Goal: Task Accomplishment & Management: Manage account settings

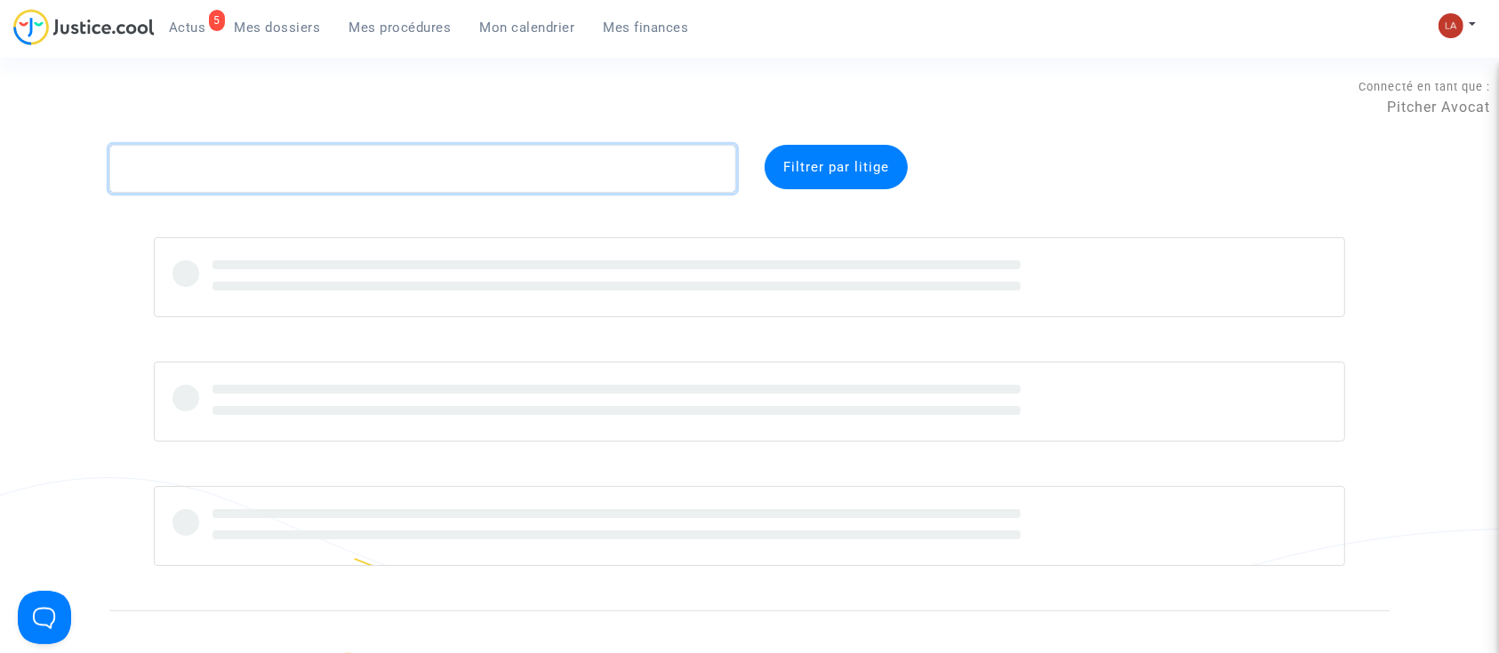
click at [380, 156] on textarea at bounding box center [422, 169] width 627 height 48
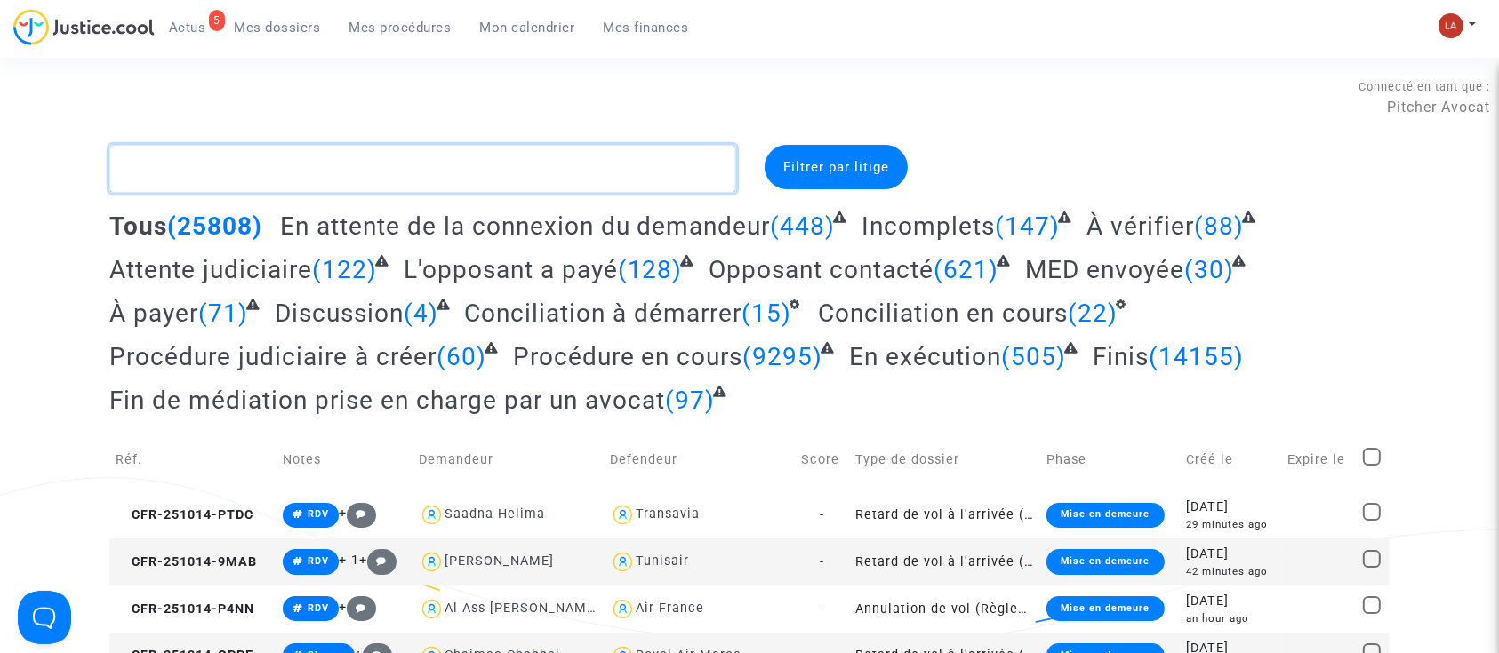
type textarea """
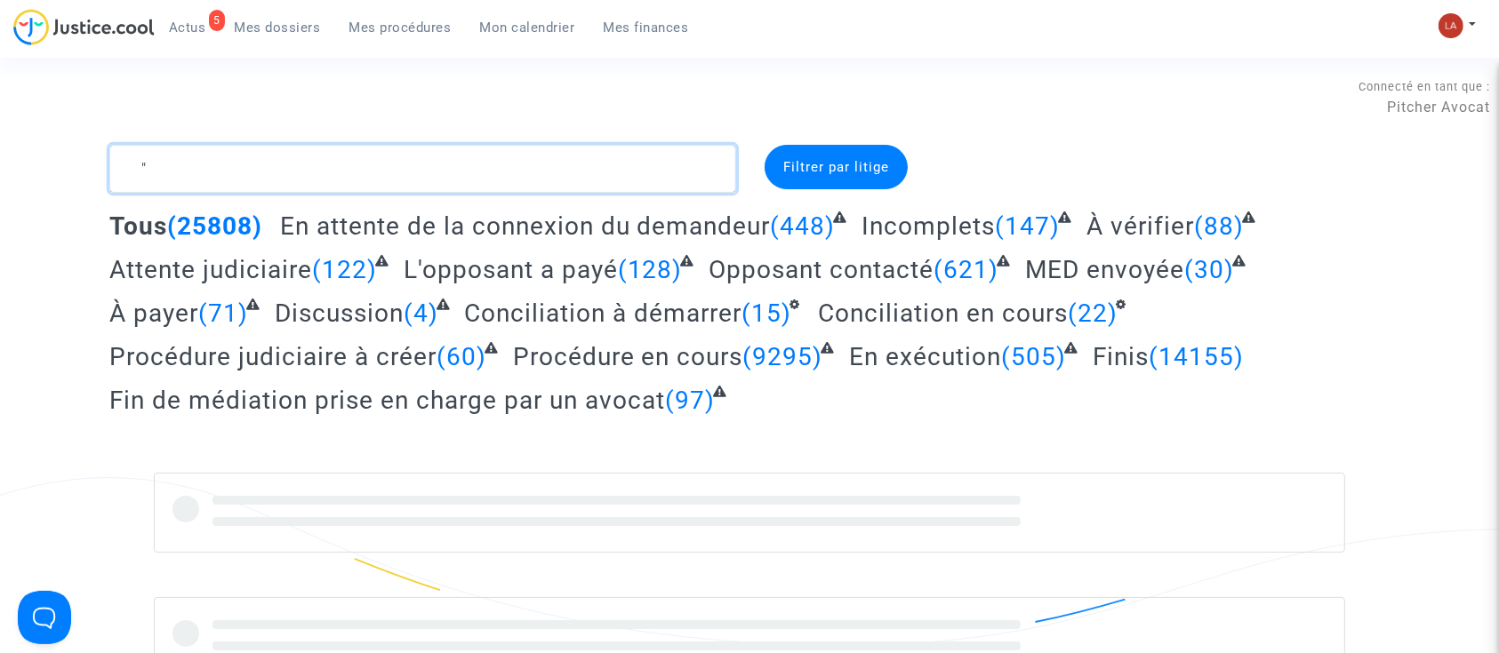
drag, startPoint x: 380, startPoint y: 156, endPoint x: 530, endPoint y: 185, distance: 152.0
click at [530, 185] on textarea at bounding box center [422, 169] width 627 height 48
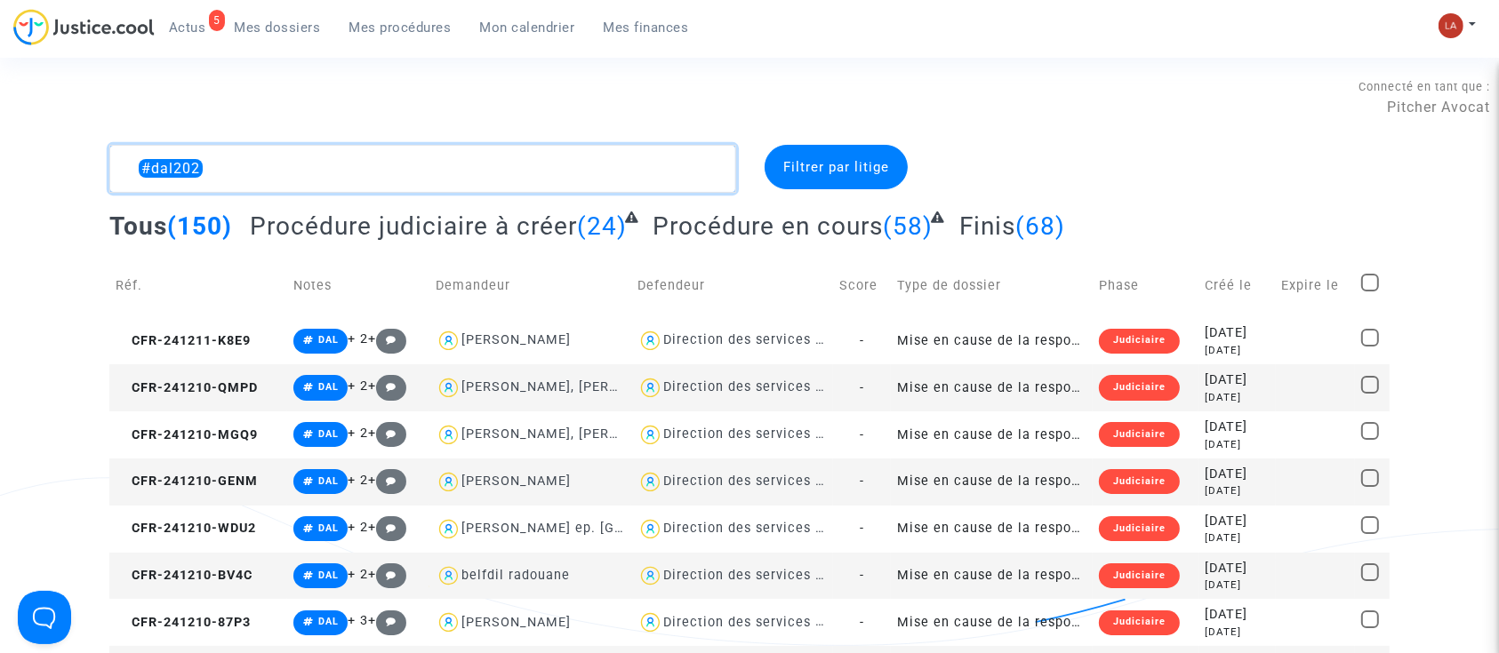
type textarea "#dal2025"
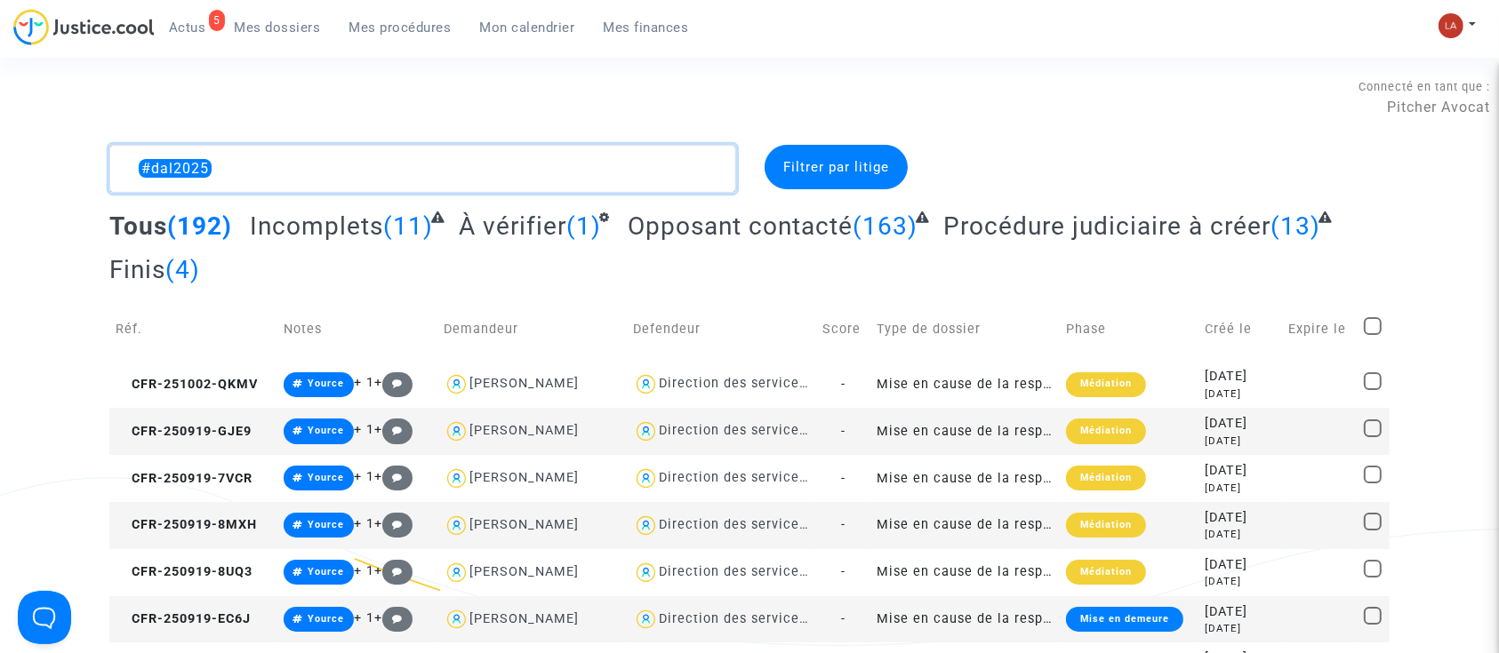
drag, startPoint x: 388, startPoint y: 148, endPoint x: -36, endPoint y: 113, distance: 425.5
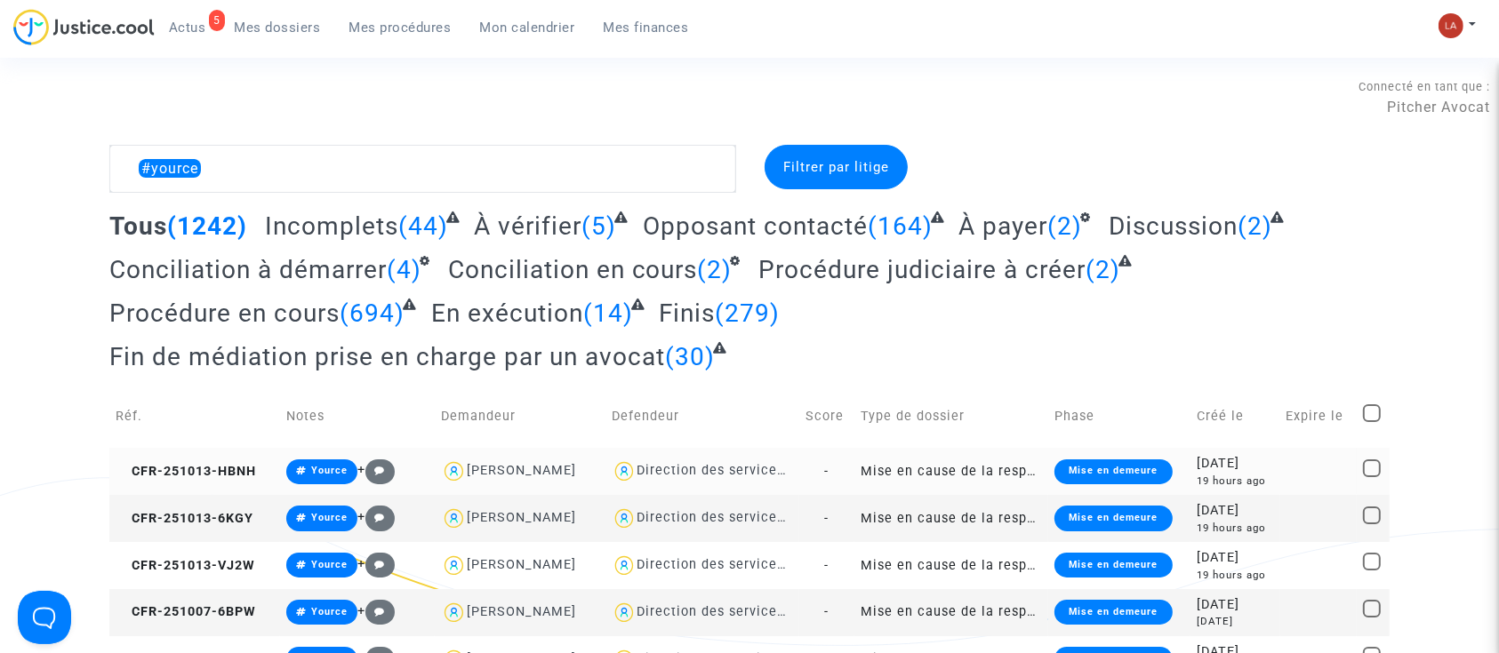
click at [693, 469] on div "Direction des services judiciaires du Ministère de la Justice - Bureau FIP4" at bounding box center [883, 470] width 493 height 15
type textarea "#yource @"Direction des services judiciaires du Ministère de la Justice - Burea…"
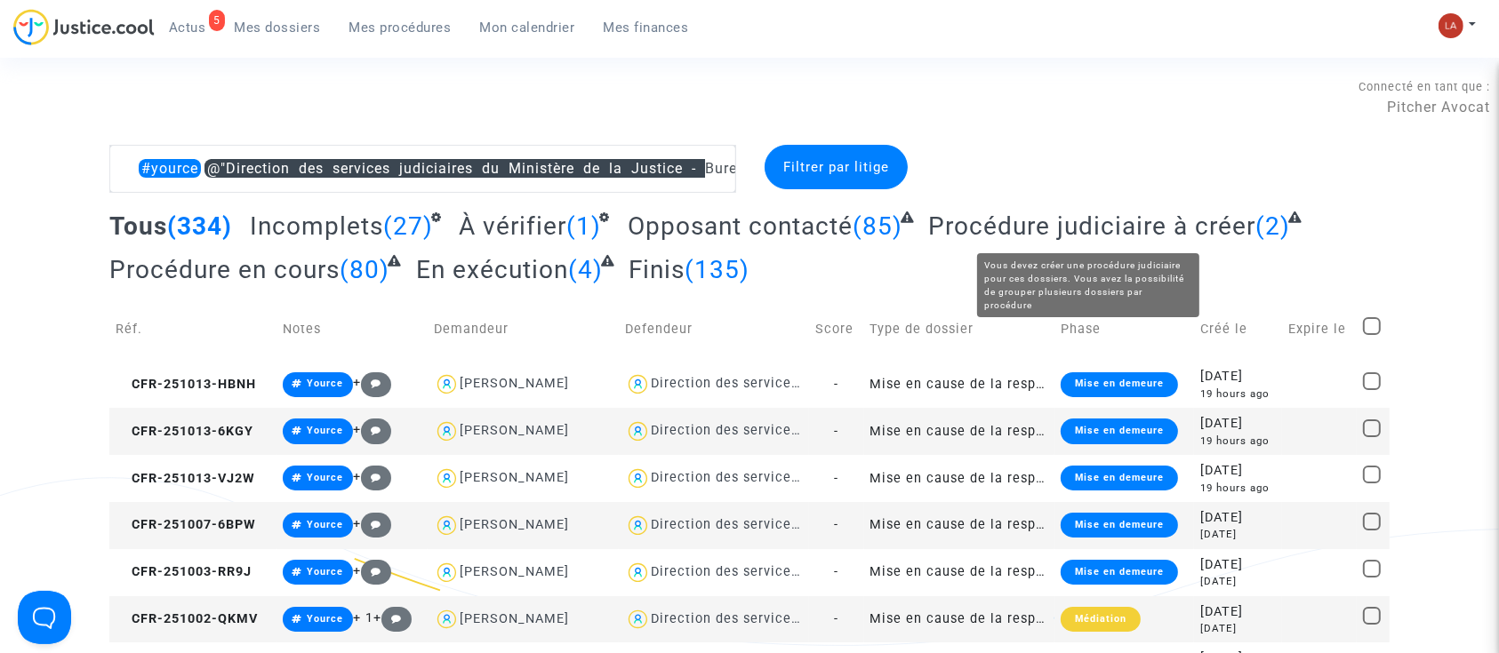
click at [1095, 228] on span "Procédure judiciaire à créer" at bounding box center [1091, 226] width 327 height 29
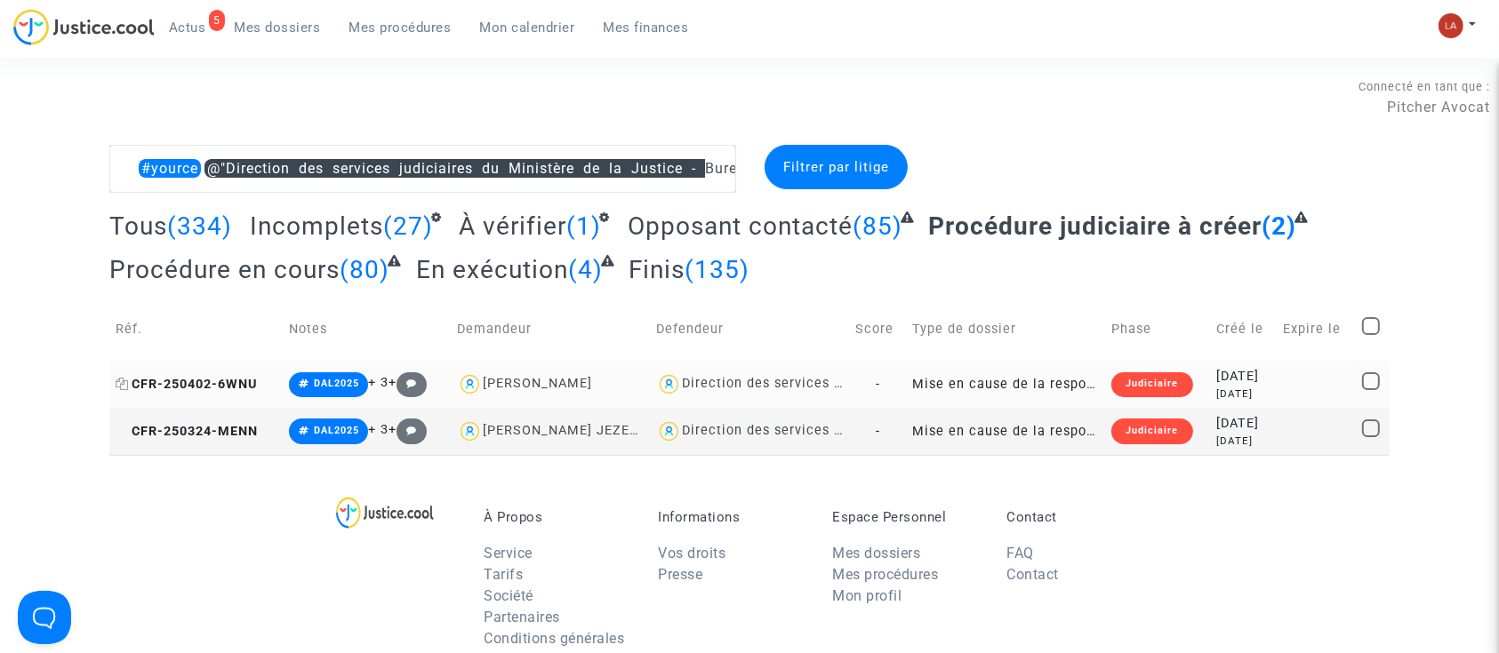
click at [219, 380] on span "CFR-250402-6WNU" at bounding box center [186, 384] width 141 height 15
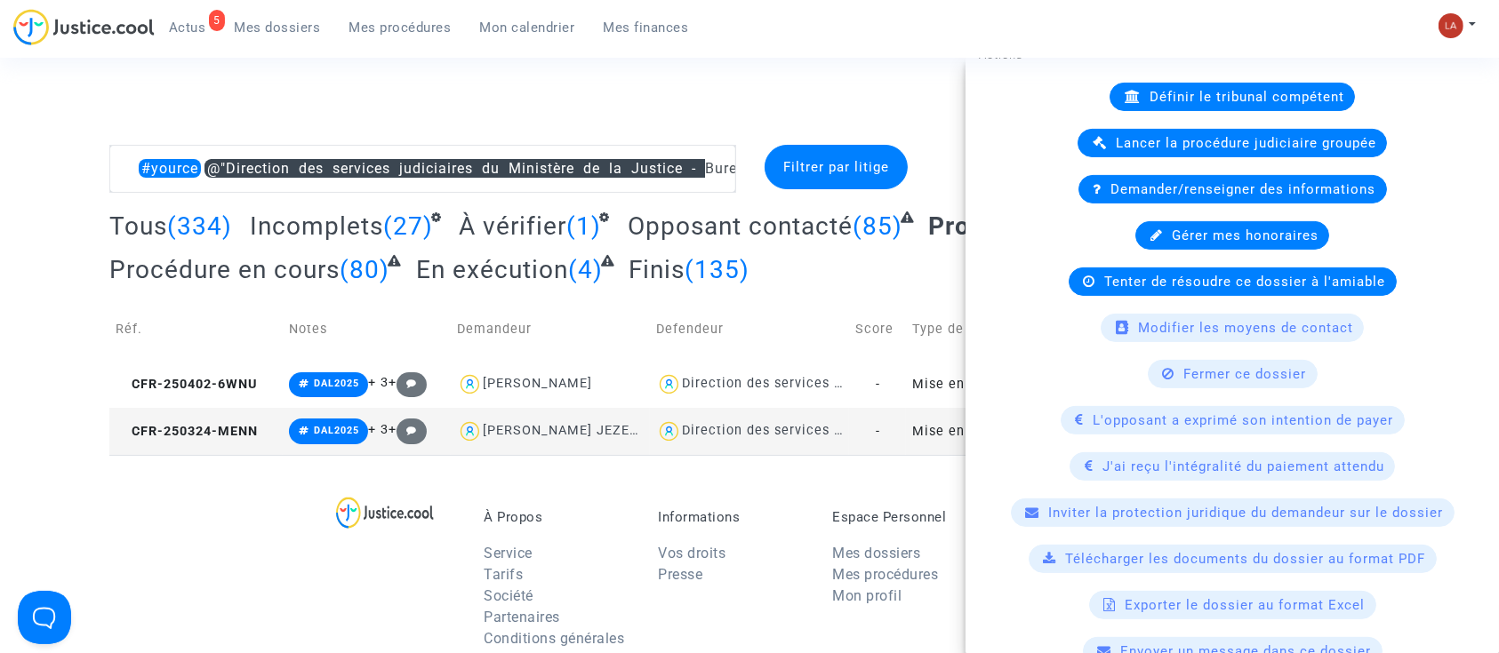
scroll to position [595, 0]
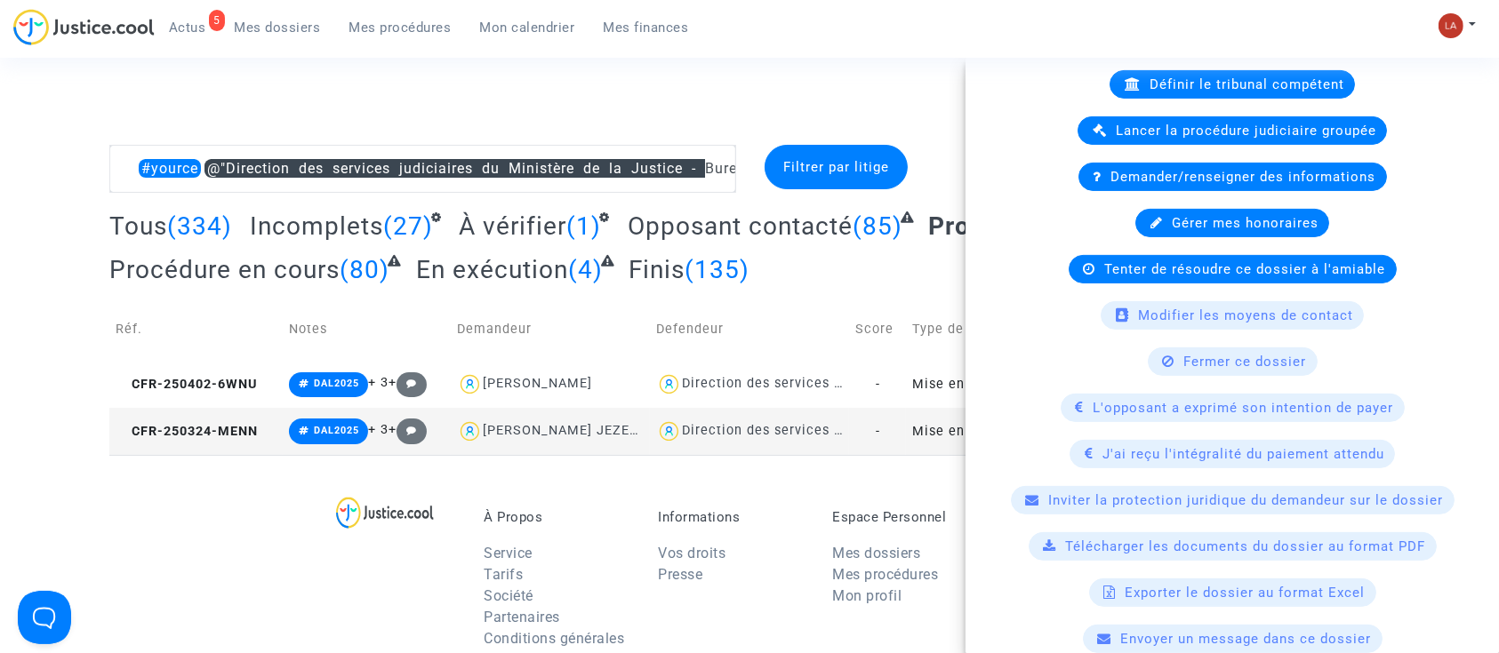
click at [1148, 282] on available-action-list "Définir le tribunal compétent Lancer la procédure judiciaire groupée Demander/r…" at bounding box center [1232, 408] width 507 height 676
click at [1123, 278] on div "Tenter de résoudre ce dossier à l'amiable" at bounding box center [1233, 269] width 328 height 28
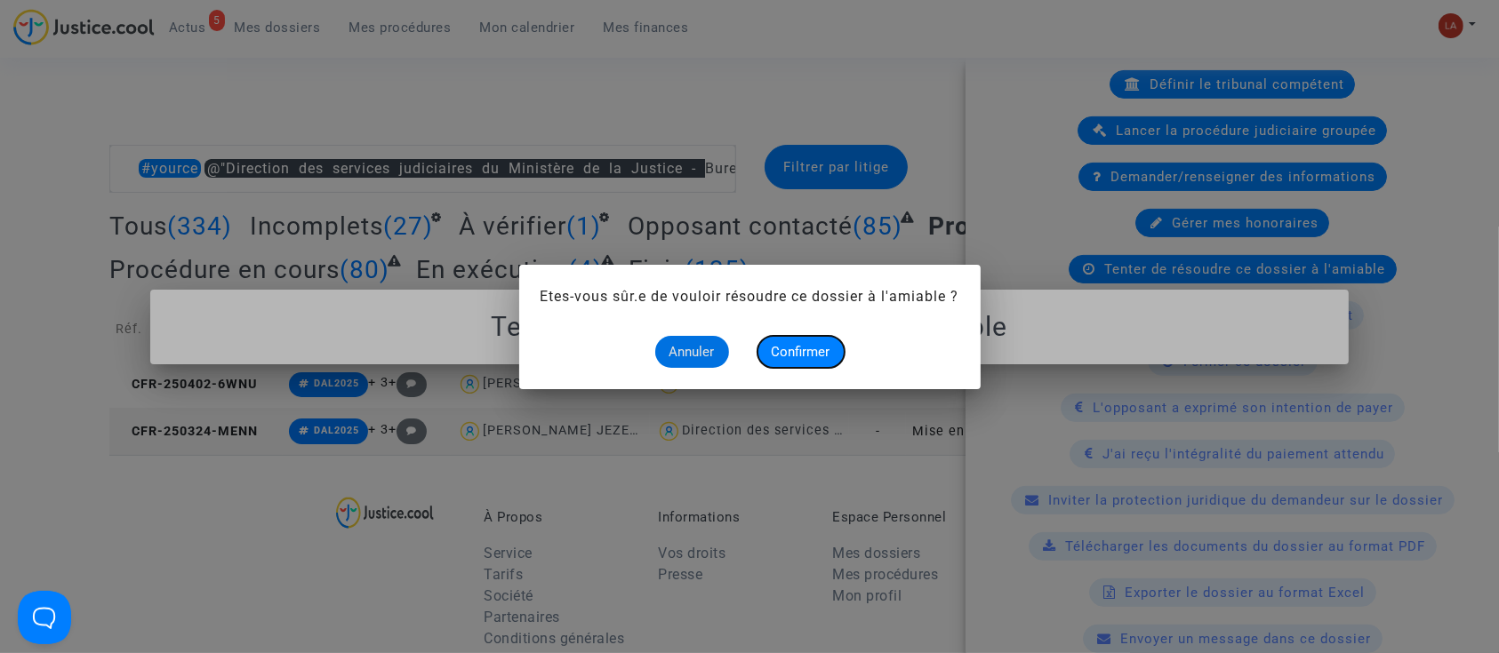
click at [809, 356] on span "Confirmer" at bounding box center [801, 352] width 59 height 16
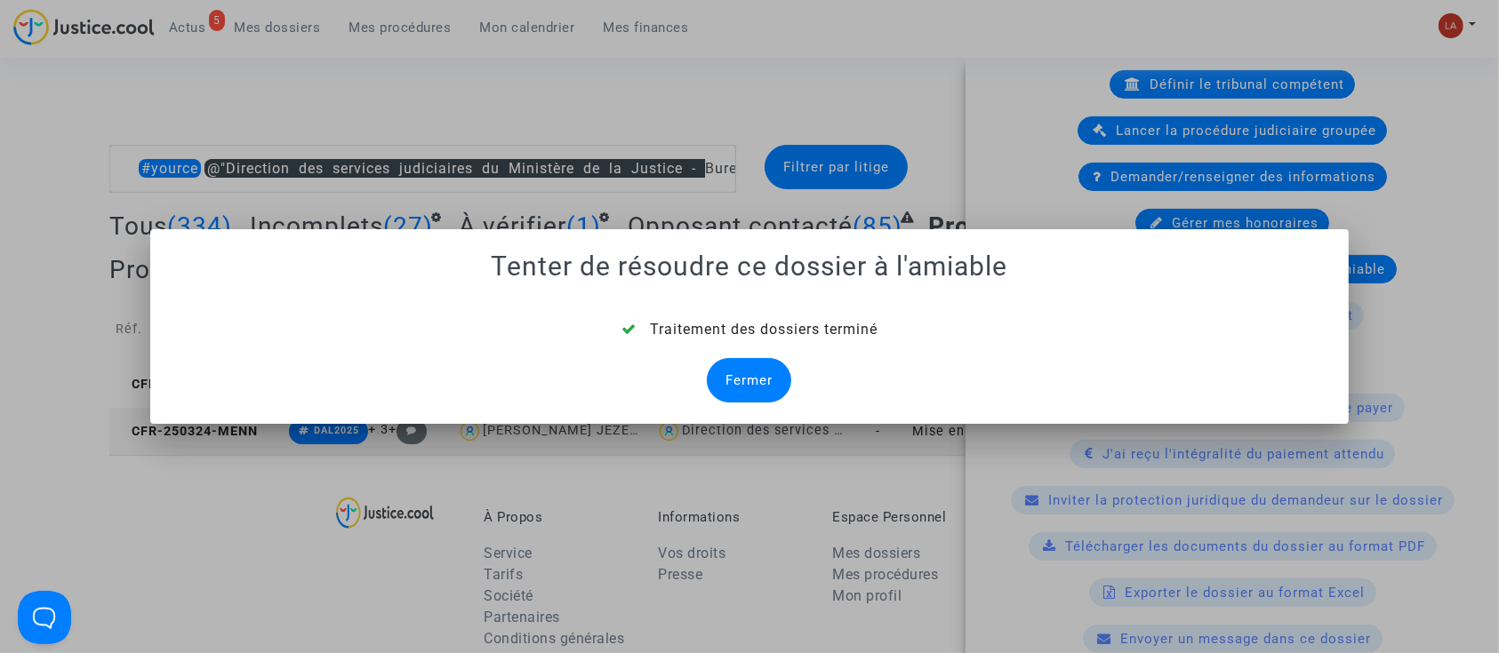
click at [775, 374] on div "Fermer" at bounding box center [749, 380] width 84 height 44
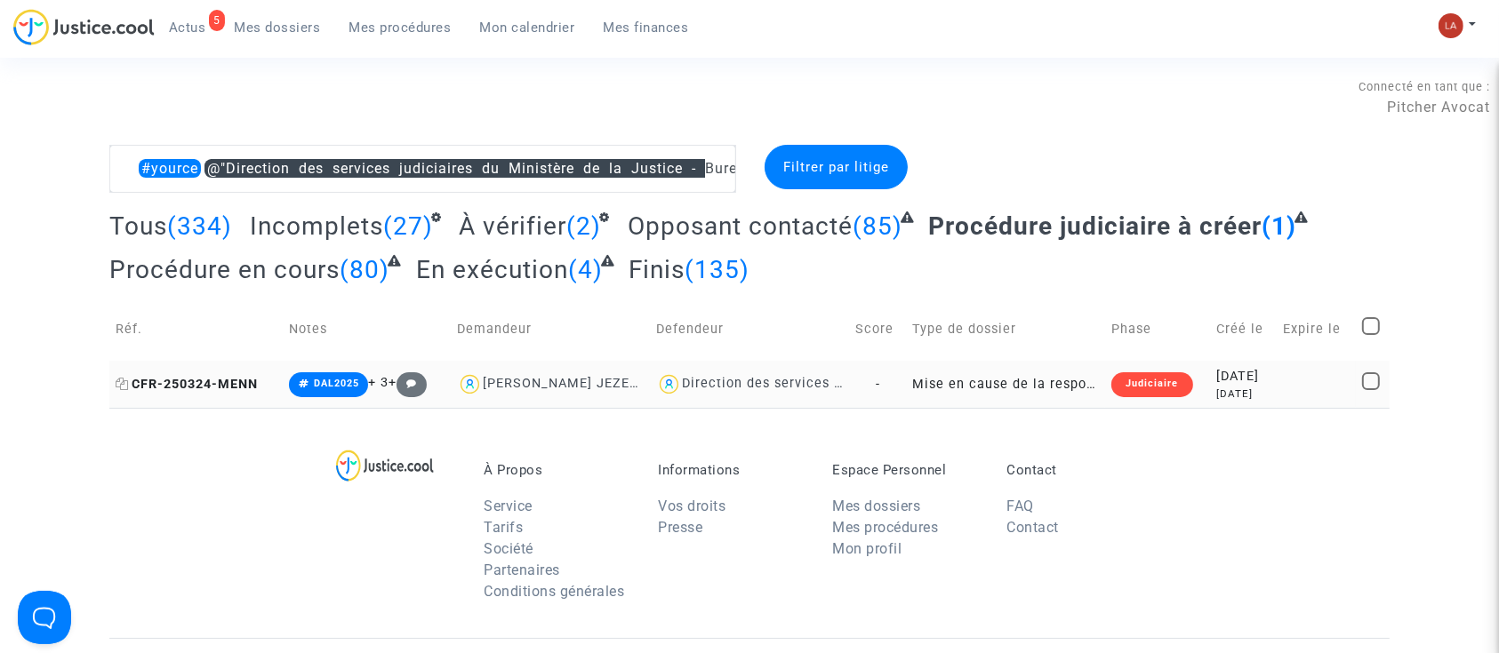
click at [213, 383] on span "CFR-250324-MENN" at bounding box center [187, 384] width 142 height 15
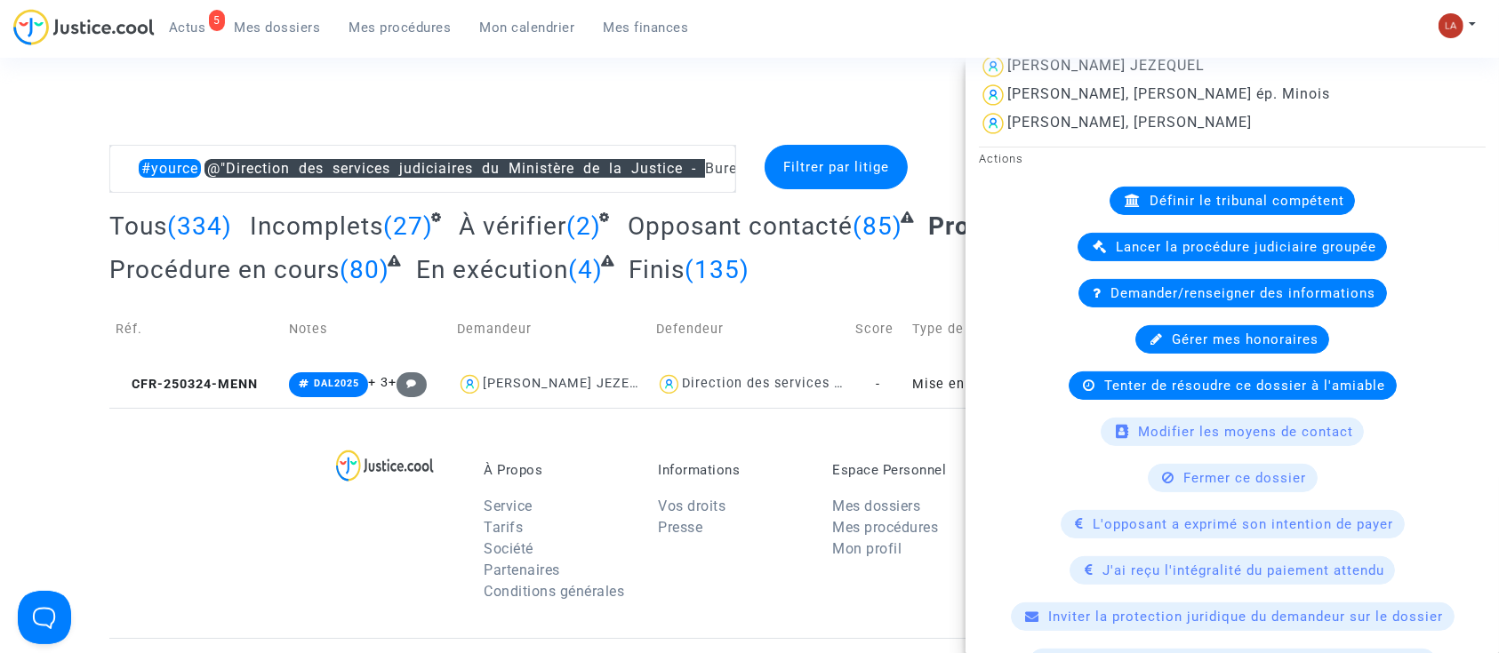
scroll to position [485, 0]
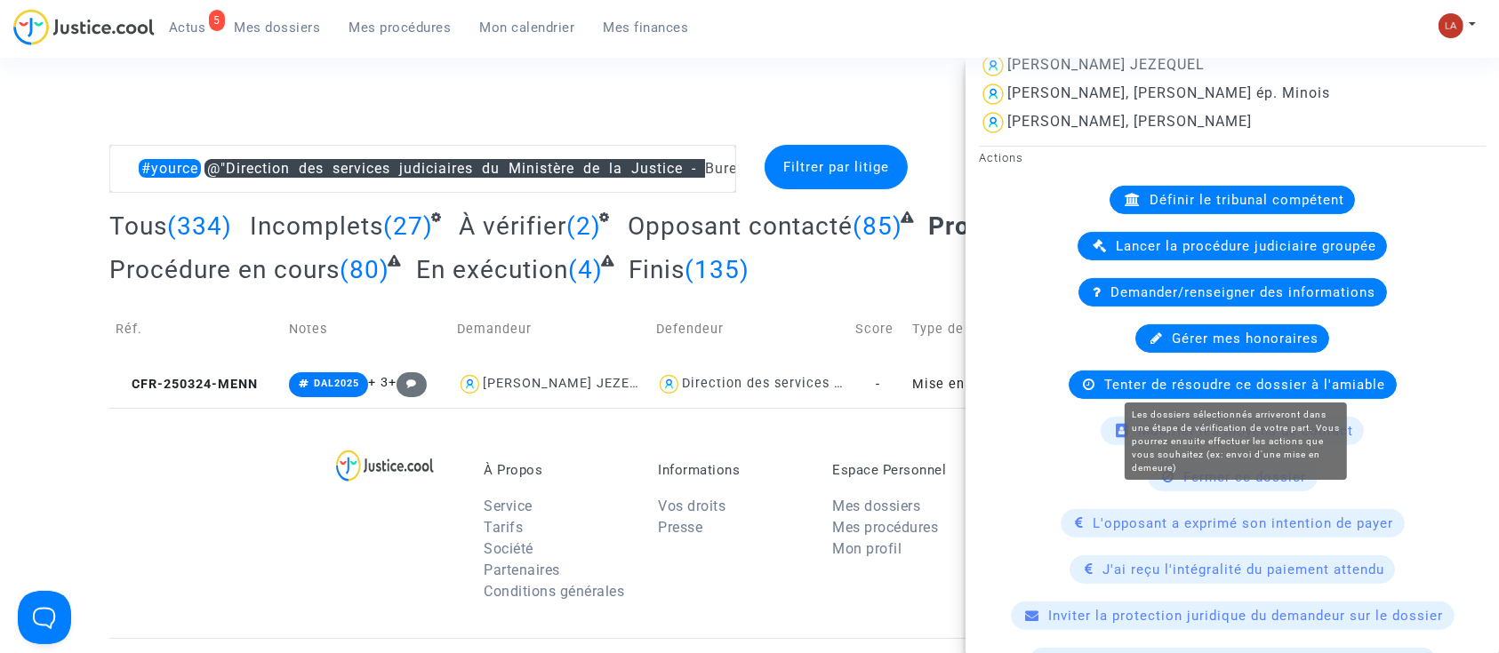
click at [1127, 387] on span "Tenter de résoudre ce dossier à l'amiable" at bounding box center [1245, 385] width 281 height 16
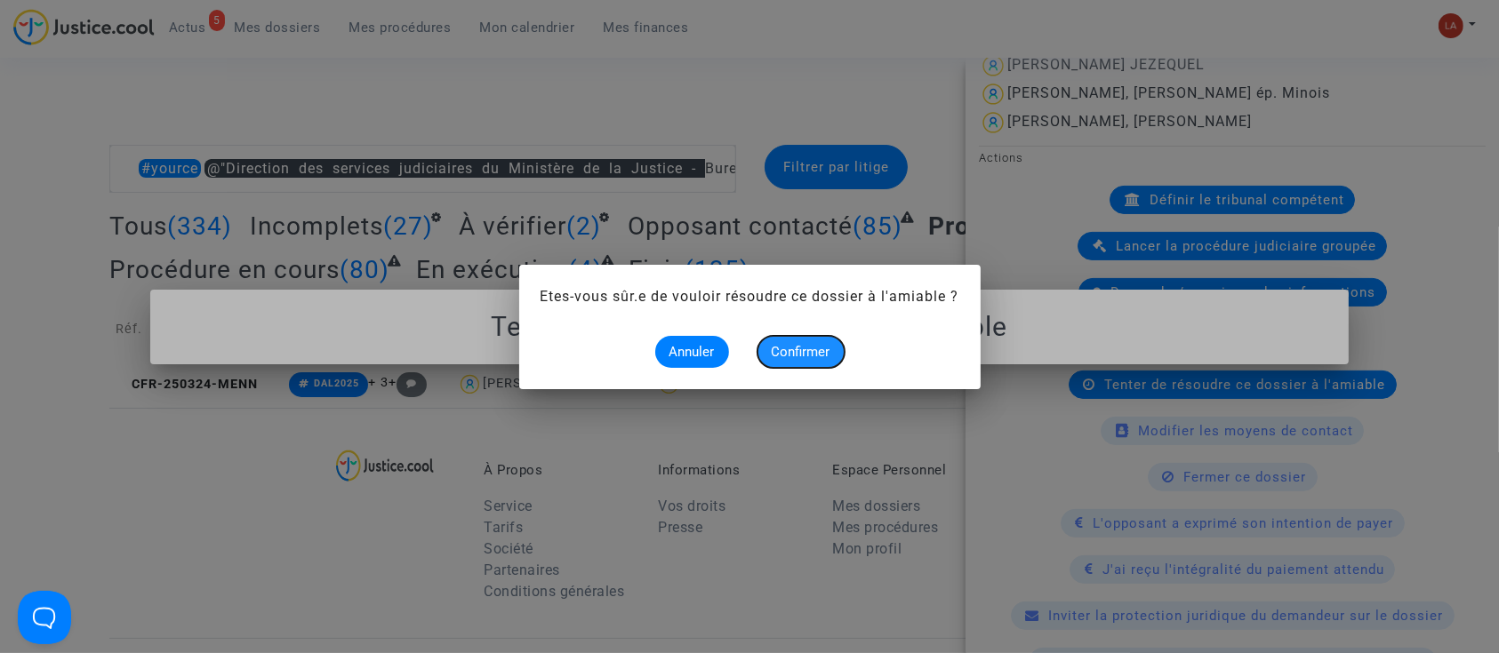
click at [783, 355] on span "Confirmer" at bounding box center [801, 352] width 59 height 16
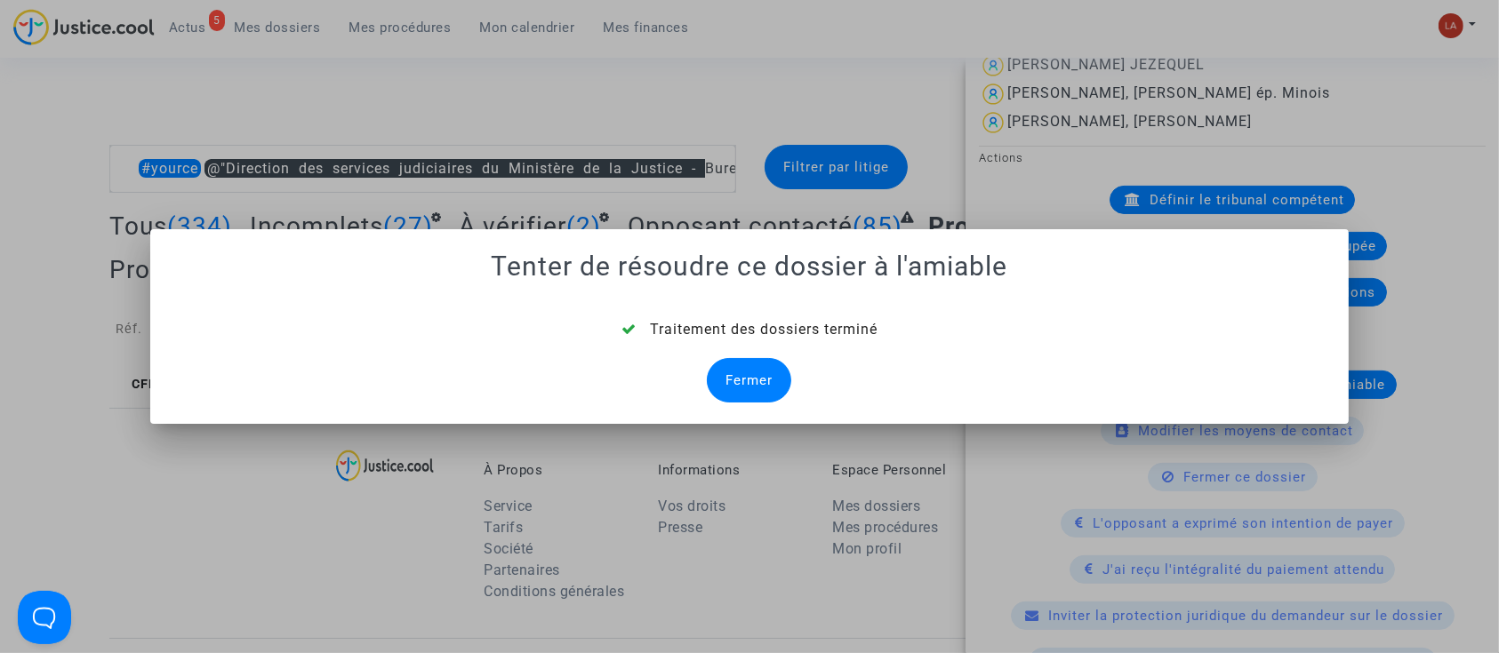
click at [757, 379] on div "Fermer" at bounding box center [749, 380] width 84 height 44
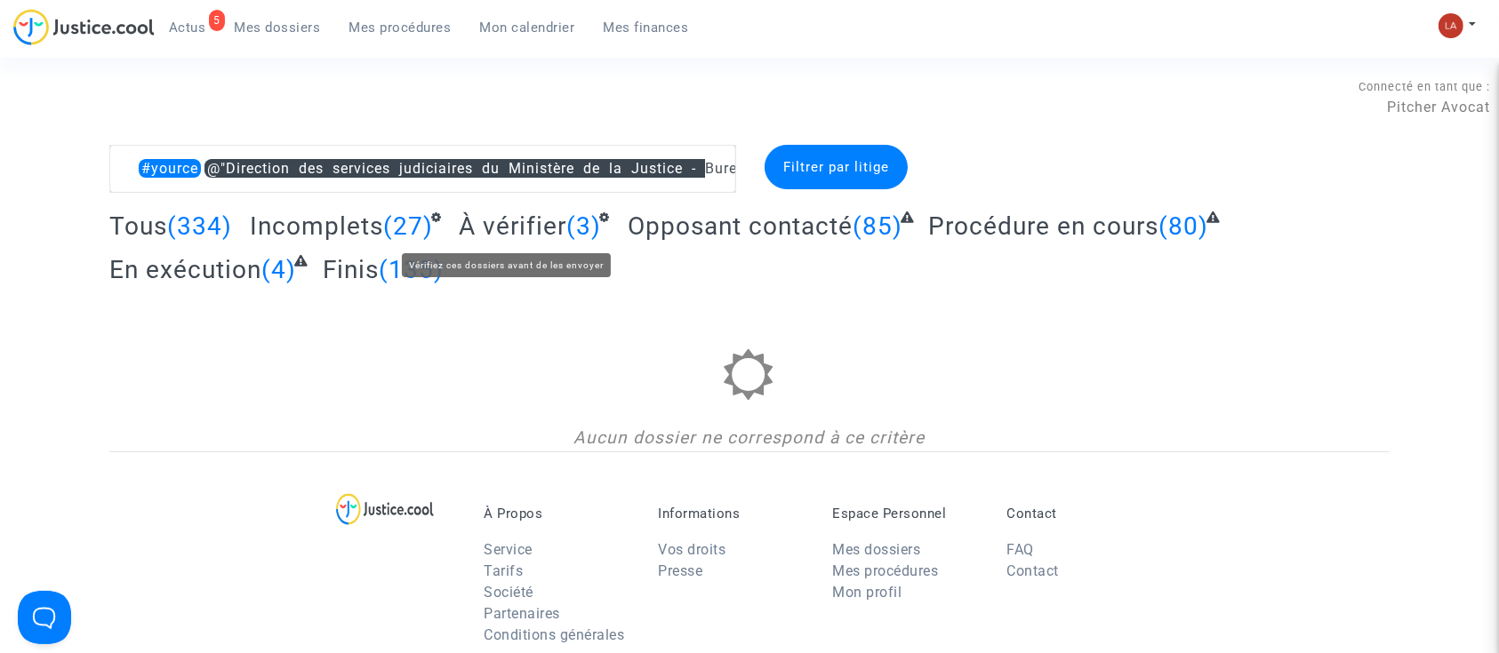
click at [524, 235] on span "À vérifier" at bounding box center [513, 226] width 108 height 29
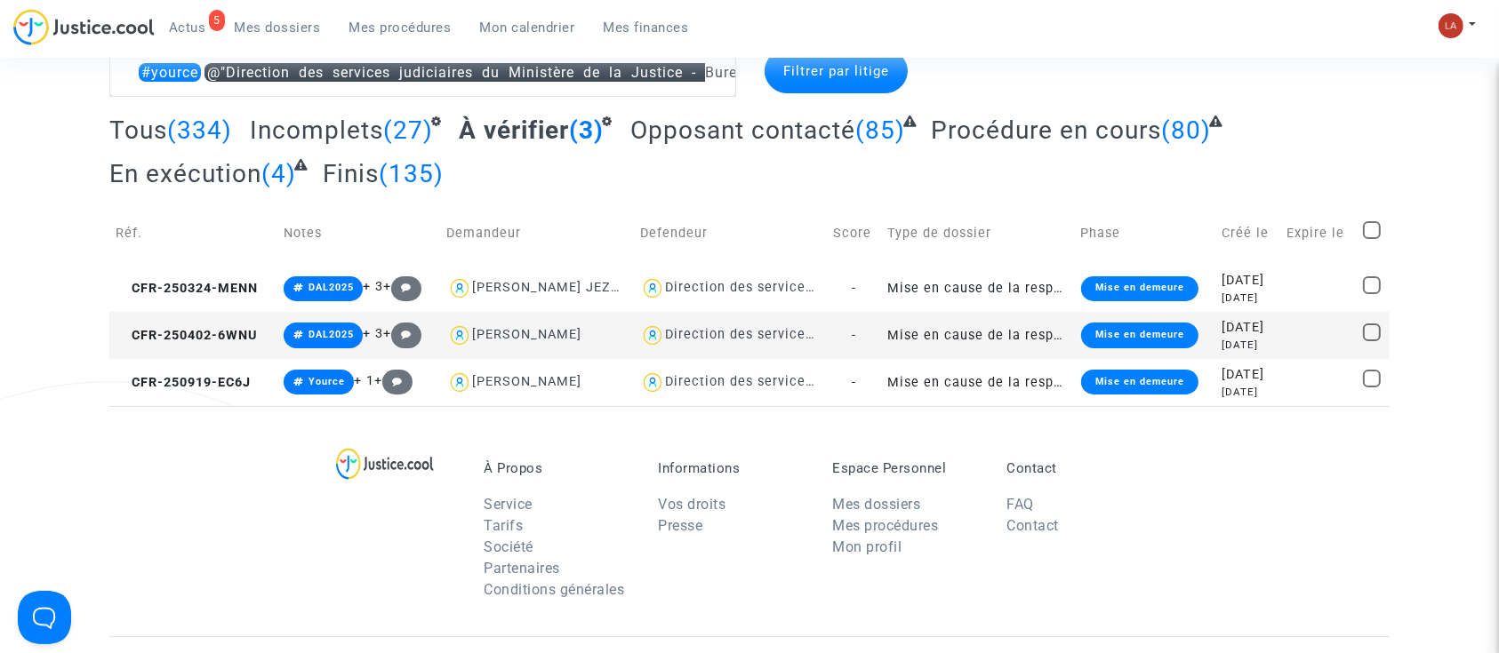
scroll to position [97, 0]
click at [1373, 338] on span at bounding box center [1372, 332] width 18 height 18
click at [1372, 340] on input "checkbox" at bounding box center [1371, 340] width 1 height 1
checkbox input "true"
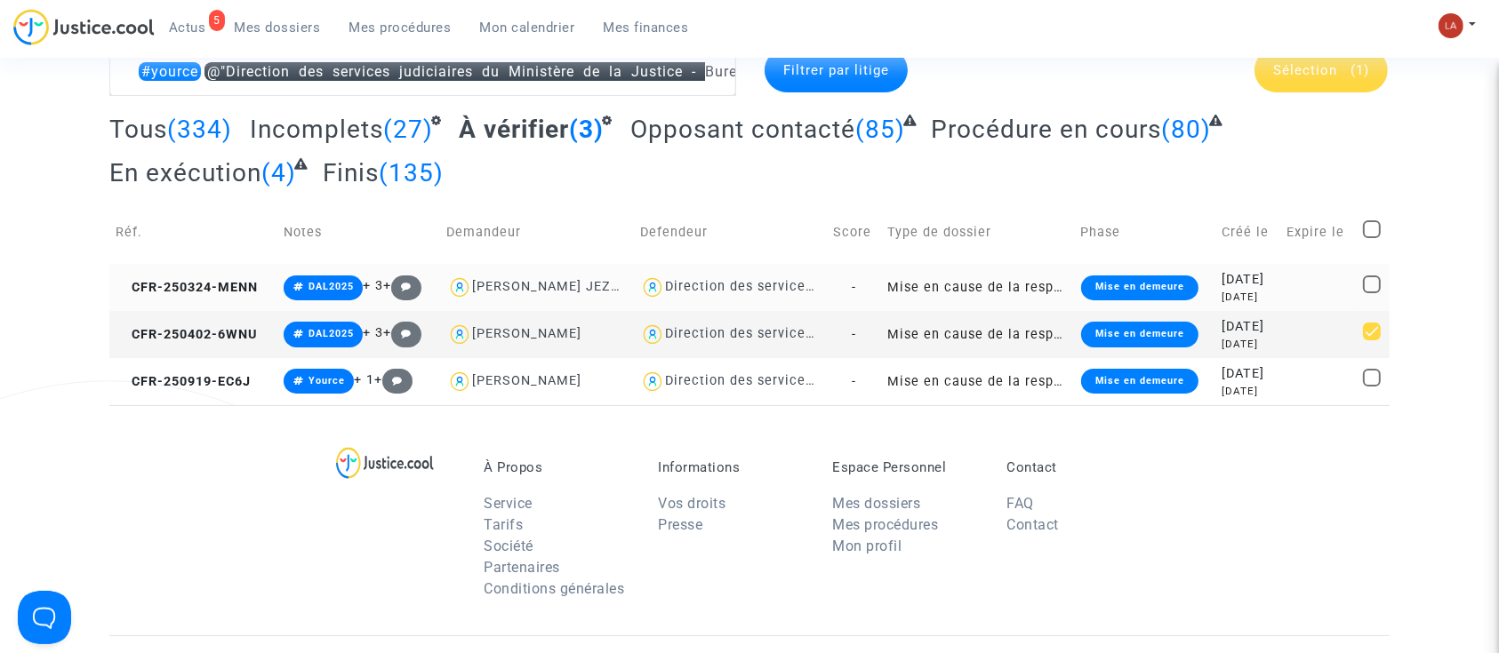
click at [1366, 281] on span at bounding box center [1372, 285] width 18 height 18
click at [1371, 293] on input "checkbox" at bounding box center [1371, 293] width 1 height 1
checkbox input "true"
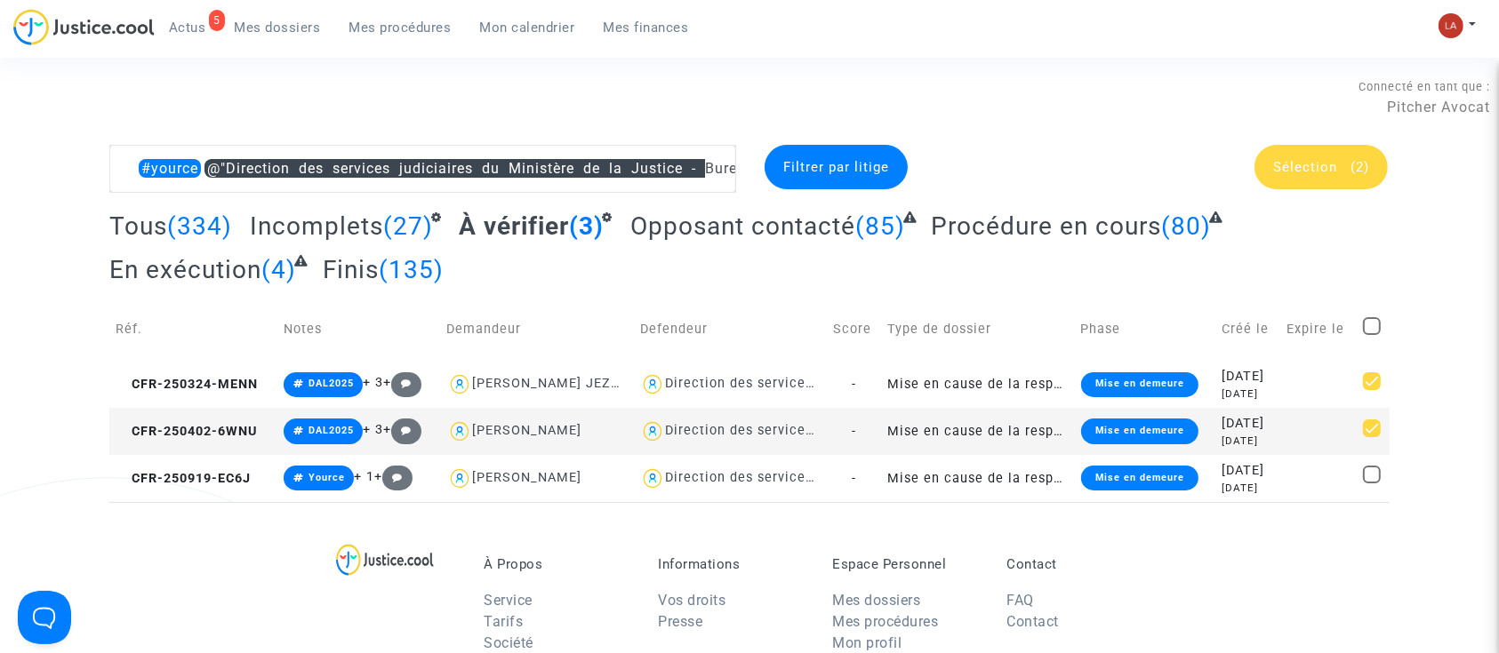
click at [1323, 174] on div "Sélection (2)" at bounding box center [1320, 167] width 133 height 44
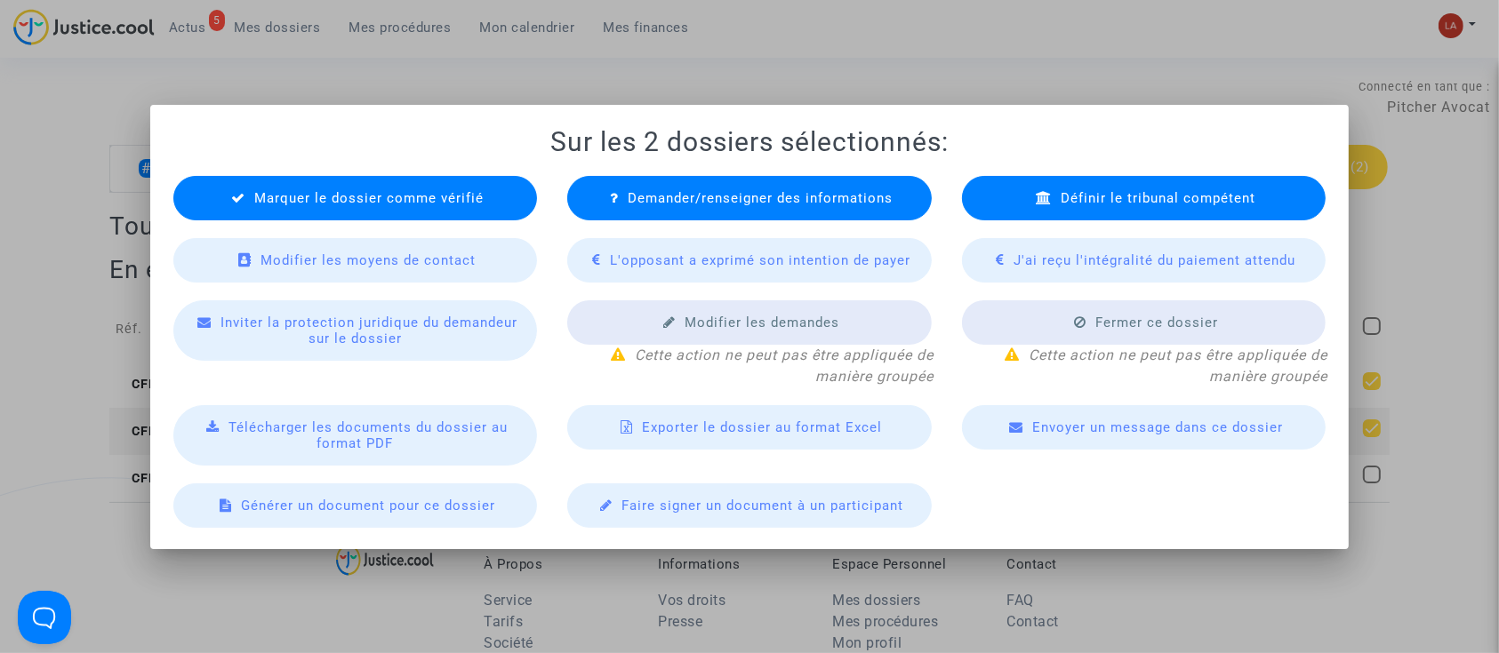
click at [494, 196] on div "Marquer le dossier comme vérifié" at bounding box center [355, 198] width 364 height 44
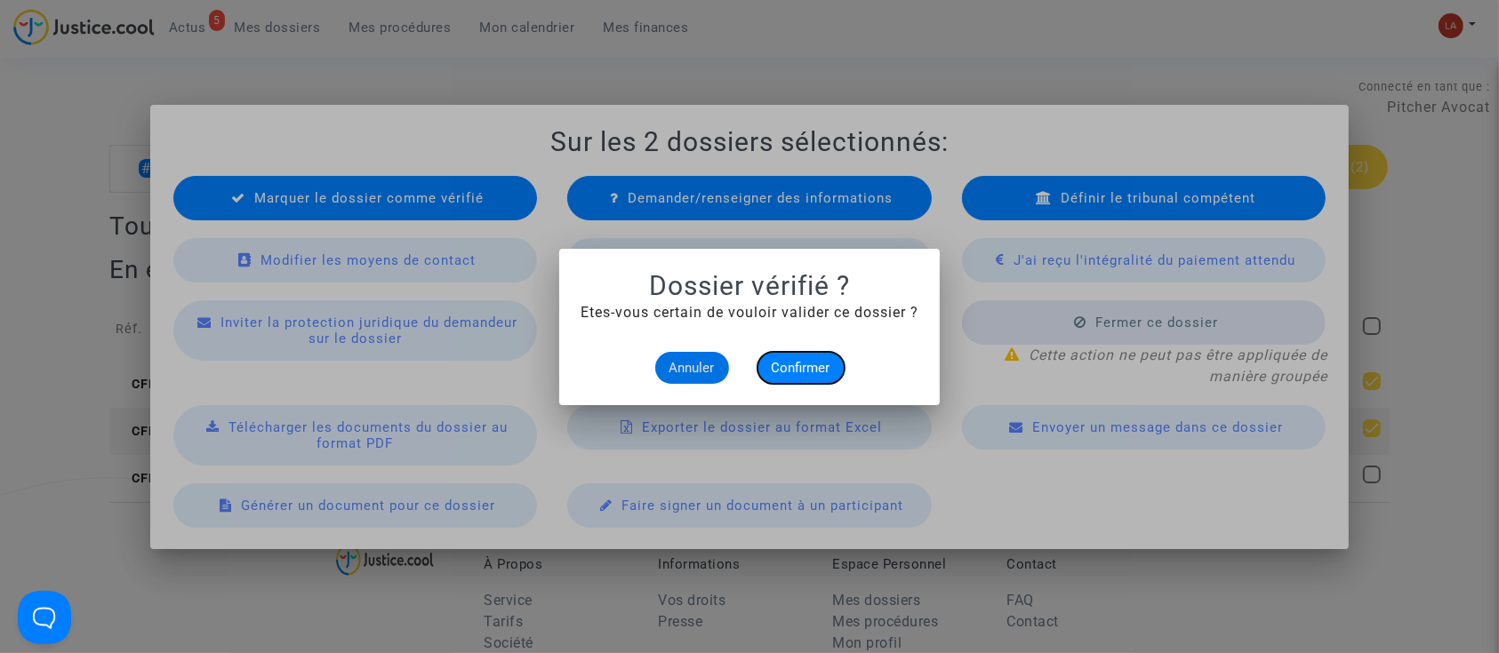
click at [782, 366] on span "Confirmer" at bounding box center [801, 368] width 59 height 16
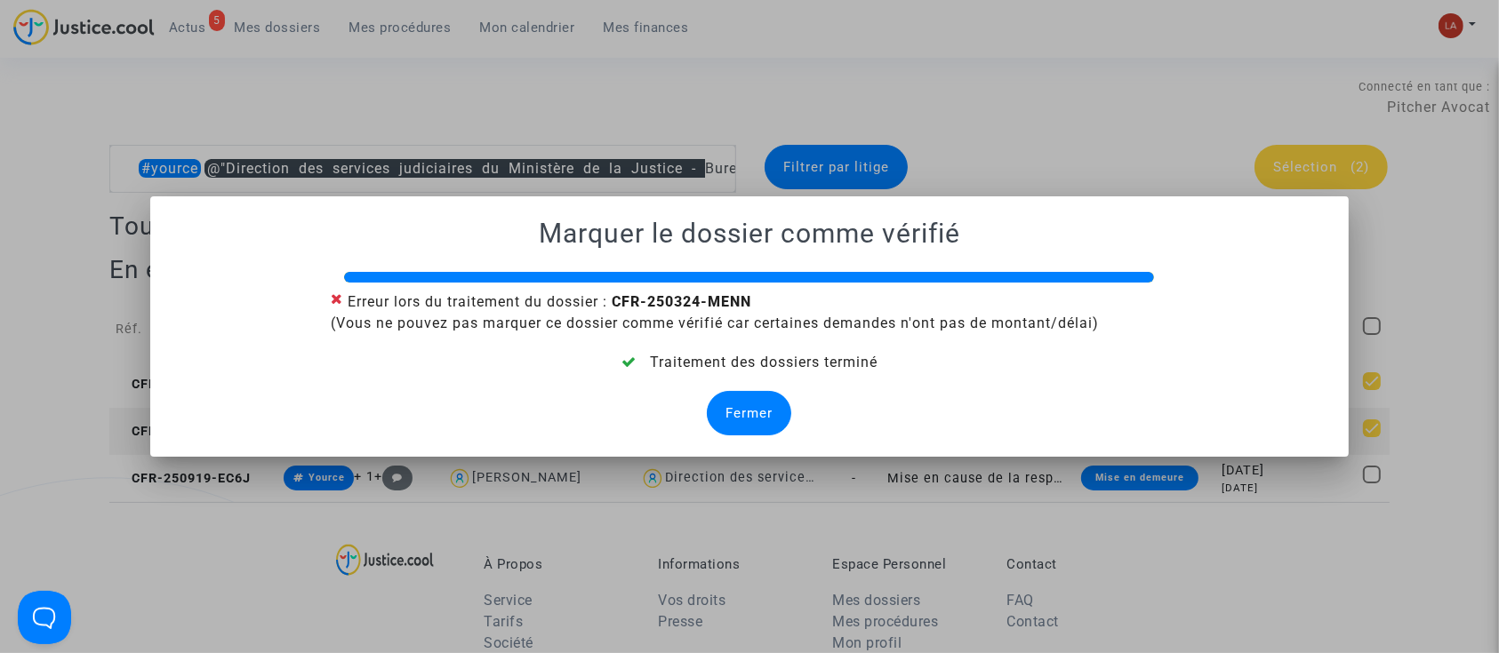
click at [733, 412] on div "Fermer" at bounding box center [749, 413] width 84 height 44
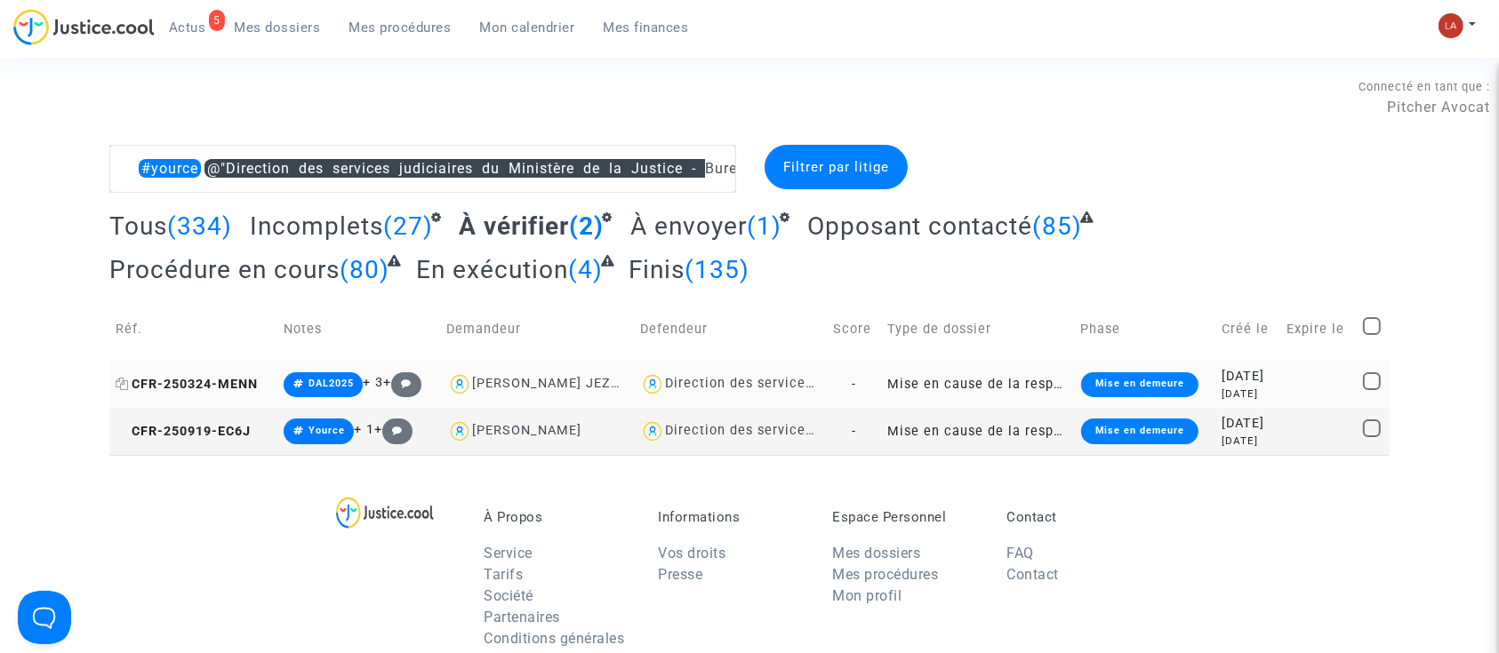
click at [219, 383] on span "CFR-250324-MENN" at bounding box center [187, 384] width 142 height 15
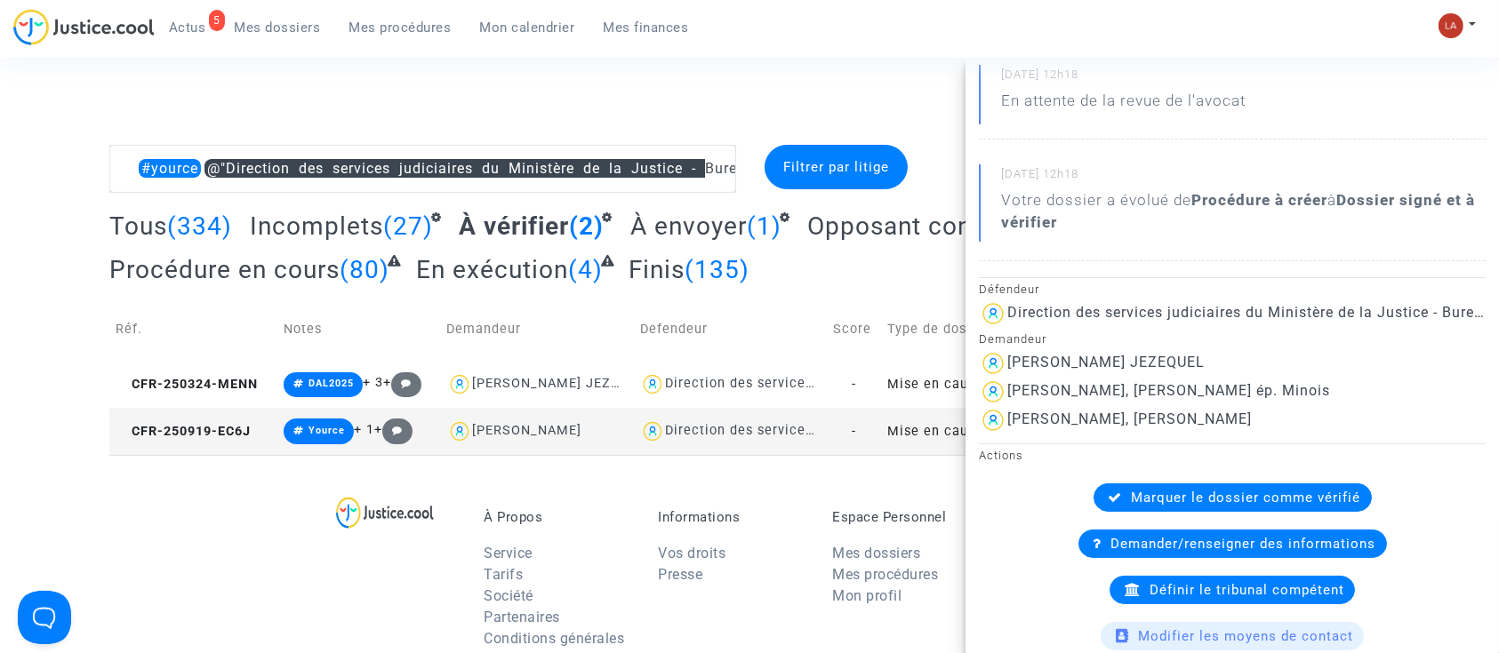
scroll to position [213, 0]
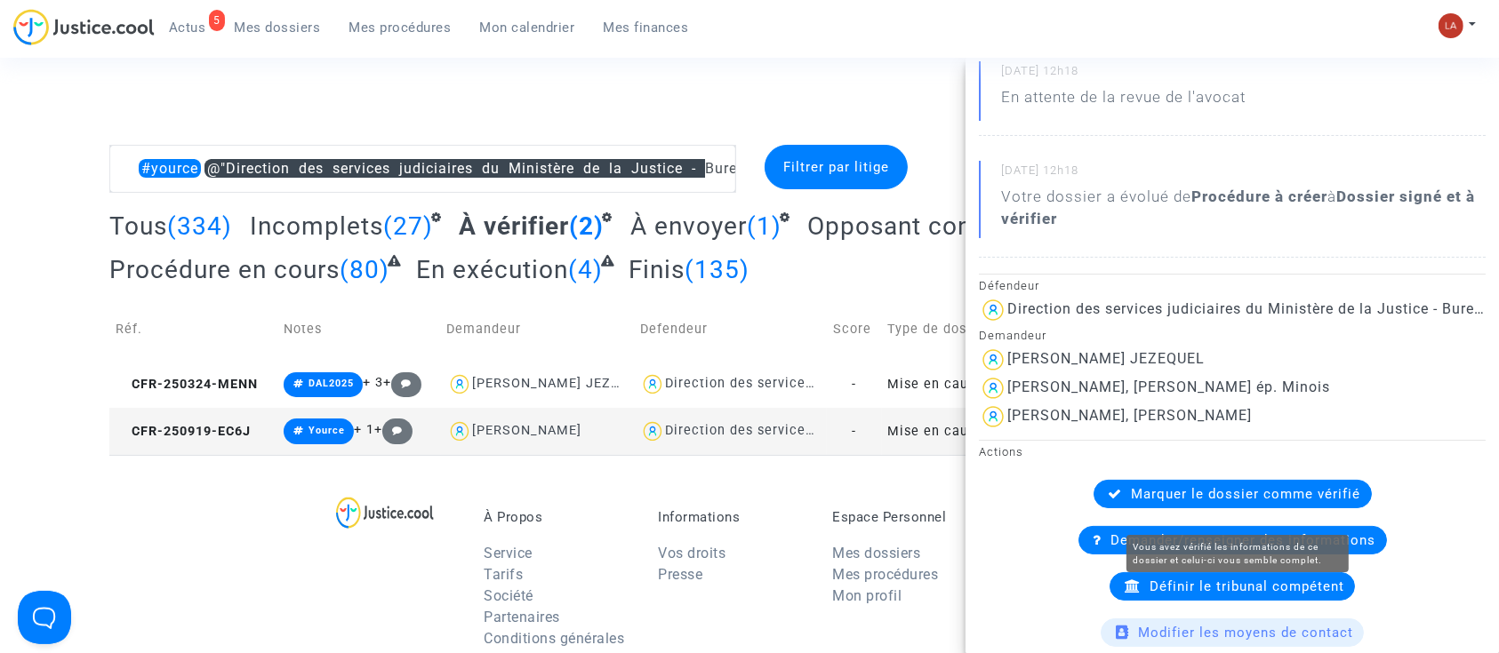
click at [1195, 502] on span "Marquer le dossier comme vérifié" at bounding box center [1246, 494] width 229 height 16
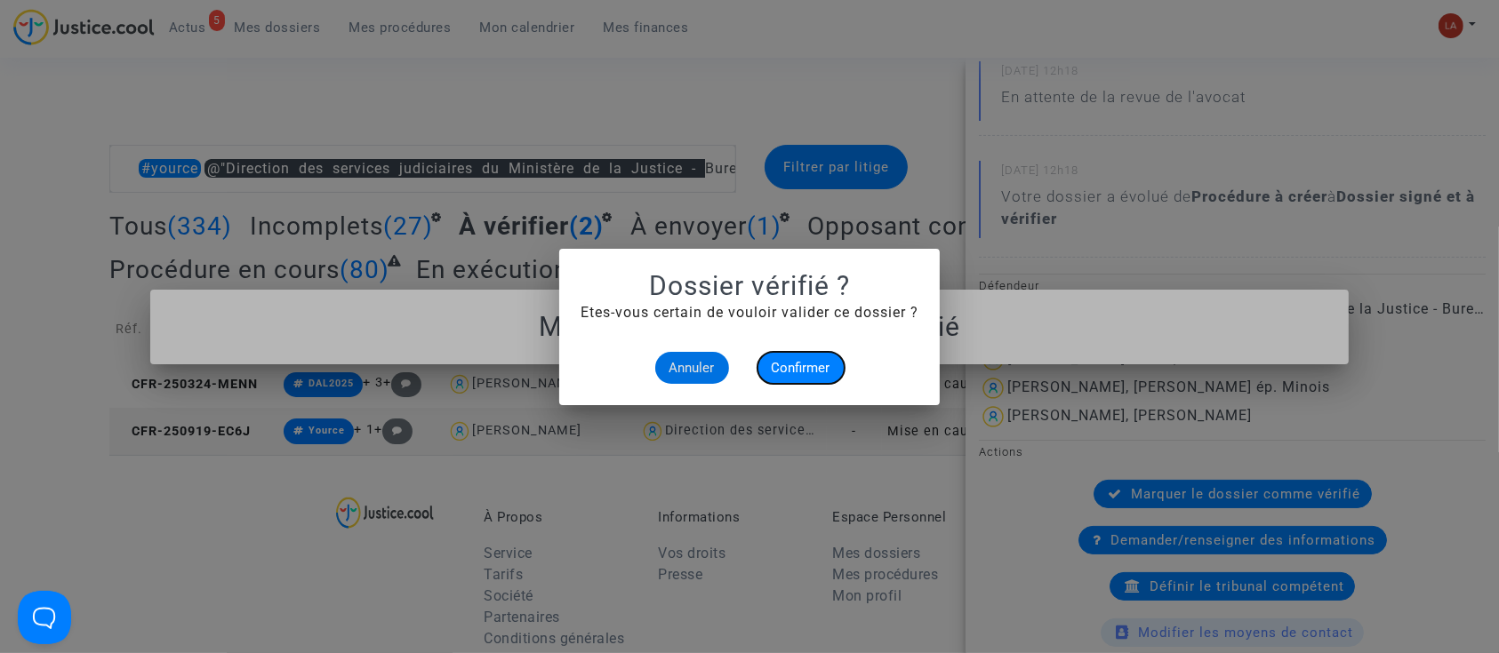
click at [789, 380] on button "Confirmer" at bounding box center [800, 368] width 87 height 32
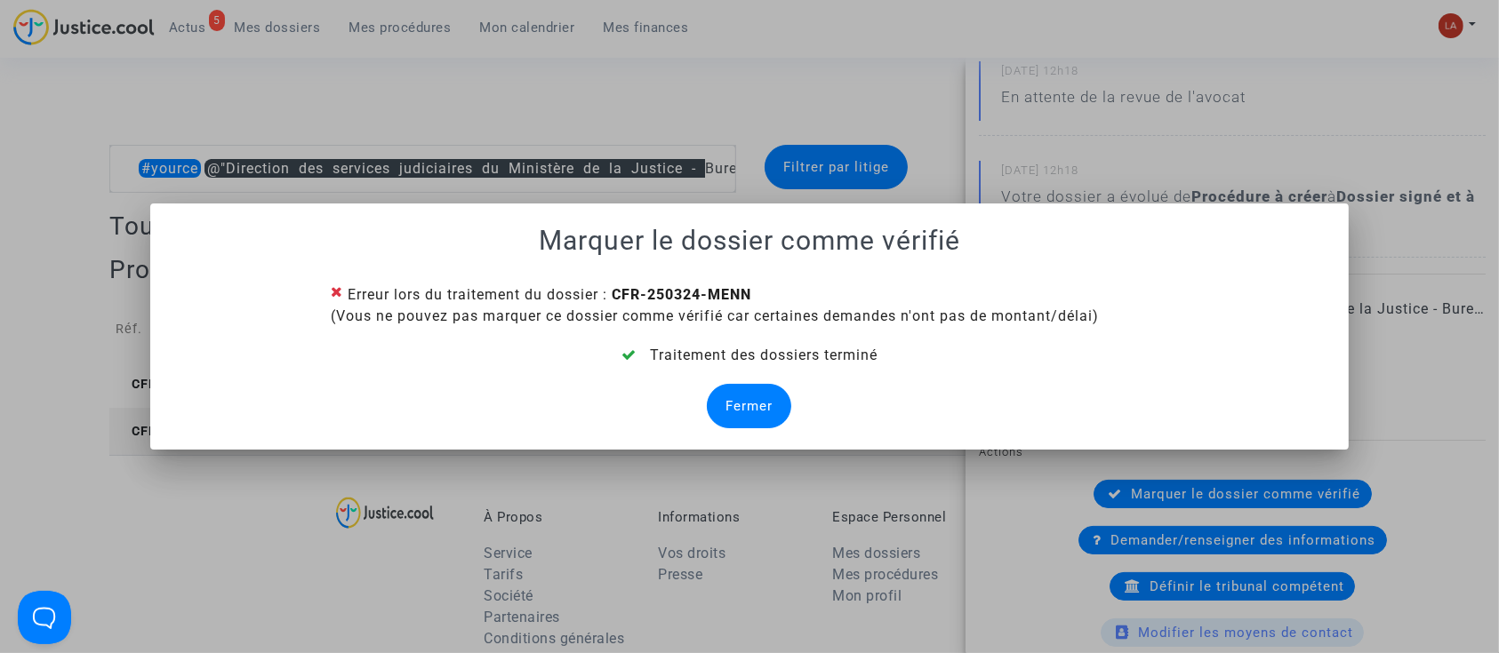
click at [748, 389] on div "Fermer" at bounding box center [749, 406] width 84 height 44
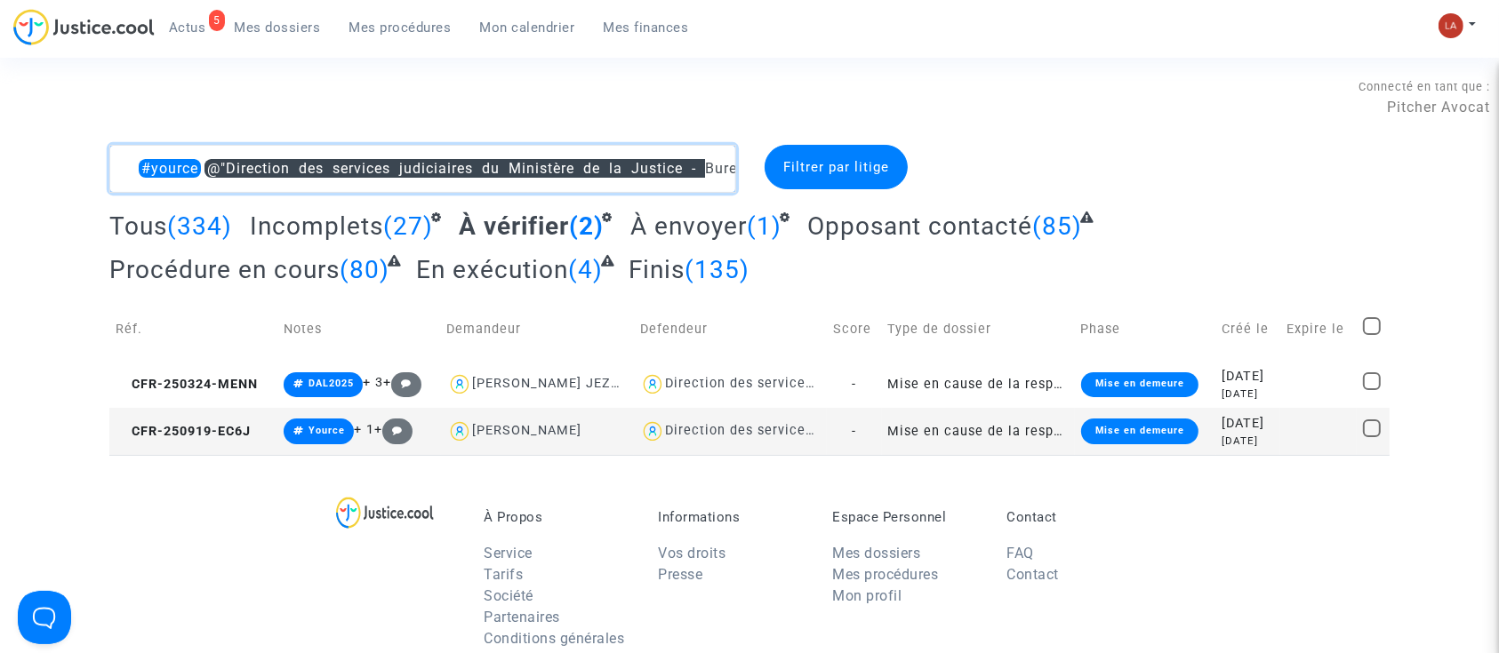
click at [478, 156] on textarea at bounding box center [422, 169] width 627 height 48
click at [477, 156] on textarea at bounding box center [422, 169] width 627 height 48
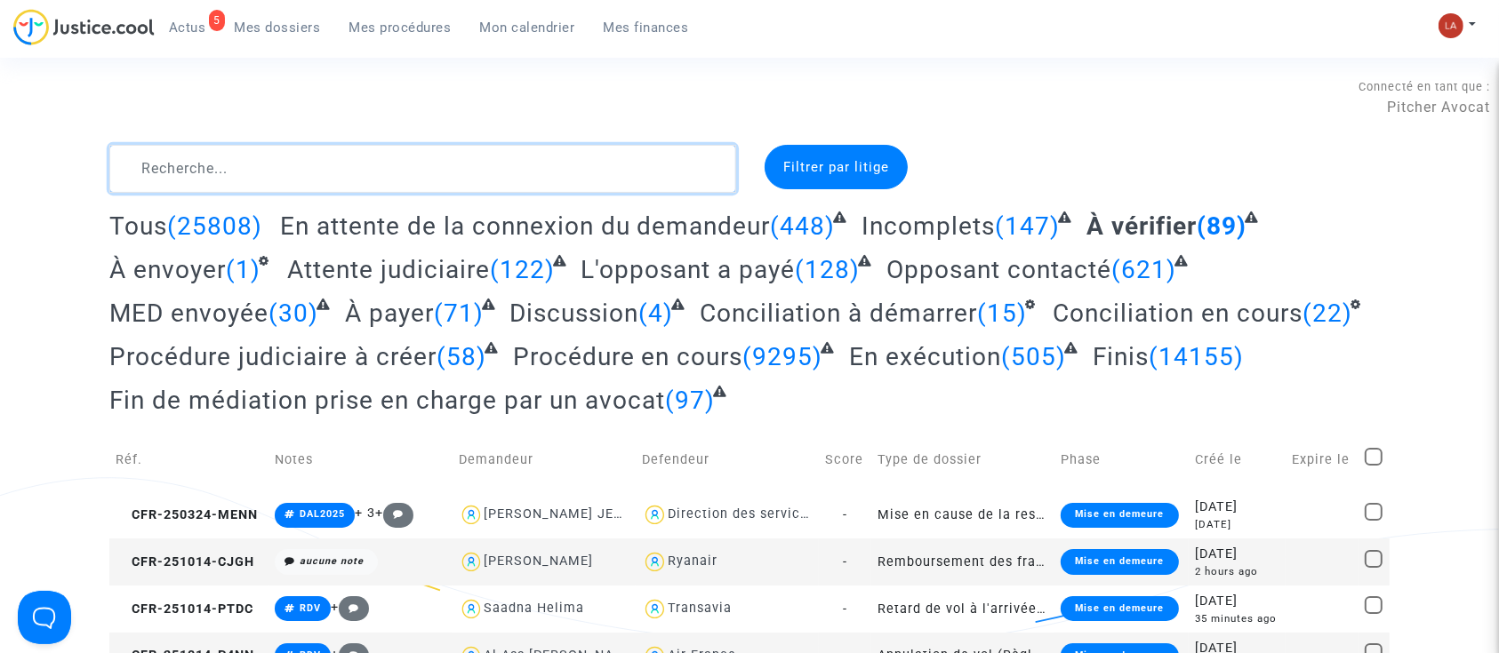
click at [587, 178] on textarea at bounding box center [422, 169] width 627 height 48
click at [590, 171] on textarea at bounding box center [422, 169] width 627 height 48
type textarea "§"
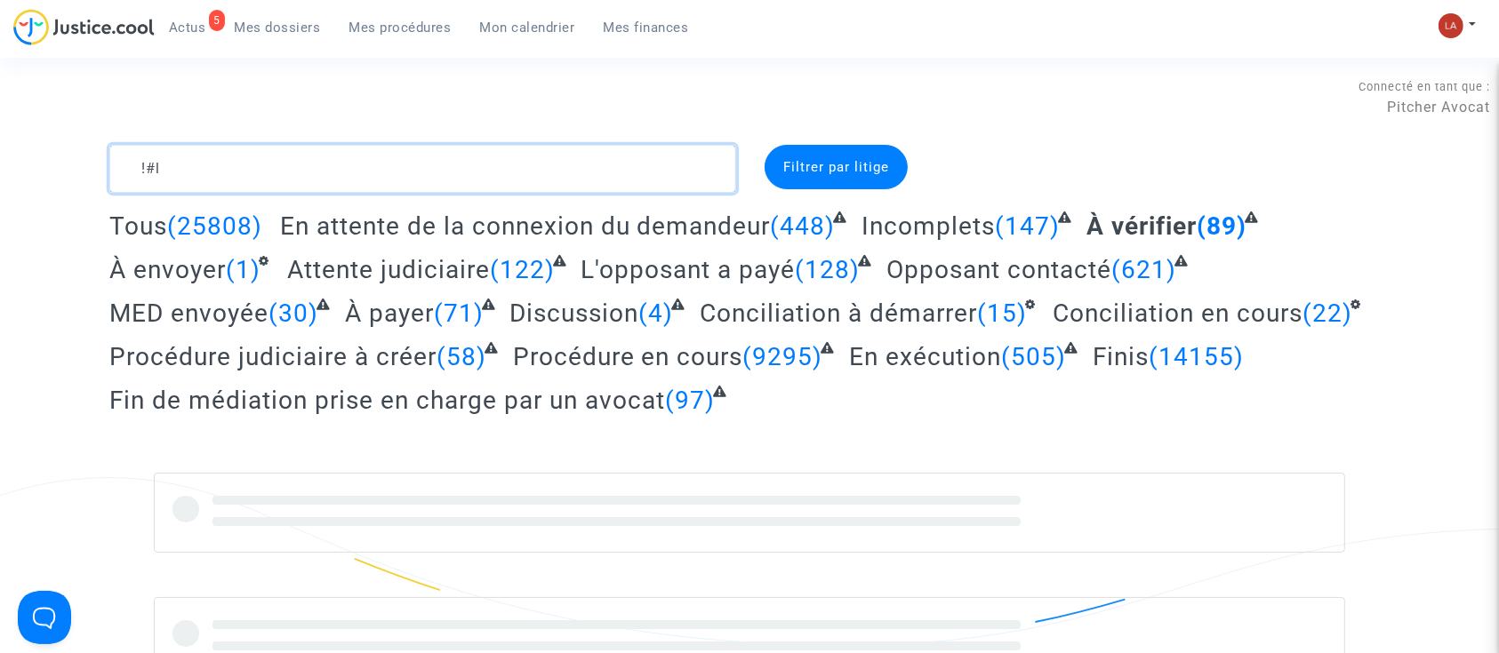
click at [596, 168] on textarea at bounding box center [422, 169] width 627 height 48
type textarea "!"
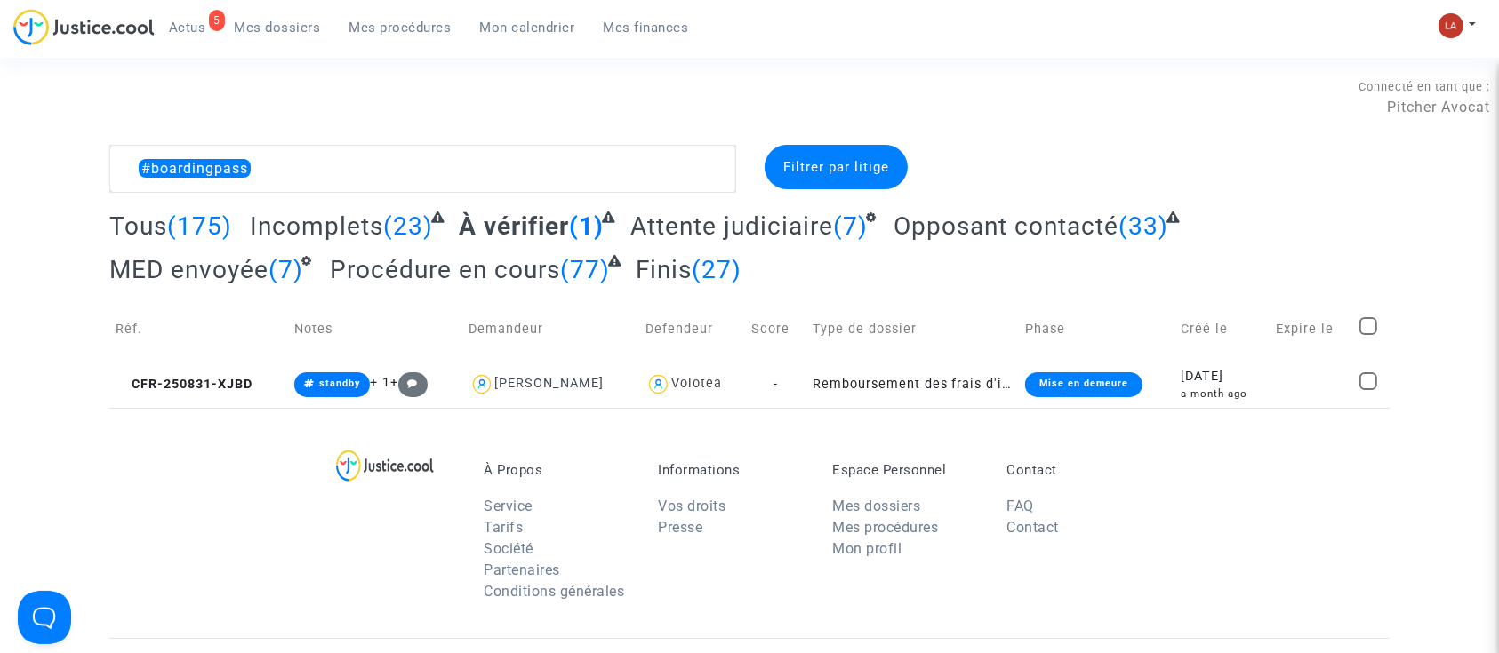
click at [755, 227] on span "Attente judiciaire" at bounding box center [731, 226] width 203 height 29
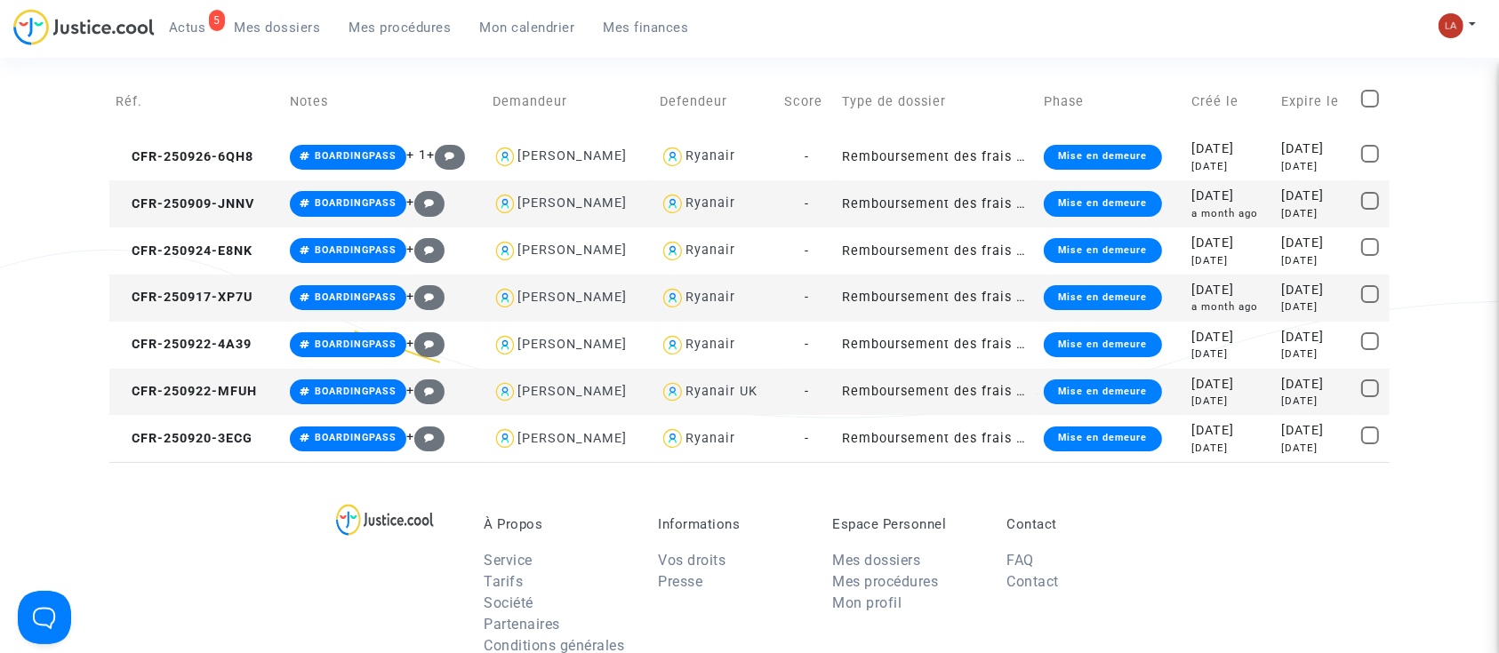
scroll to position [118, 0]
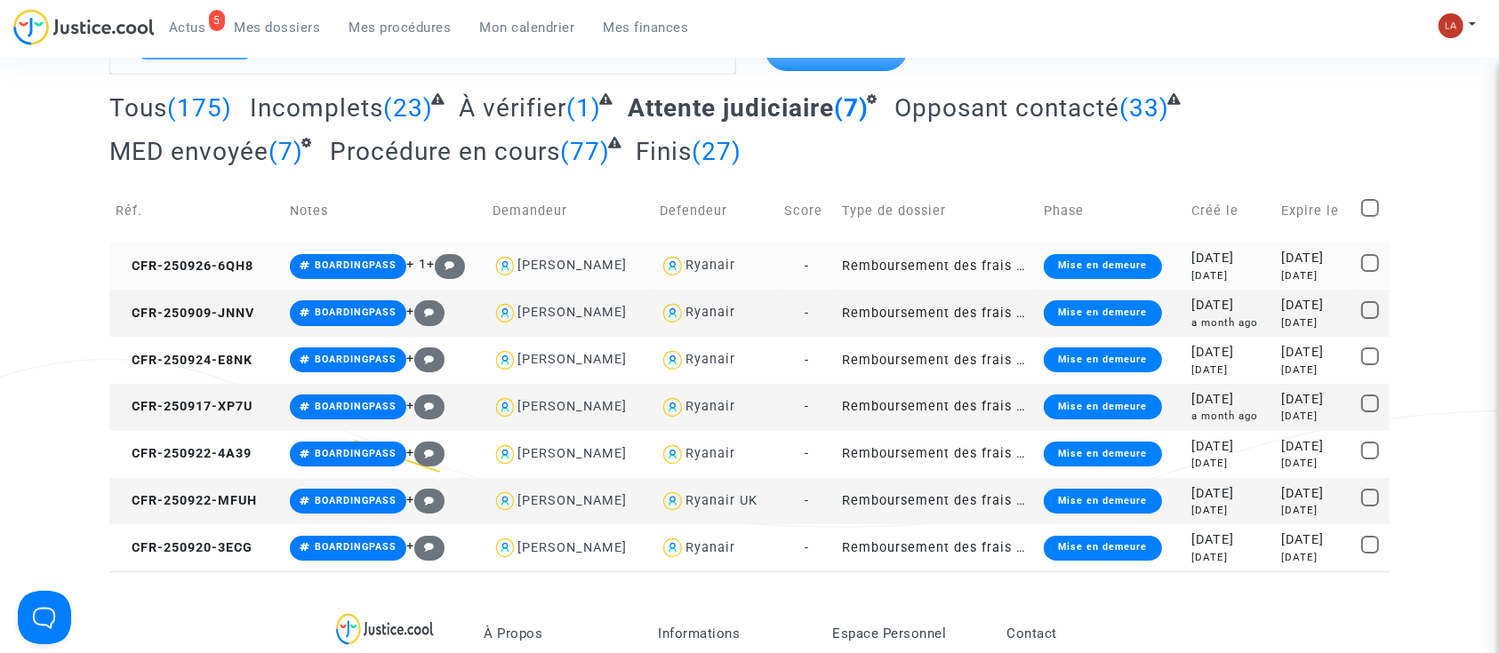
click at [206, 252] on td "CFR-250926-6QH8" at bounding box center [196, 266] width 174 height 47
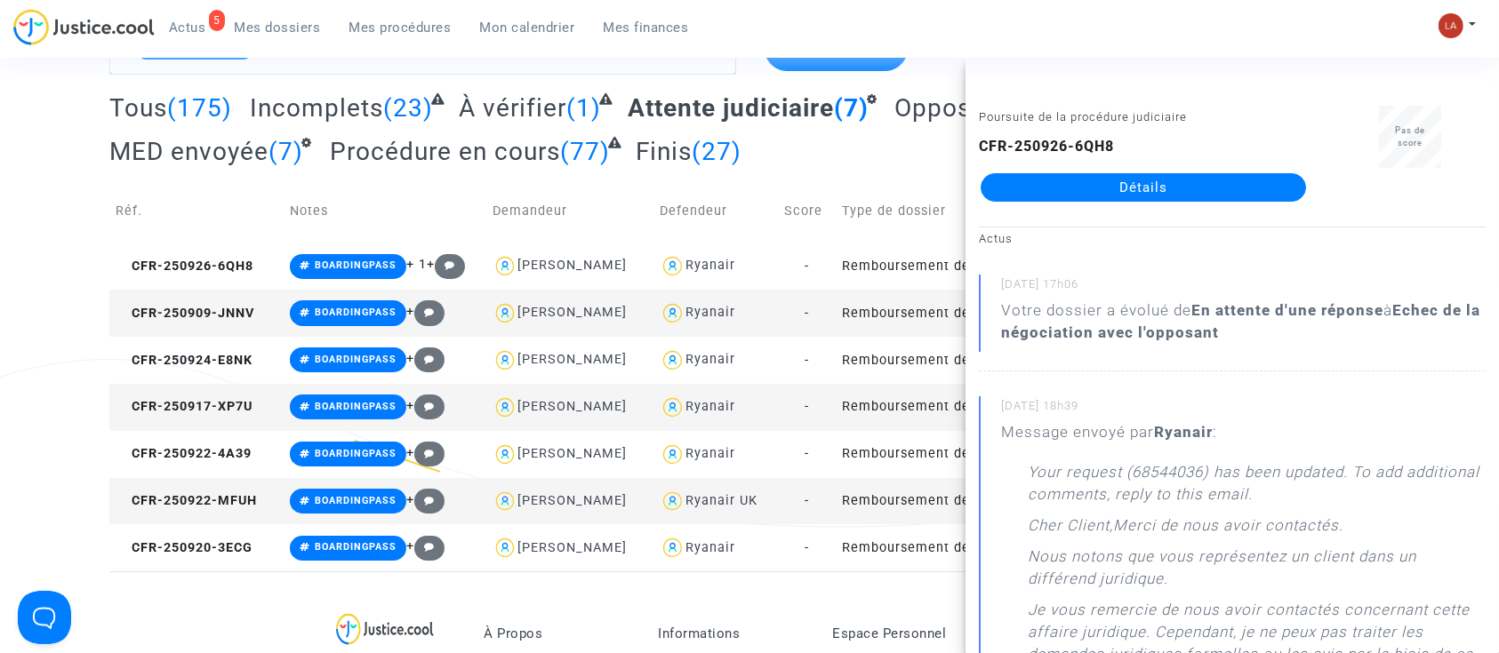
click at [258, 318] on td "CFR-250909-JNNV" at bounding box center [196, 313] width 174 height 47
click at [223, 368] on td "CFR-250924-E8NK" at bounding box center [196, 360] width 174 height 47
click at [220, 407] on span "CFR-250917-XP7U" at bounding box center [184, 406] width 137 height 15
click at [221, 469] on td "CFR-250922-4A39" at bounding box center [196, 454] width 174 height 47
drag, startPoint x: 241, startPoint y: 493, endPoint x: 250, endPoint y: 492, distance: 9.1
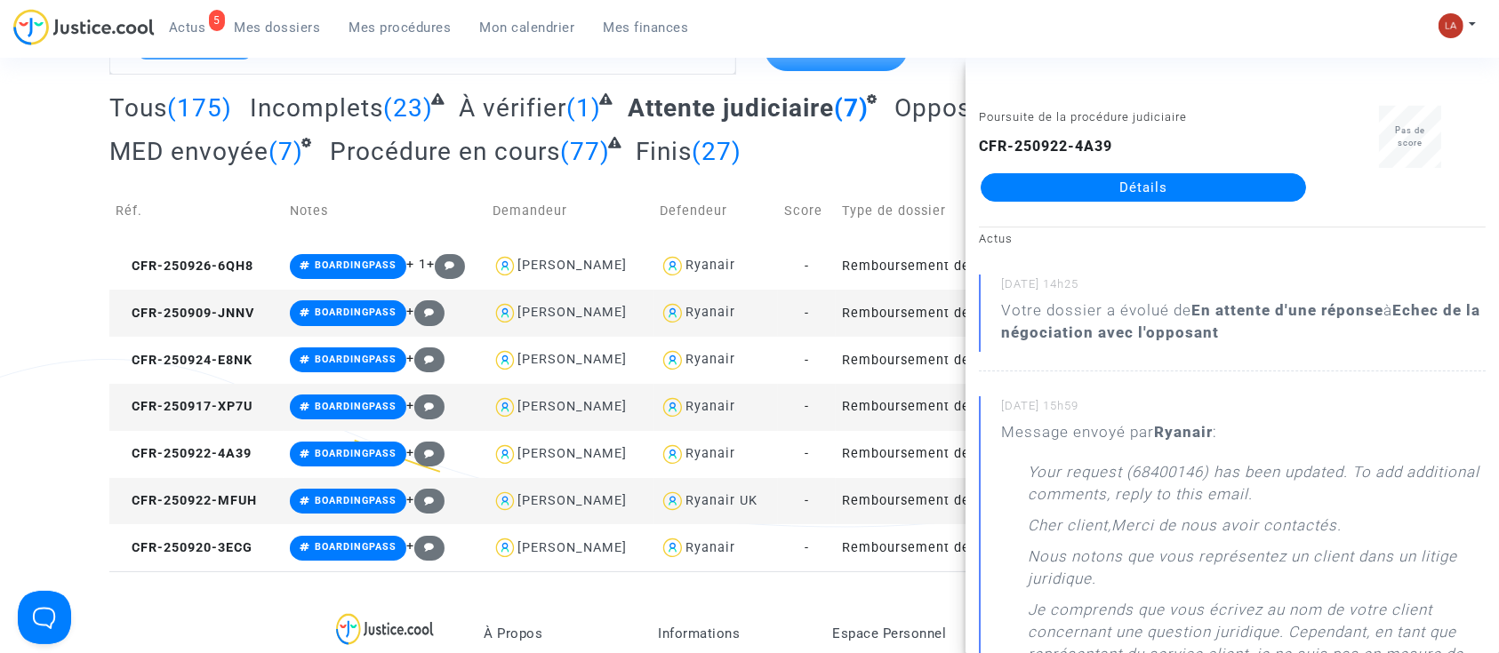
click at [241, 492] on td "CFR-250922-MFUH" at bounding box center [196, 501] width 174 height 47
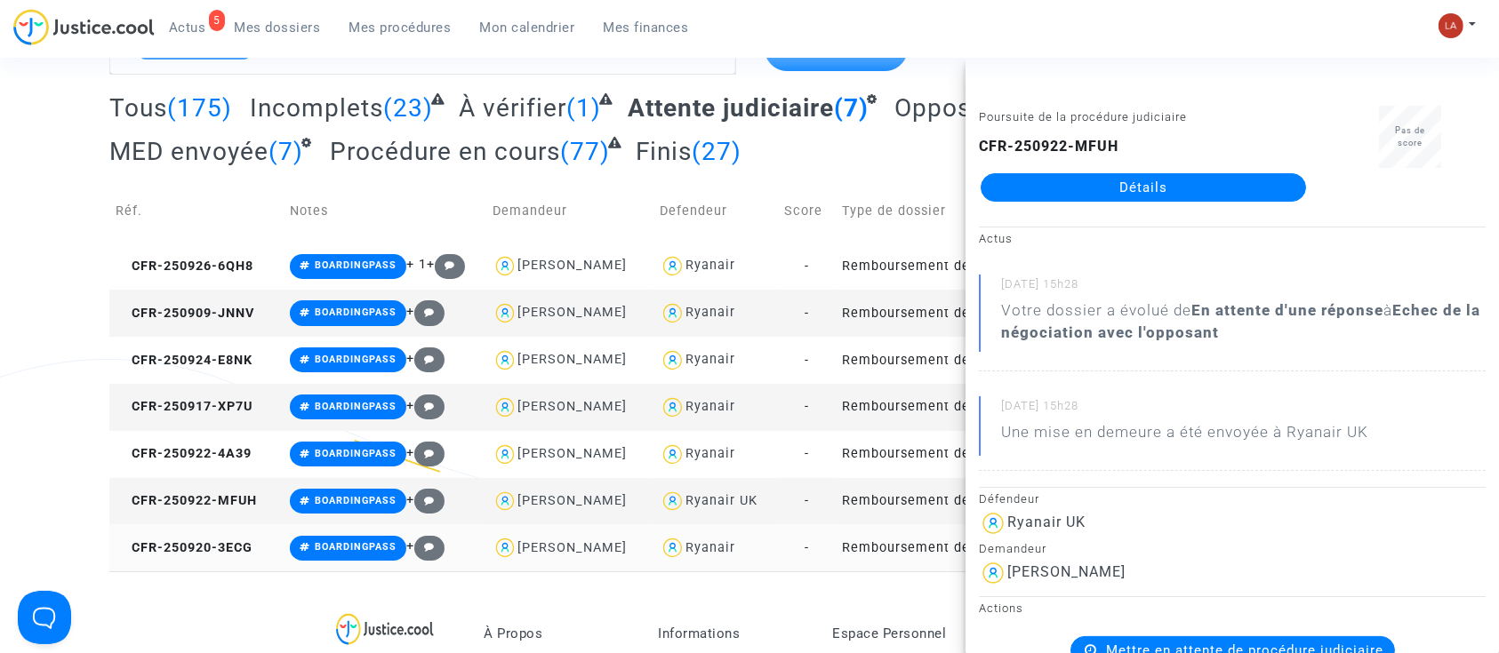
click at [208, 561] on td "CFR-250920-3ECG" at bounding box center [196, 548] width 174 height 47
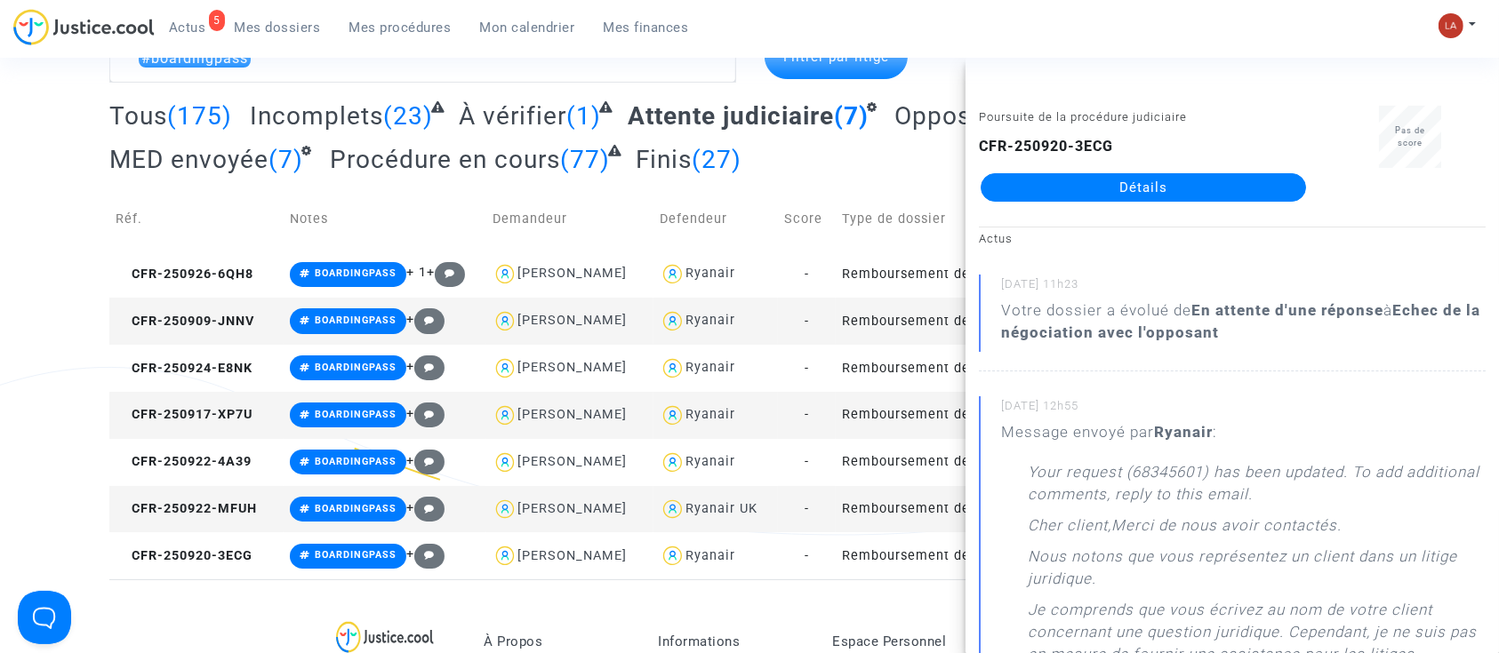
scroll to position [0, 0]
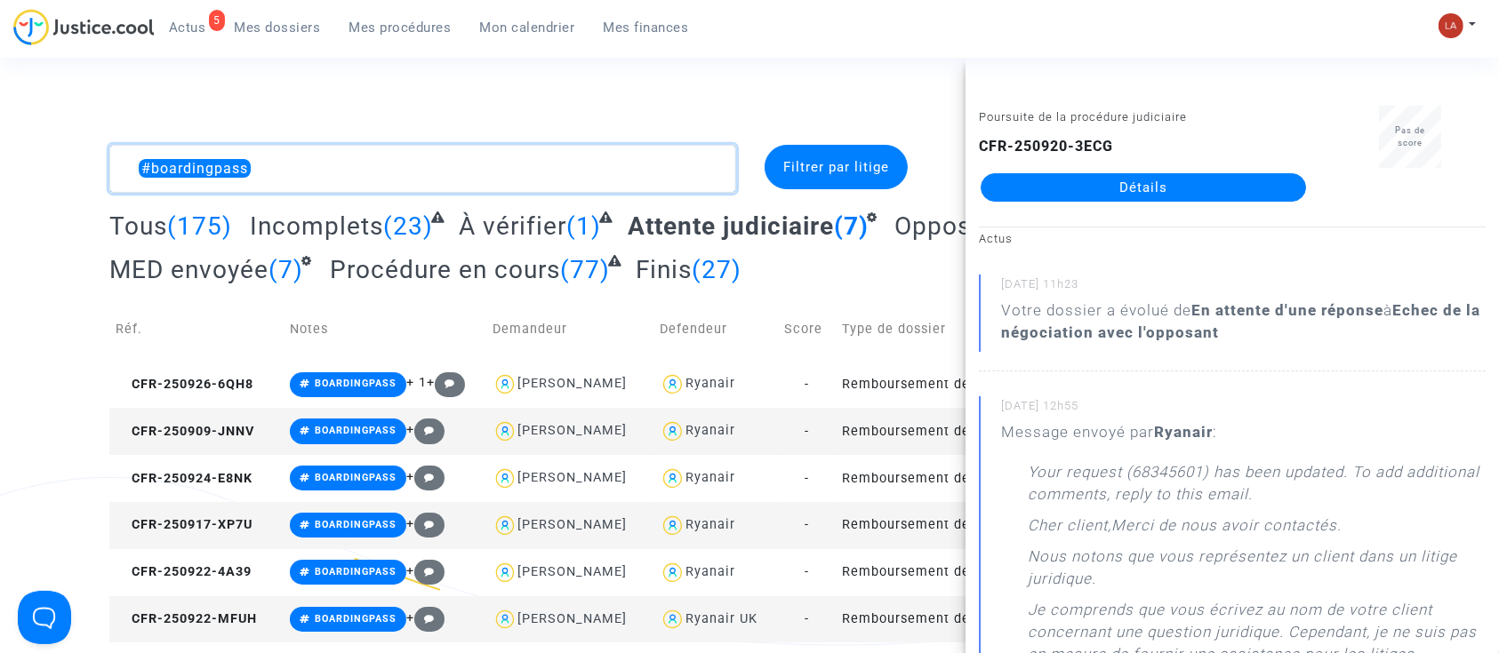
click at [454, 159] on textarea at bounding box center [422, 169] width 627 height 48
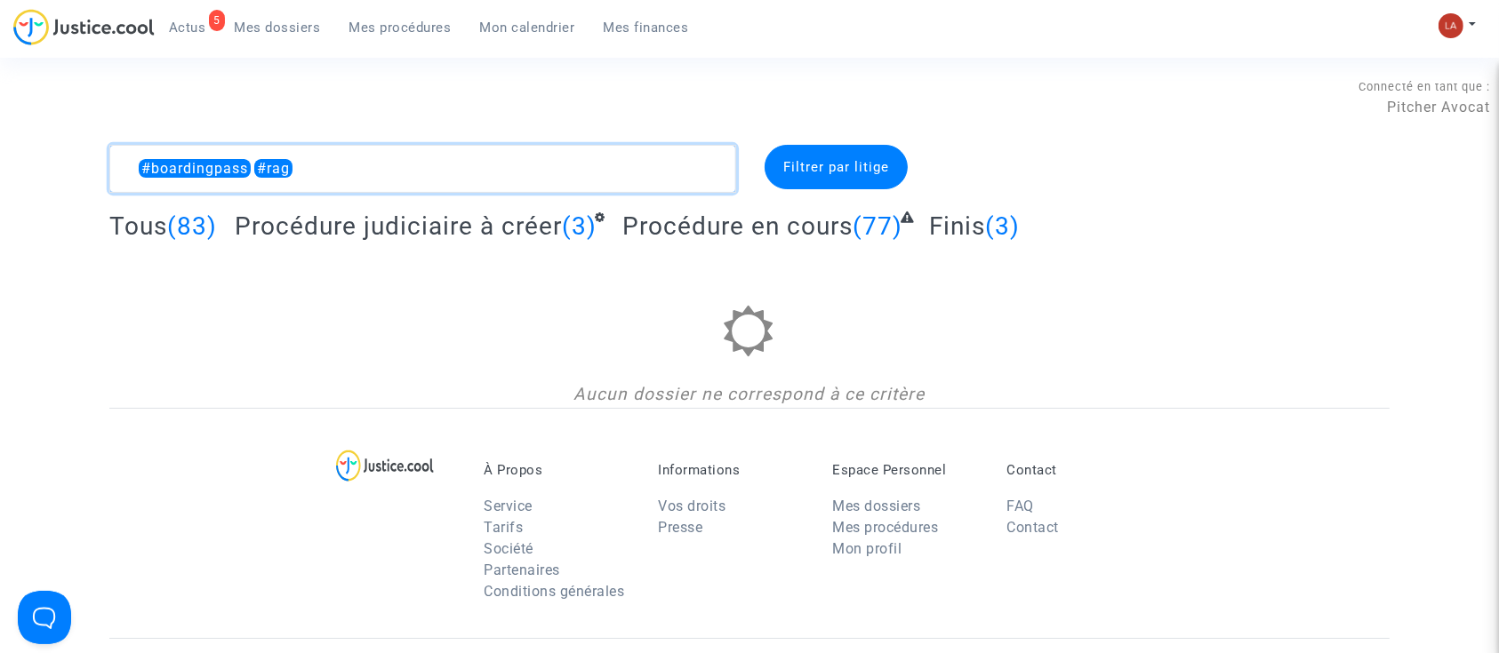
click at [473, 167] on textarea at bounding box center [422, 169] width 627 height 48
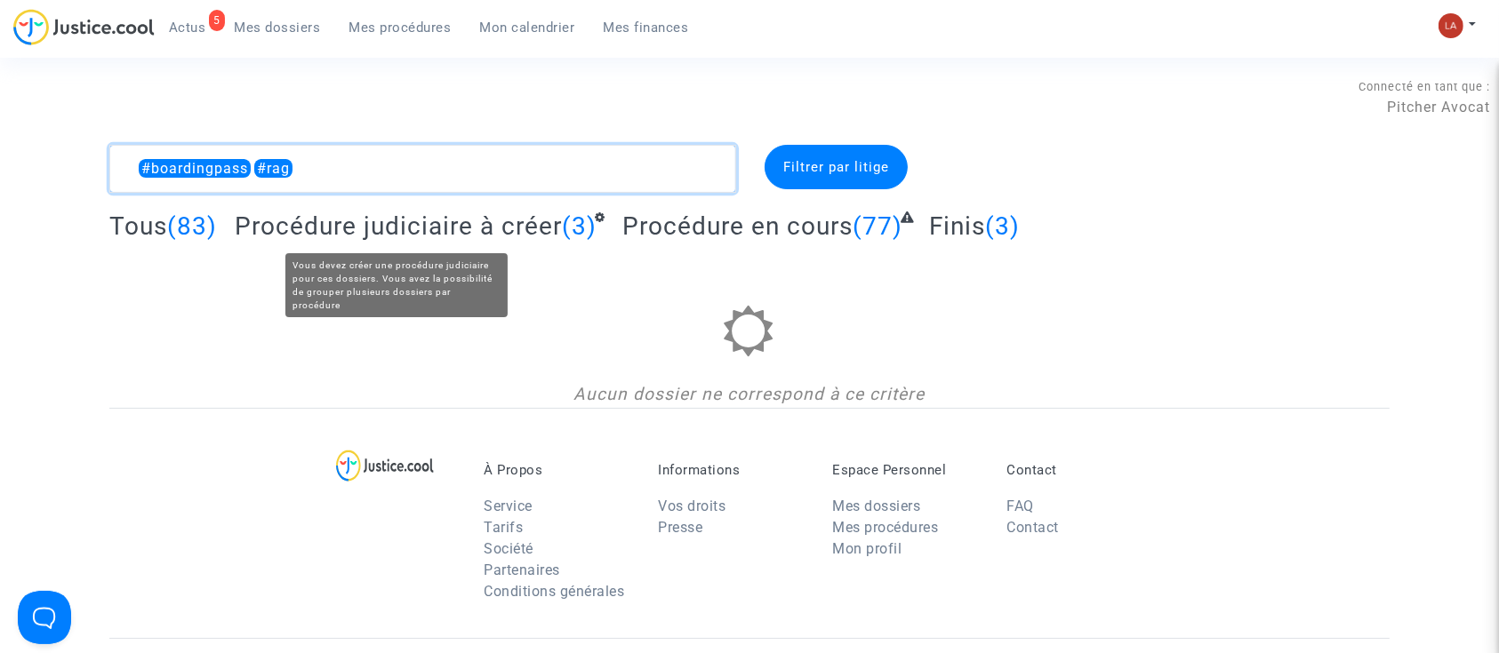
type textarea "#boardingpass #rag"
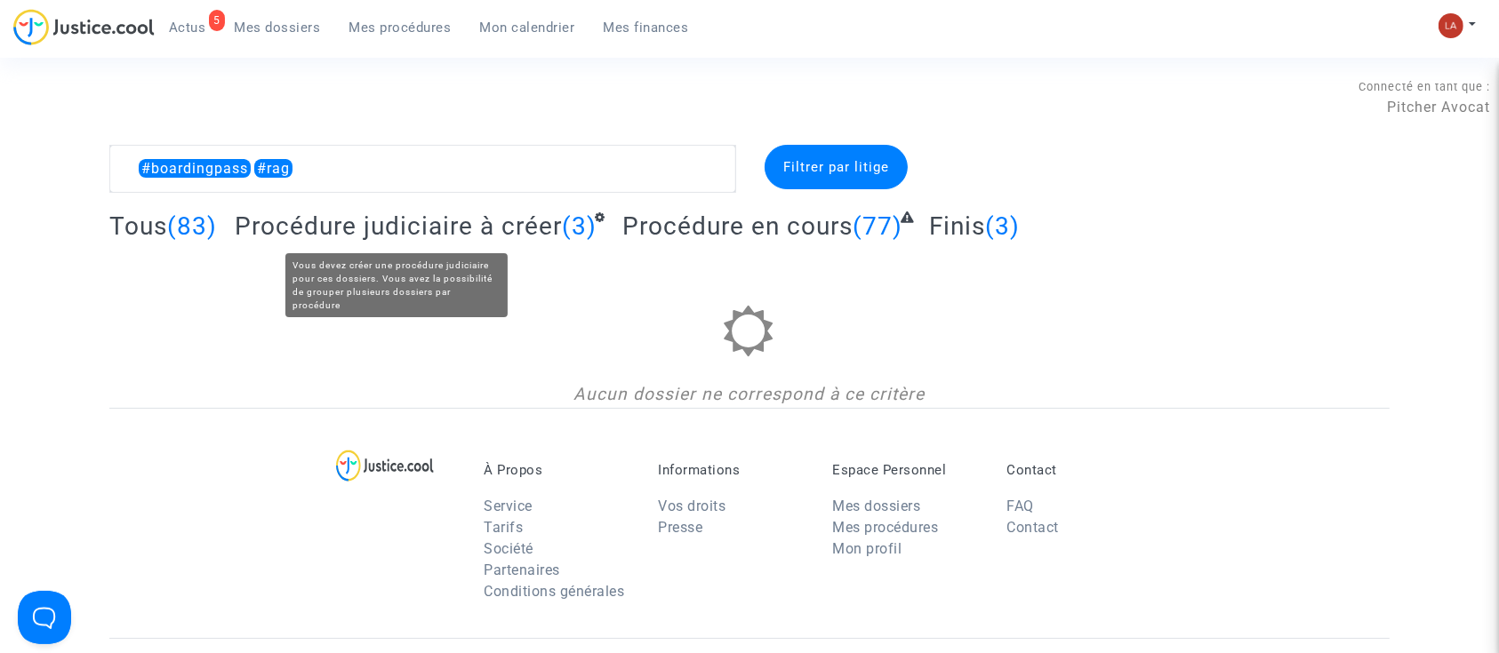
click at [417, 217] on span "Procédure judiciaire à créer" at bounding box center [398, 226] width 327 height 29
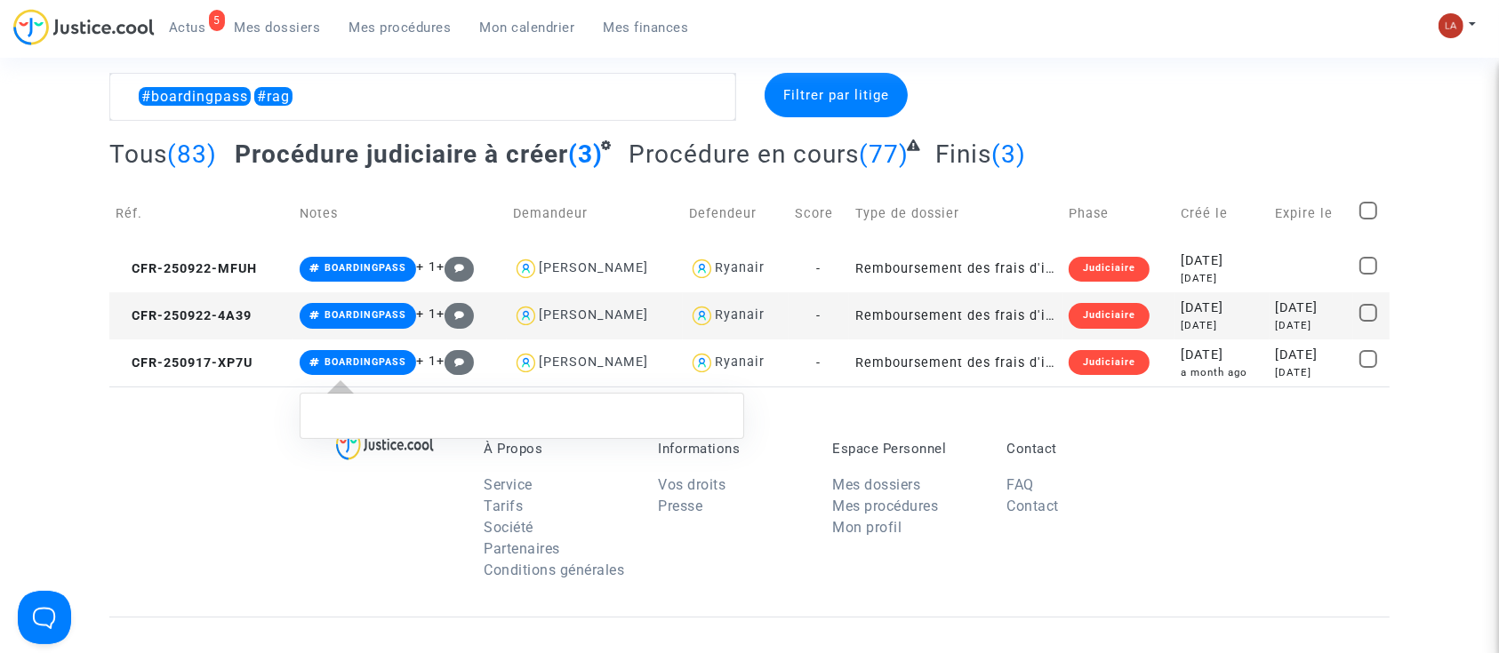
scroll to position [73, 0]
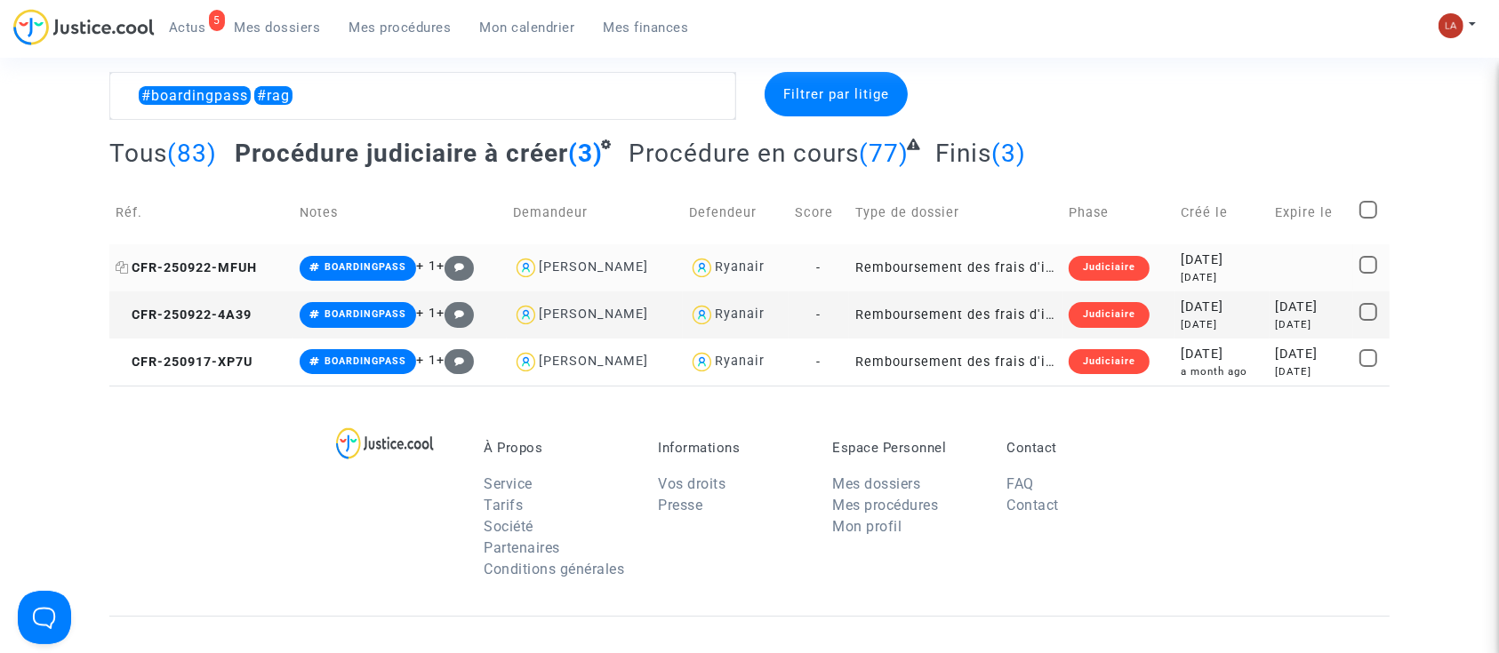
click at [235, 267] on span "CFR-250922-MFUH" at bounding box center [186, 267] width 141 height 15
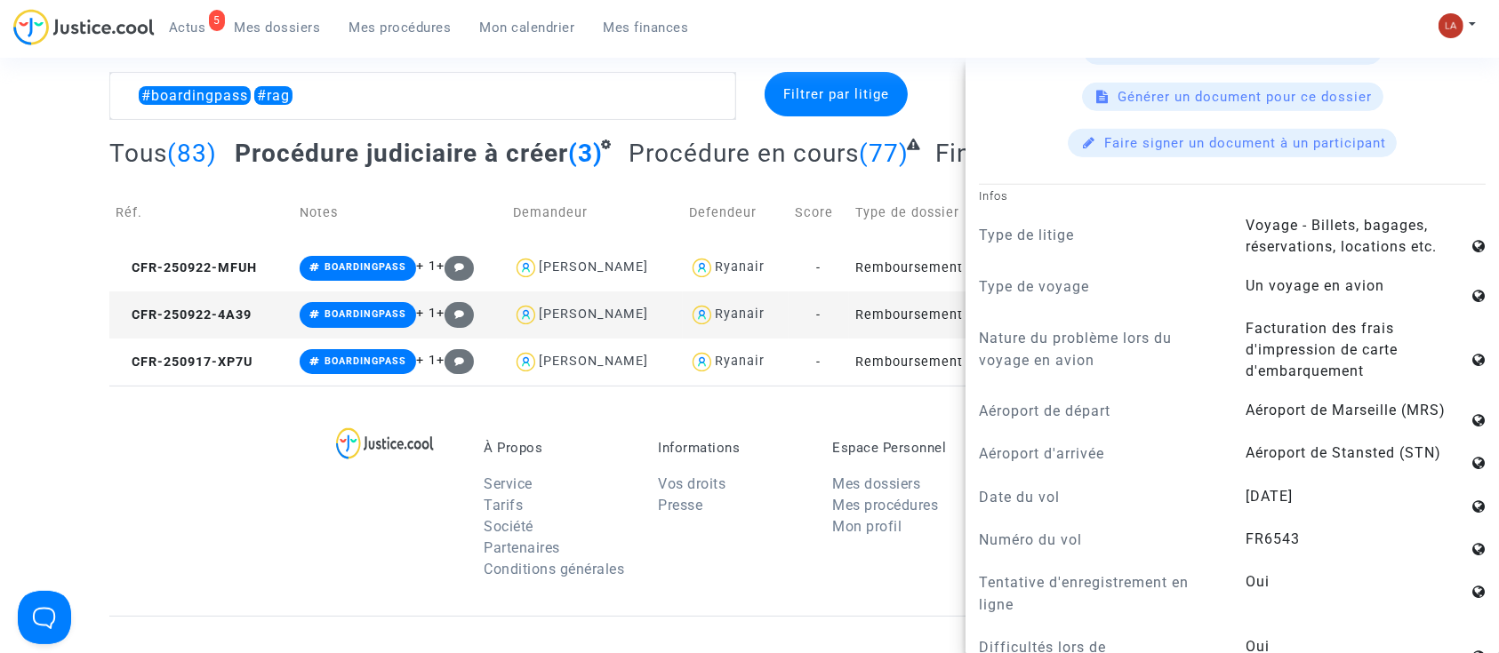
scroll to position [1178, 0]
click at [209, 313] on span "CFR-250922-4A39" at bounding box center [184, 315] width 136 height 15
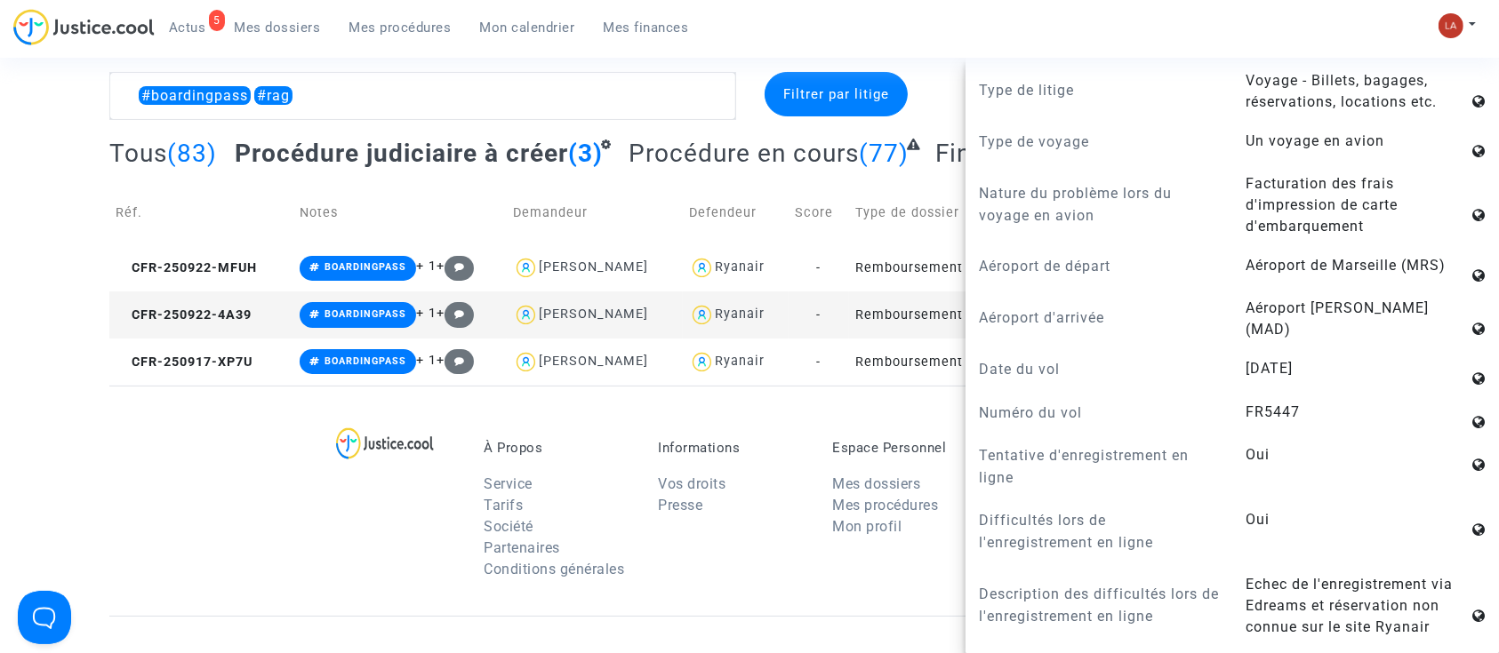
scroll to position [1323, 0]
click at [202, 374] on td "CFR-250917-XP7U" at bounding box center [201, 362] width 184 height 47
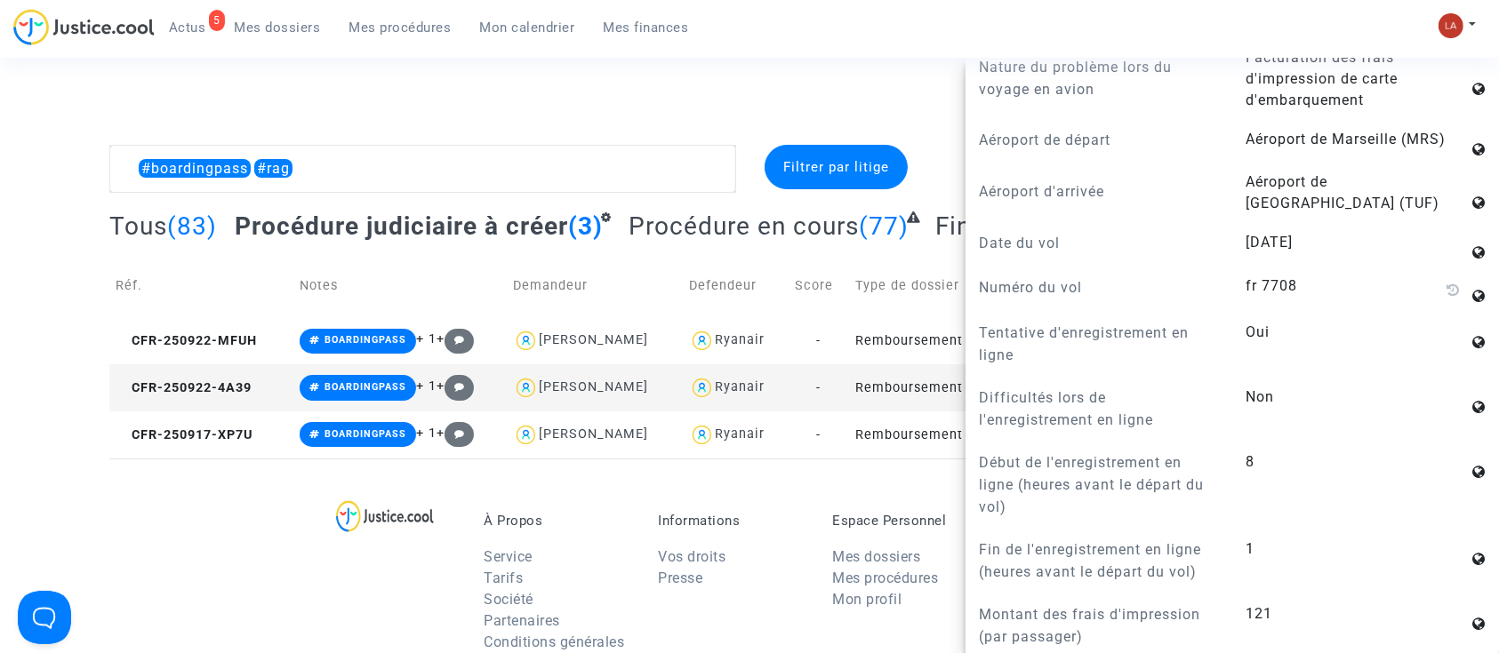
scroll to position [1447, 0]
click at [915, 112] on div "Connecté en tant que : Pitcher Avocat" at bounding box center [745, 97] width 1490 height 43
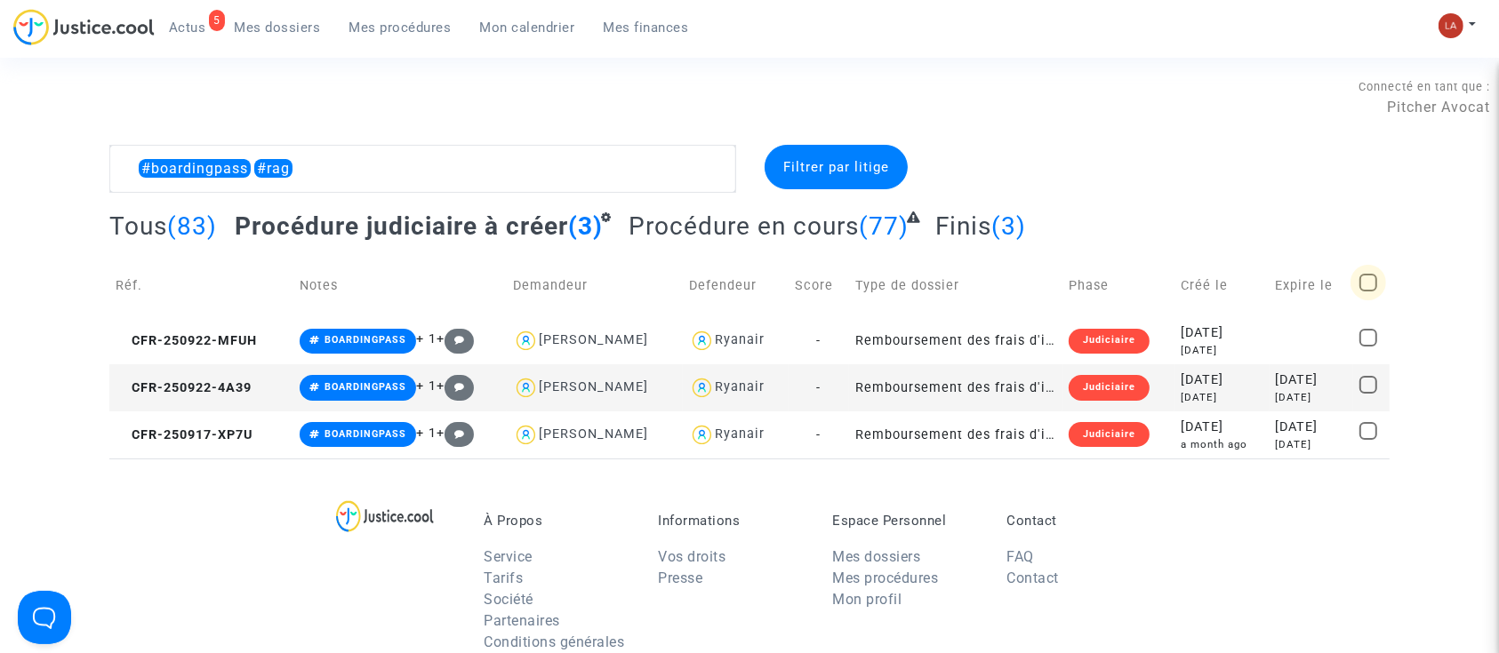
click at [1369, 276] on span at bounding box center [1368, 283] width 18 height 18
click at [1368, 292] on input "checkbox" at bounding box center [1367, 292] width 1 height 1
checkbox input "true"
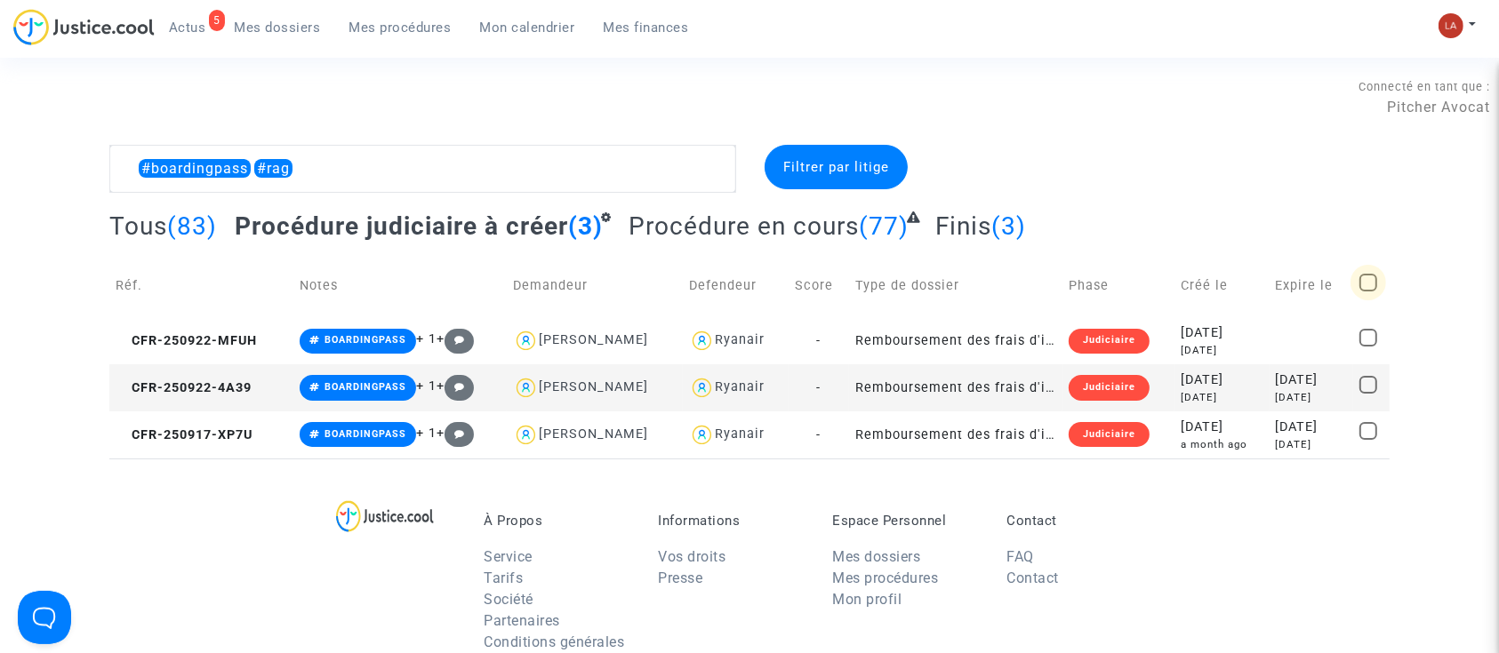
checkbox input "true"
click at [1336, 172] on span "Sélection" at bounding box center [1305, 167] width 64 height 16
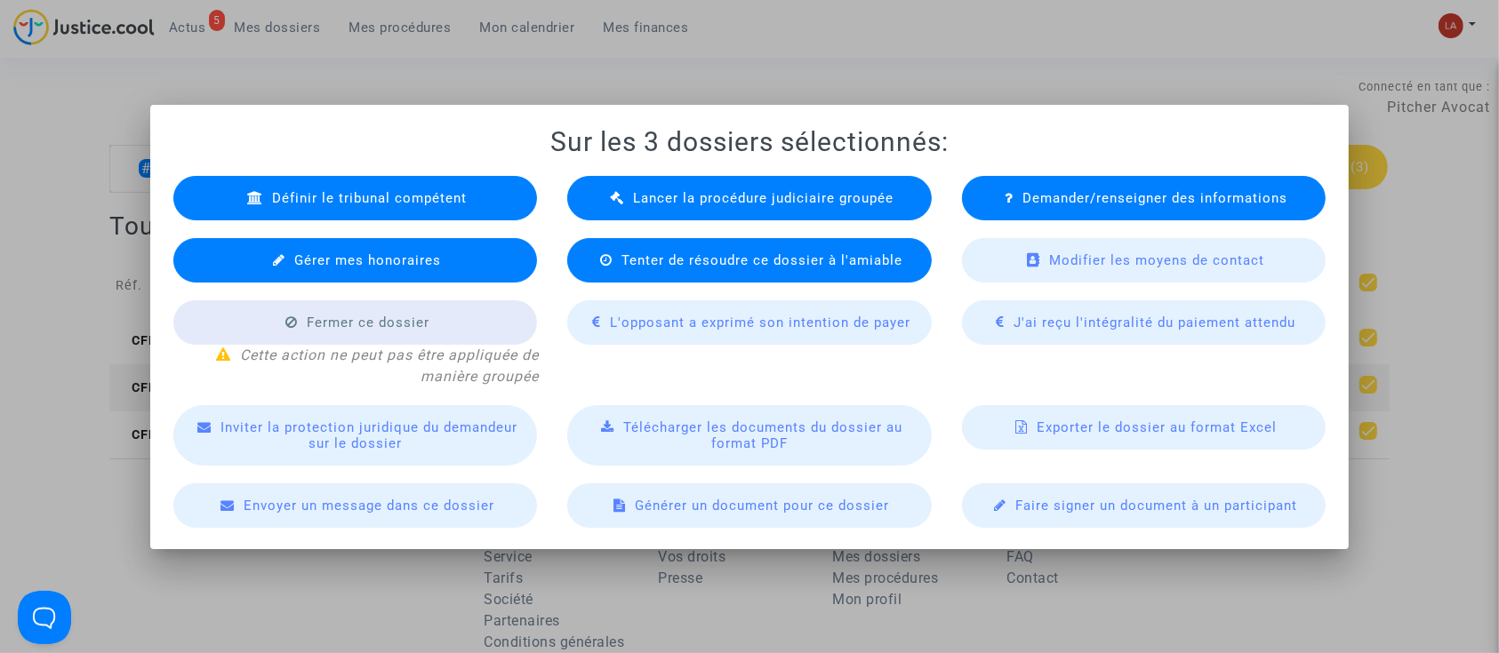
click at [703, 199] on span "Lancer la procédure judiciaire groupée" at bounding box center [763, 198] width 260 height 16
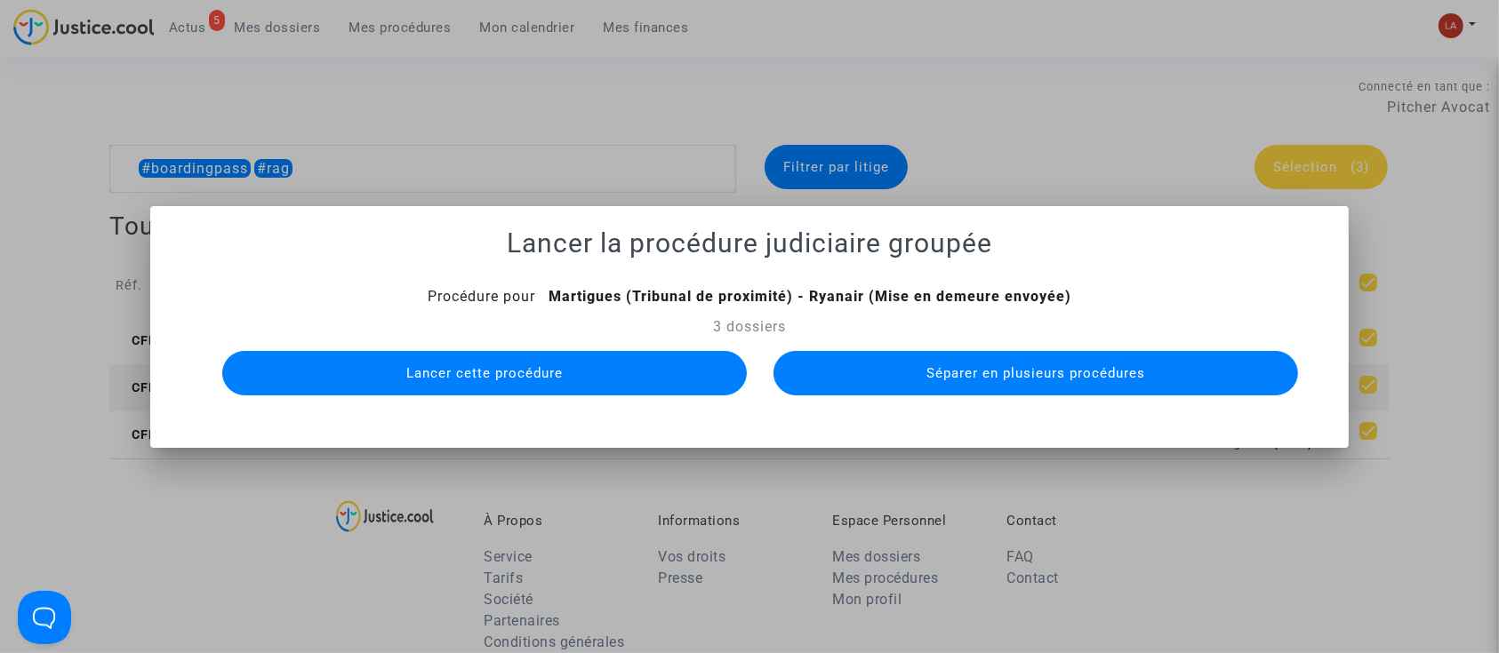
click at [833, 357] on button "Séparer en plusieurs procédures" at bounding box center [1035, 373] width 525 height 44
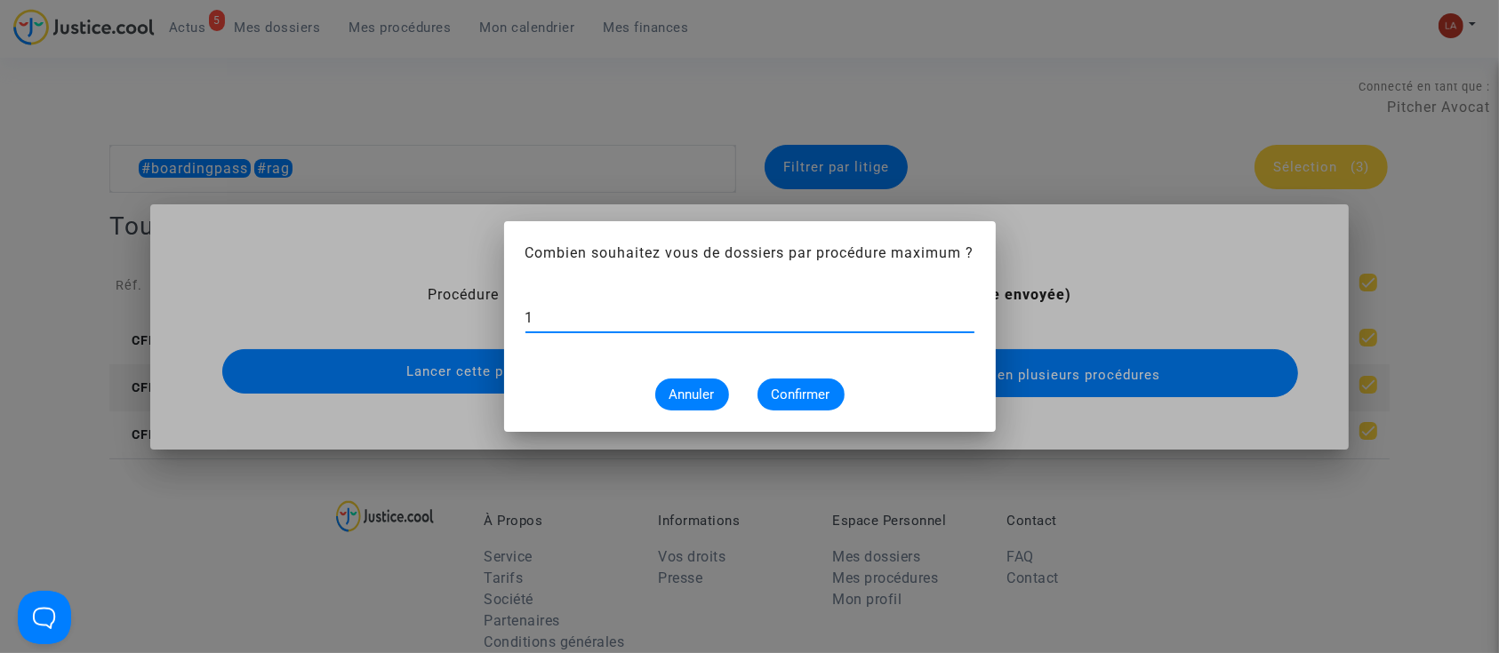
type input "1"
click at [781, 382] on button "Confirmer" at bounding box center [800, 395] width 87 height 32
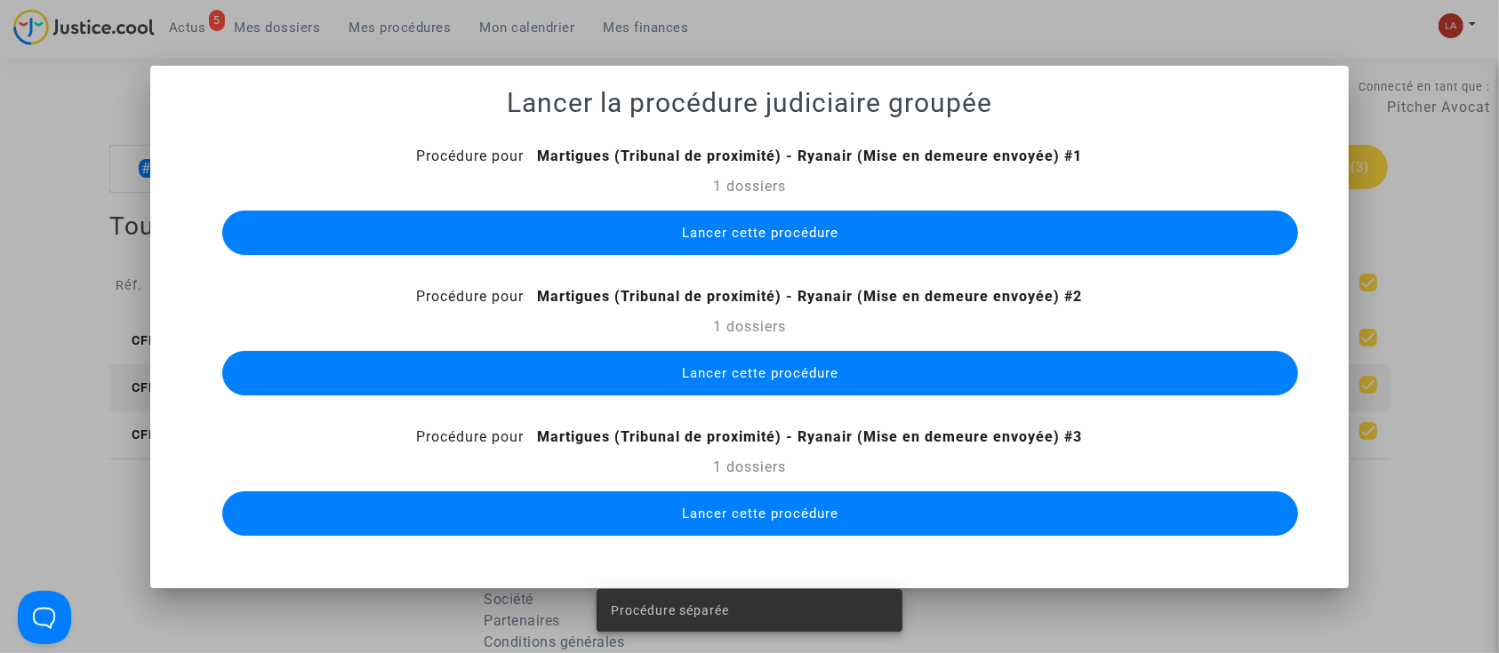
click at [630, 234] on button "Lancer cette procédure" at bounding box center [760, 233] width 1077 height 44
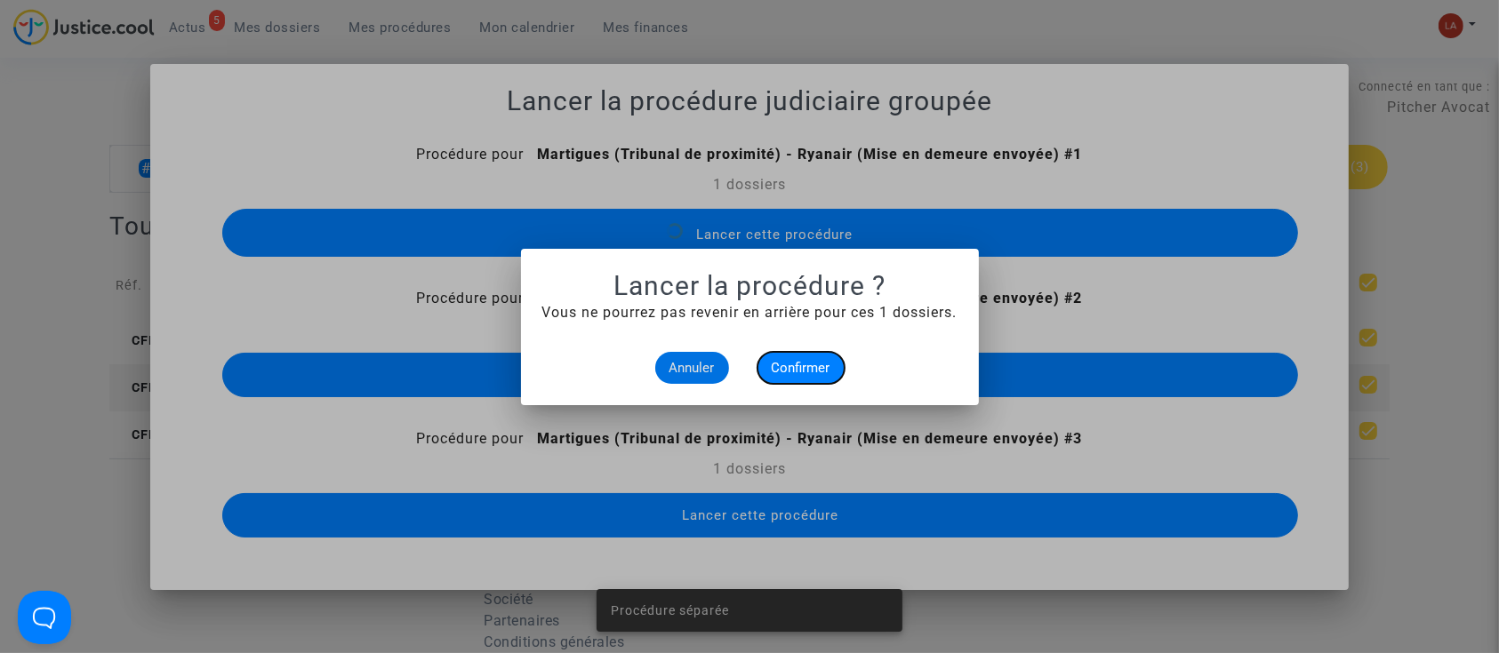
click at [782, 355] on button "Confirmer" at bounding box center [800, 368] width 87 height 32
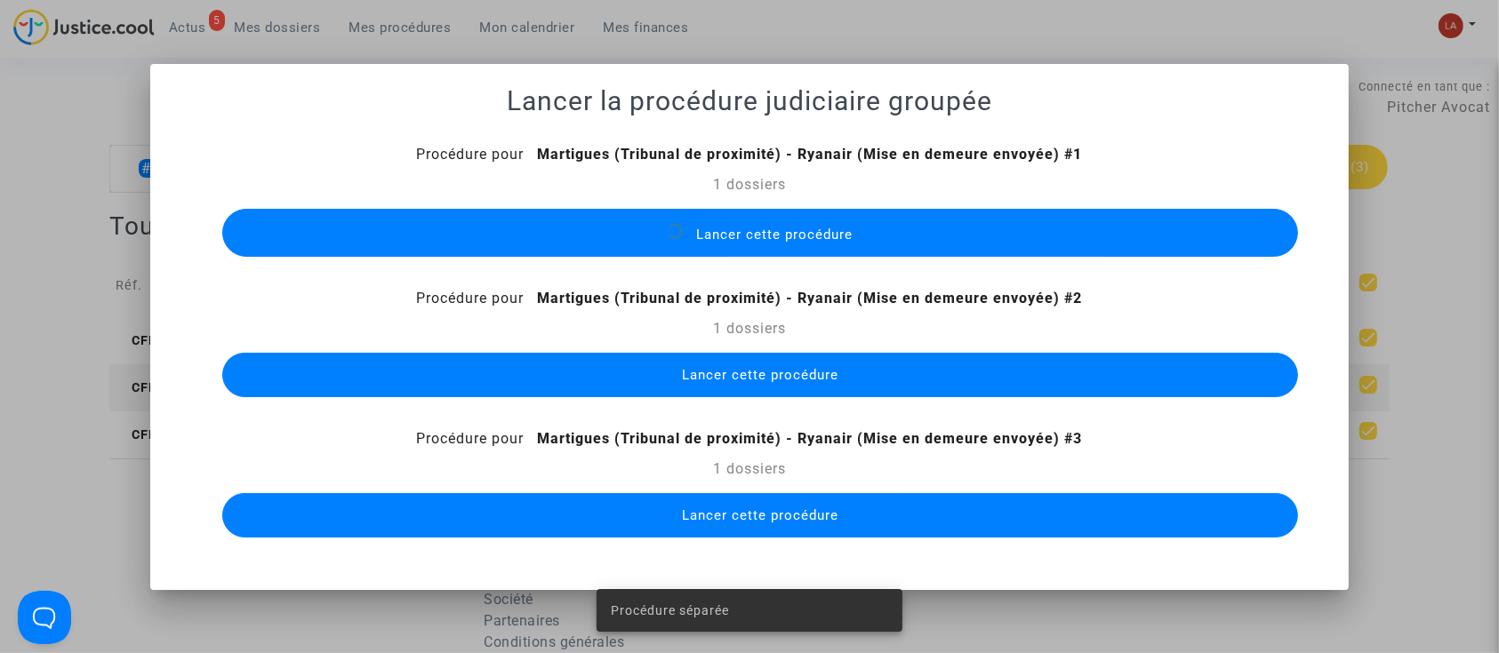
click at [747, 361] on button "Lancer cette procédure" at bounding box center [760, 375] width 1077 height 44
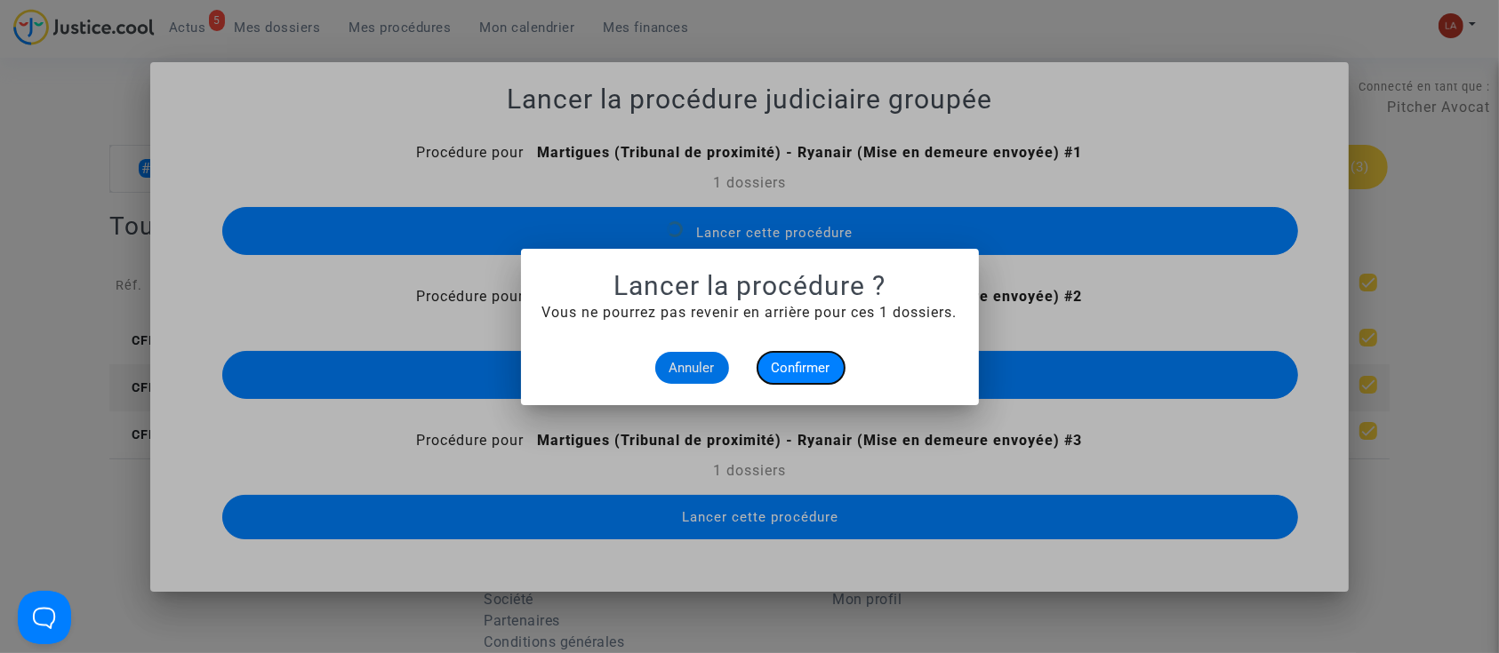
click at [794, 360] on span "Confirmer" at bounding box center [801, 368] width 59 height 16
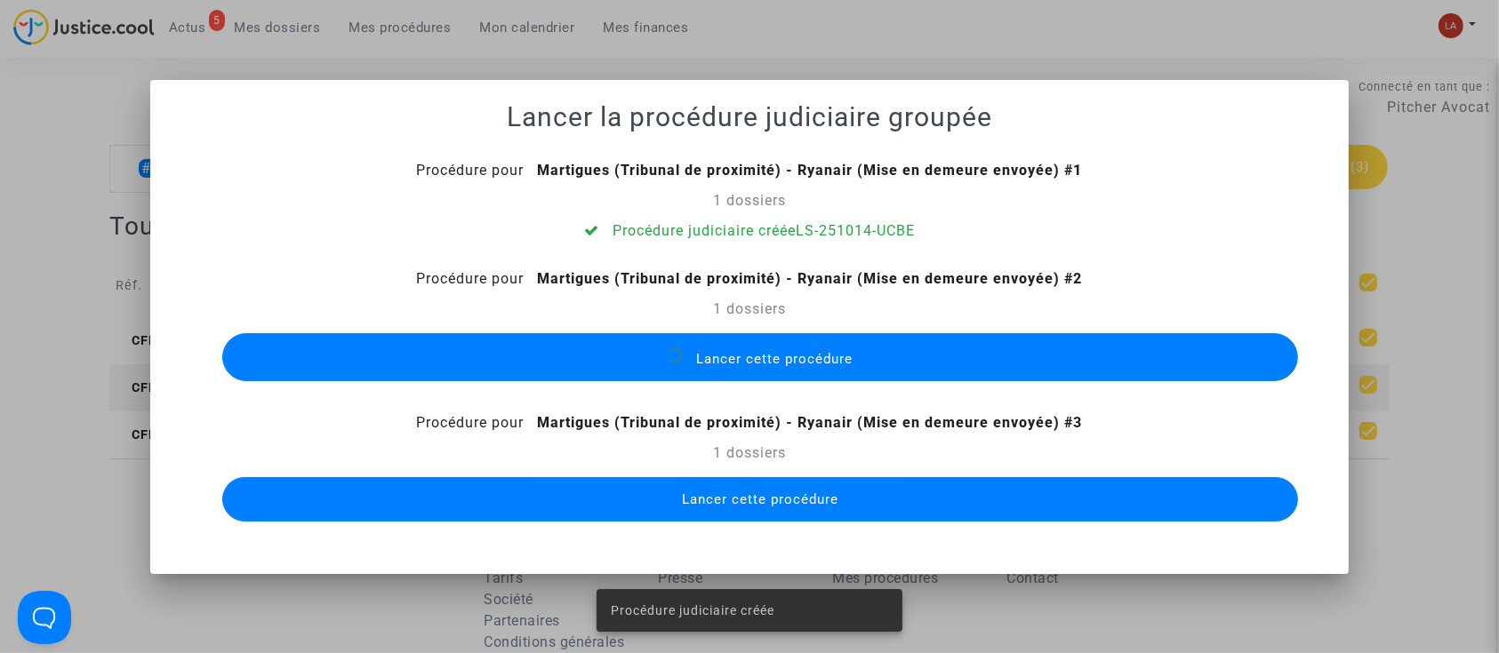
click at [762, 487] on button "Lancer cette procédure" at bounding box center [760, 499] width 1077 height 44
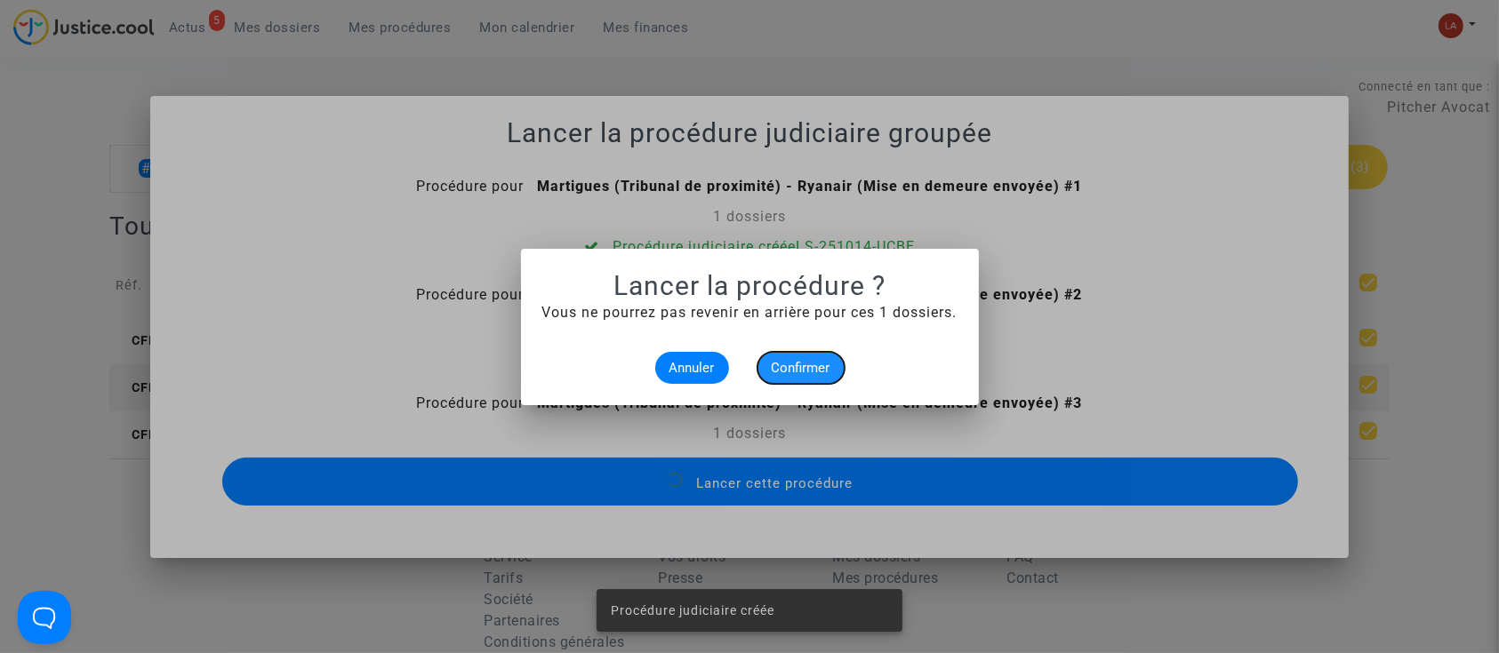
click at [822, 364] on span "Confirmer" at bounding box center [801, 368] width 59 height 16
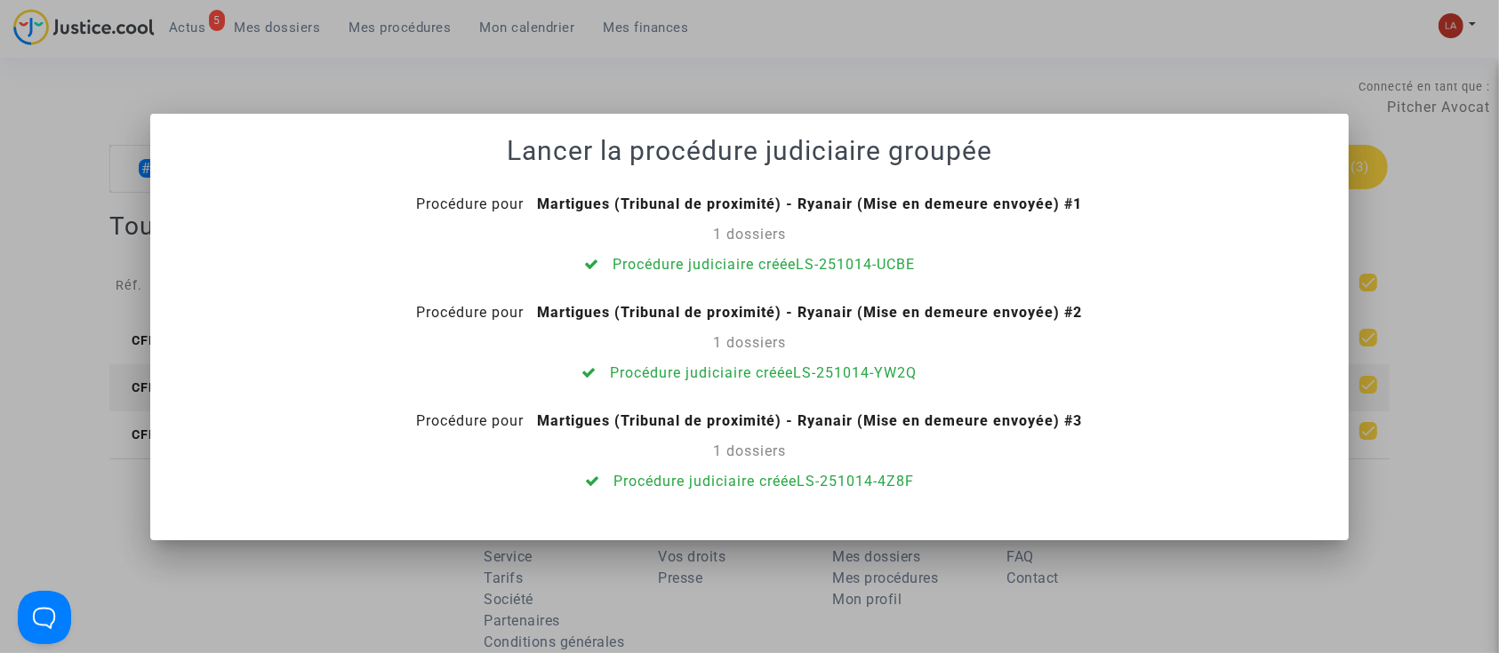
click at [263, 68] on div at bounding box center [749, 326] width 1499 height 653
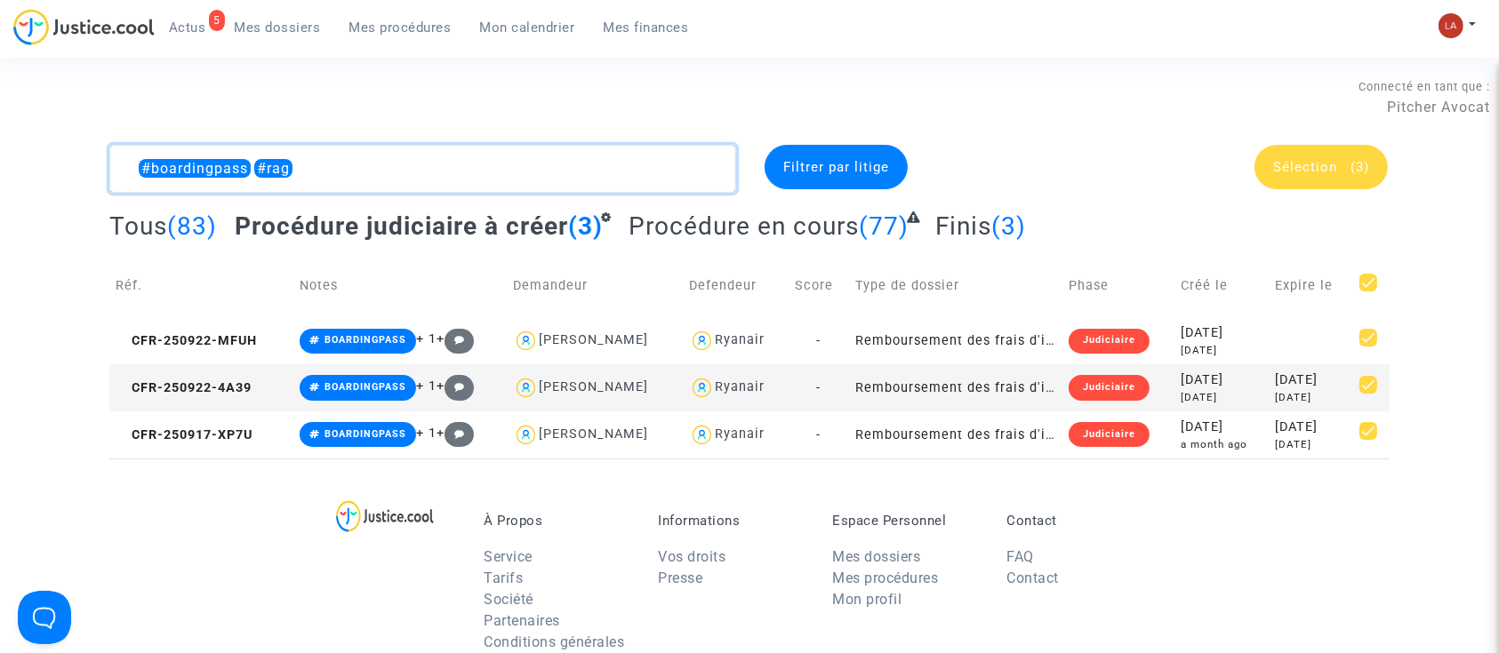
drag, startPoint x: 360, startPoint y: 164, endPoint x: 132, endPoint y: 108, distance: 234.4
click at [132, 108] on section "Connecté en tant que : Pitcher Avocat #boardingpass #rag Filtrer par litige Sél…" at bounding box center [749, 559] width 1499 height 1118
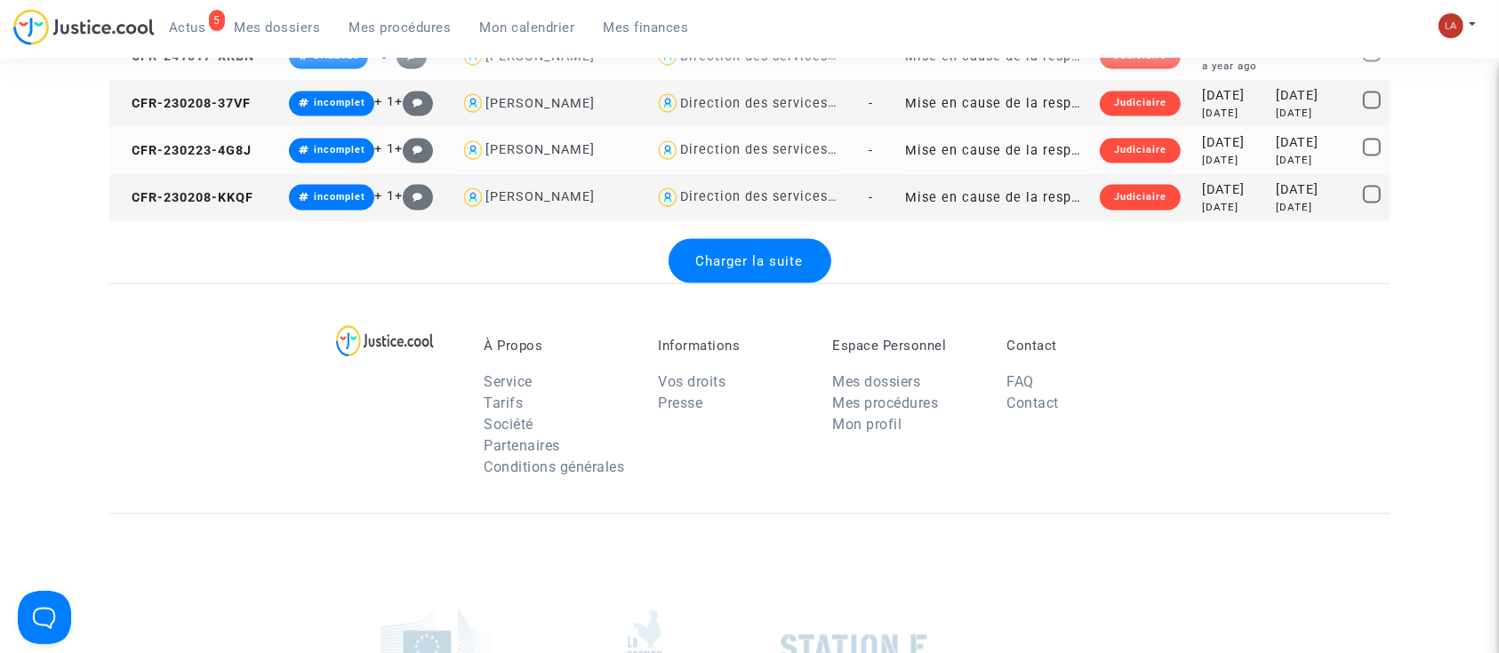
scroll to position [2622, 0]
click at [800, 269] on div "Charger la suite" at bounding box center [750, 260] width 163 height 44
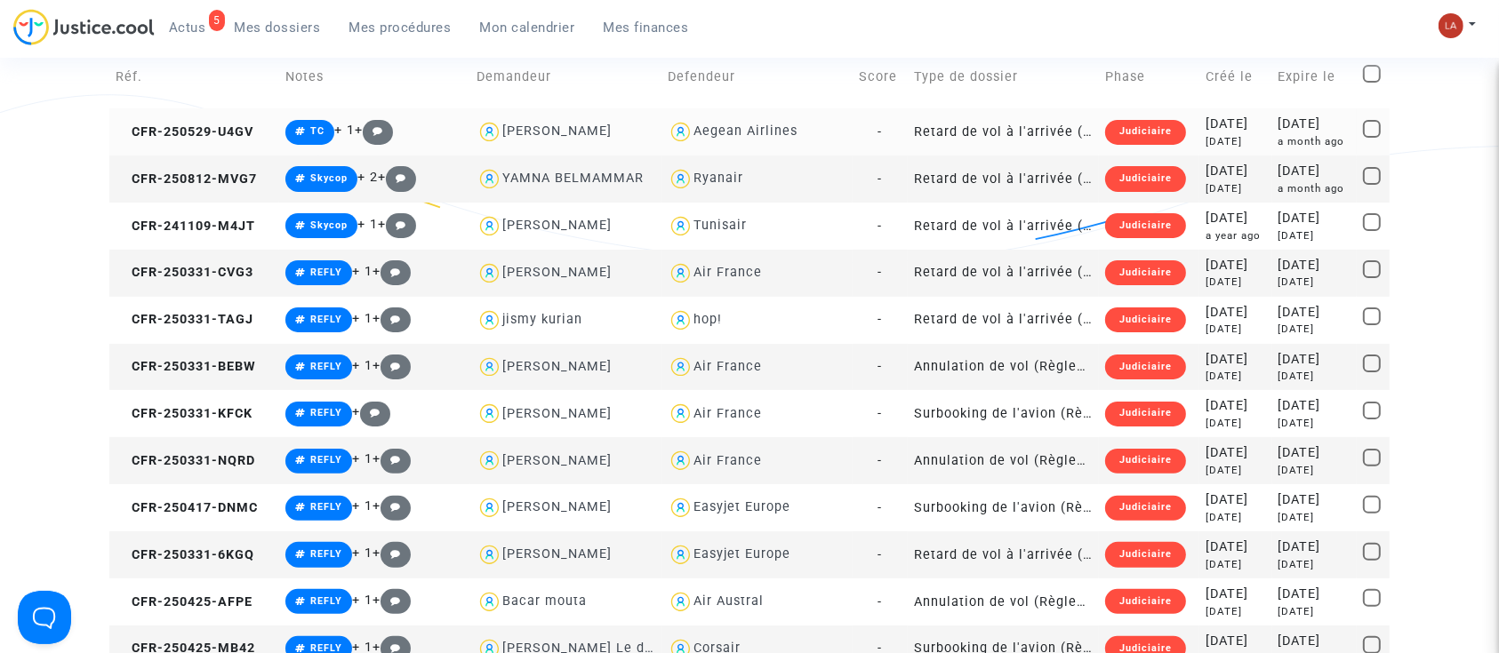
scroll to position [0, 0]
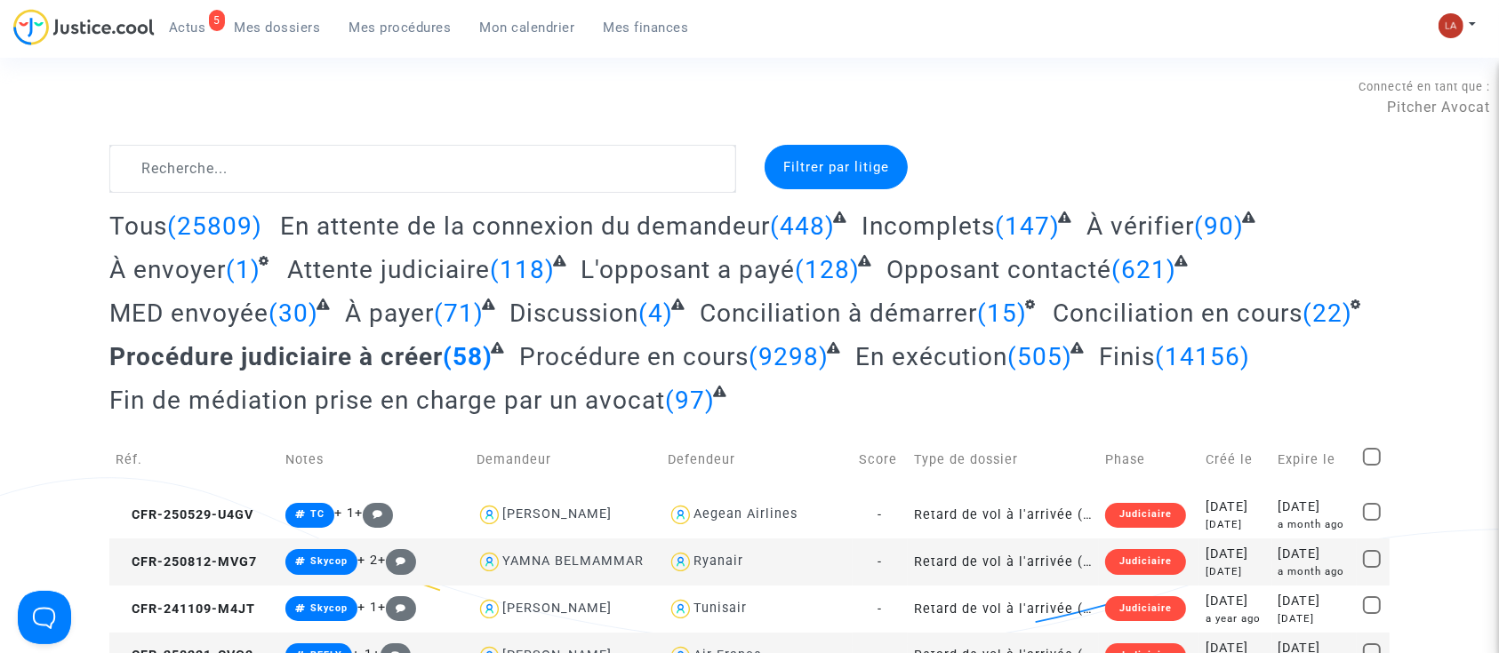
click at [527, 403] on span "Fin de médiation prise en charge par un avocat" at bounding box center [387, 400] width 556 height 29
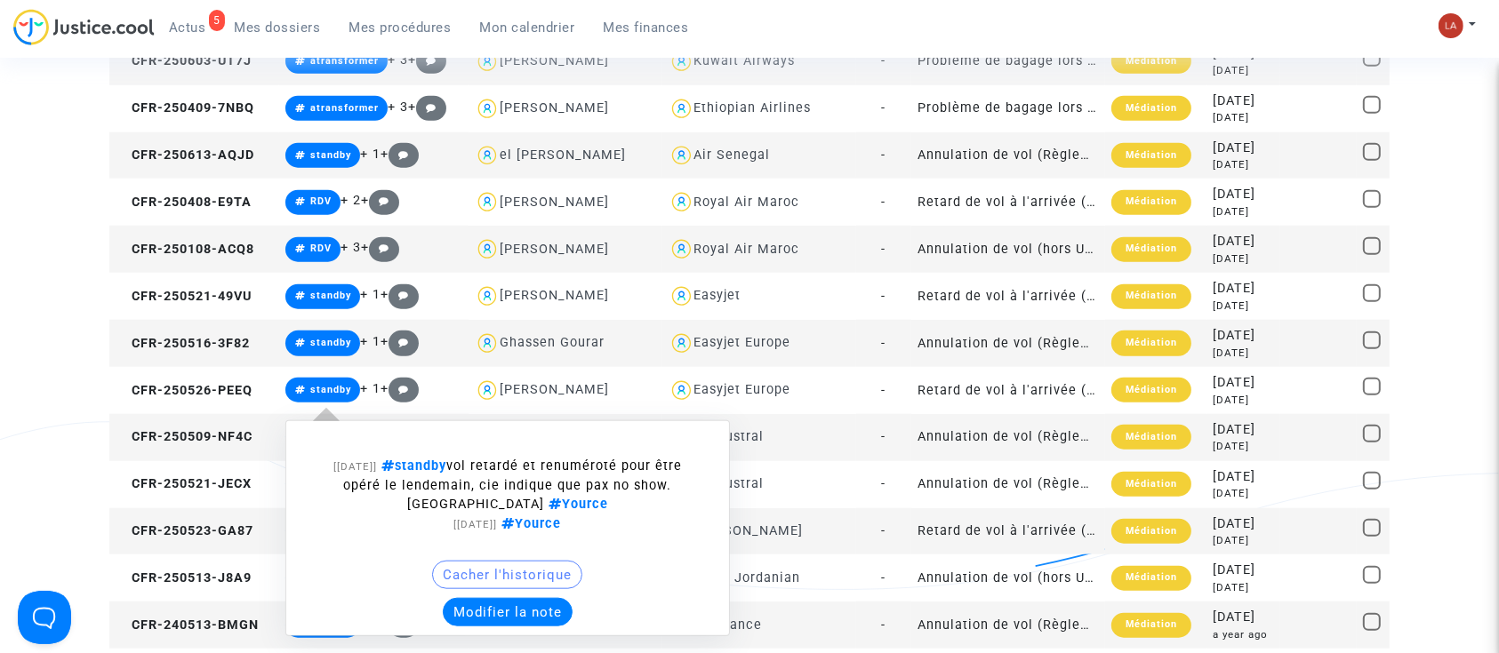
scroll to position [2434, 0]
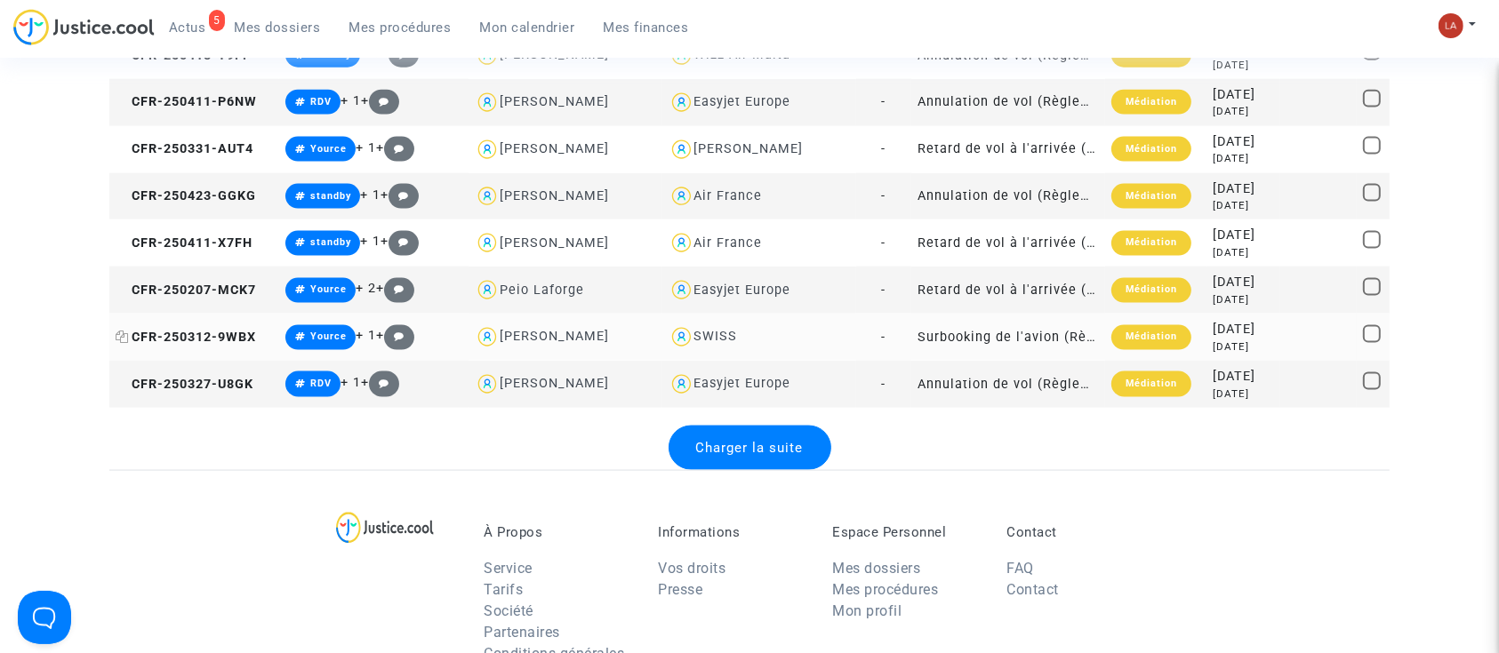
click at [244, 330] on span "CFR-250312-9WBX" at bounding box center [186, 337] width 140 height 15
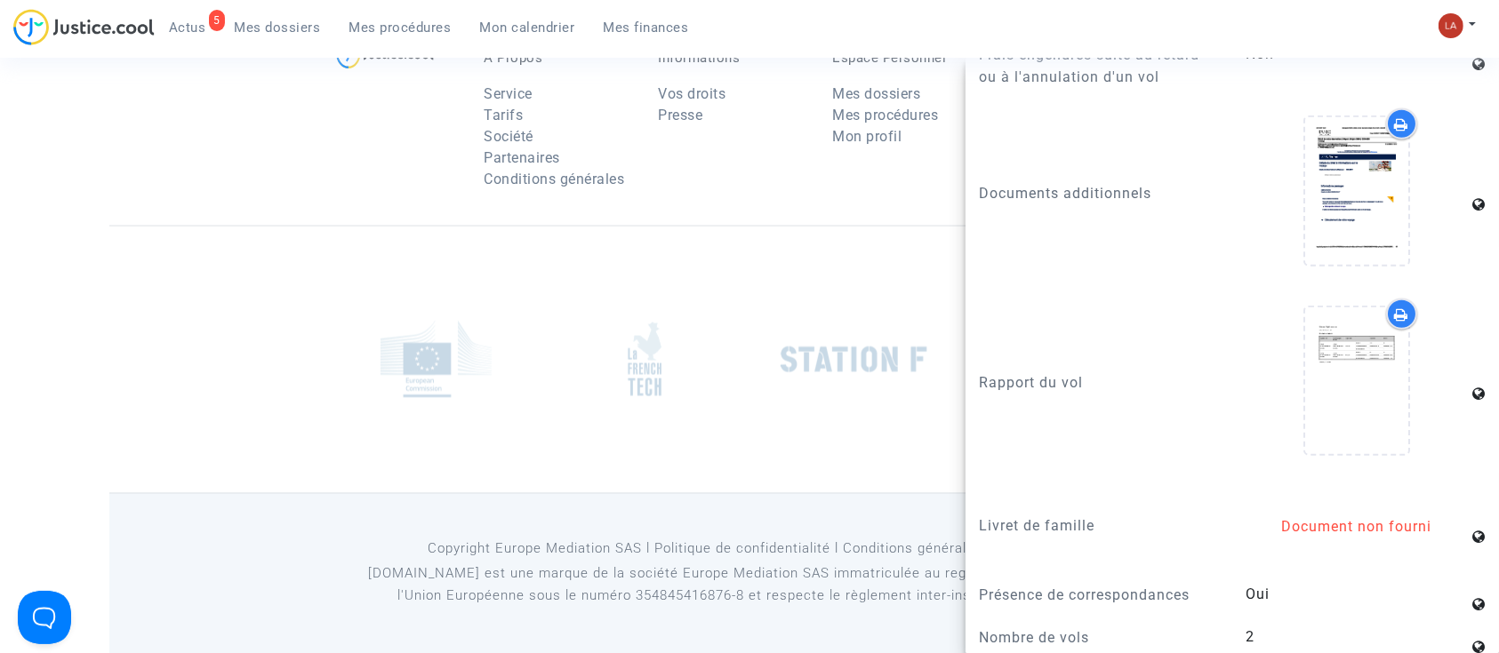
scroll to position [1726, 0]
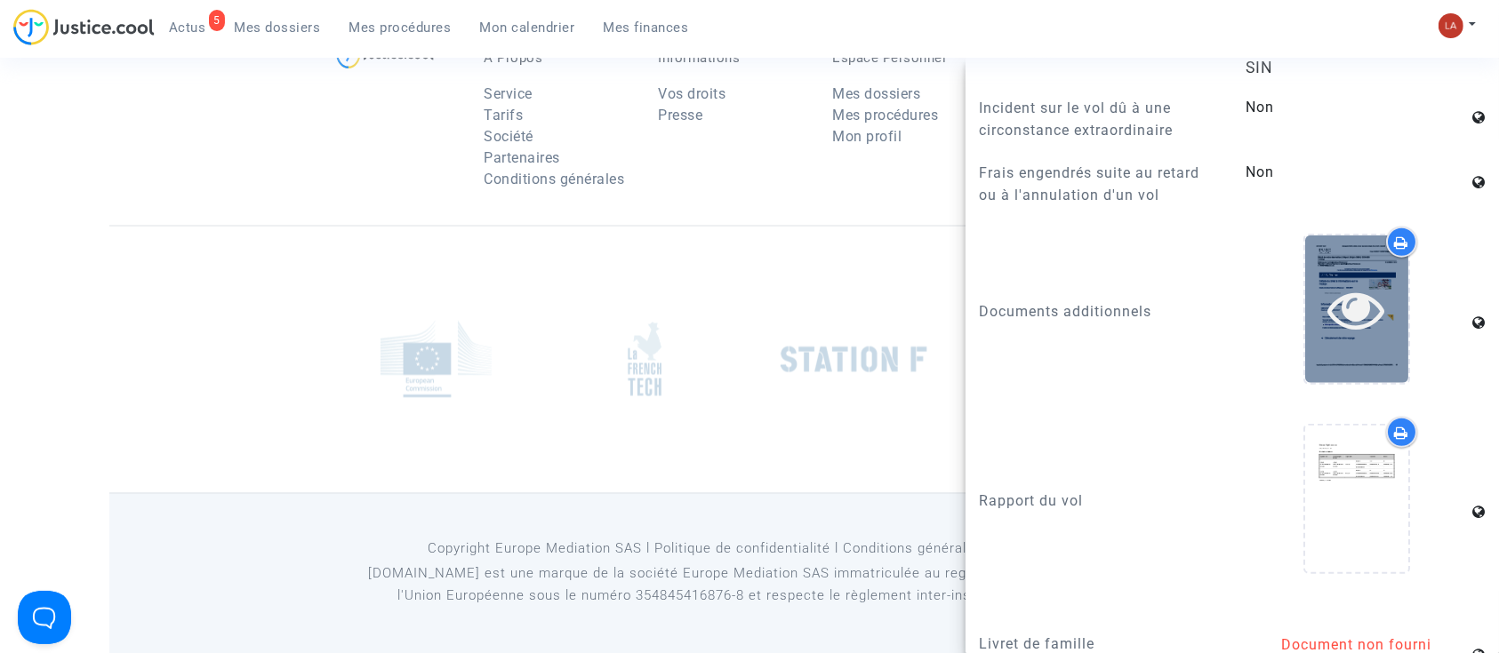
drag, startPoint x: 1313, startPoint y: 325, endPoint x: 1297, endPoint y: 338, distance: 20.3
click at [1305, 333] on div at bounding box center [1356, 309] width 103 height 57
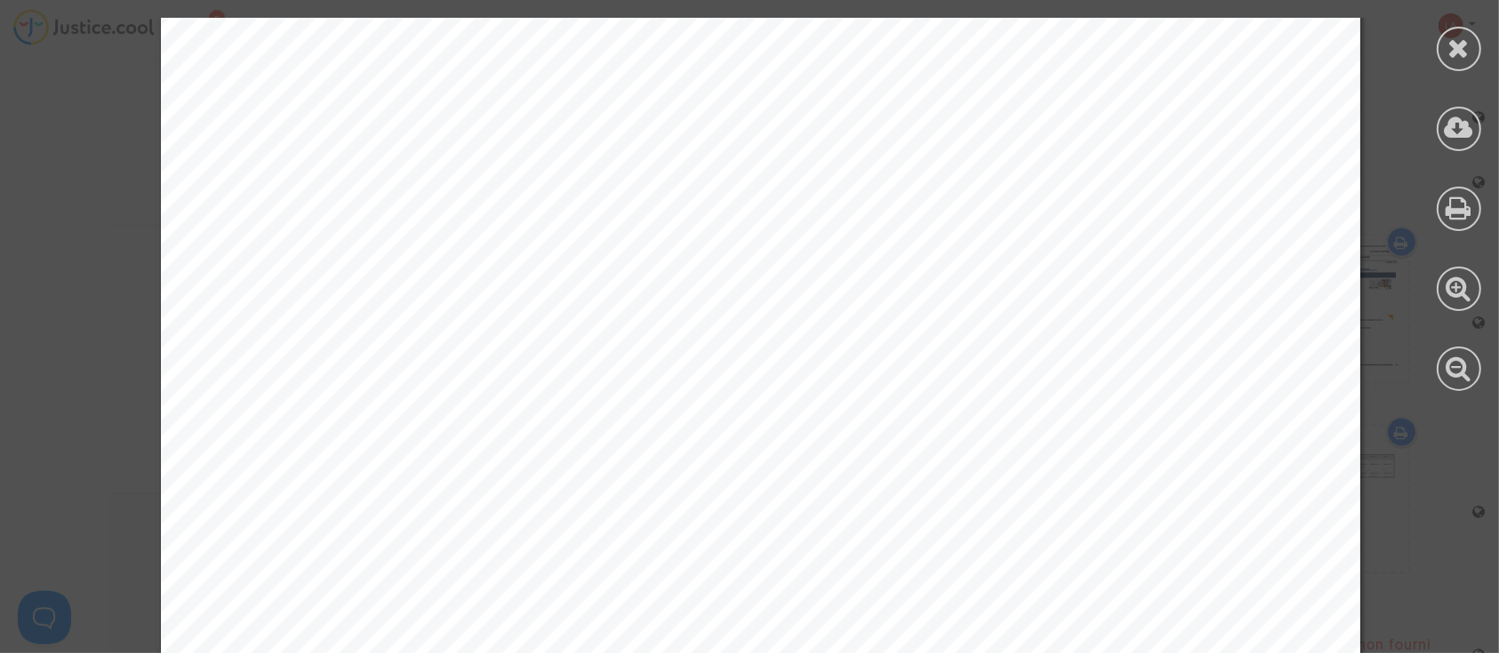
scroll to position [13016, 0]
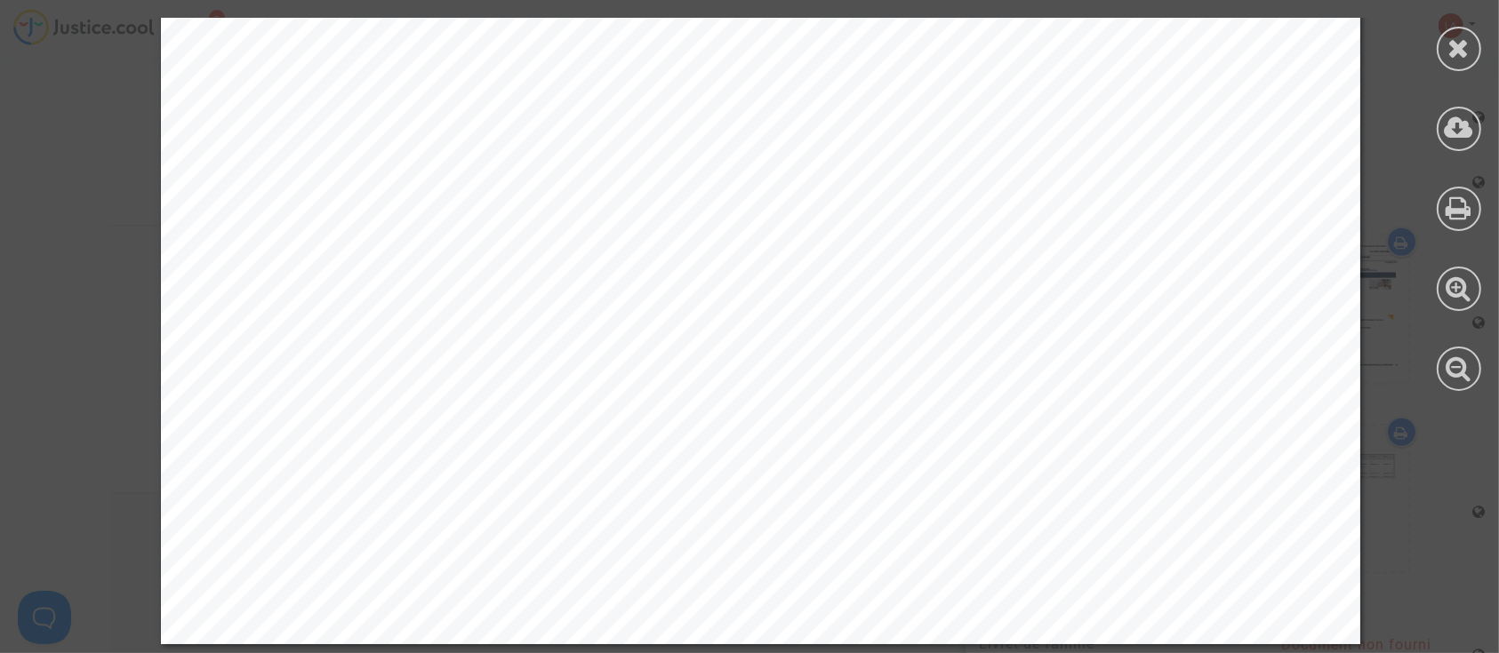
click at [1458, 69] on div at bounding box center [1459, 49] width 44 height 44
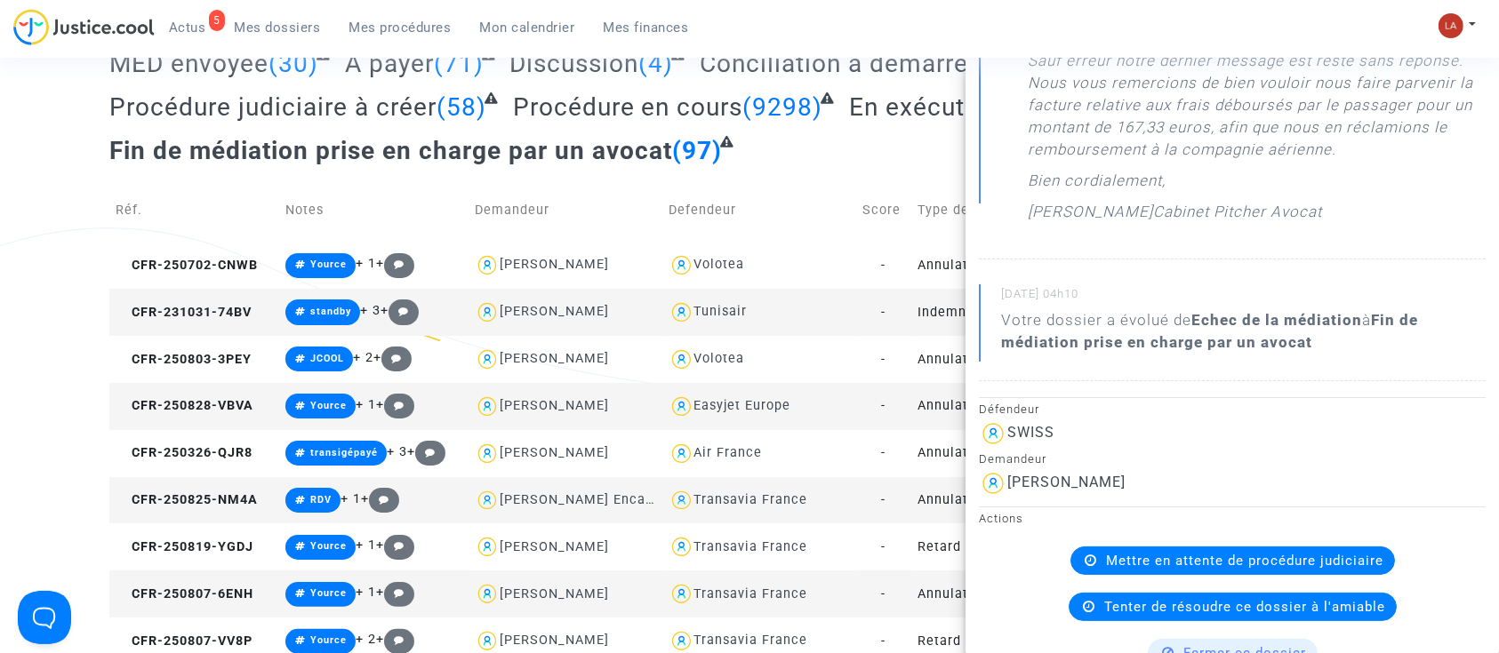
scroll to position [64, 0]
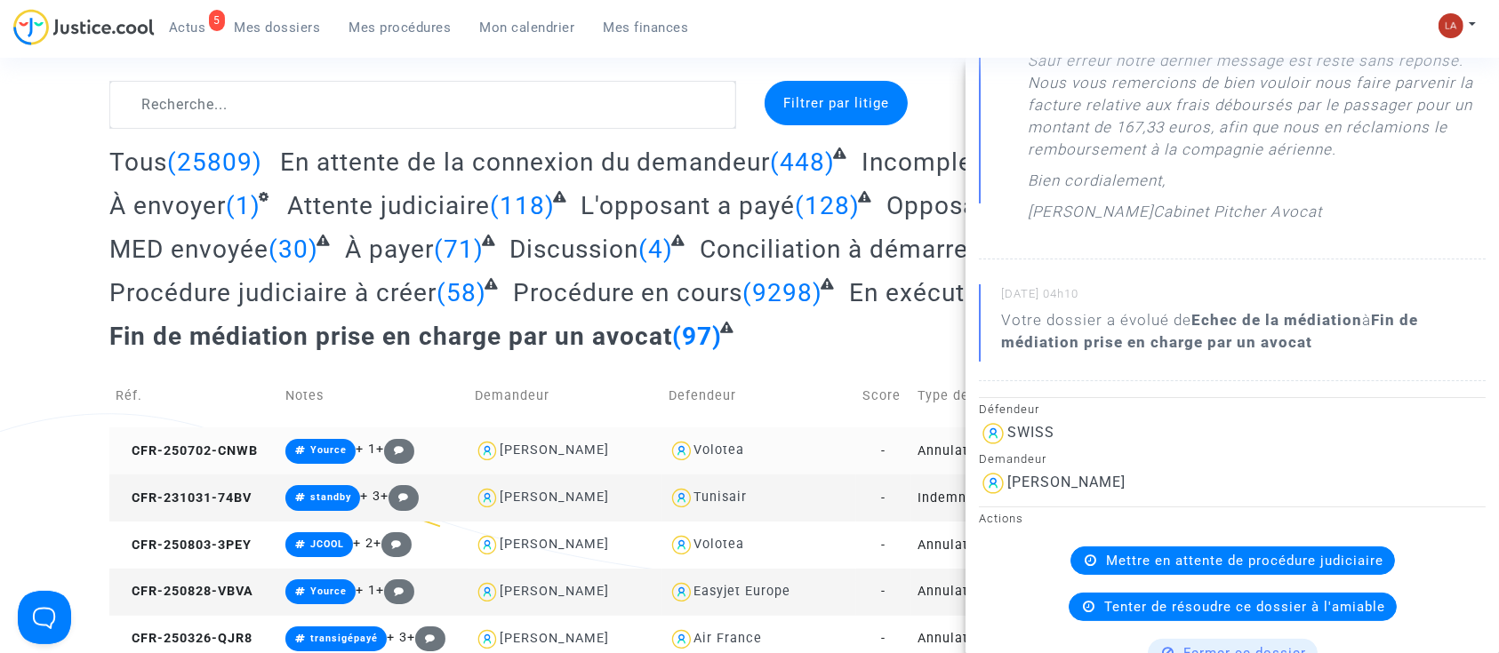
click at [233, 453] on span "CFR-250702-CNWB" at bounding box center [187, 451] width 142 height 15
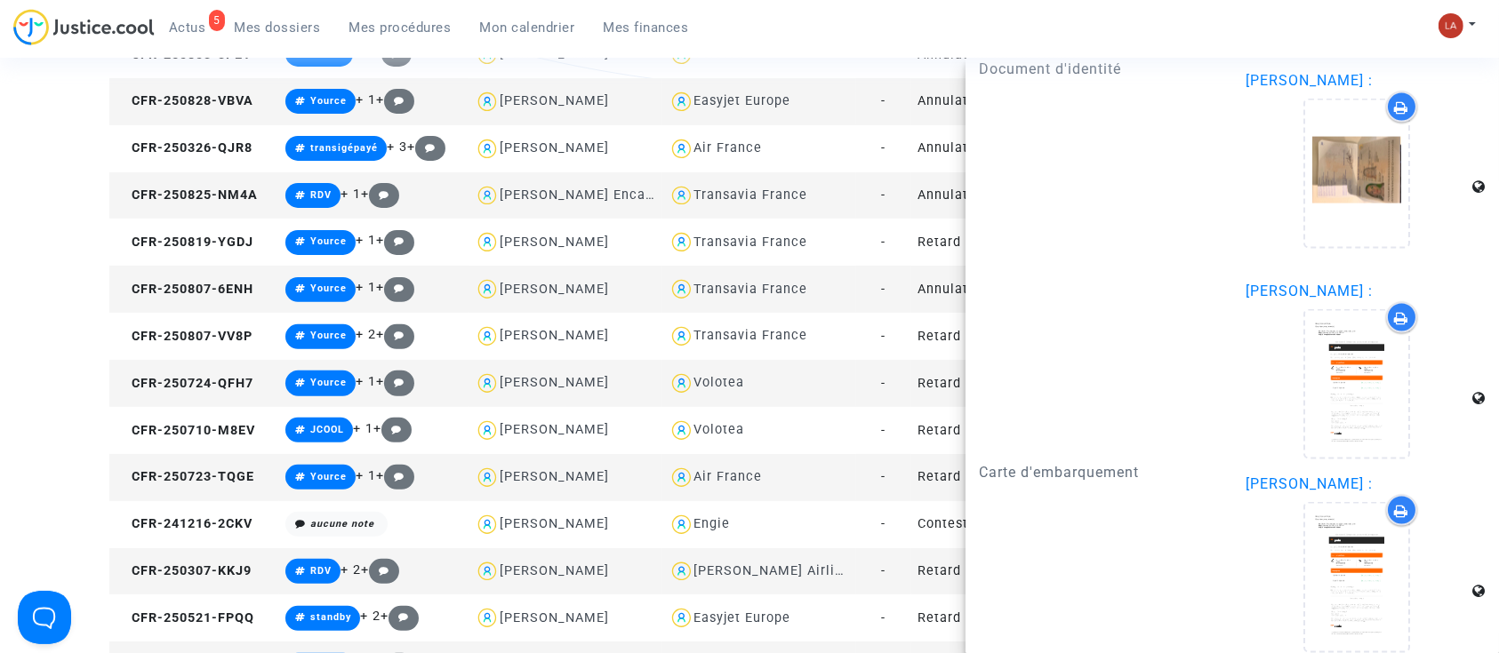
scroll to position [300, 0]
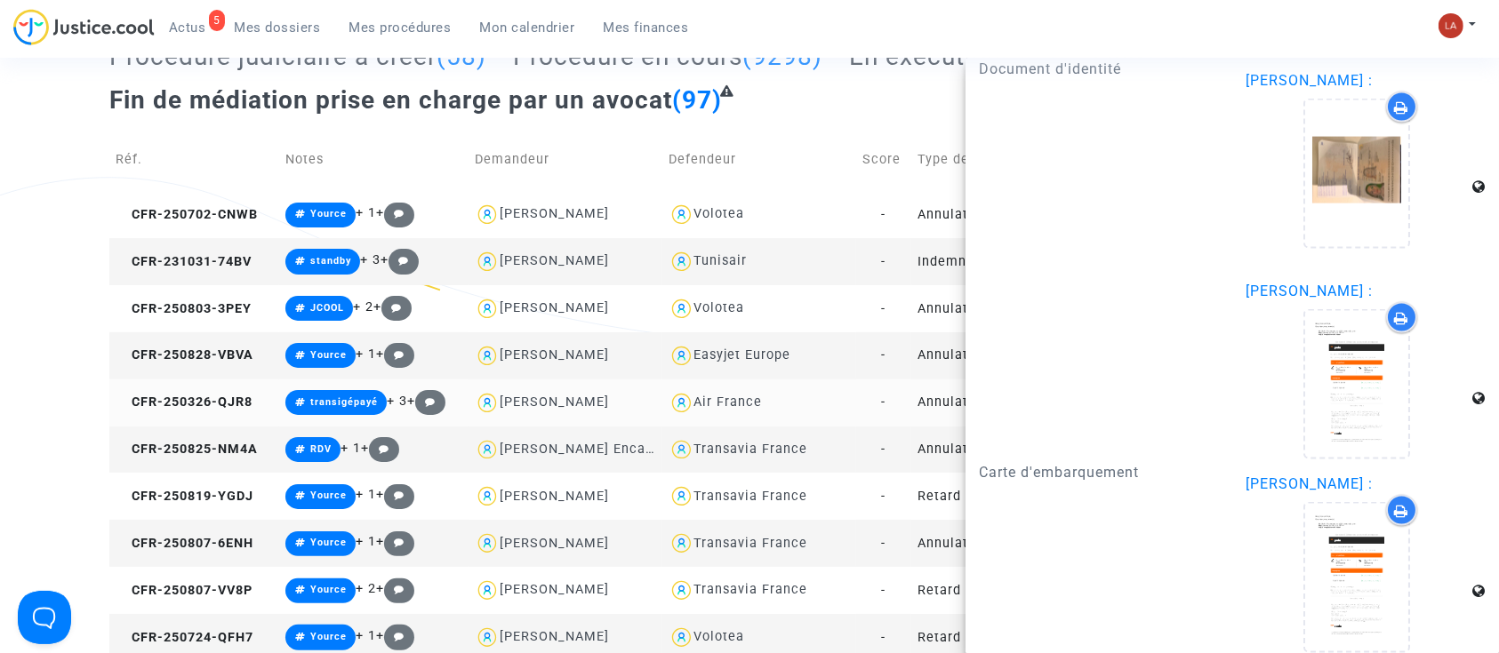
click at [260, 414] on td "CFR-250326-QJR8" at bounding box center [194, 403] width 170 height 47
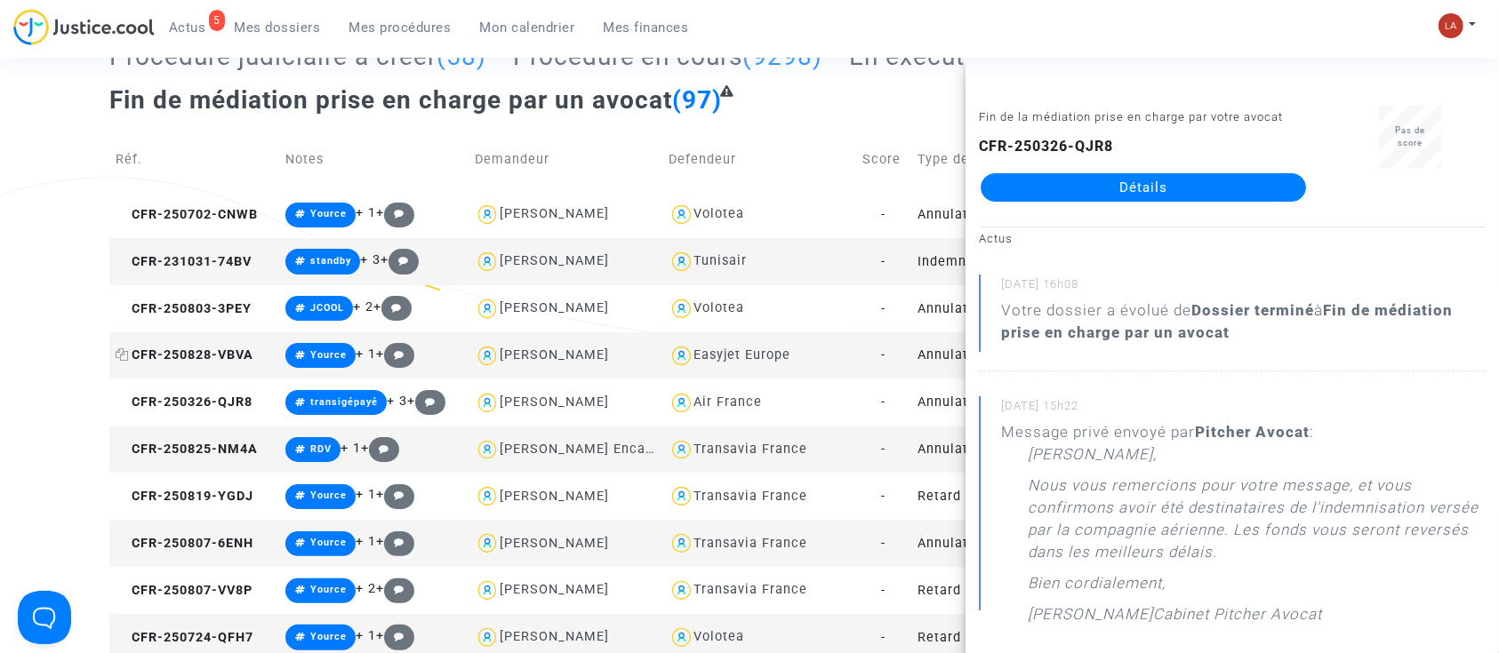
click at [231, 348] on span "CFR-250828-VBVA" at bounding box center [185, 355] width 138 height 15
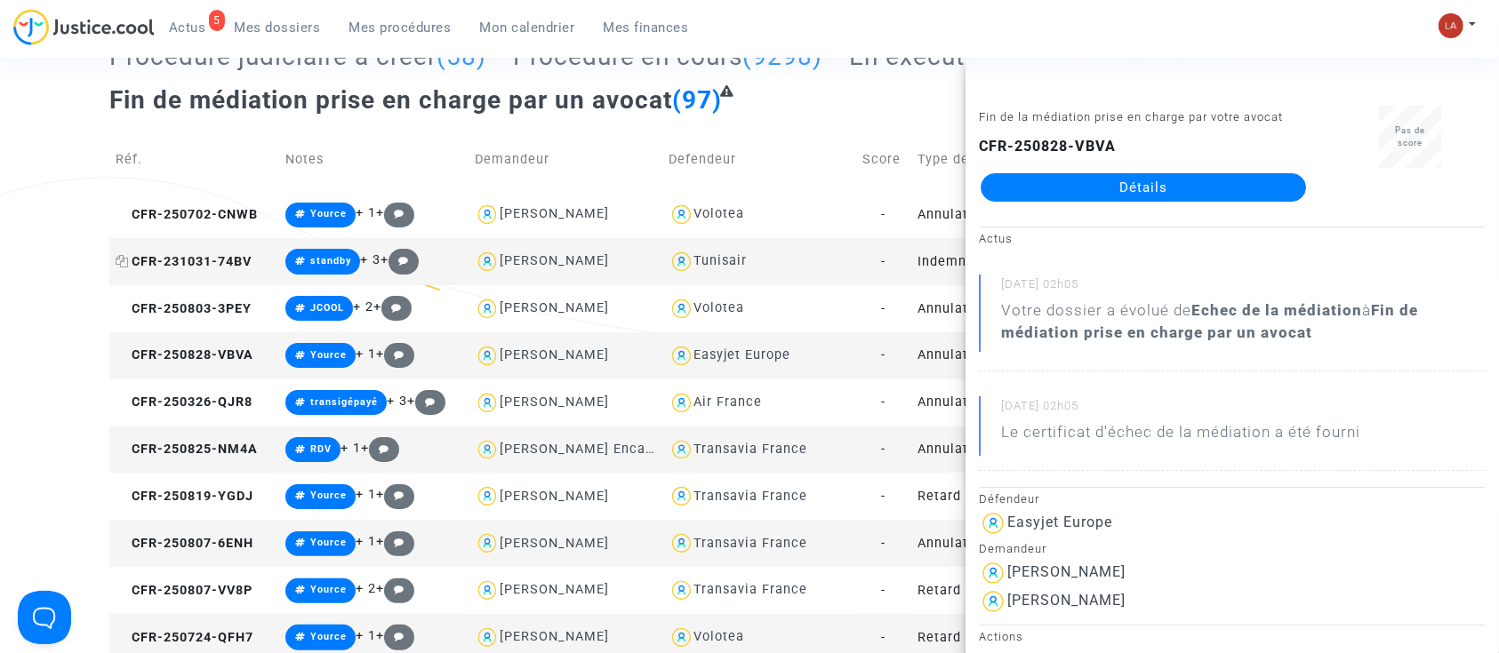
click at [228, 257] on span "CFR-231031-74BV" at bounding box center [184, 261] width 136 height 15
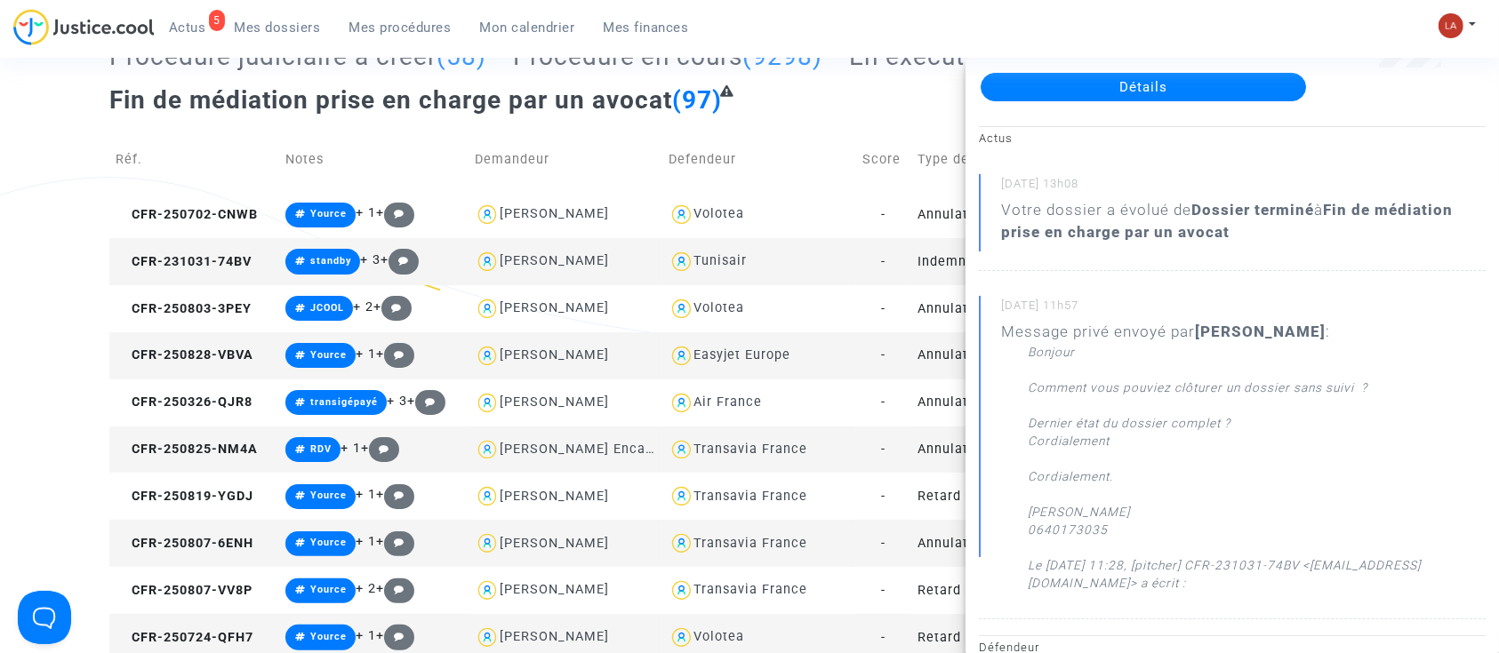
scroll to position [118, 0]
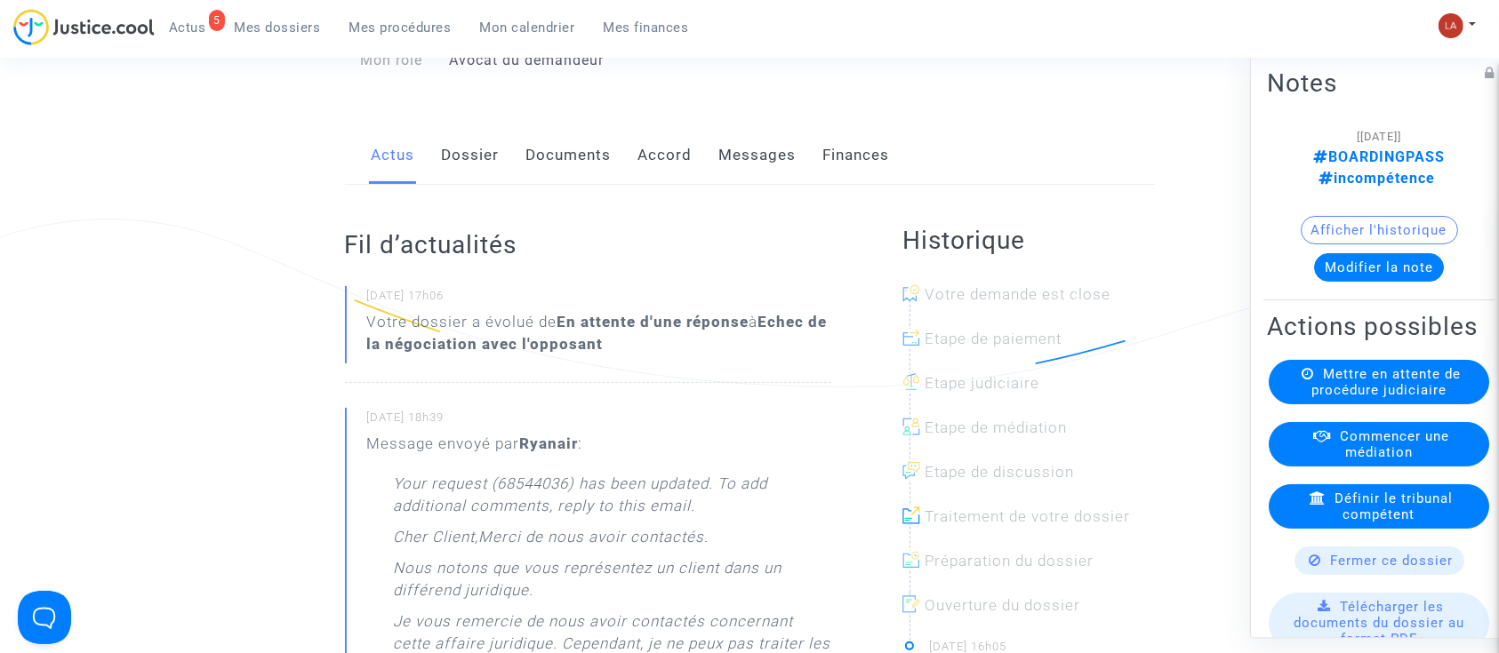
scroll to position [236, 0]
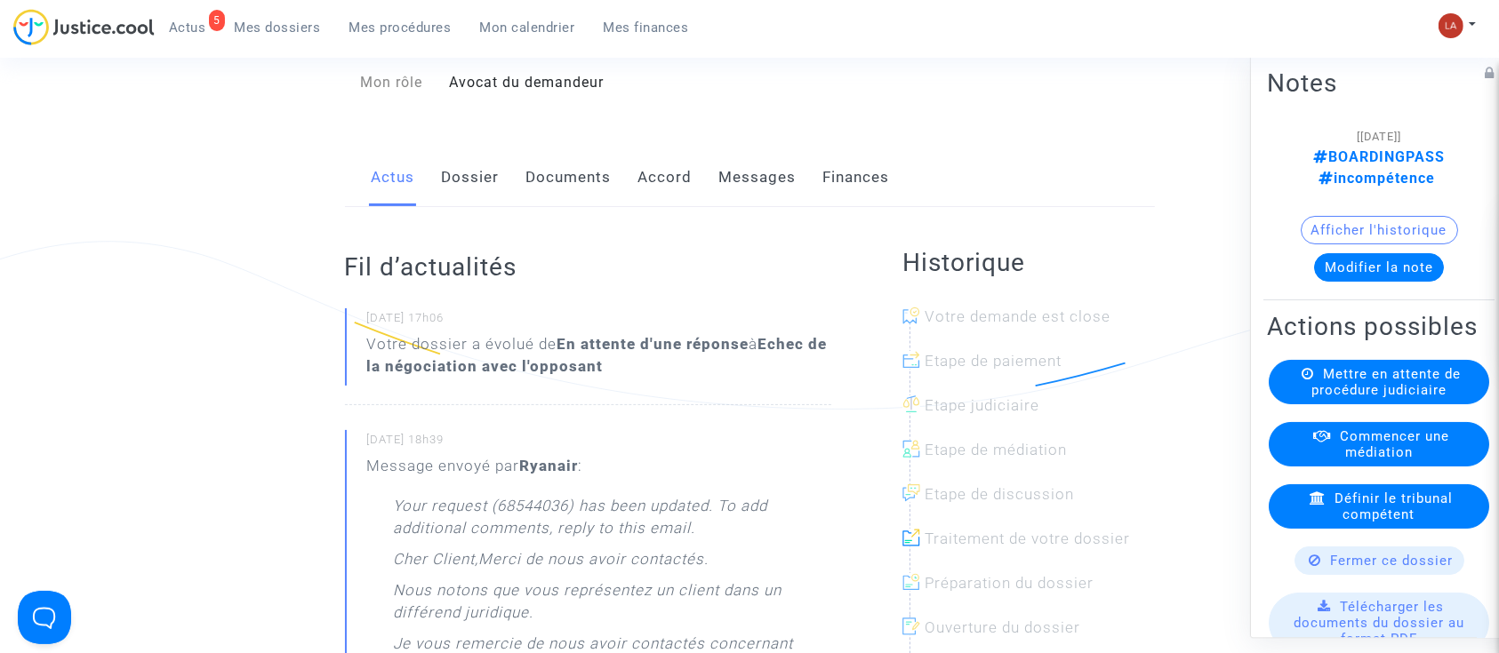
click at [488, 178] on link "Dossier" at bounding box center [471, 177] width 58 height 59
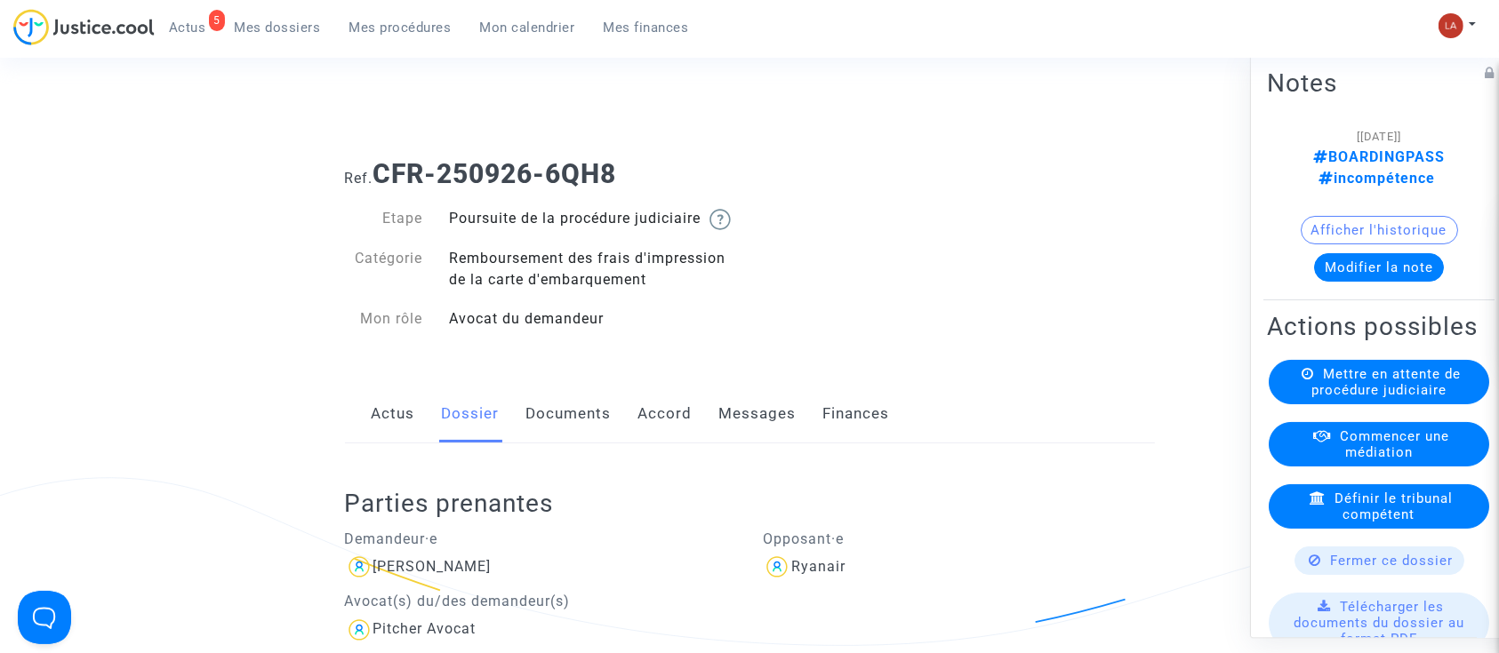
click at [750, 434] on link "Messages" at bounding box center [757, 414] width 77 height 59
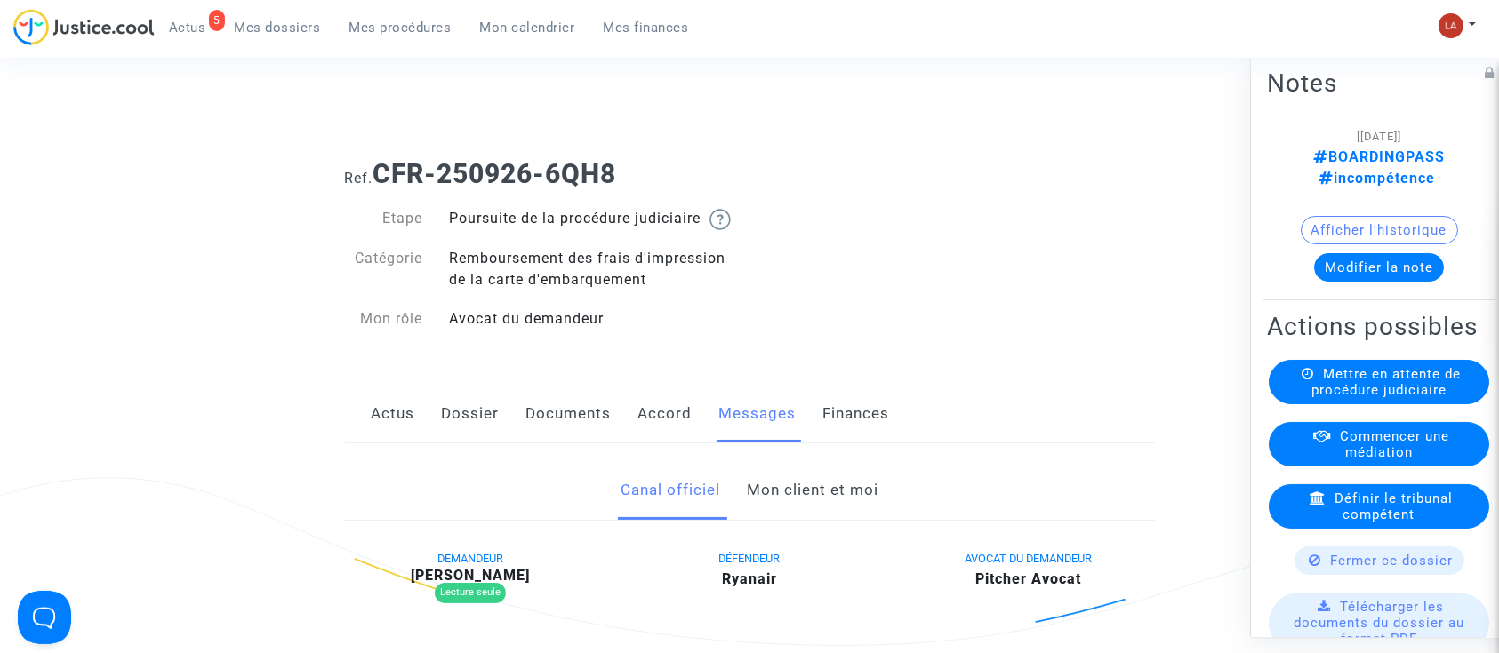
click at [839, 487] on link "Mon client et moi" at bounding box center [813, 490] width 132 height 59
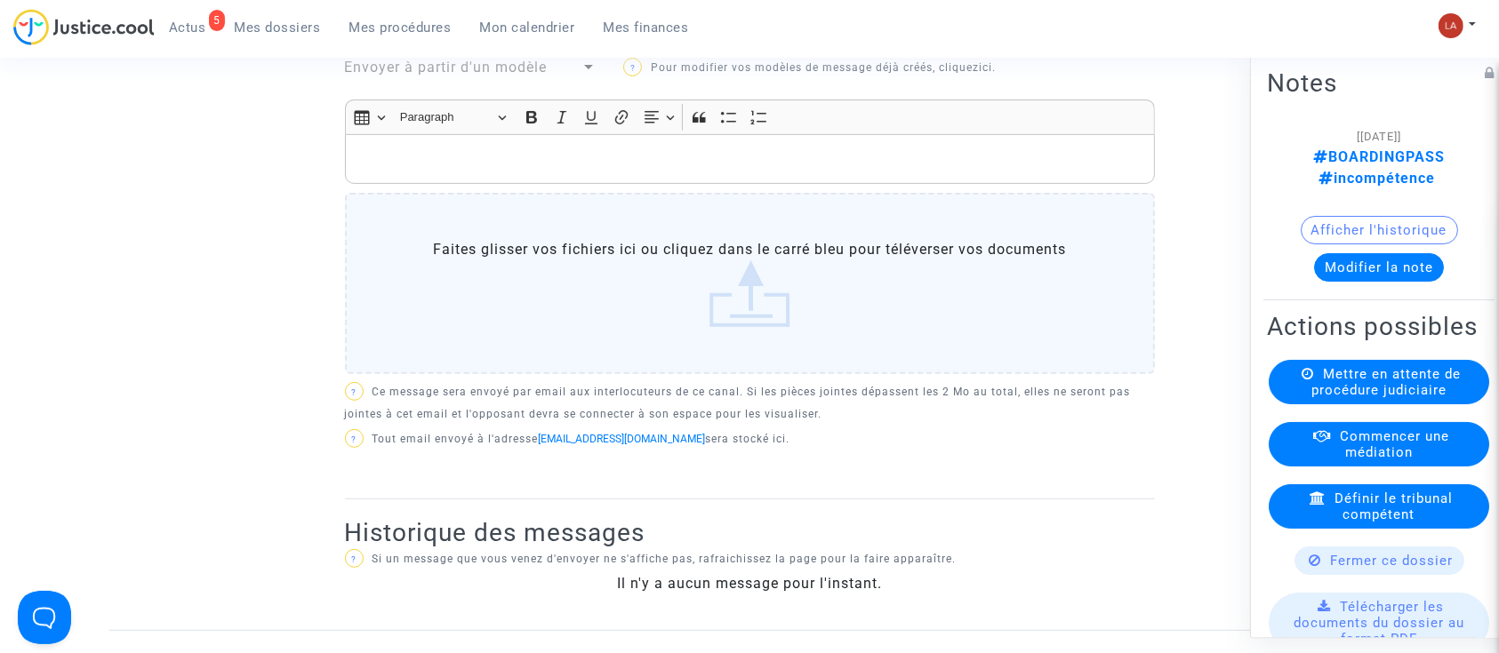
scroll to position [356, 0]
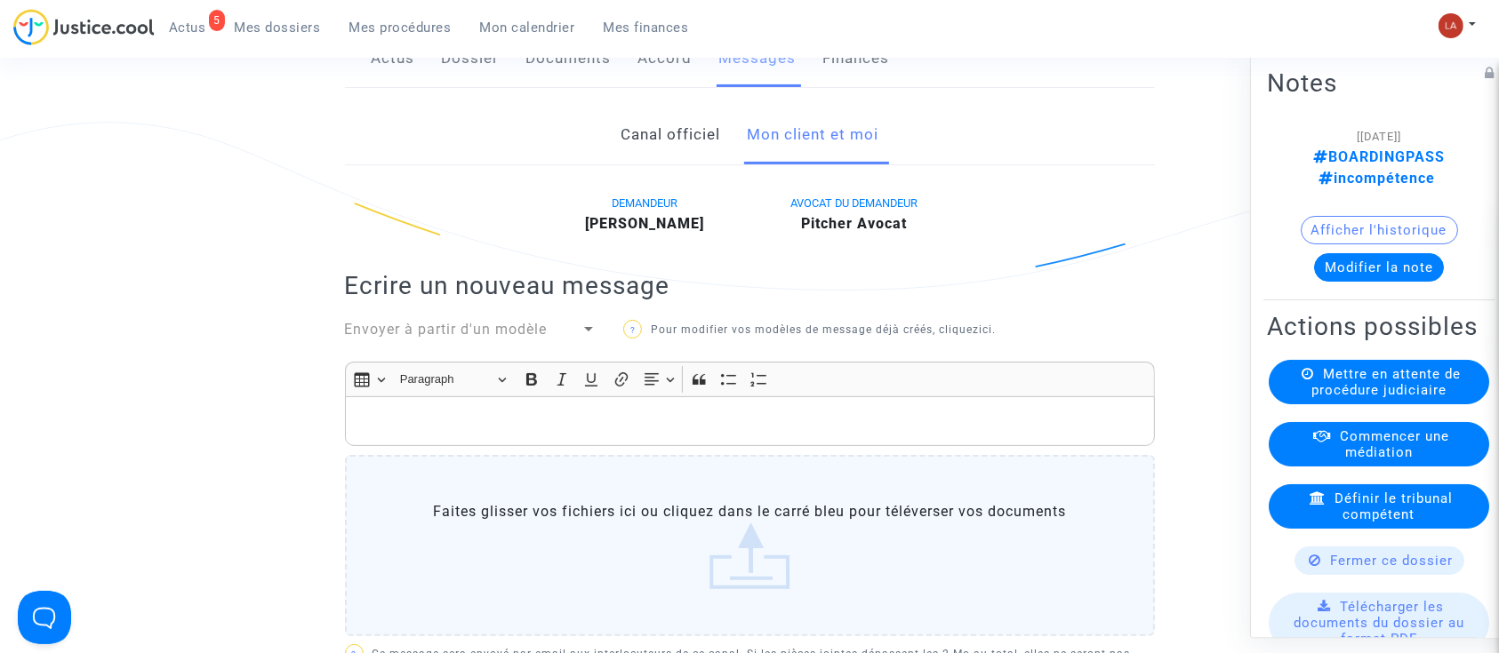
click at [499, 338] on span "Envoyer à partir d'un modèle" at bounding box center [446, 329] width 203 height 17
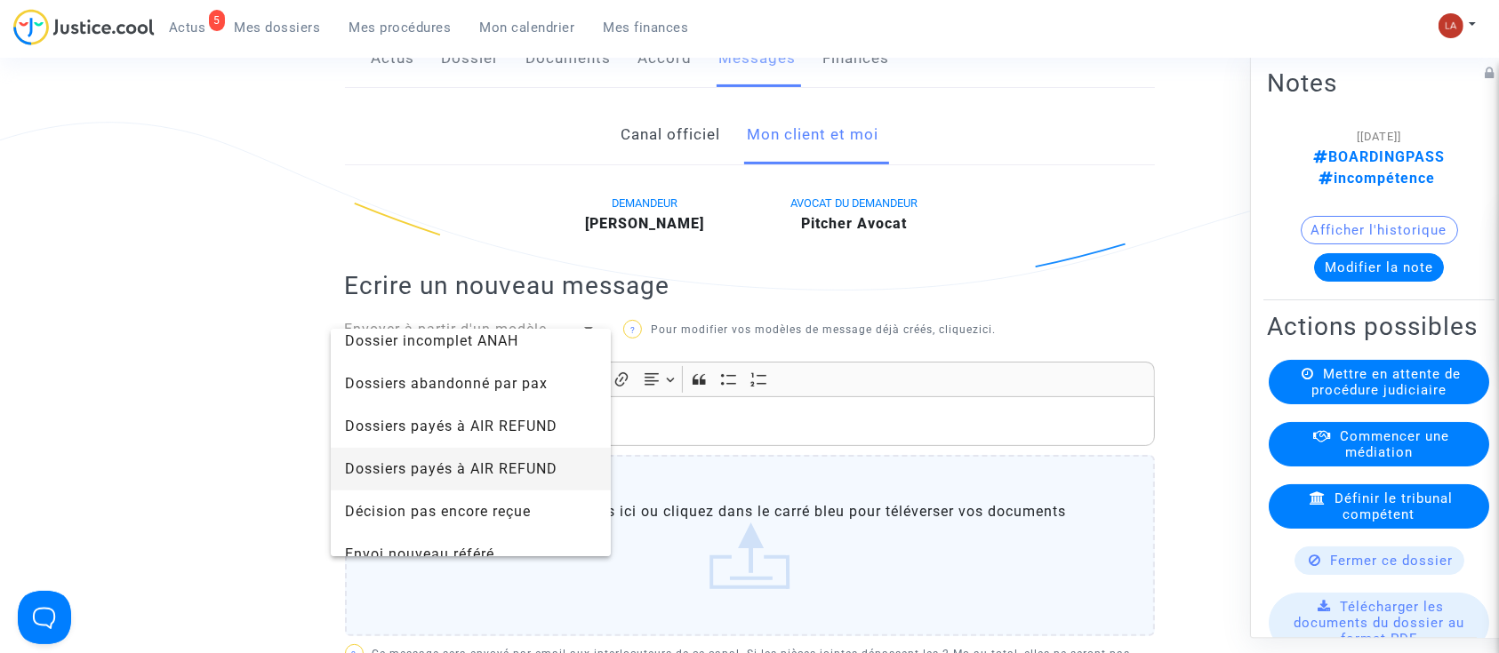
scroll to position [1185, 0]
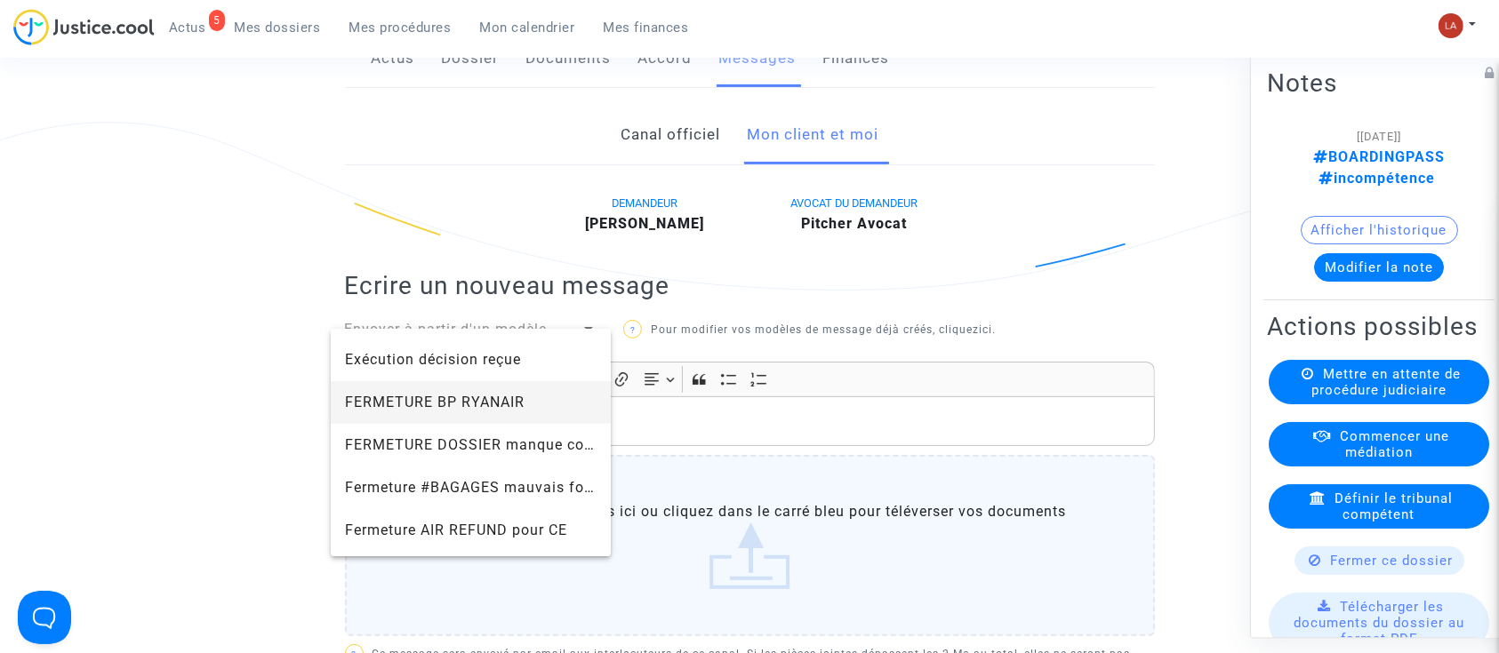
click at [537, 409] on span "FERMETURE BP RYANAIR" at bounding box center [471, 402] width 252 height 43
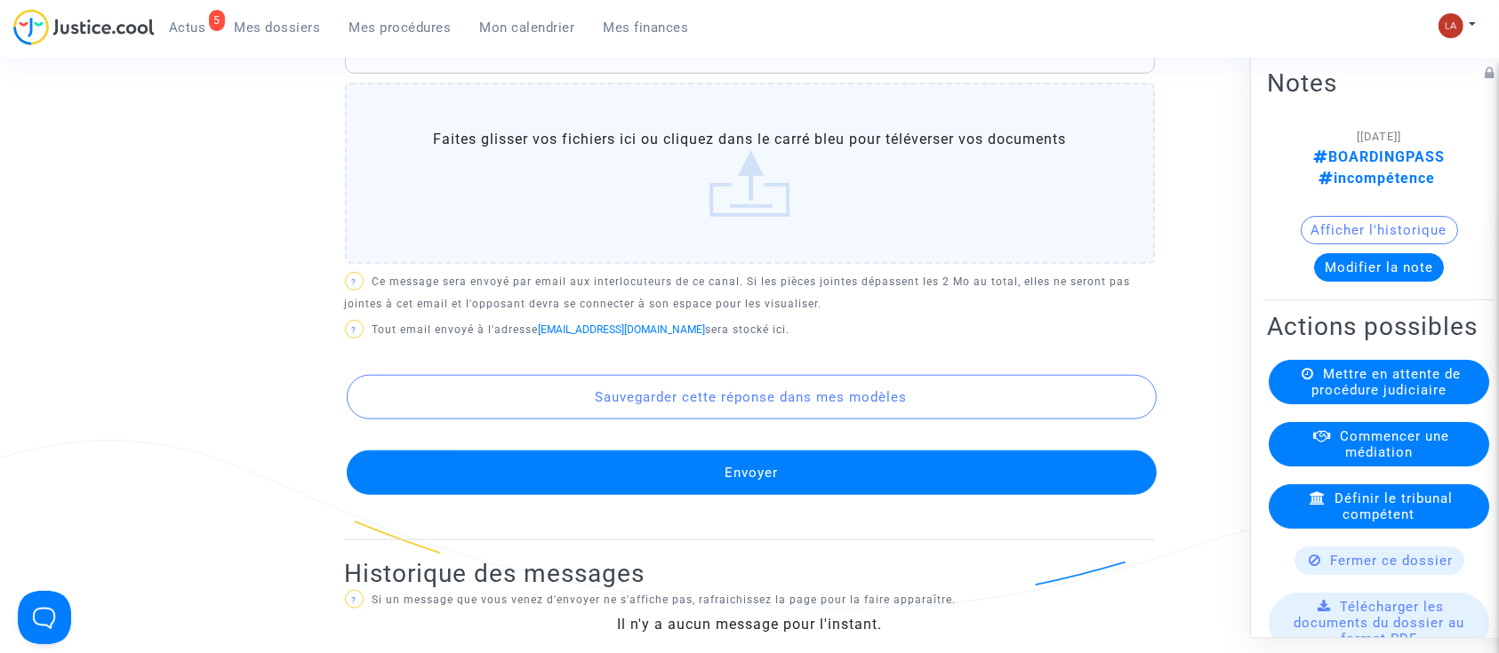
scroll to position [1778, 0]
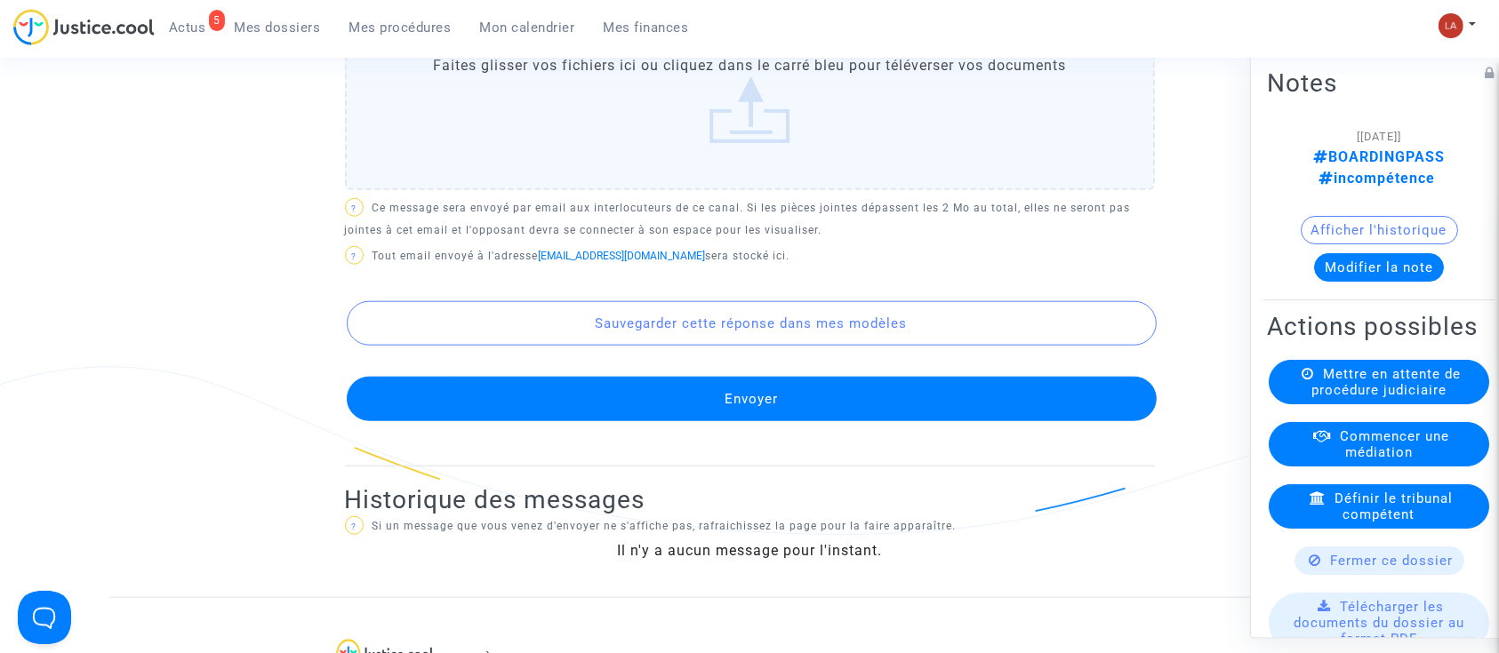
click at [820, 421] on button "Envoyer" at bounding box center [752, 399] width 810 height 44
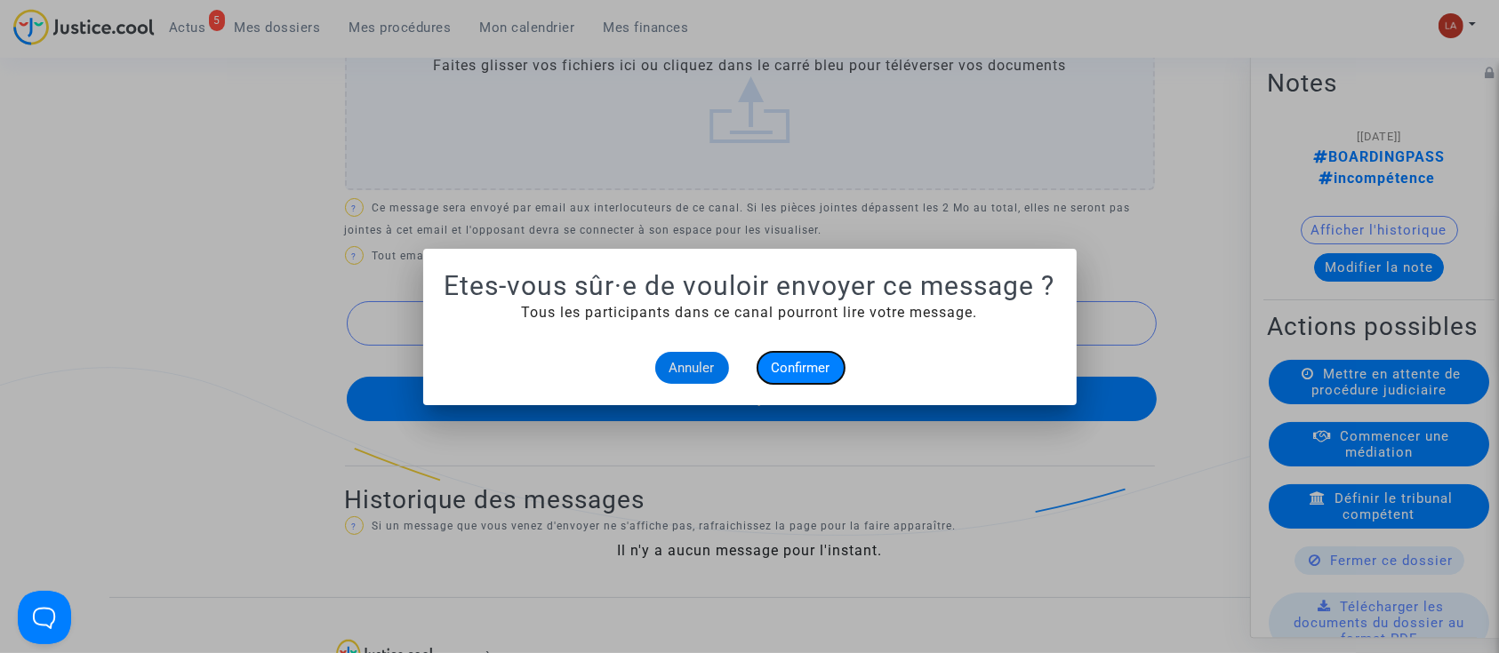
click at [824, 370] on span "Confirmer" at bounding box center [801, 368] width 59 height 16
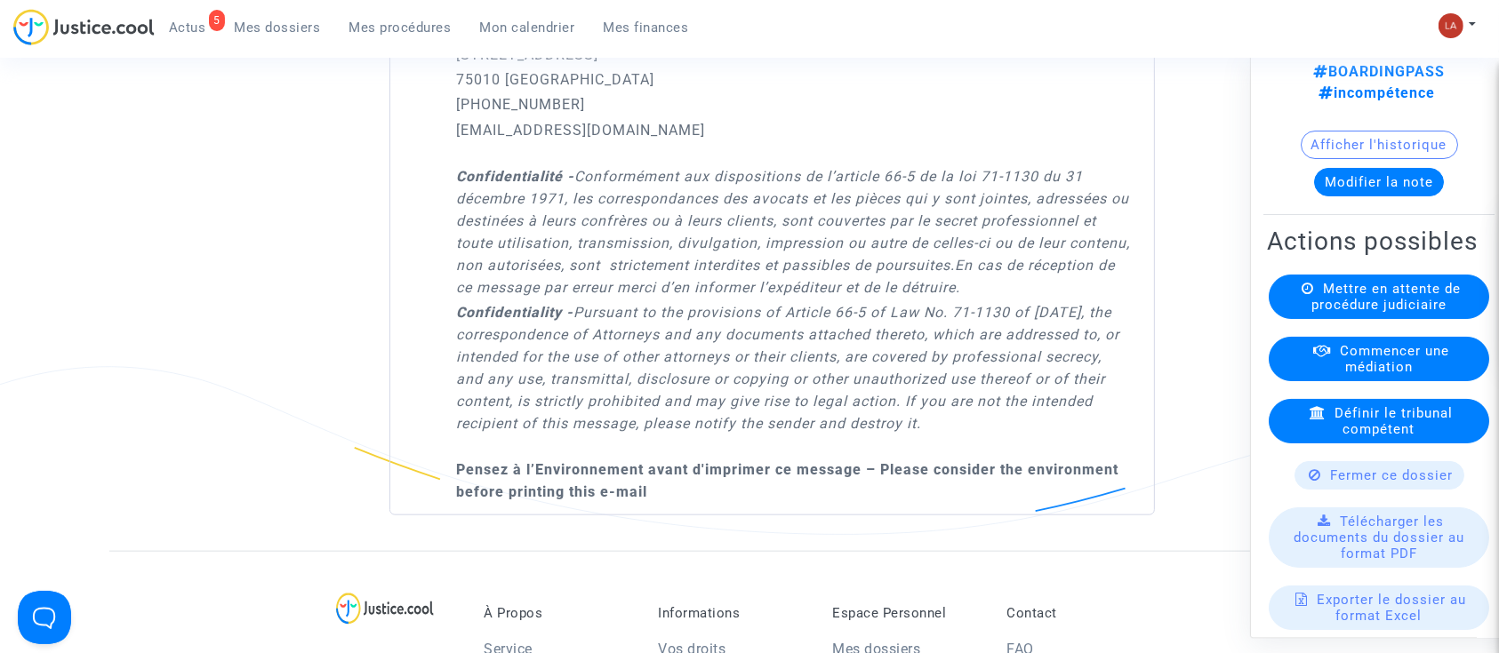
scroll to position [236, 0]
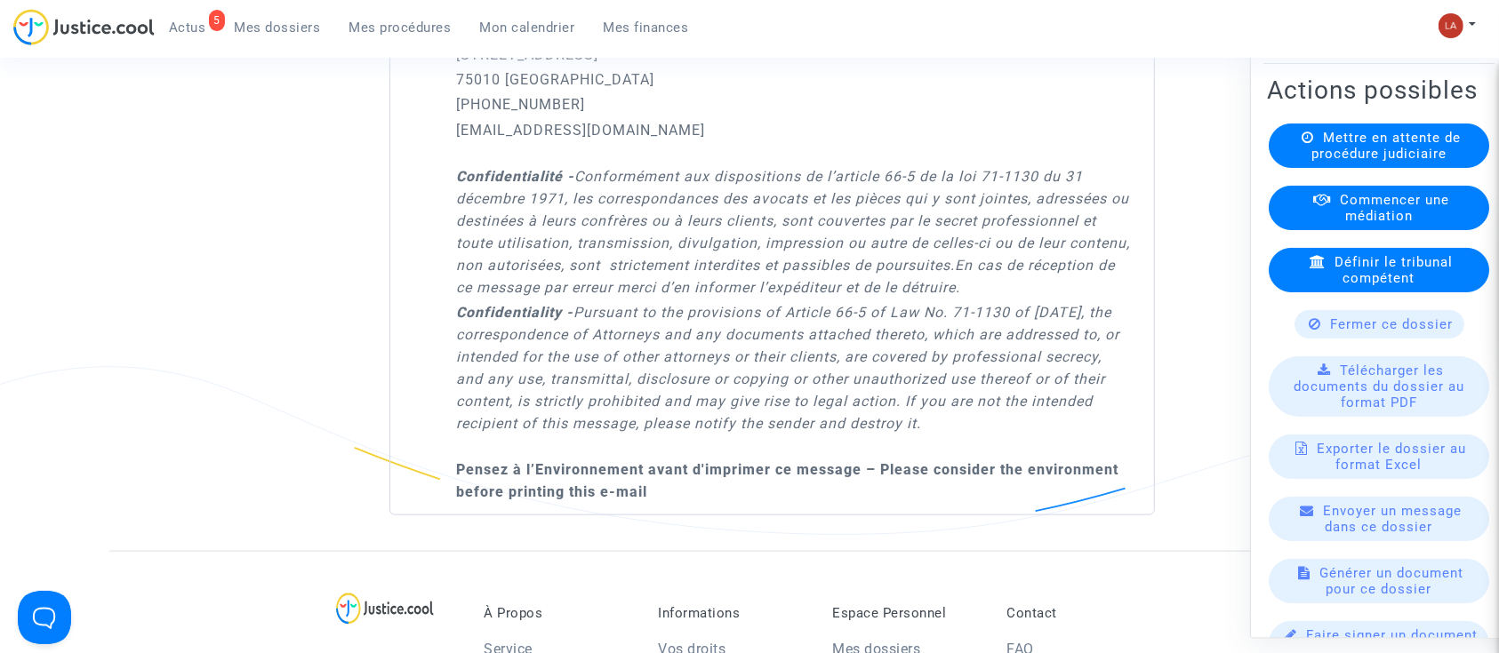
click at [1374, 339] on div "Fermer ce dossier" at bounding box center [1379, 324] width 170 height 28
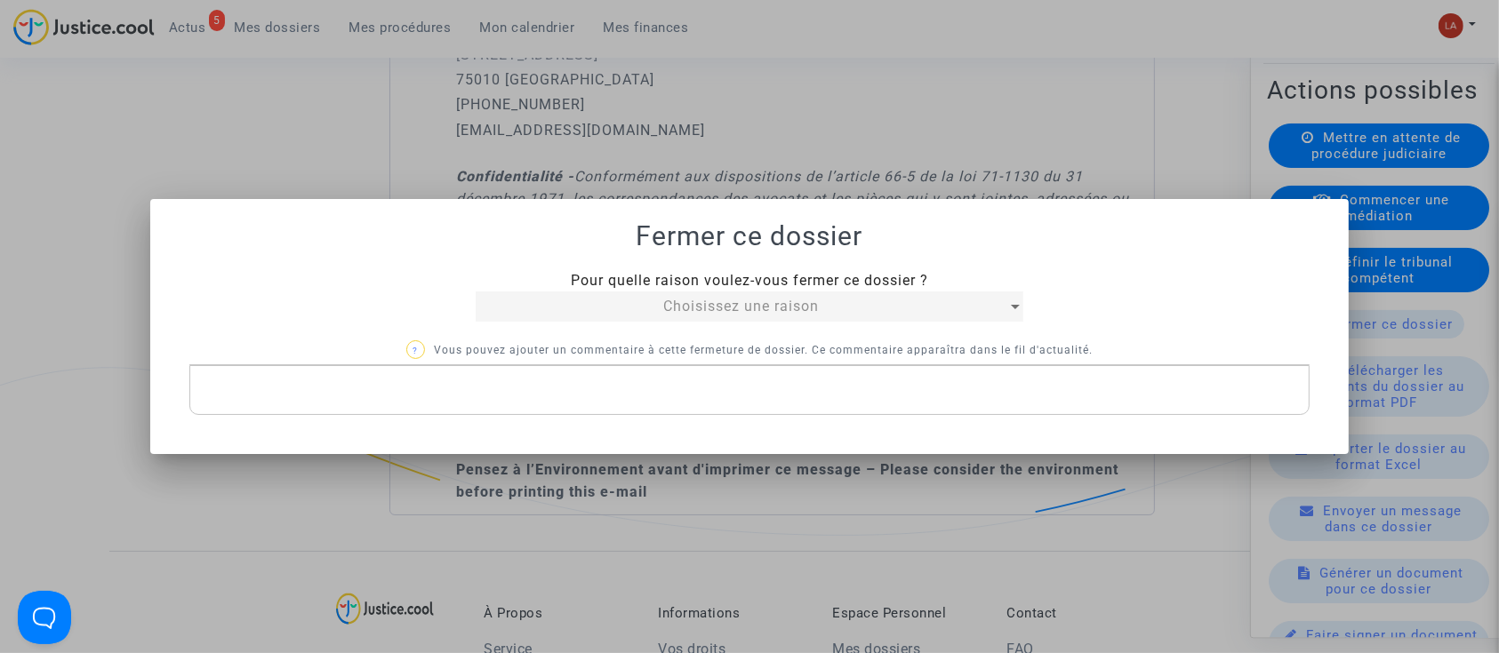
click at [645, 314] on div "Choisissez une raison" at bounding box center [741, 306] width 531 height 21
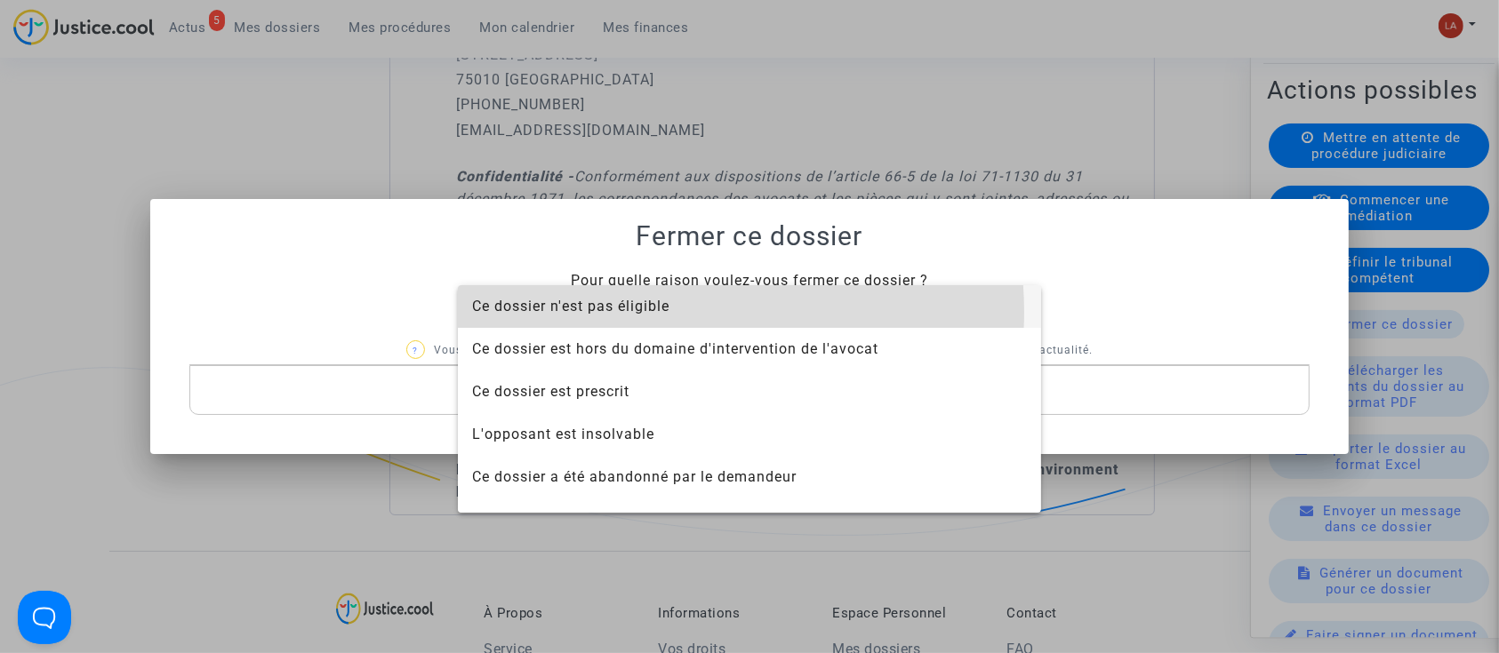
click at [651, 312] on span "Ce dossier n'est pas éligible" at bounding box center [570, 306] width 197 height 17
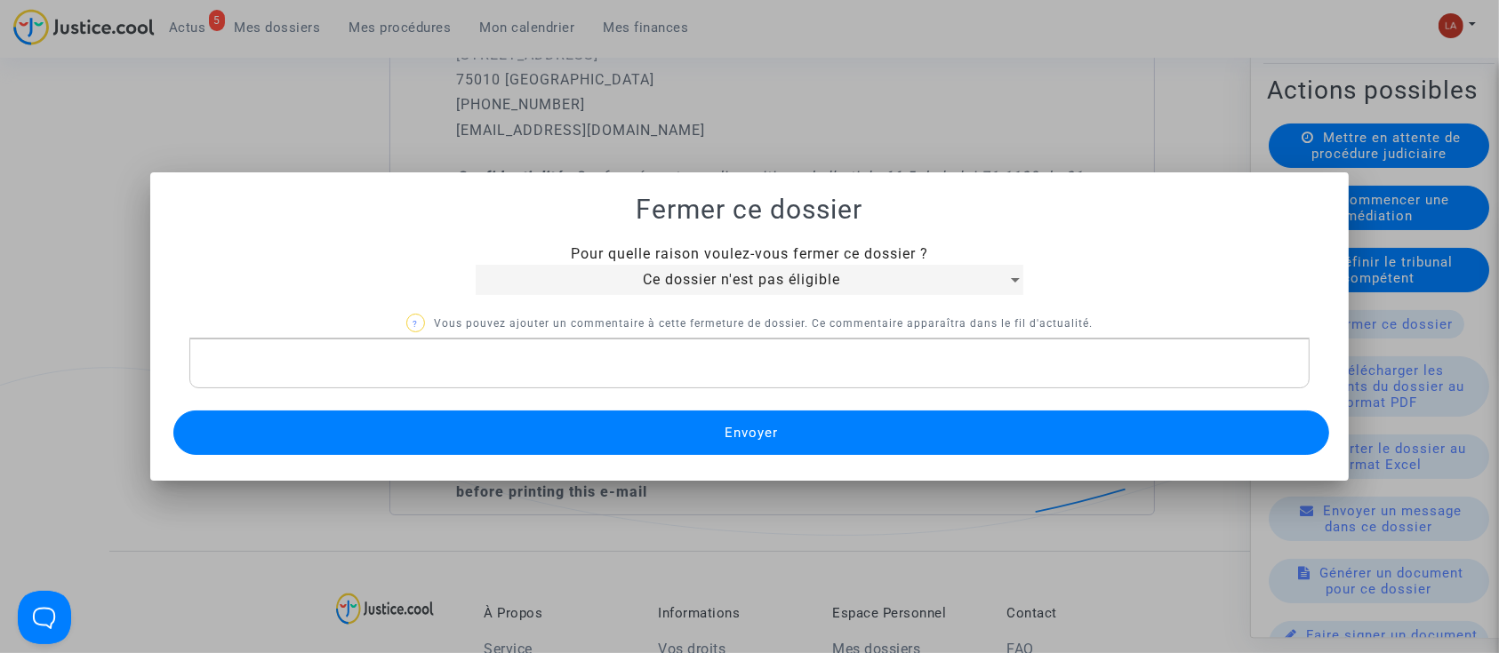
click at [635, 379] on div "Rich Text Editor, main" at bounding box center [749, 364] width 1121 height 50
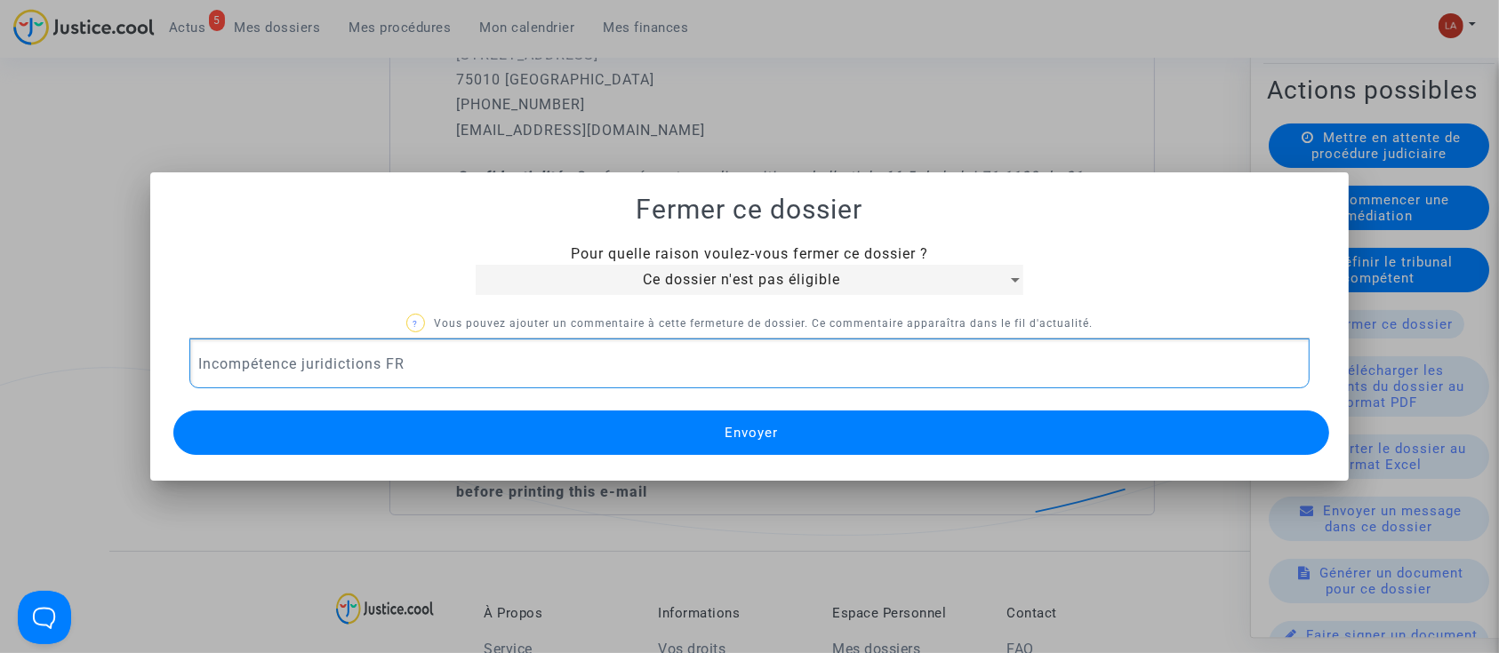
click at [565, 437] on button "Envoyer" at bounding box center [751, 433] width 1157 height 44
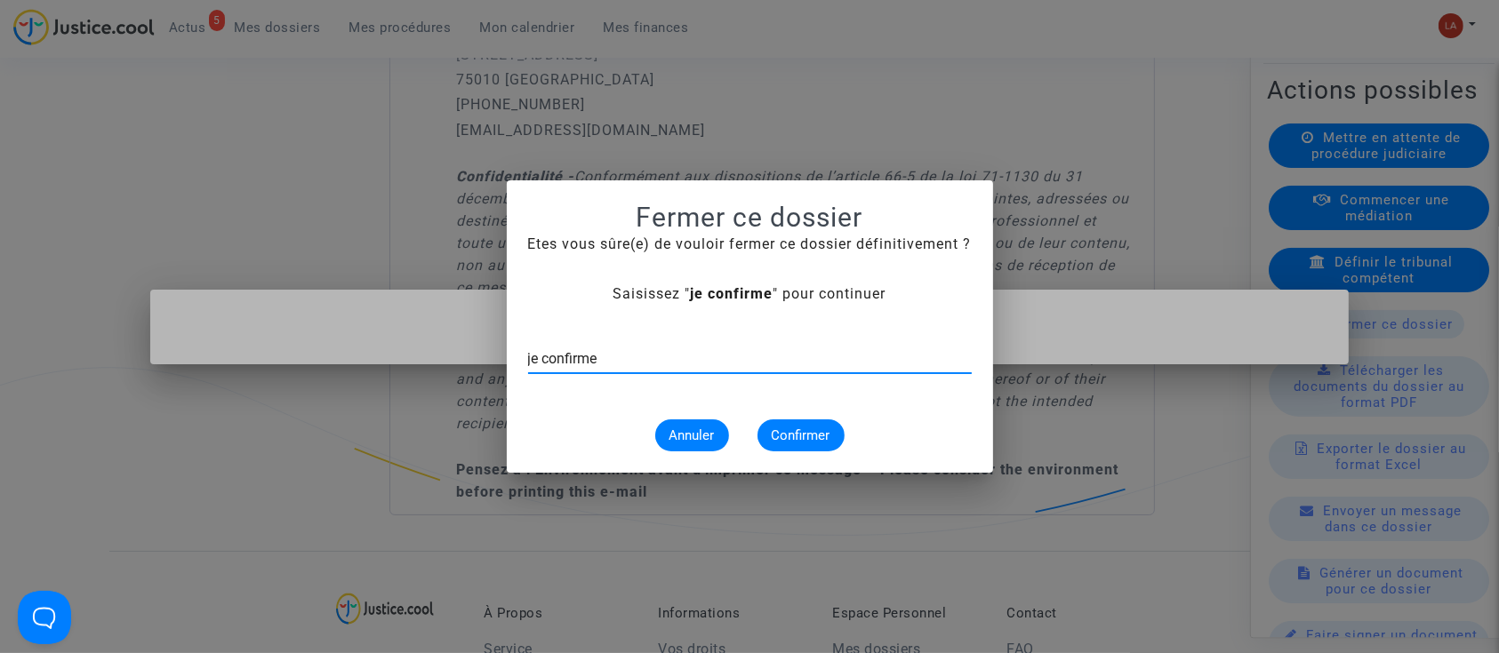
type input "je confirme"
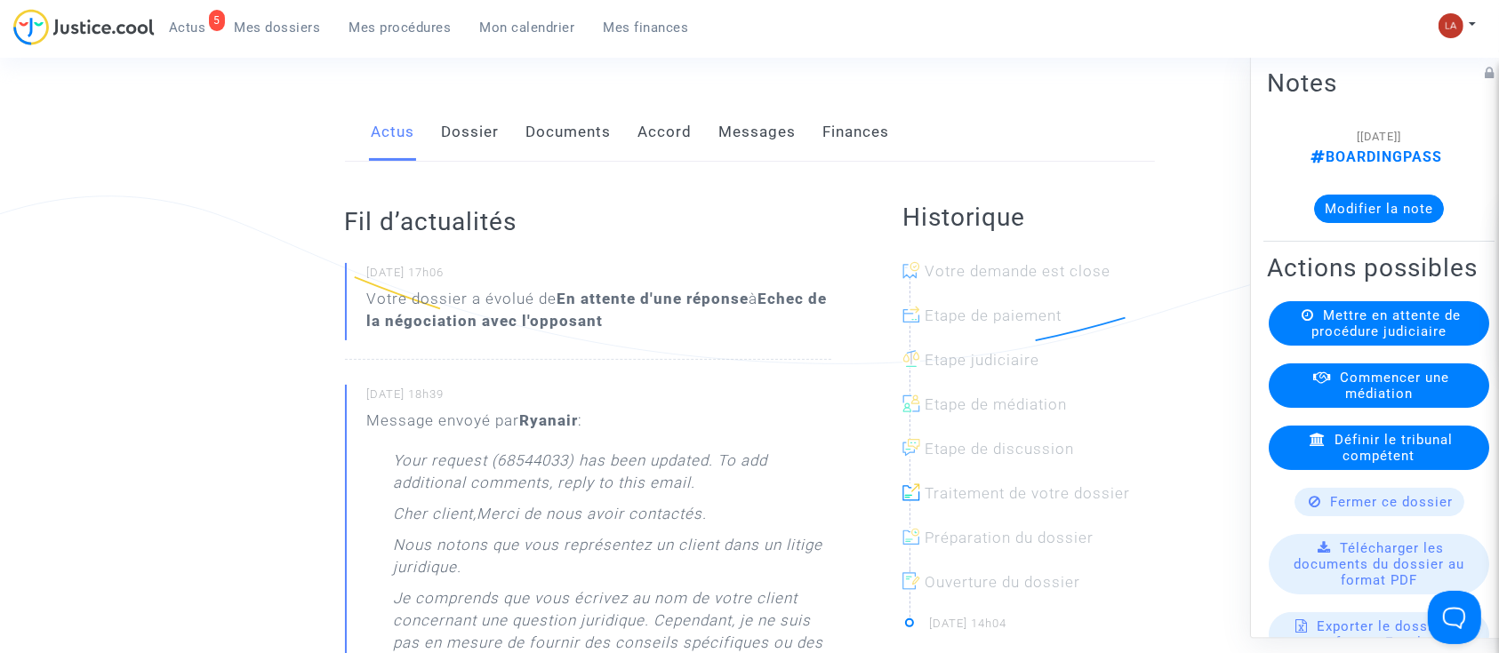
scroll to position [118, 0]
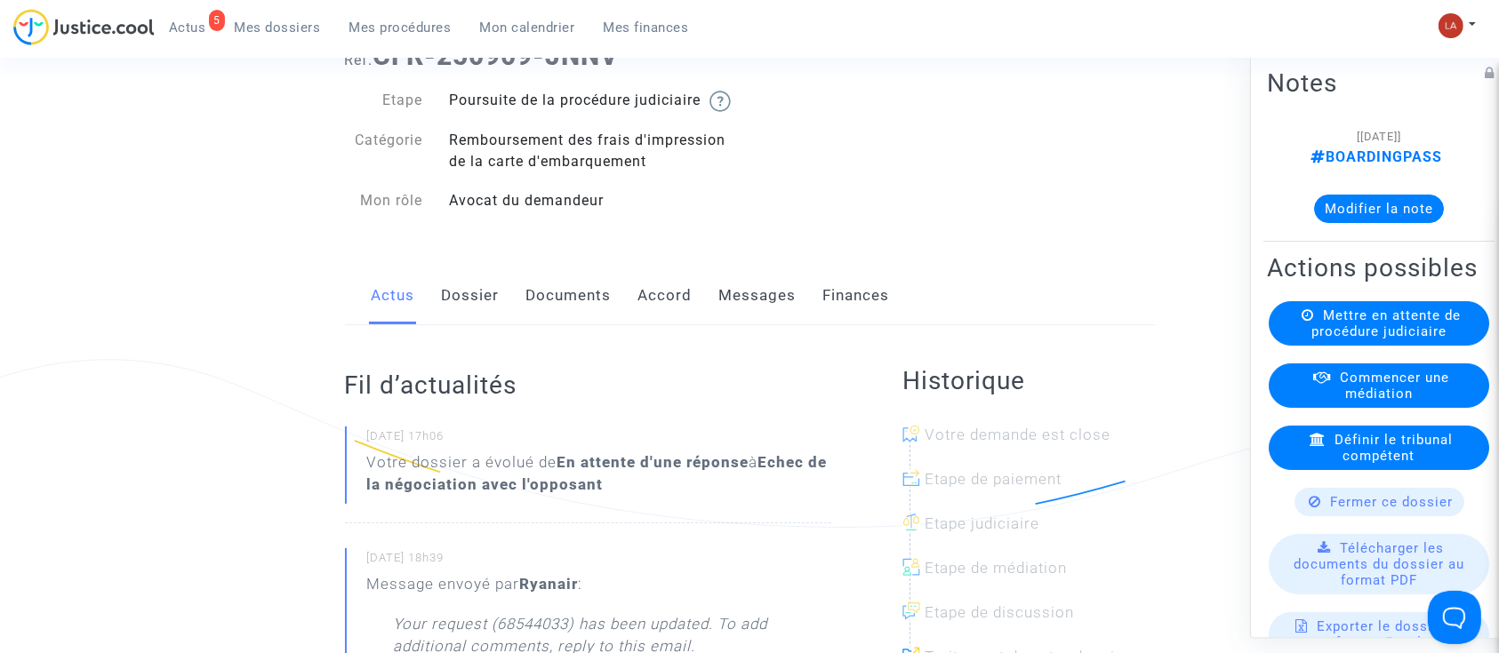
click at [455, 325] on link "Dossier" at bounding box center [471, 296] width 58 height 59
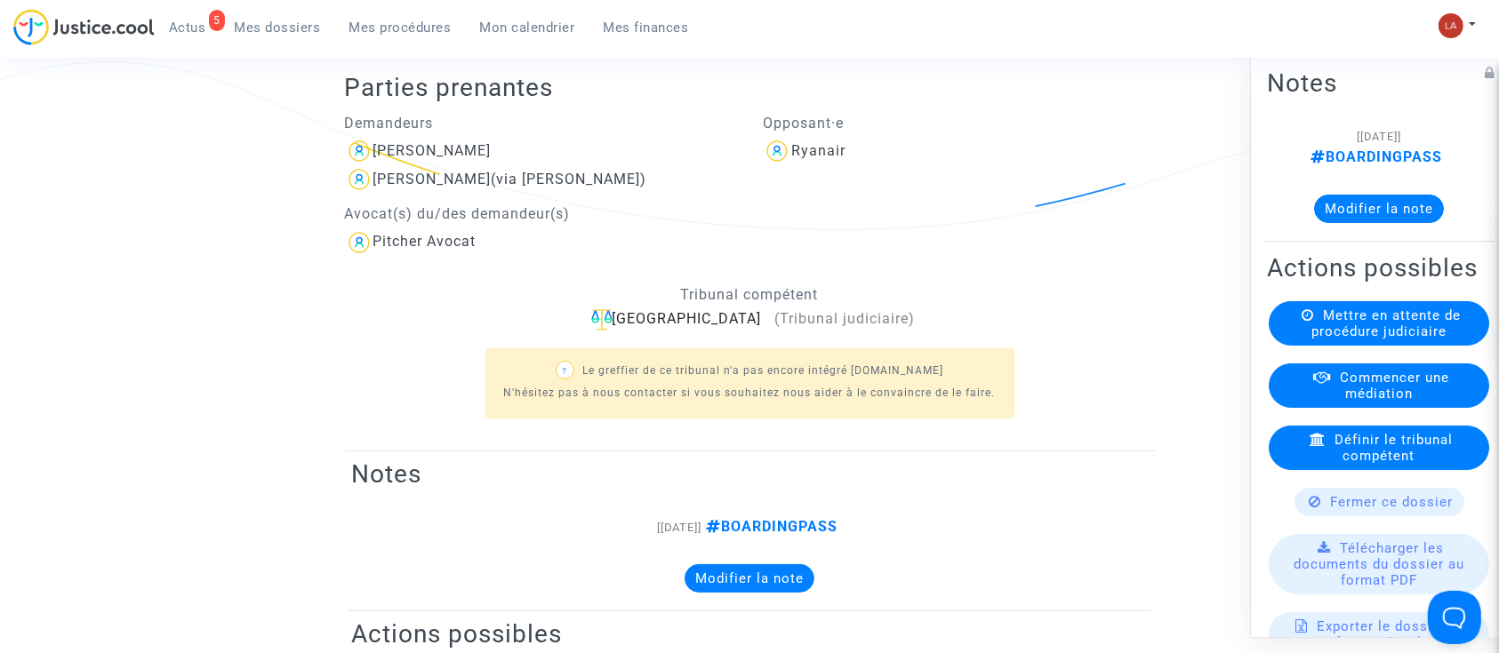
scroll to position [118, 0]
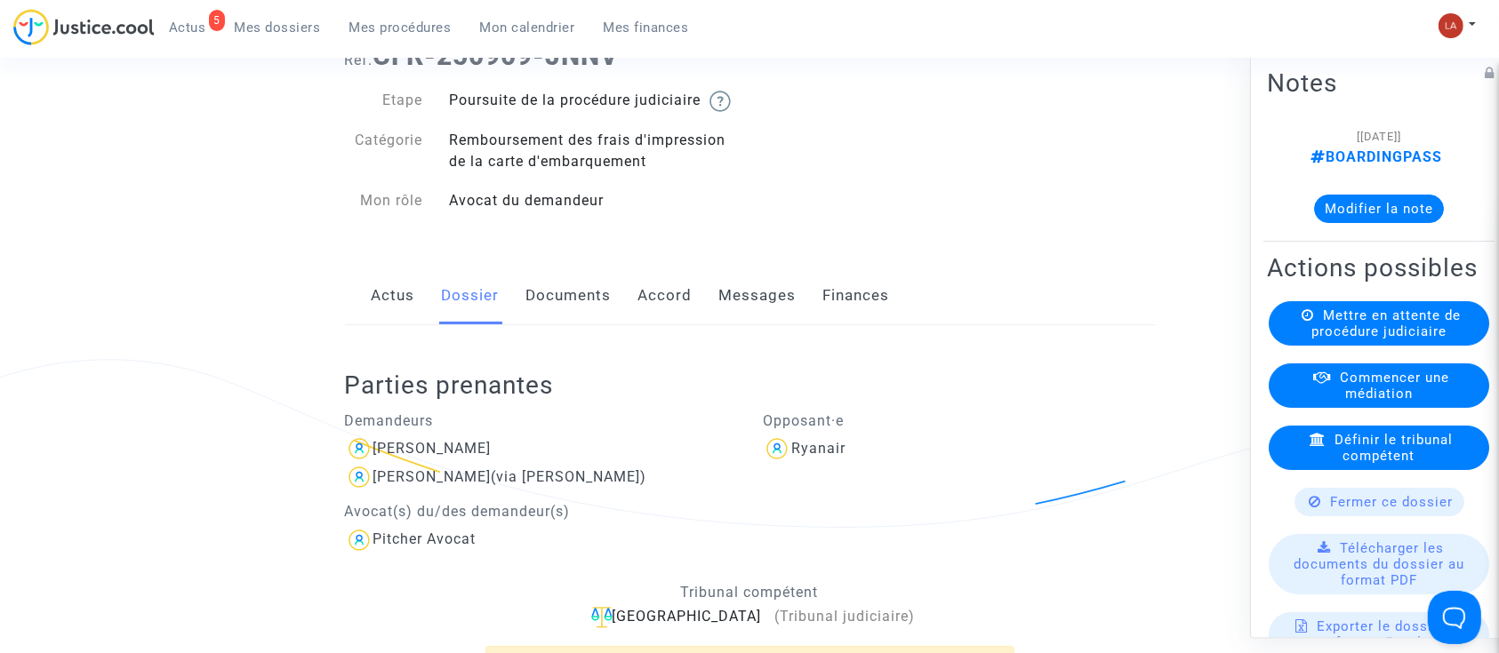
click at [1398, 210] on button "Modifier la note" at bounding box center [1379, 209] width 130 height 28
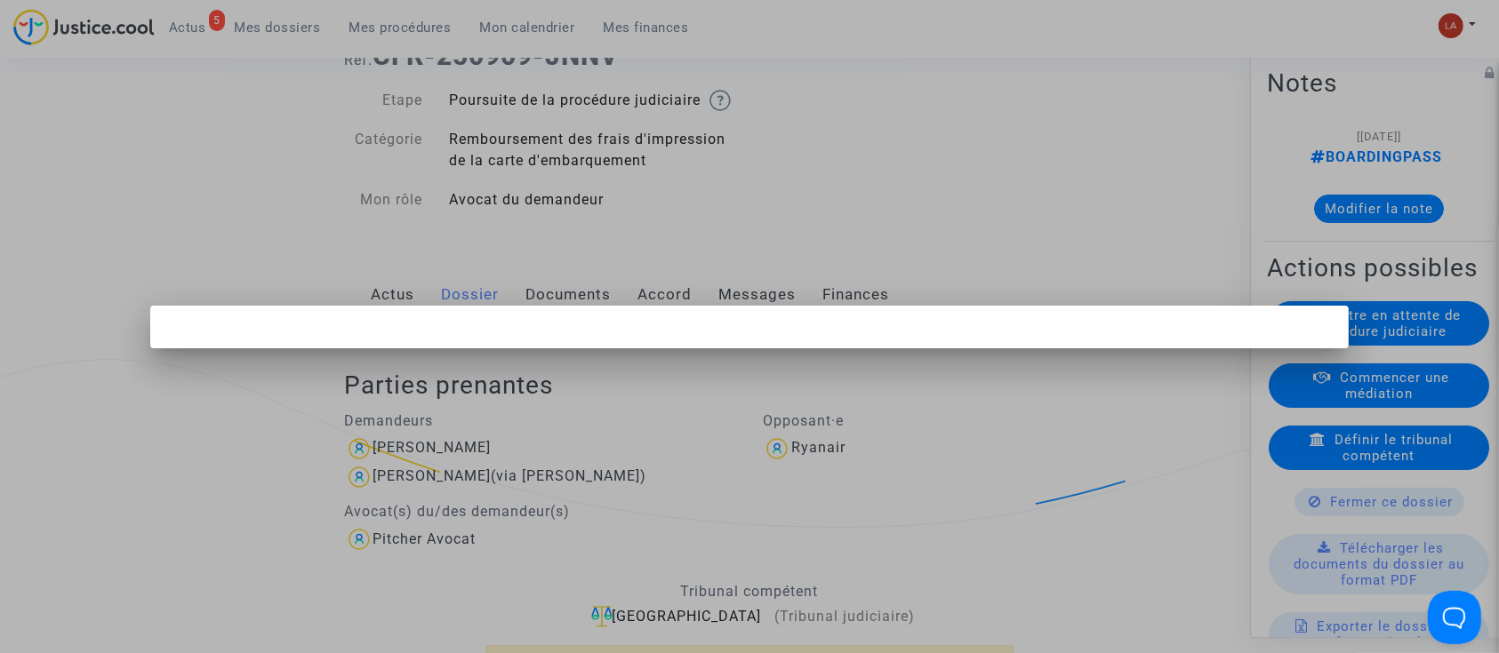
scroll to position [0, 0]
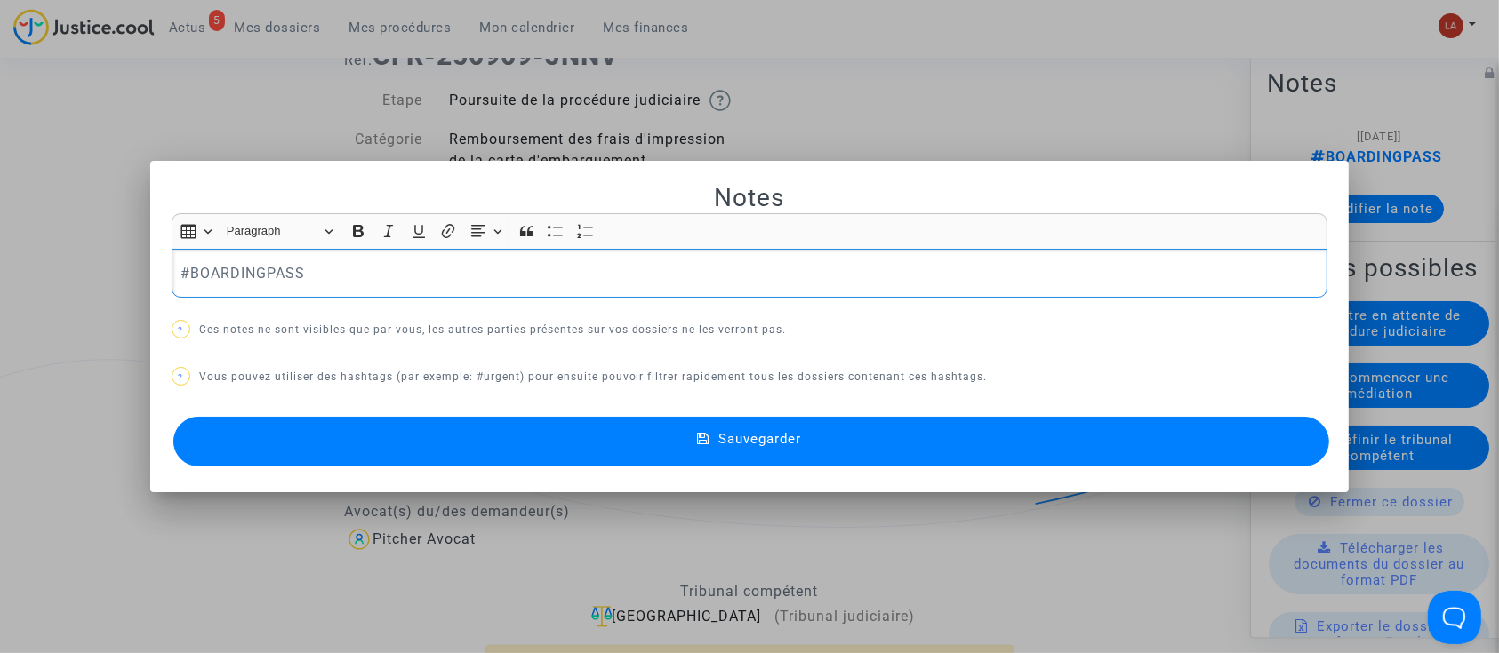
click at [354, 276] on p "#BOARDINGPASS" at bounding box center [749, 273] width 1138 height 22
click at [503, 413] on div "Sauvegarder" at bounding box center [750, 441] width 1157 height 59
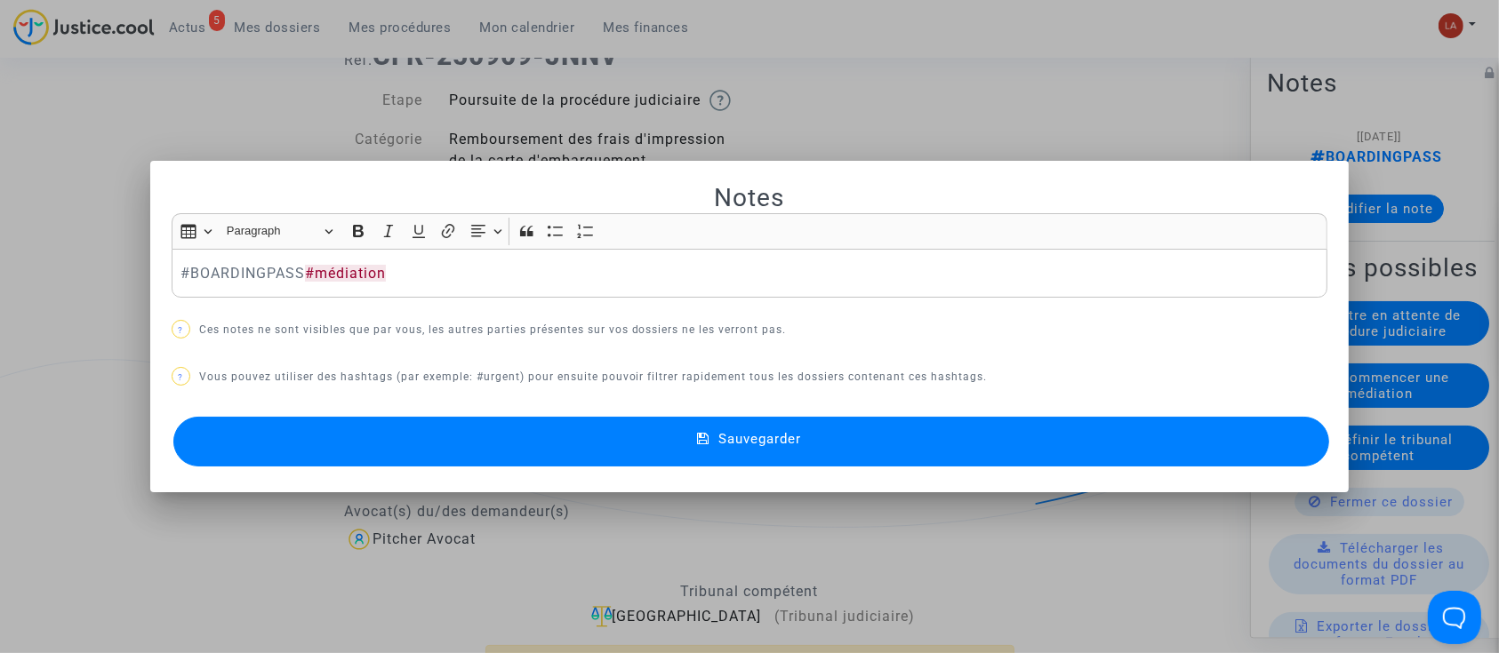
click at [593, 437] on button "Sauvegarder" at bounding box center [751, 442] width 1157 height 50
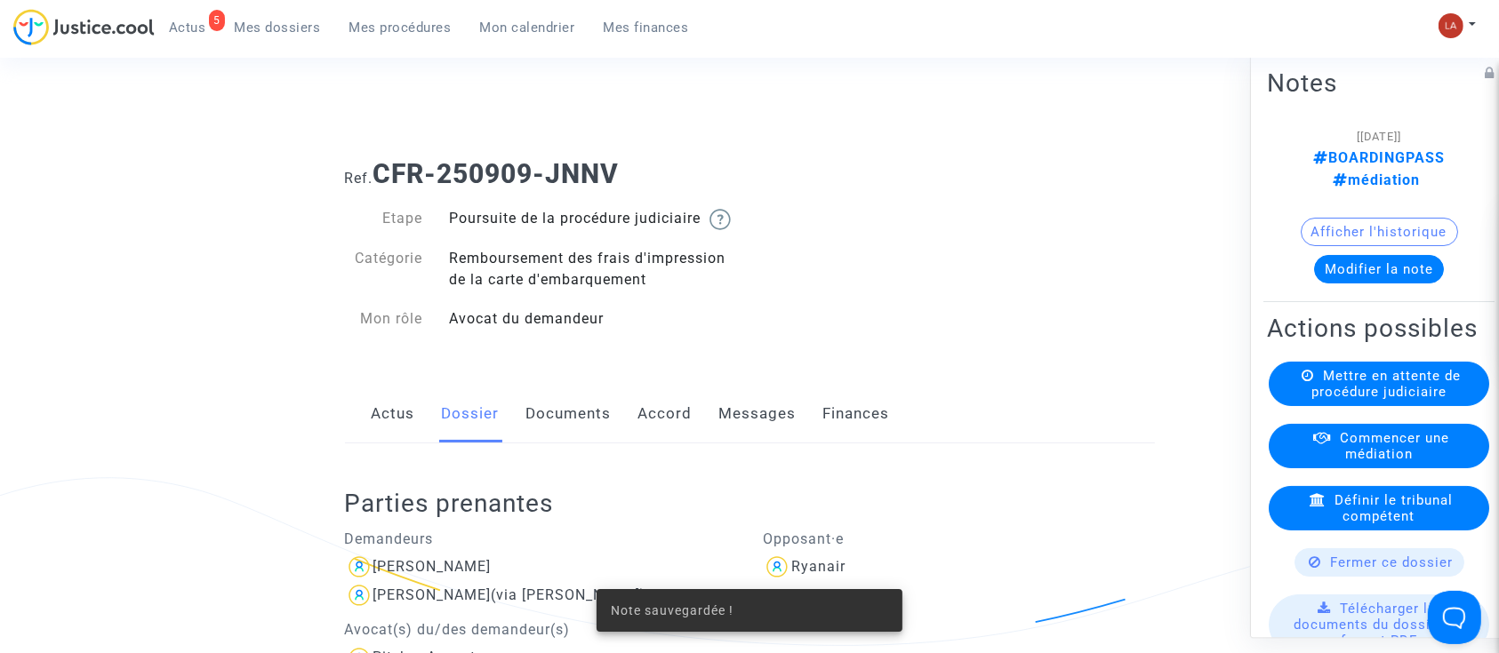
scroll to position [118, 0]
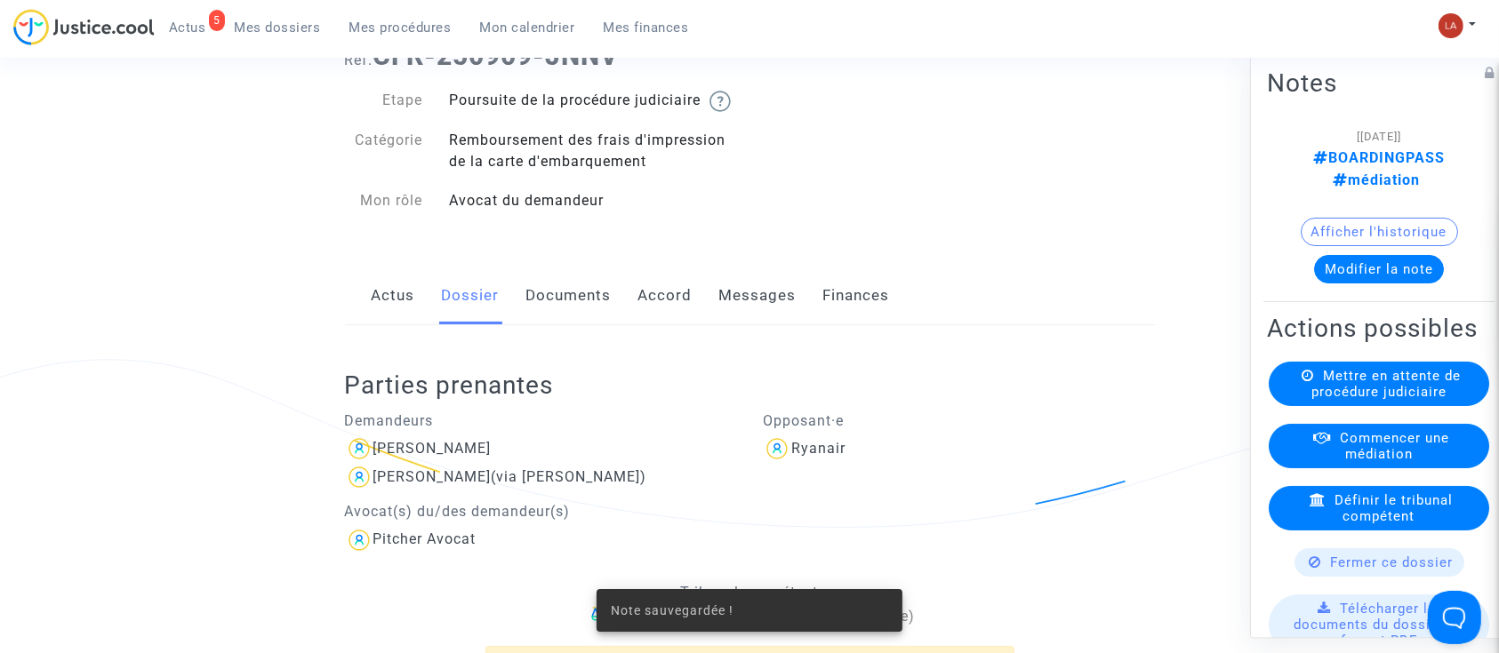
click at [749, 325] on link "Messages" at bounding box center [757, 296] width 77 height 59
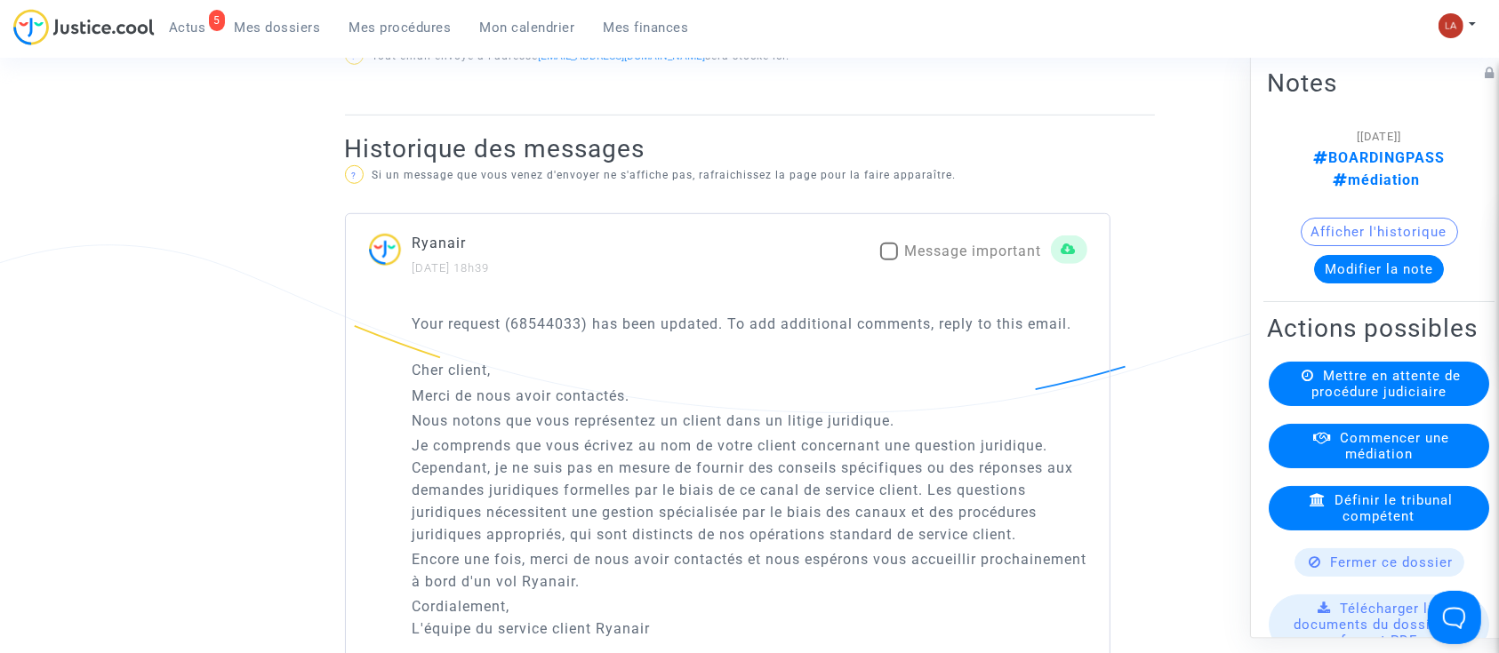
click at [981, 260] on span "Message important" at bounding box center [973, 251] width 137 height 17
click at [889, 261] on input "Message important" at bounding box center [888, 260] width 1 height 1
checkbox input "true"
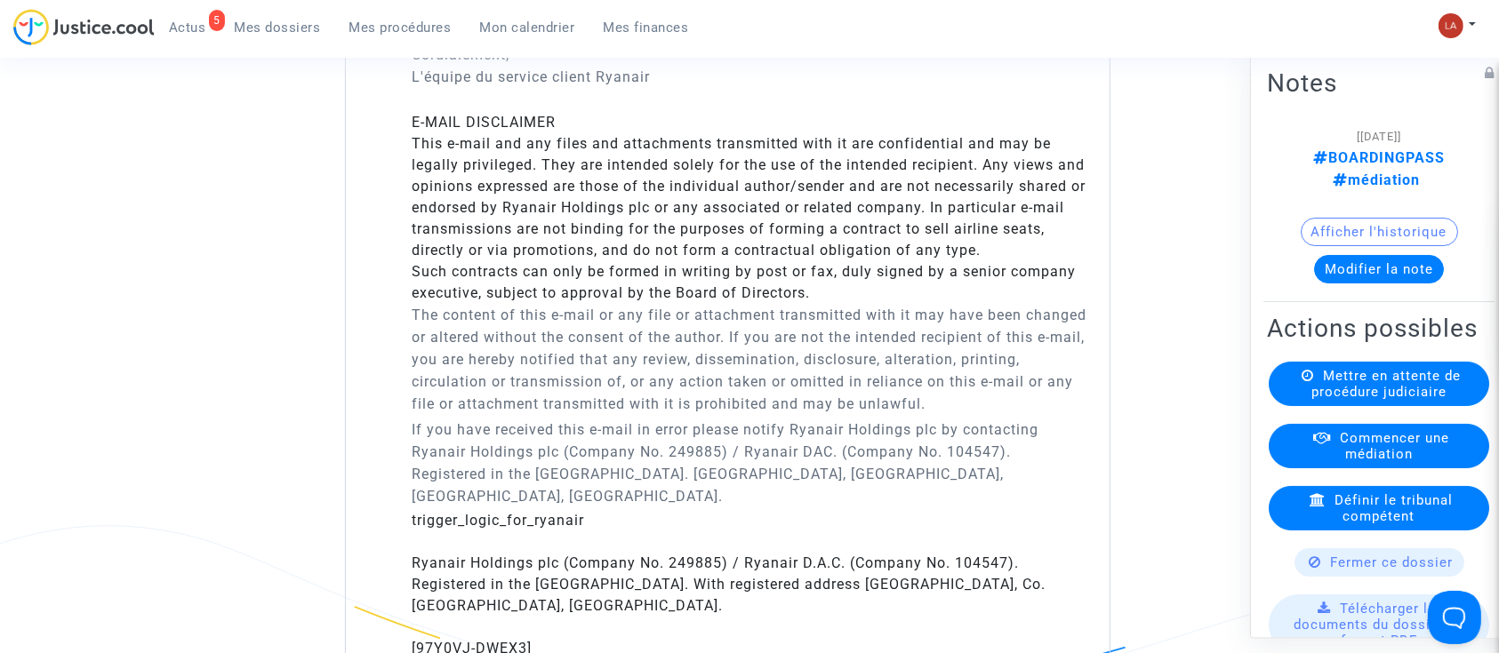
scroll to position [1778, 0]
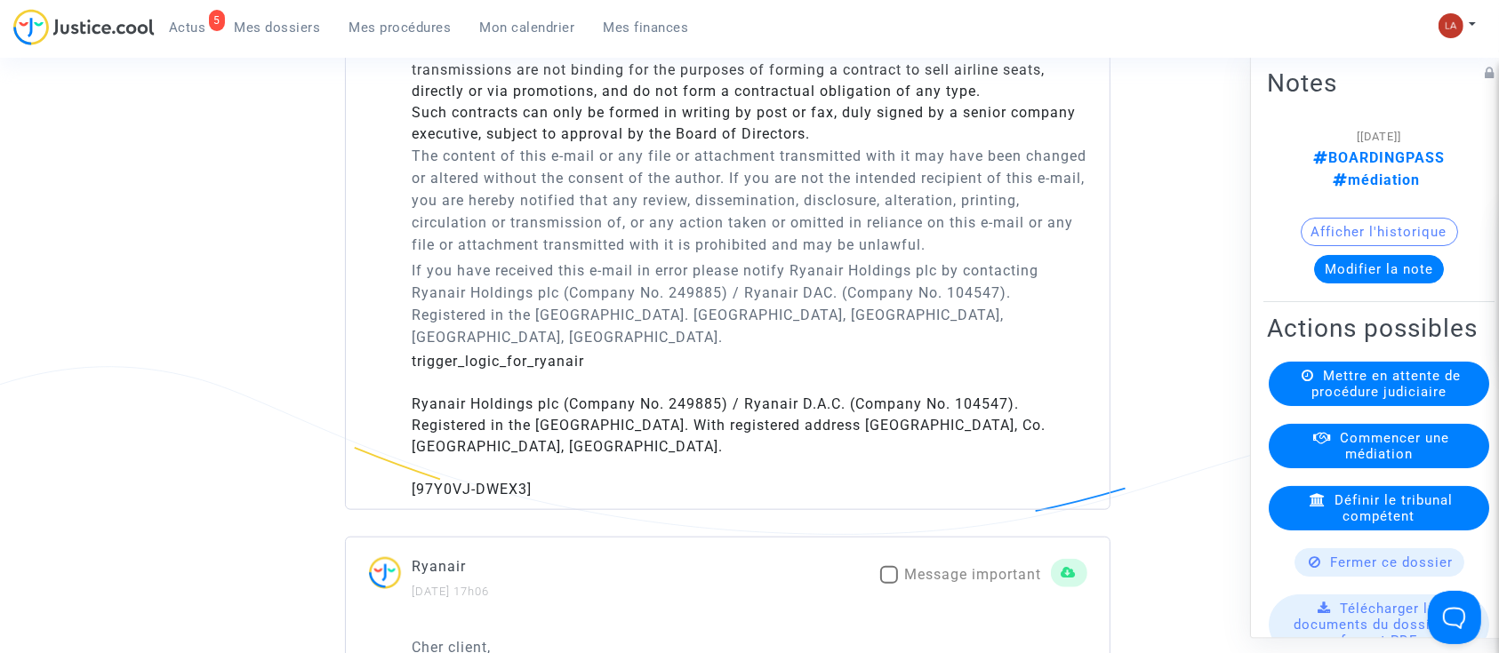
click at [936, 582] on span "Message important" at bounding box center [973, 575] width 137 height 21
click at [889, 584] on input "Message important" at bounding box center [888, 584] width 1 height 1
checkbox input "true"
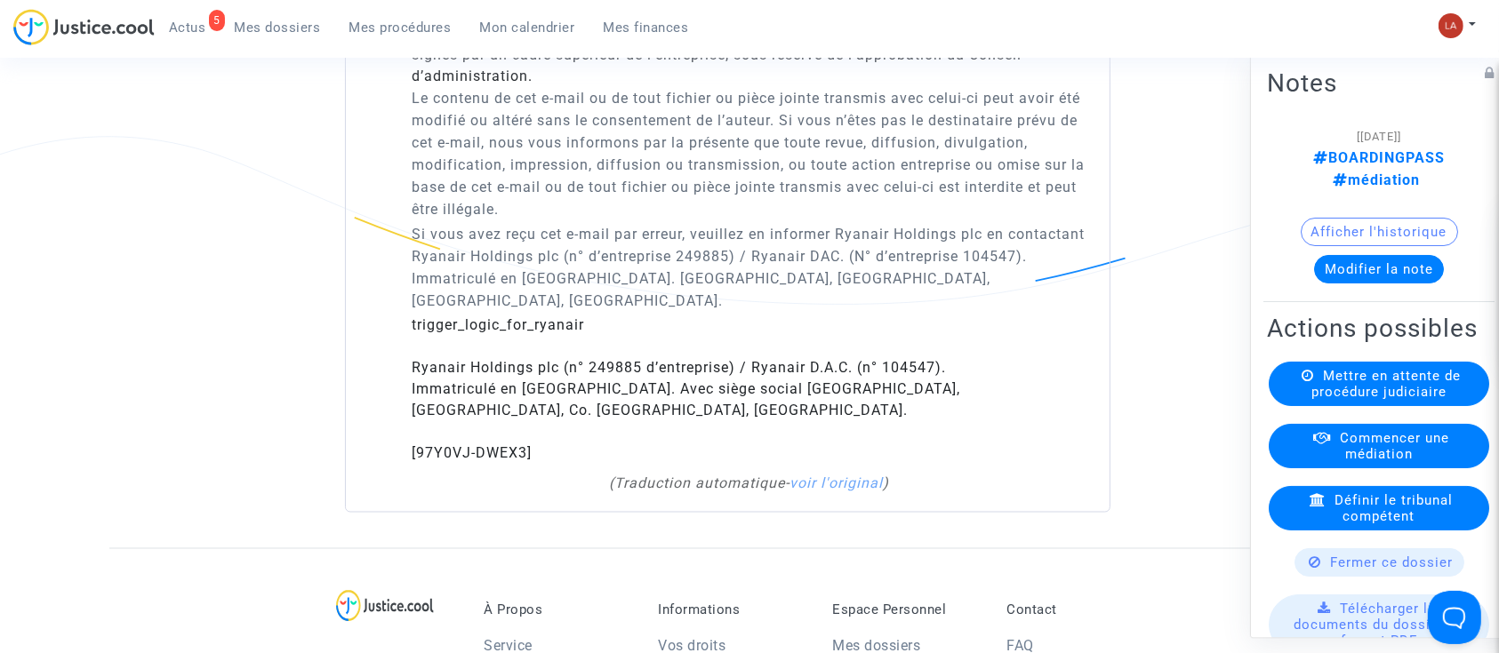
scroll to position [2963, 0]
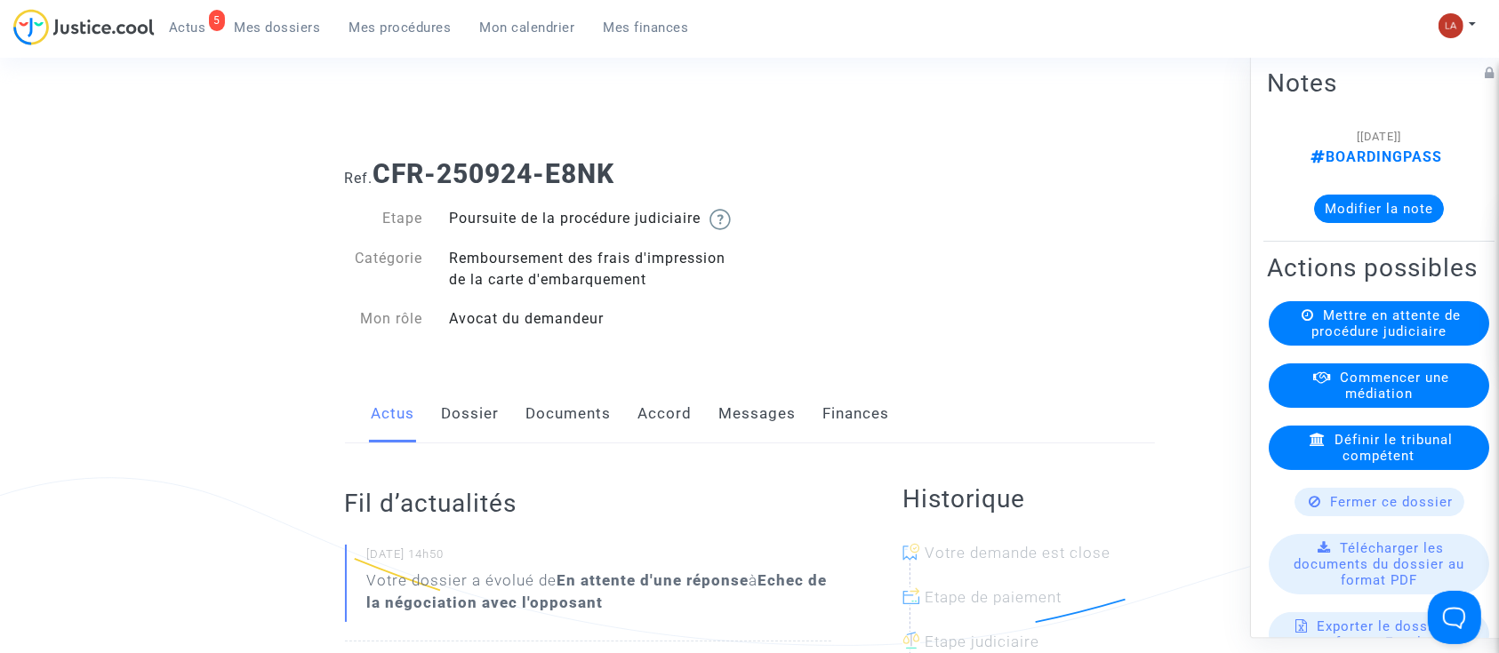
click at [477, 436] on link "Dossier" at bounding box center [471, 414] width 58 height 59
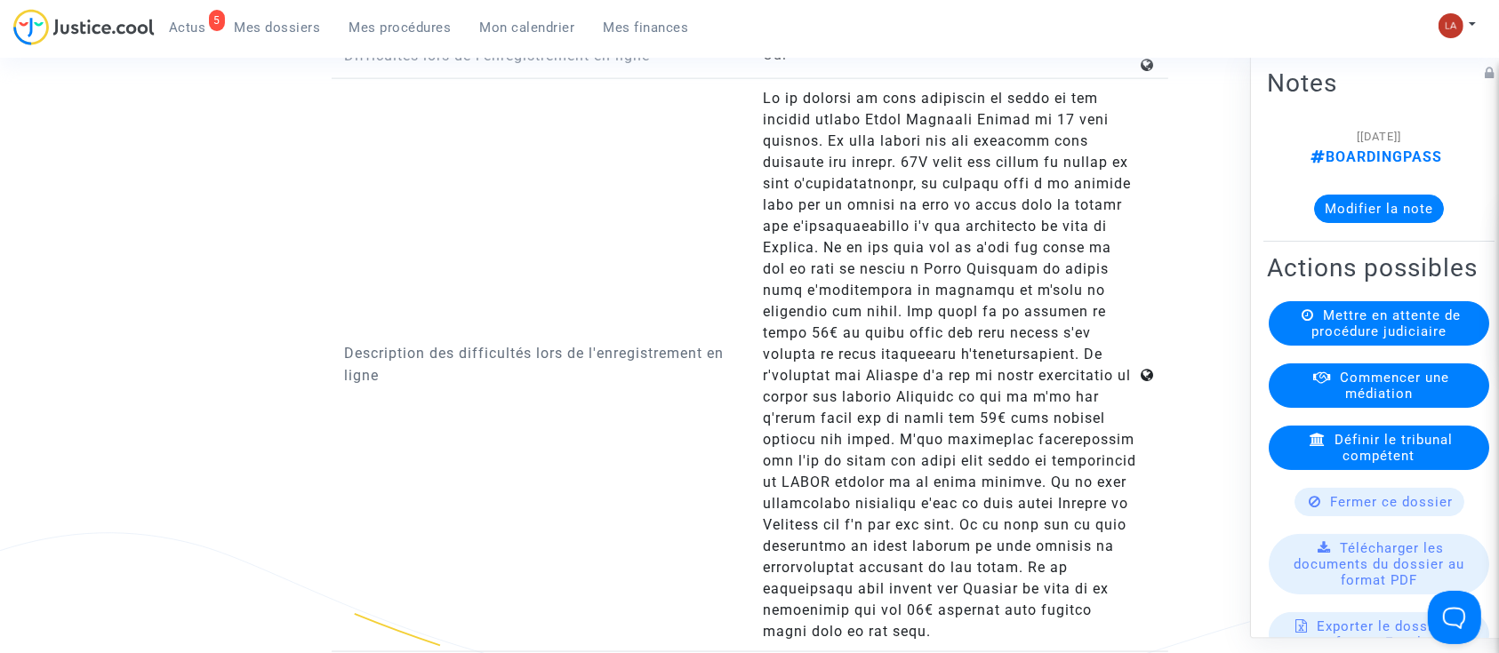
scroll to position [2489, 0]
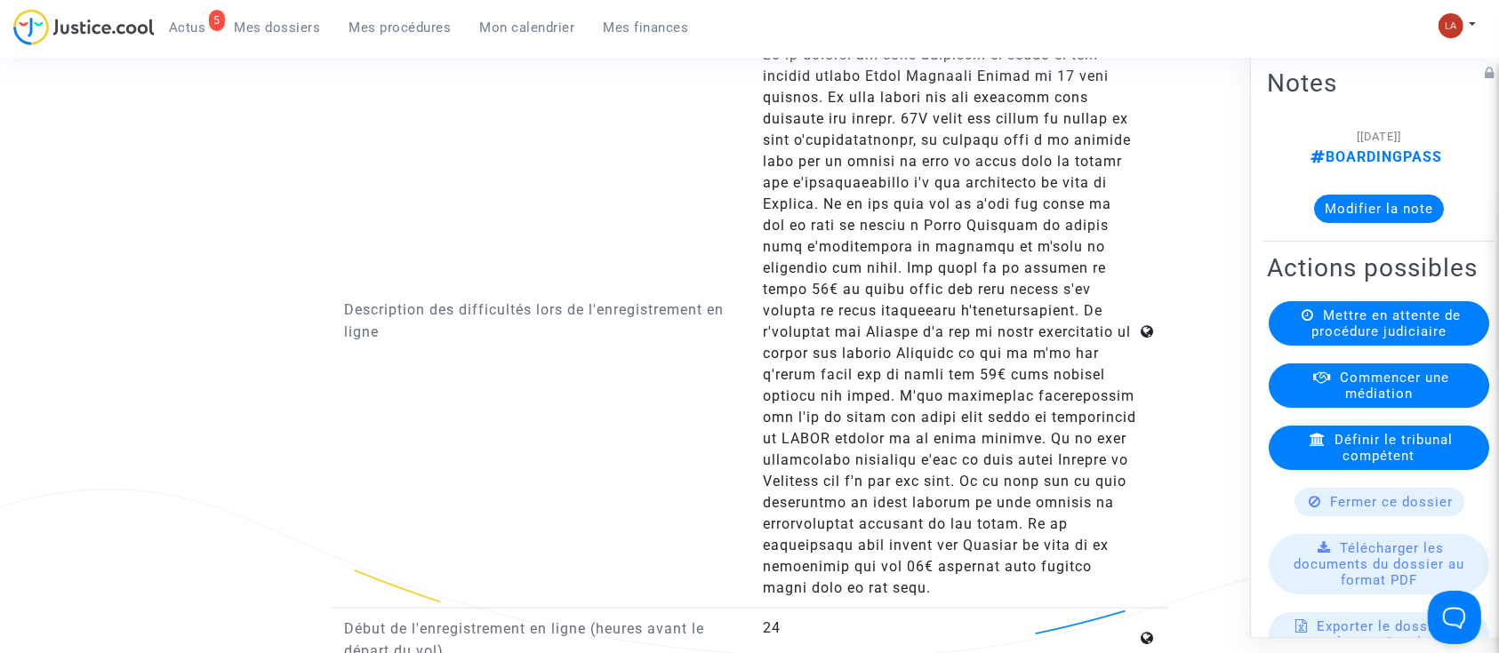
click at [1346, 217] on button "Modifier la note" at bounding box center [1379, 209] width 130 height 28
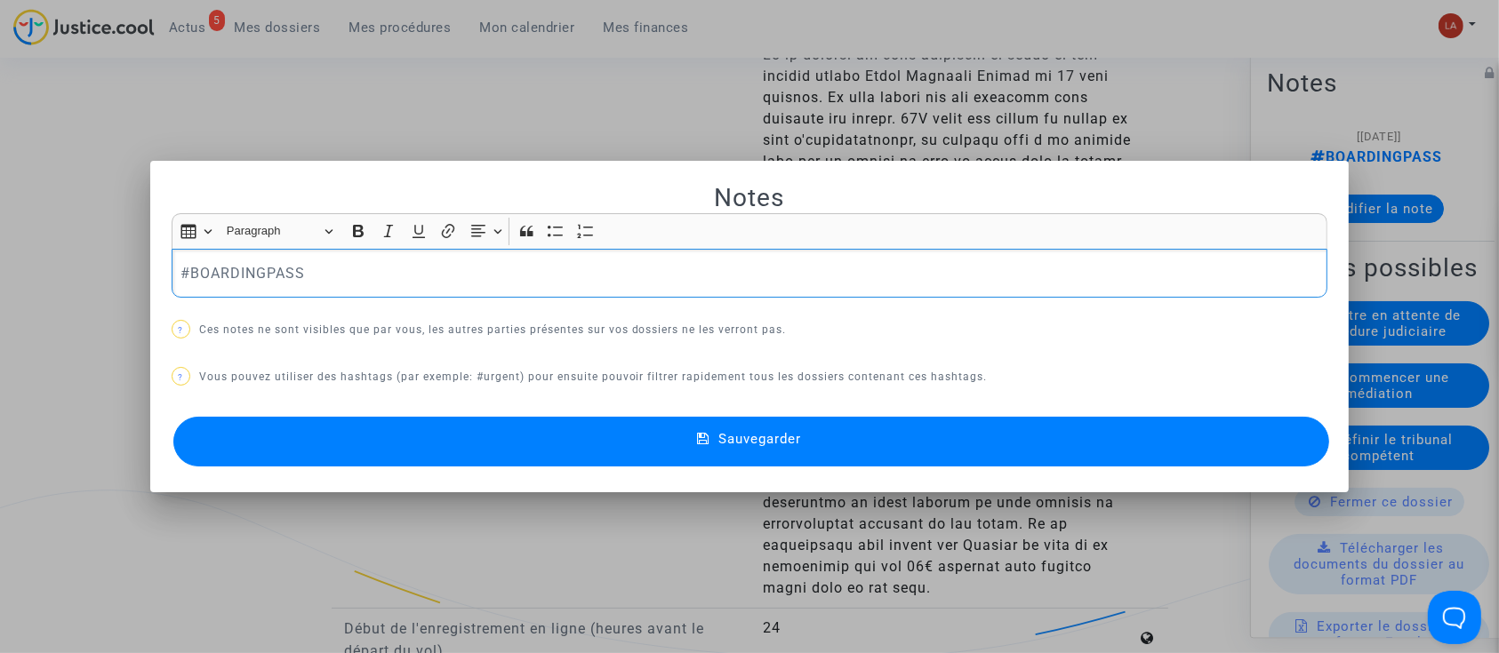
scroll to position [0, 0]
click at [505, 252] on div "#BOARDINGPASS" at bounding box center [750, 274] width 1157 height 50
click at [486, 426] on button "Sauvegarder" at bounding box center [751, 442] width 1157 height 50
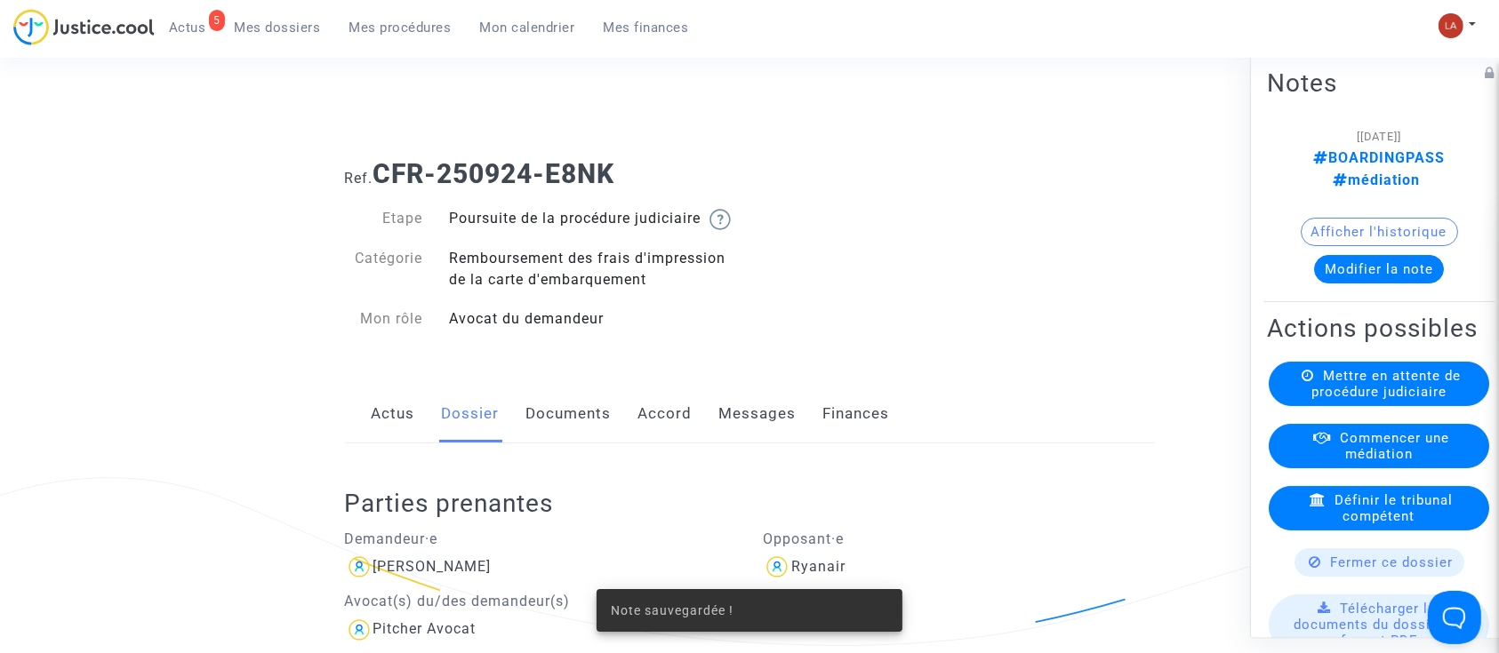
click at [560, 425] on link "Documents" at bounding box center [568, 414] width 85 height 59
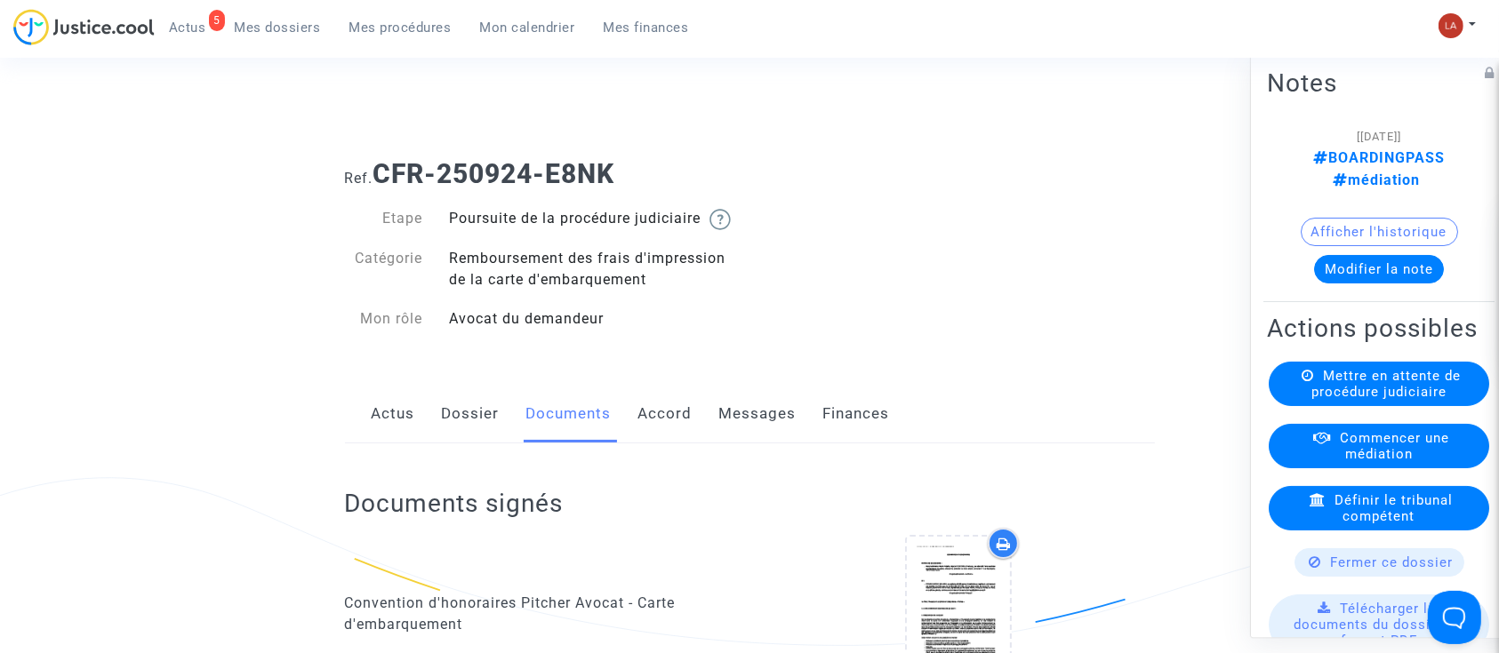
click at [760, 442] on link "Messages" at bounding box center [757, 414] width 77 height 59
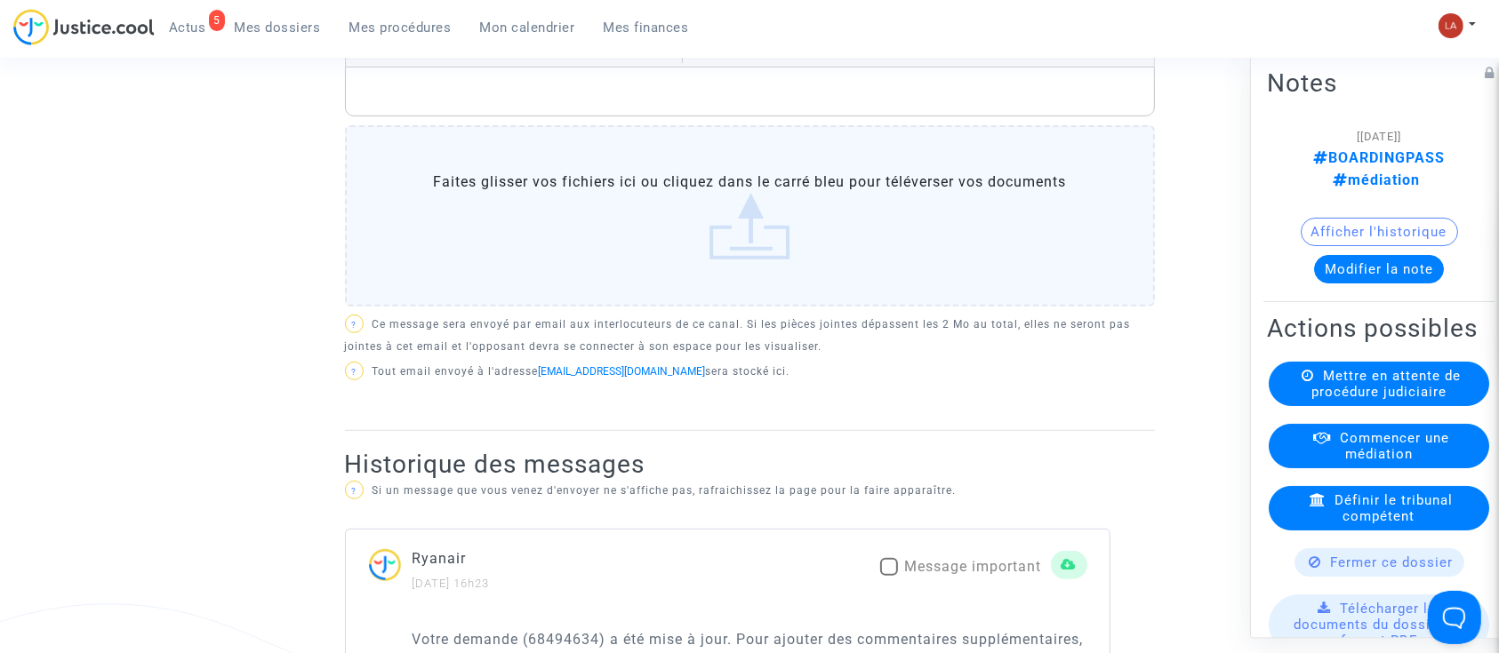
scroll to position [1067, 0]
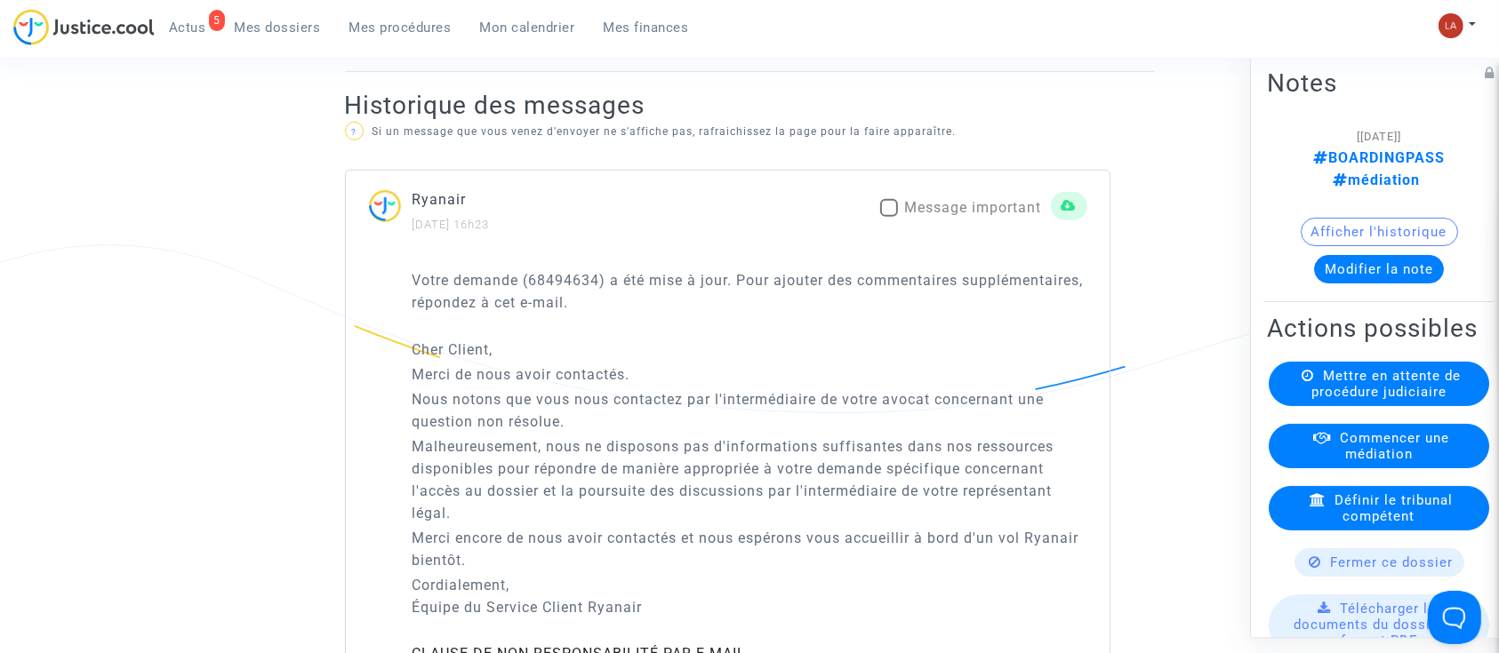
click at [973, 216] on span "Message important" at bounding box center [973, 207] width 137 height 17
click at [889, 218] on input "Message important" at bounding box center [888, 217] width 1 height 1
checkbox input "true"
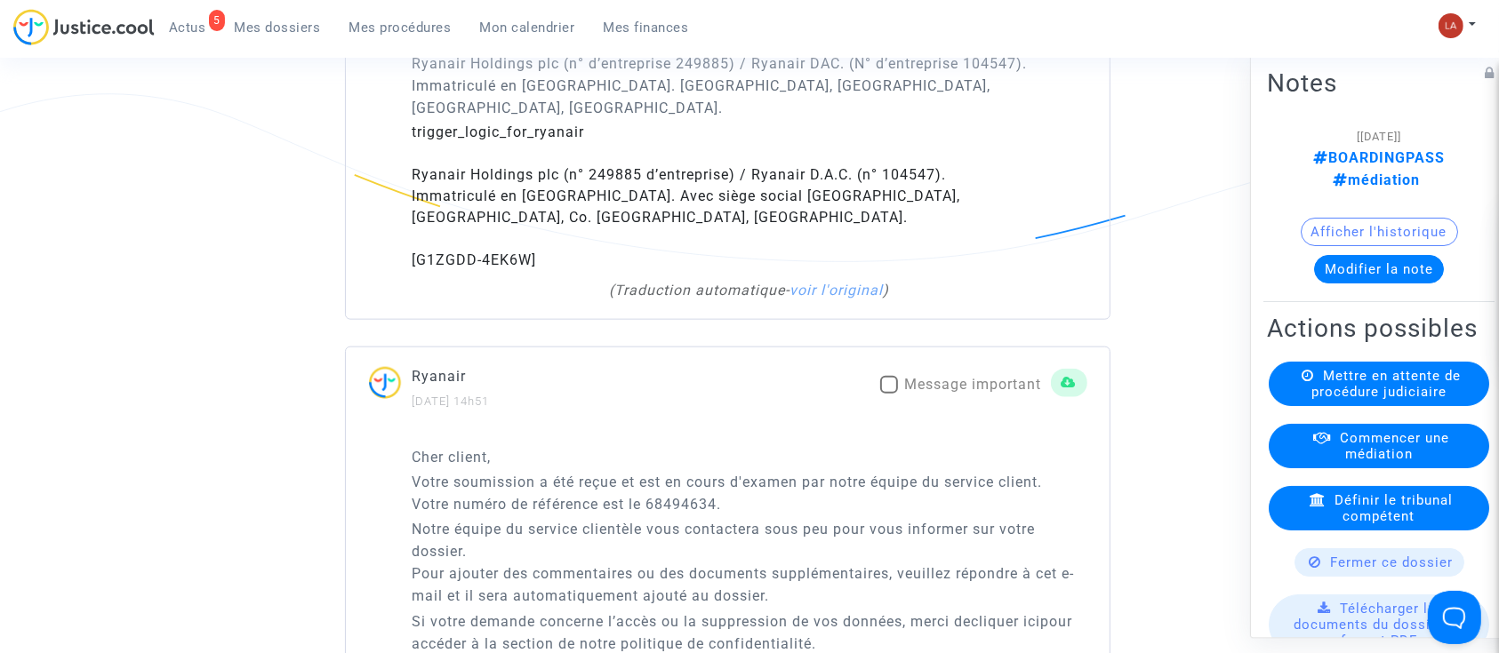
scroll to position [2252, 0]
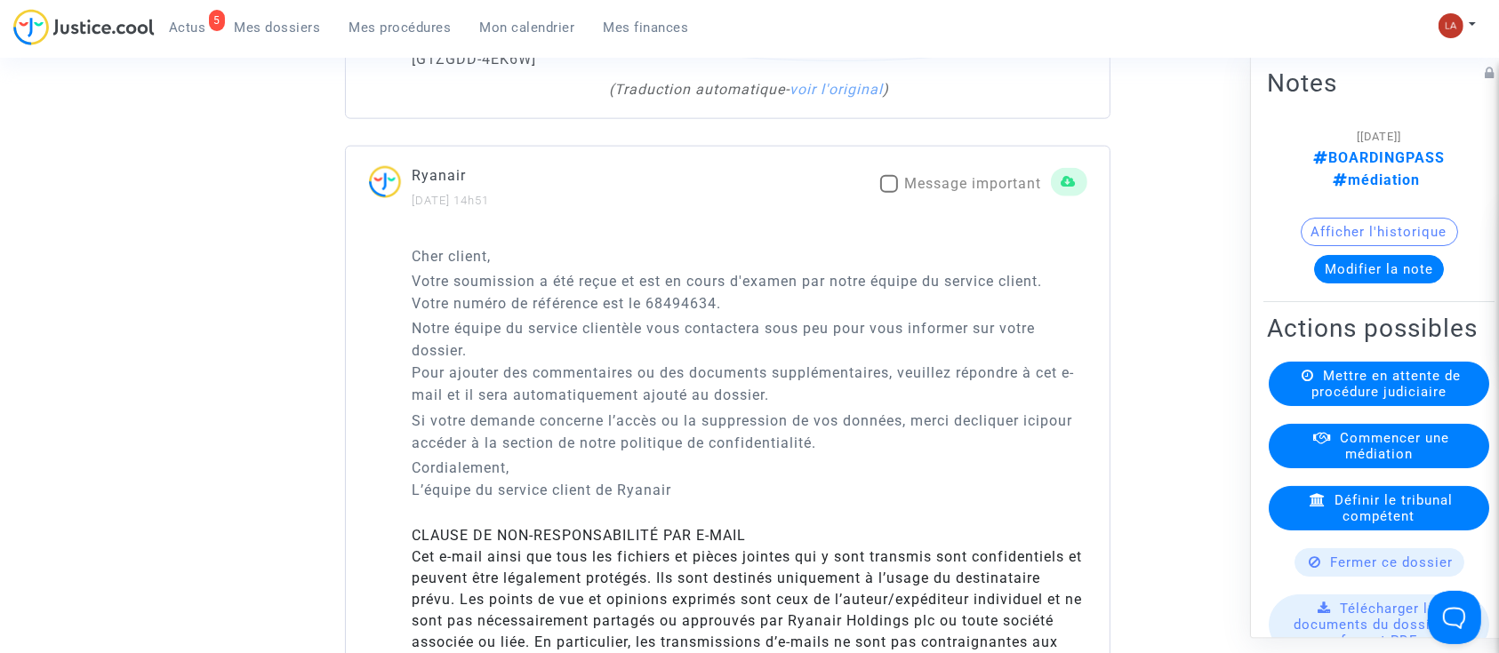
click at [938, 192] on span "Message important" at bounding box center [973, 183] width 137 height 17
click at [889, 194] on input "Message important" at bounding box center [888, 193] width 1 height 1
checkbox input "true"
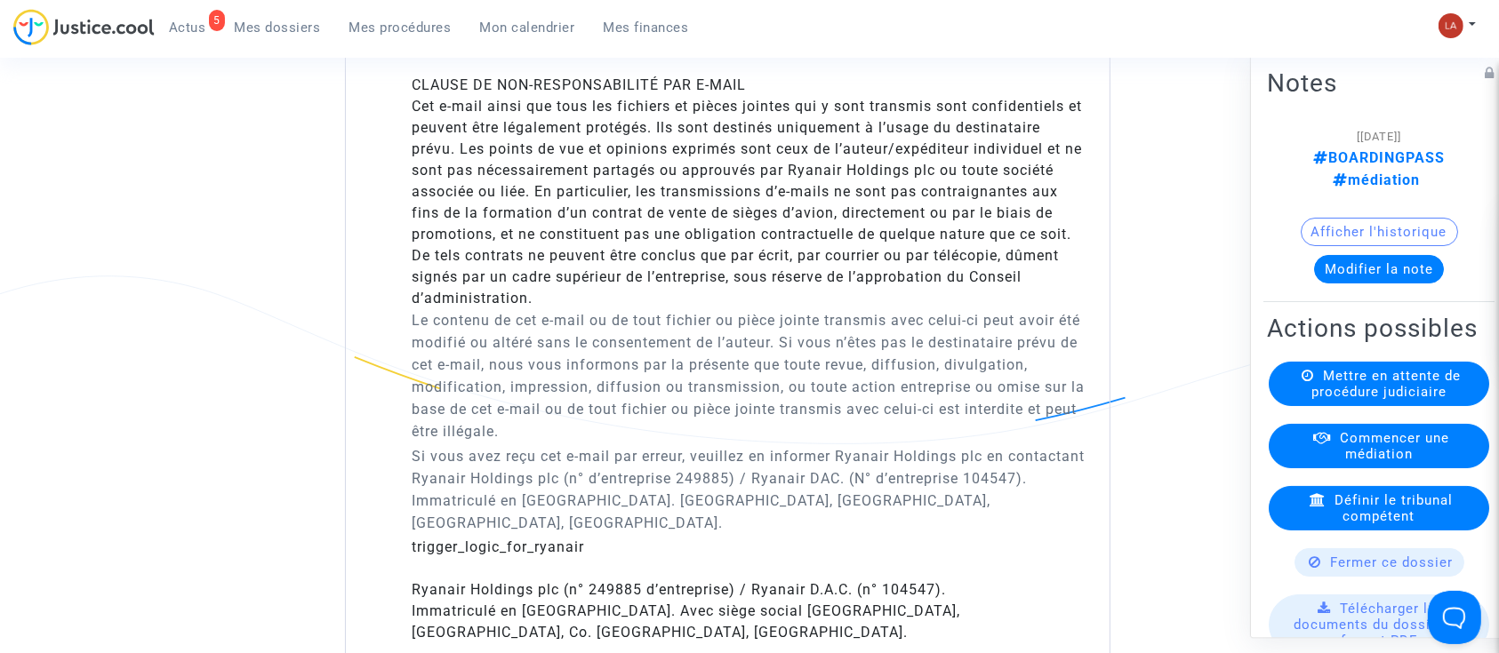
scroll to position [2845, 0]
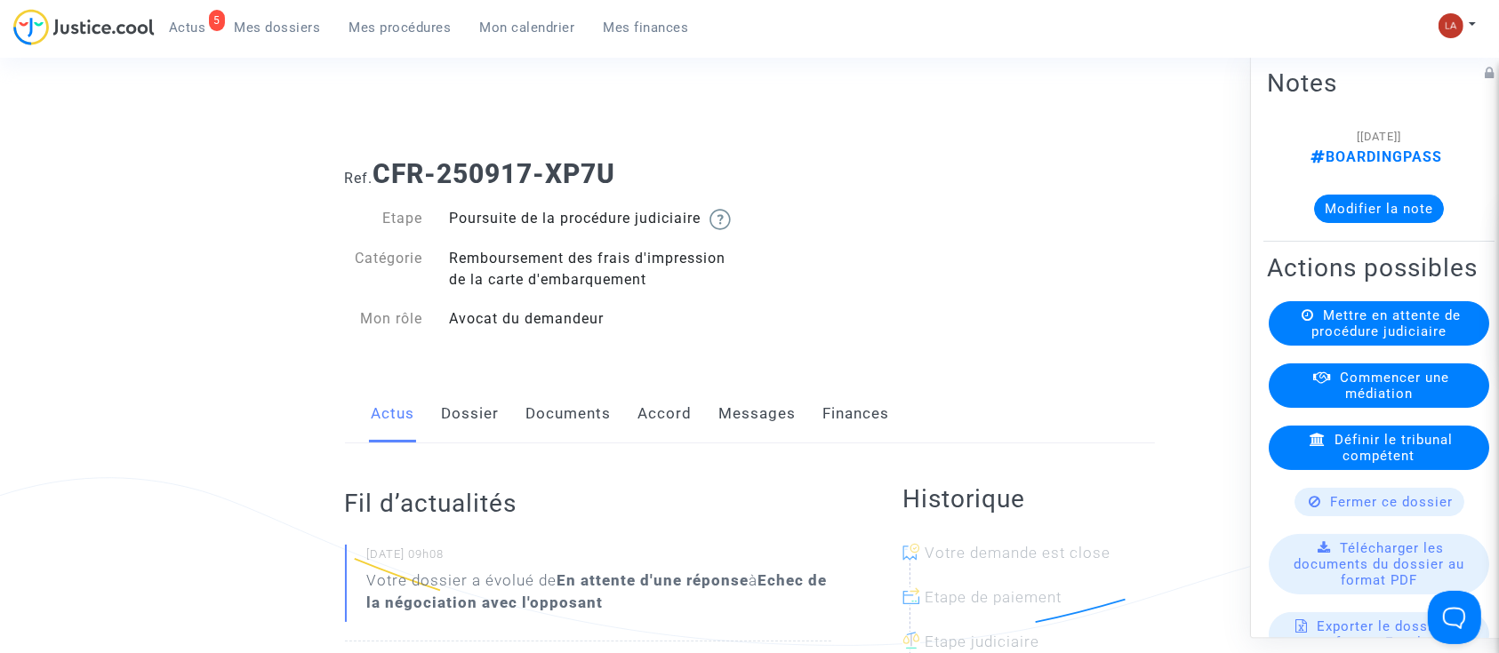
click at [498, 434] on div "Actus Dossier Documents Accord Messages Finances" at bounding box center [750, 415] width 810 height 60
click at [494, 434] on link "Dossier" at bounding box center [471, 414] width 58 height 59
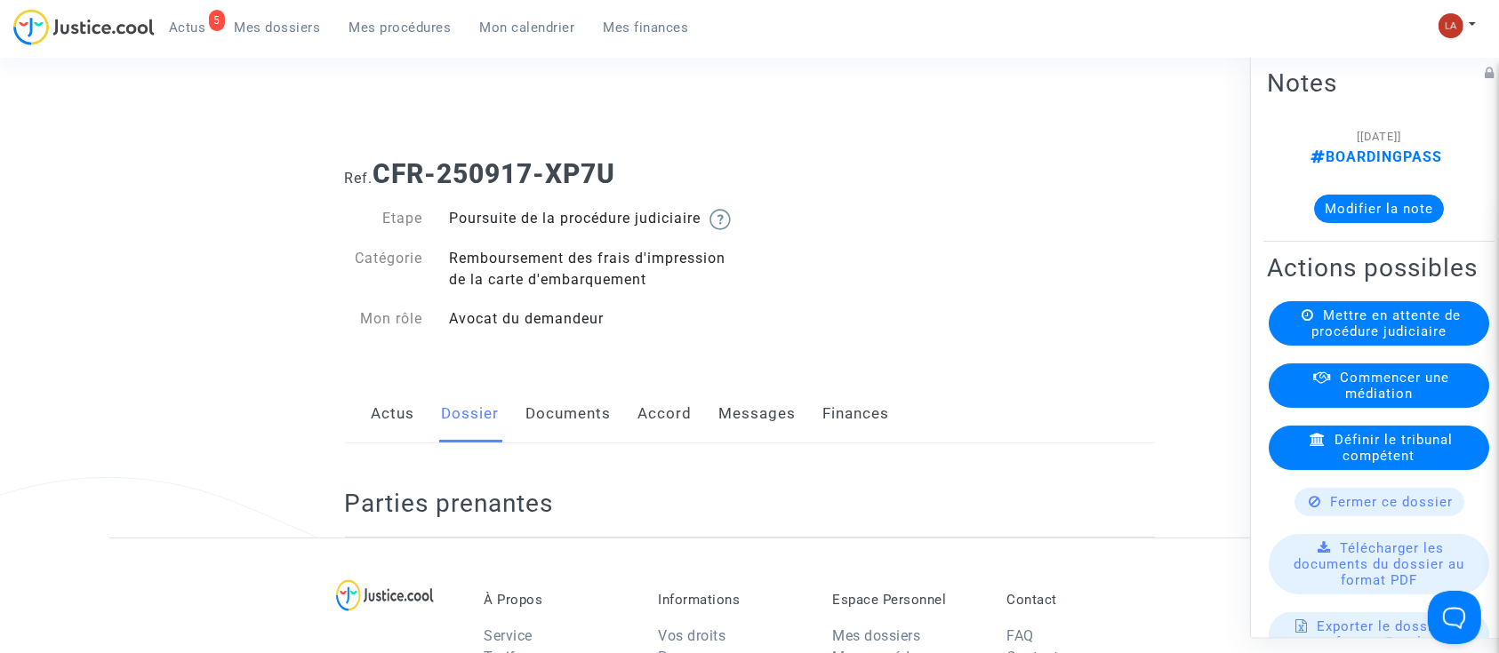
click at [494, 434] on link "Dossier" at bounding box center [471, 414] width 58 height 59
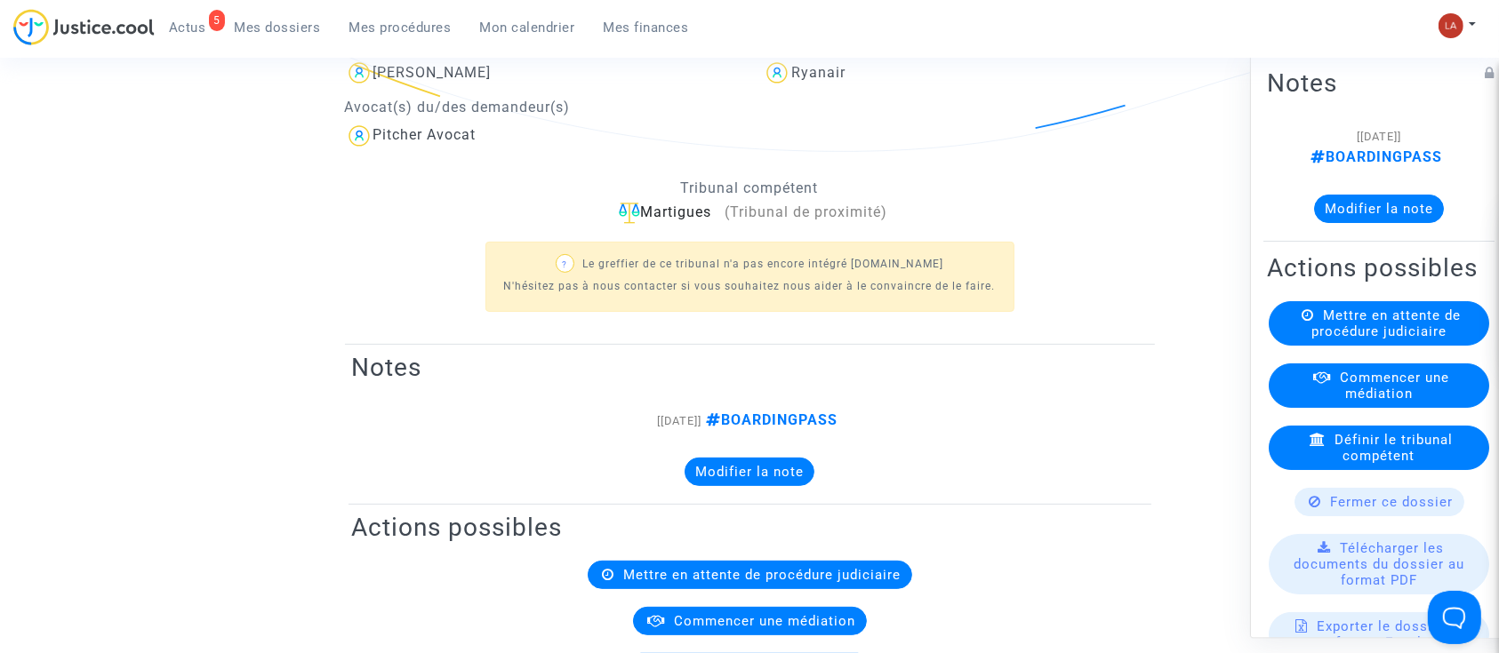
scroll to position [474, 0]
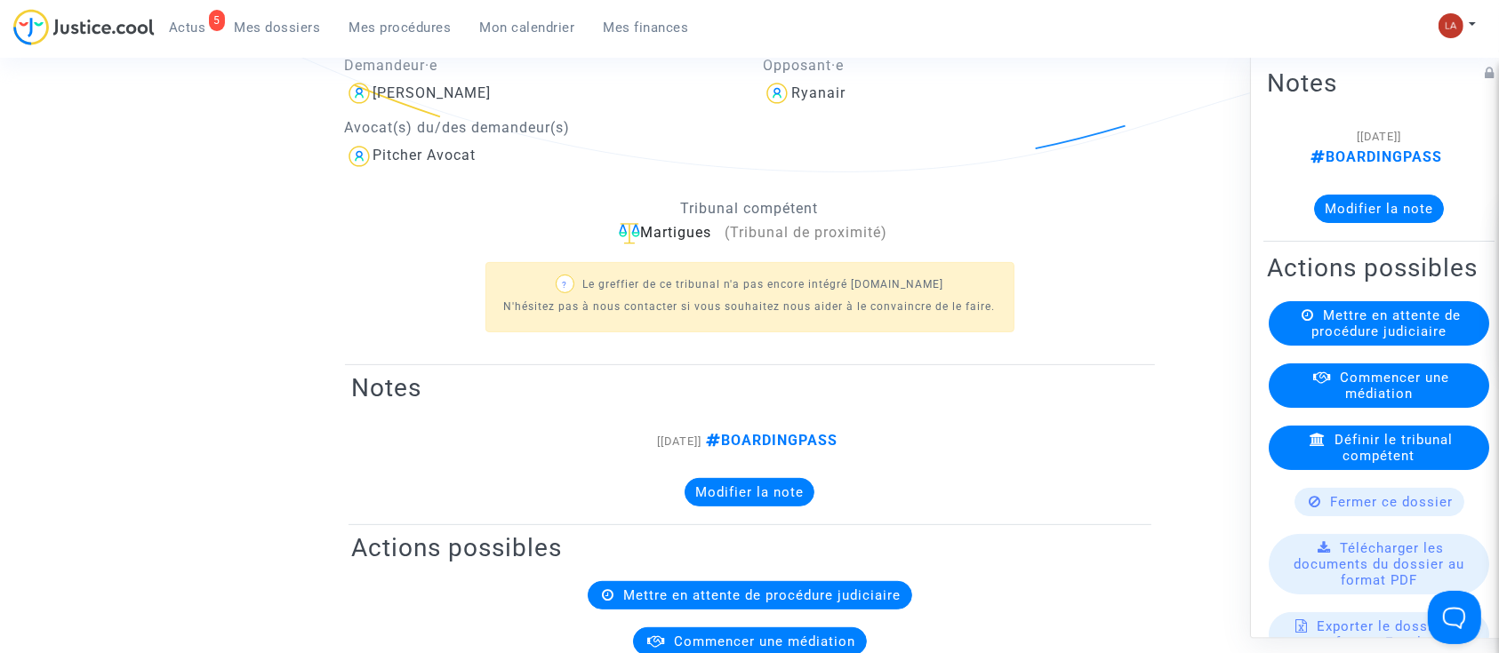
click at [1342, 217] on button "Modifier la note" at bounding box center [1379, 209] width 130 height 28
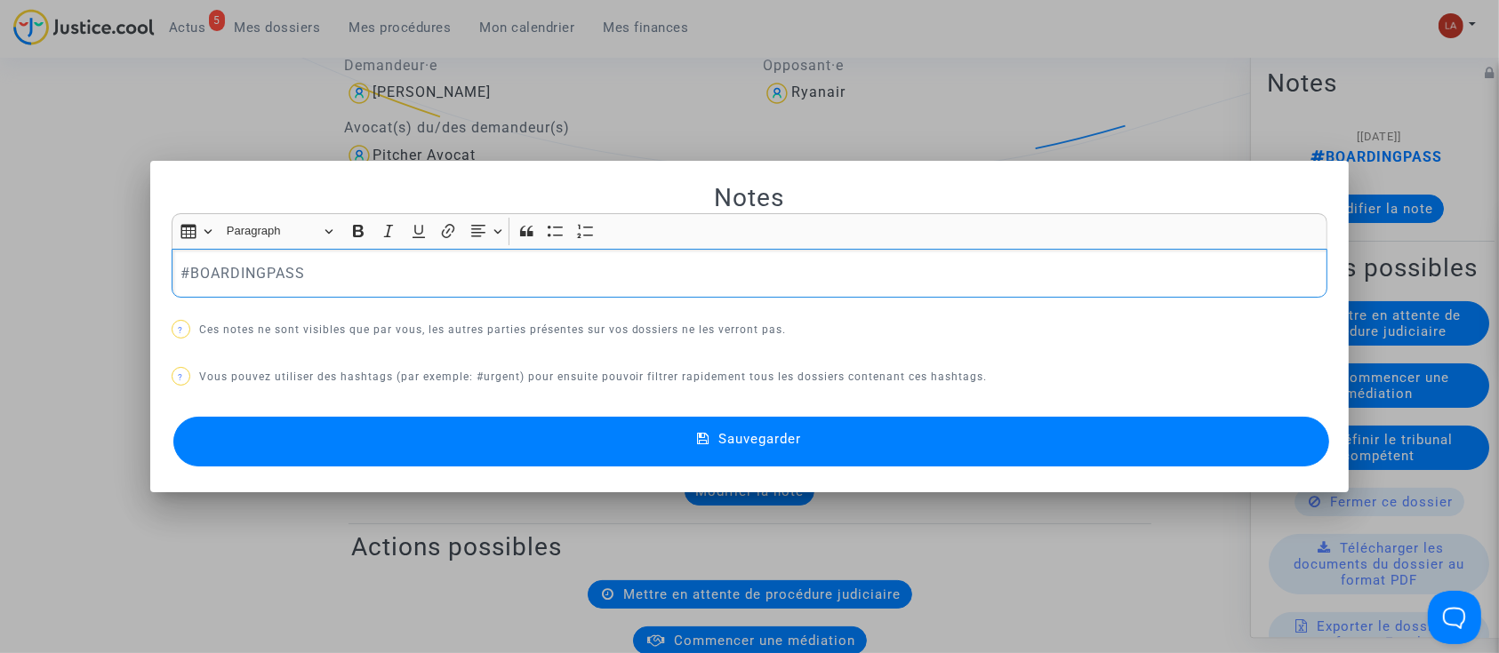
scroll to position [0, 0]
click at [396, 282] on p "#BOARDINGPASS" at bounding box center [749, 273] width 1138 height 22
click at [654, 465] on button "Sauvegarder" at bounding box center [751, 442] width 1157 height 50
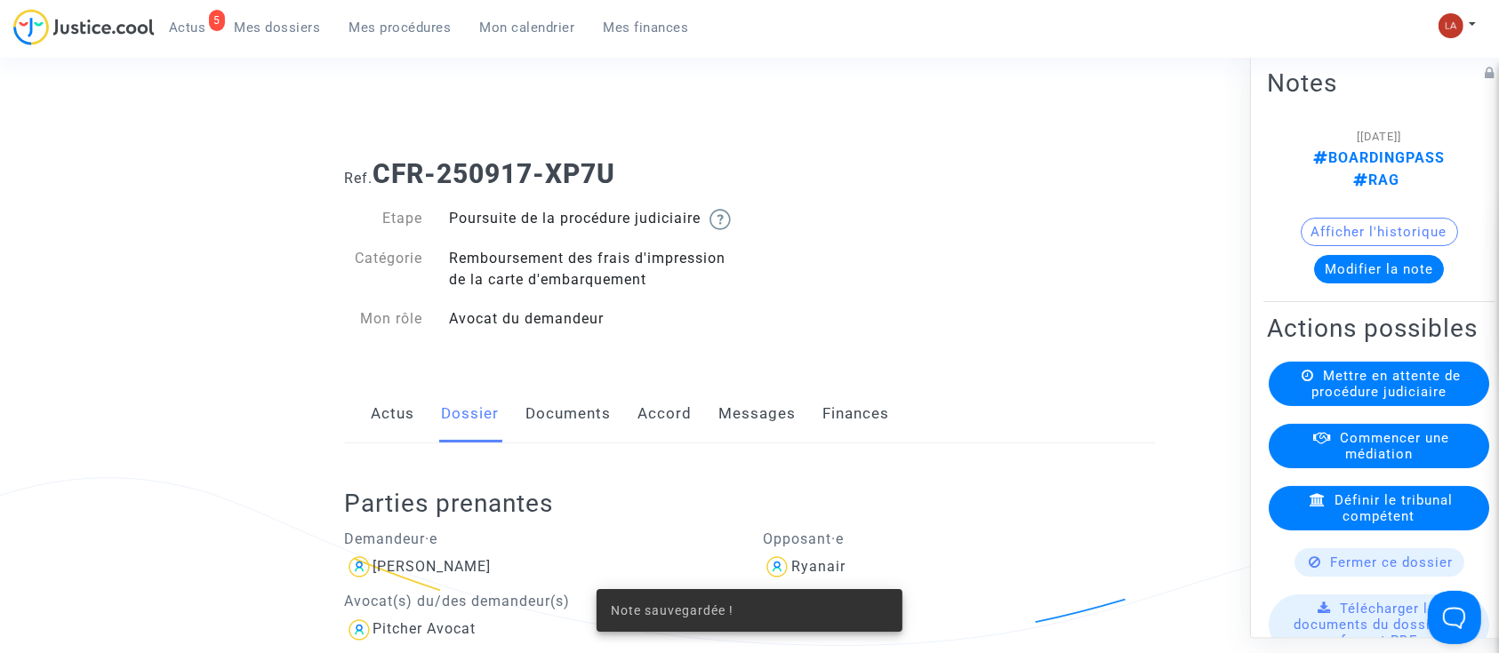
click at [750, 436] on link "Messages" at bounding box center [757, 414] width 77 height 59
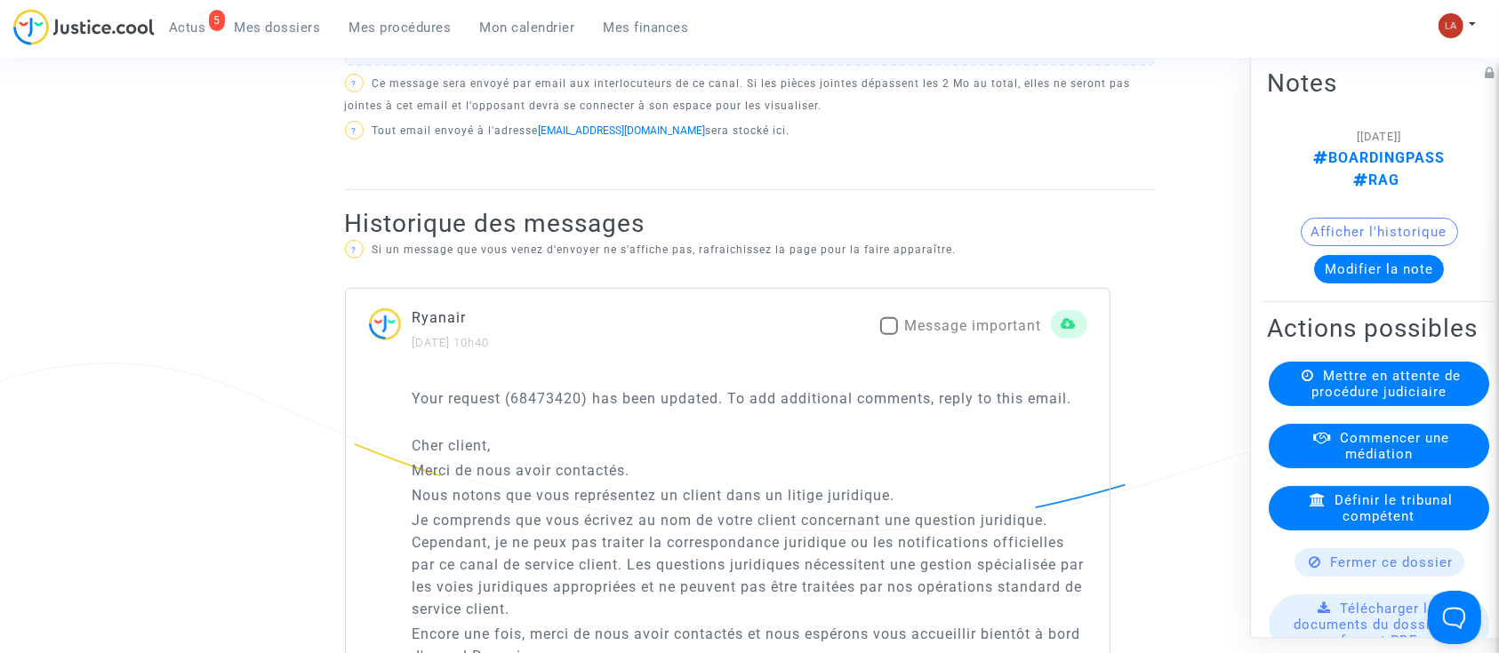
scroll to position [829, 0]
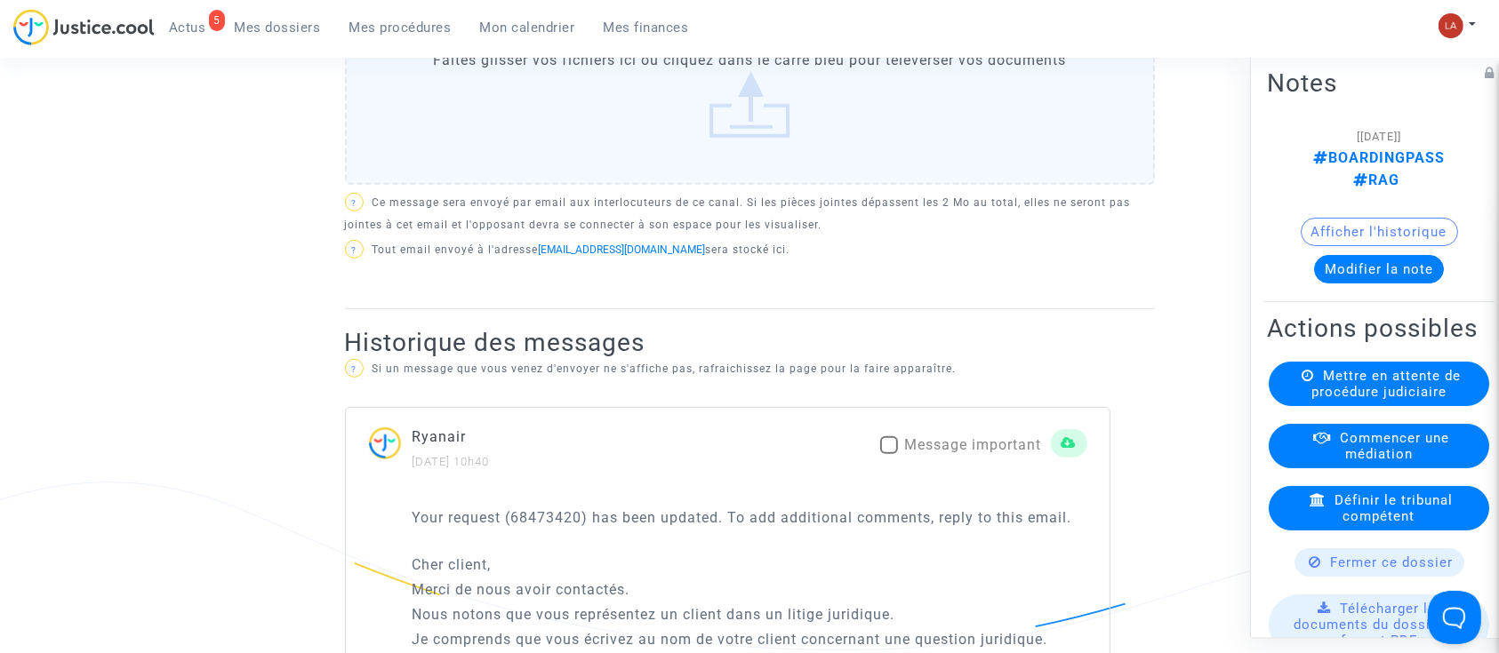
click at [952, 453] on span "Message important" at bounding box center [973, 445] width 137 height 17
click at [889, 455] on input "Message important" at bounding box center [888, 454] width 1 height 1
checkbox input "true"
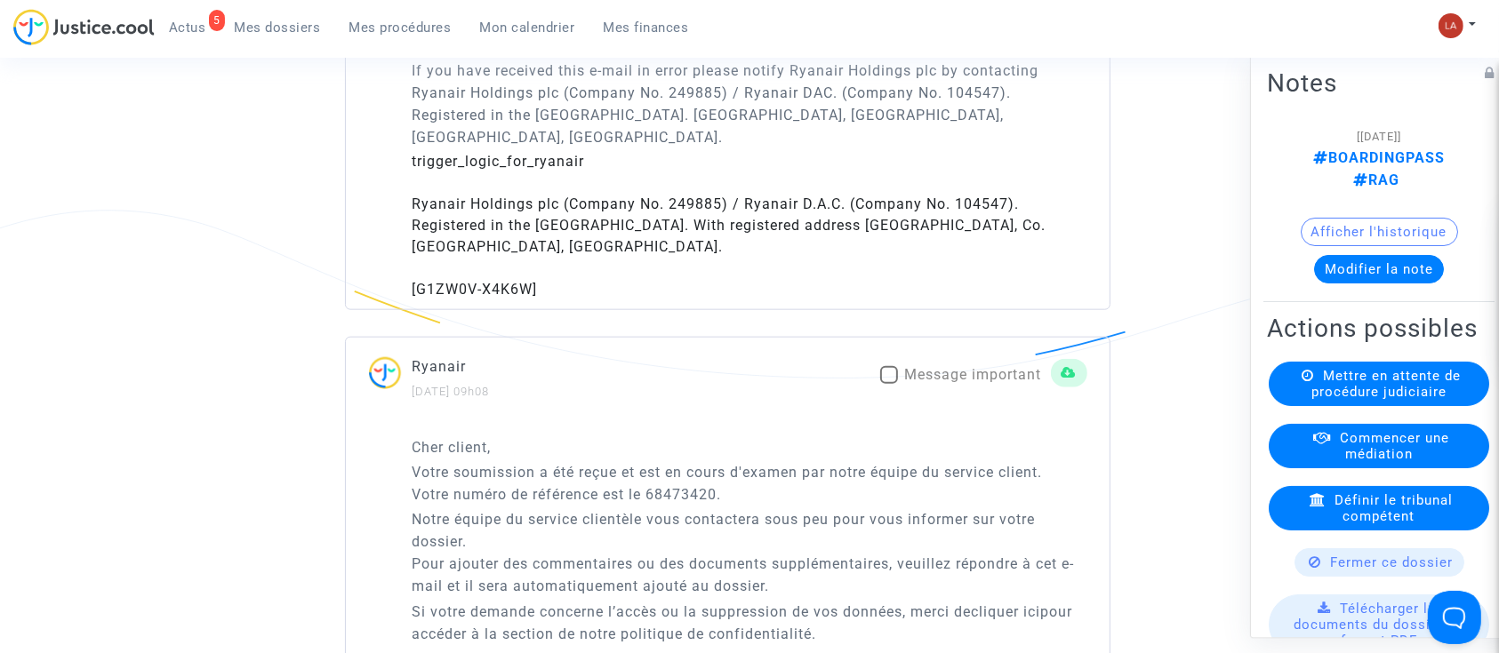
scroll to position [2014, 0]
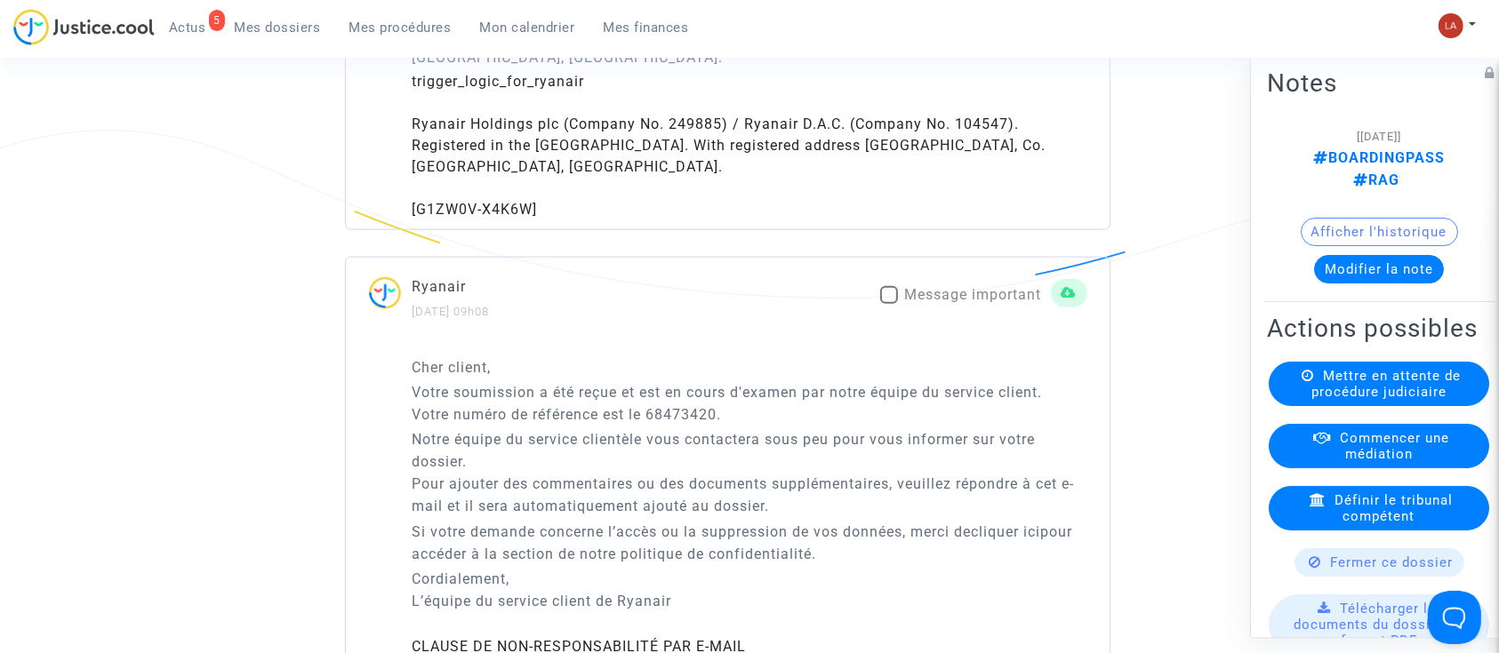
click at [981, 298] on span "Message important" at bounding box center [973, 294] width 137 height 17
click at [889, 304] on input "Message important" at bounding box center [888, 304] width 1 height 1
checkbox input "true"
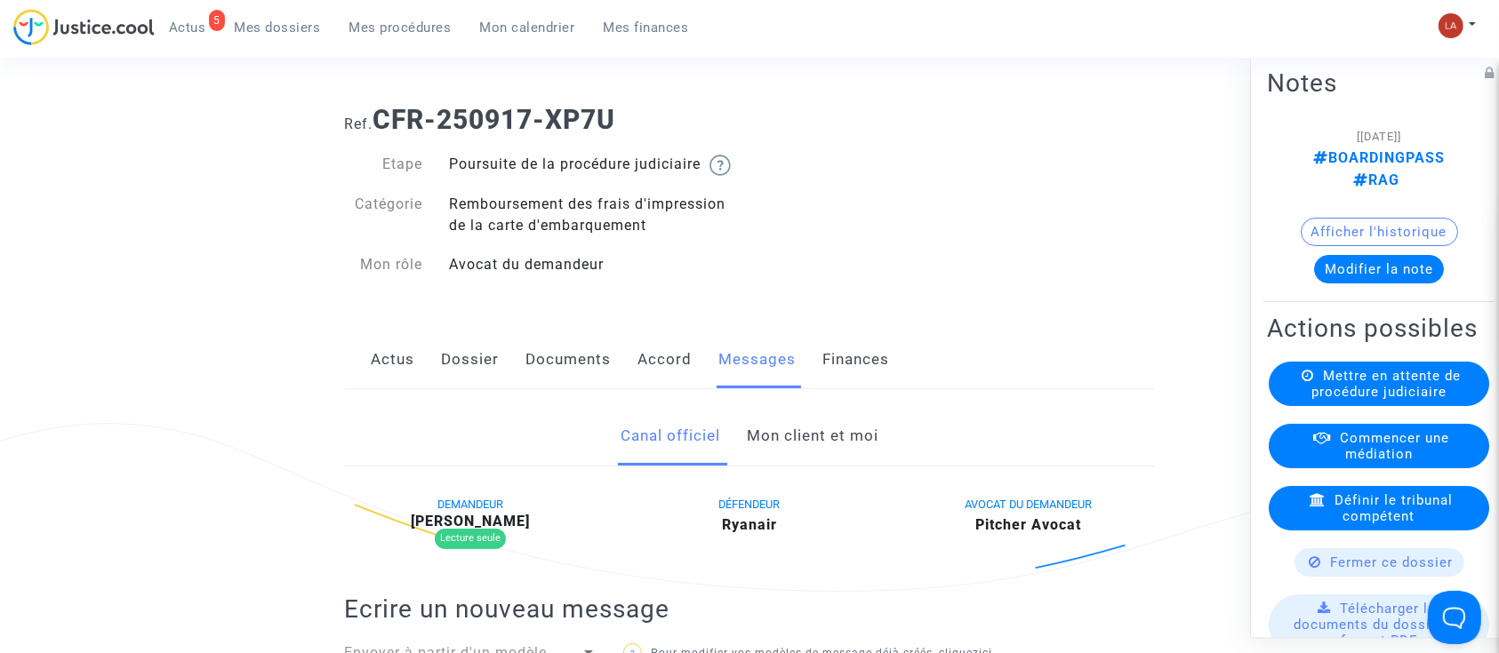
scroll to position [0, 0]
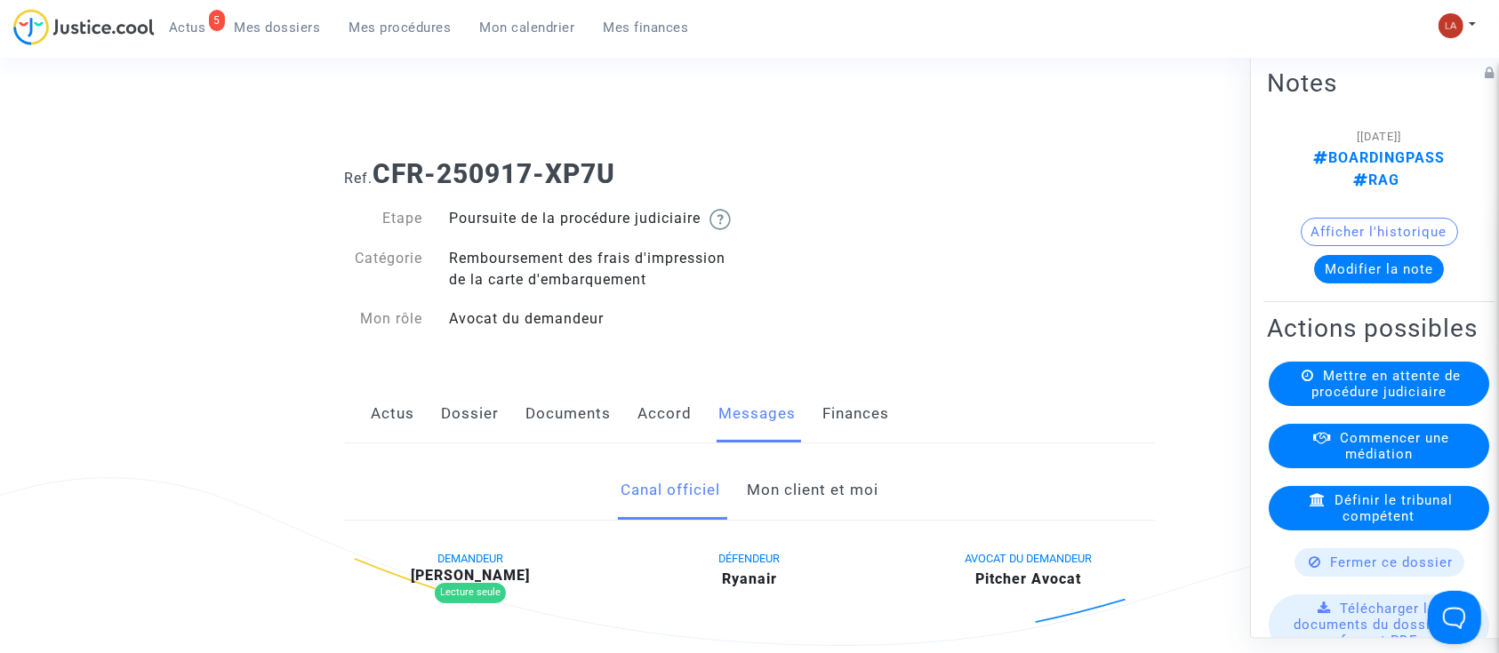
click at [1328, 400] on span "Mettre en attente de procédure judiciaire" at bounding box center [1385, 384] width 149 height 32
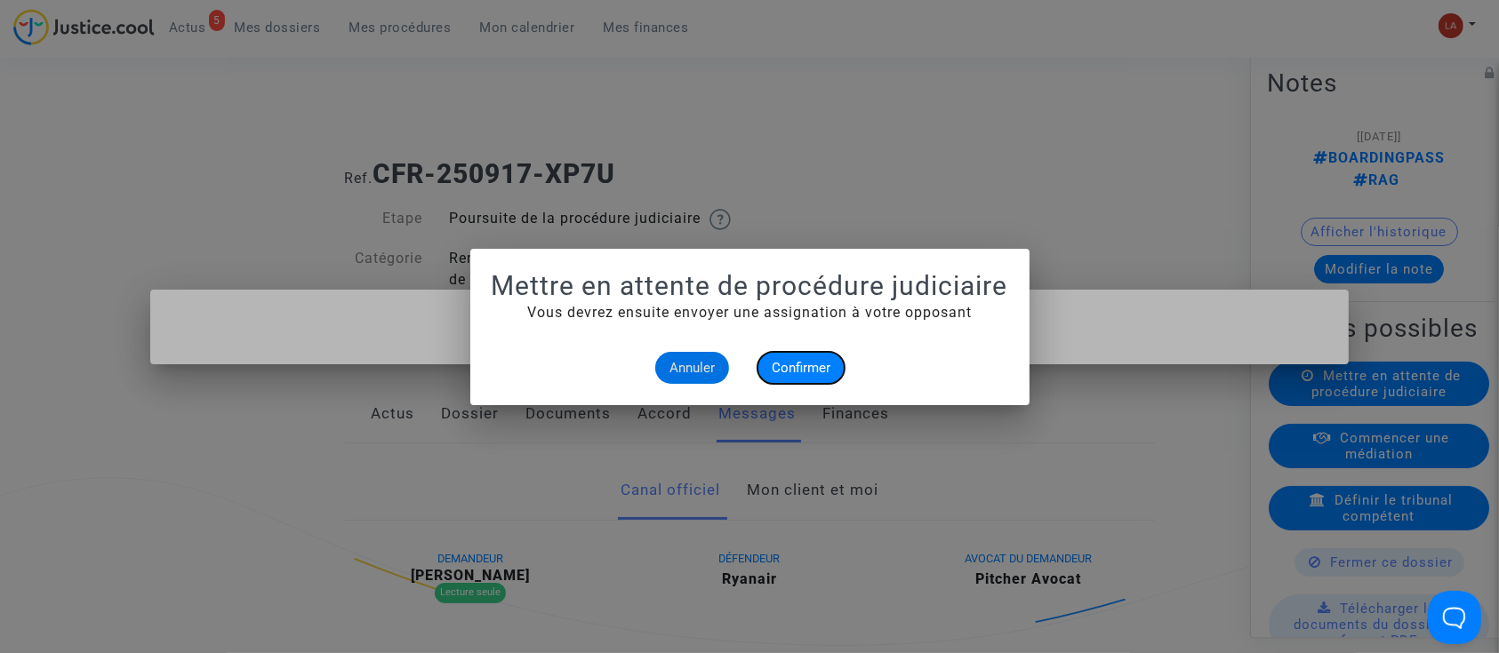
click at [789, 360] on span "Confirmer" at bounding box center [801, 368] width 59 height 16
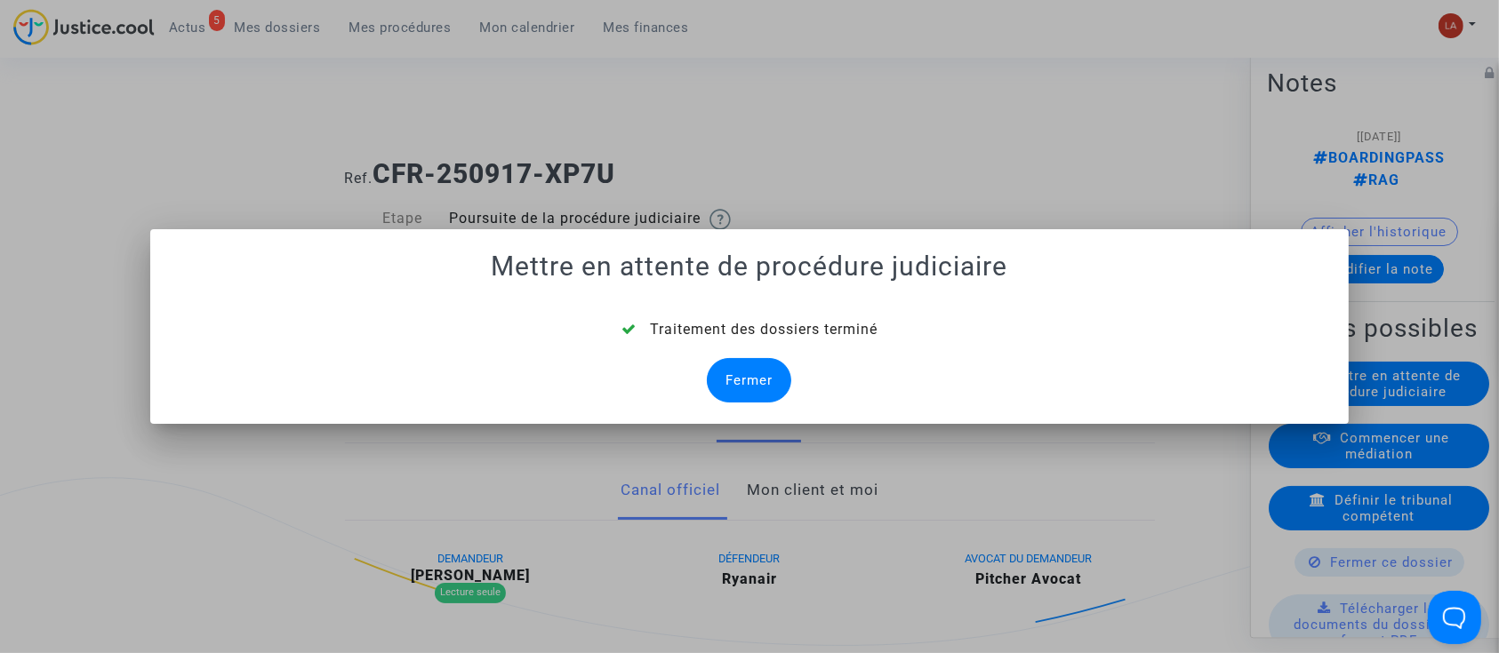
click at [755, 381] on div "Fermer" at bounding box center [749, 380] width 84 height 44
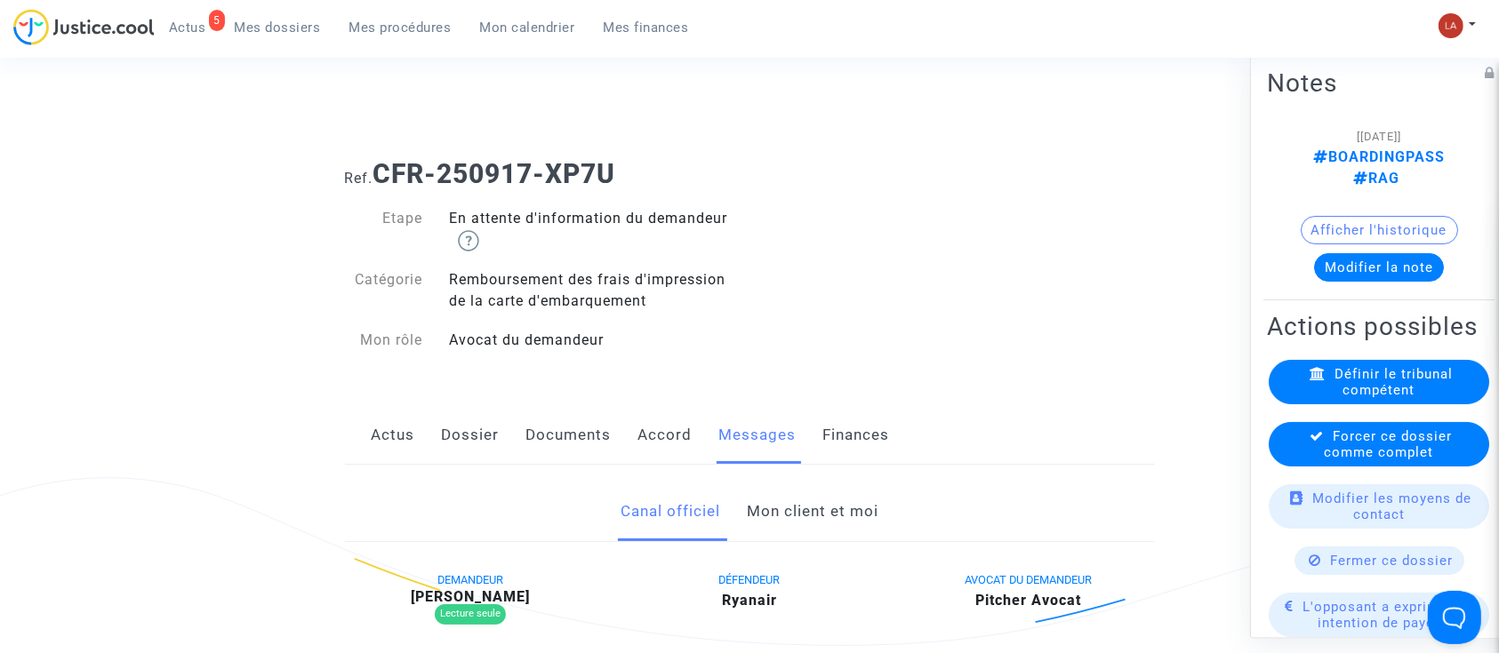
click at [1361, 457] on div "Forcer ce dossier comme complet" at bounding box center [1379, 444] width 220 height 44
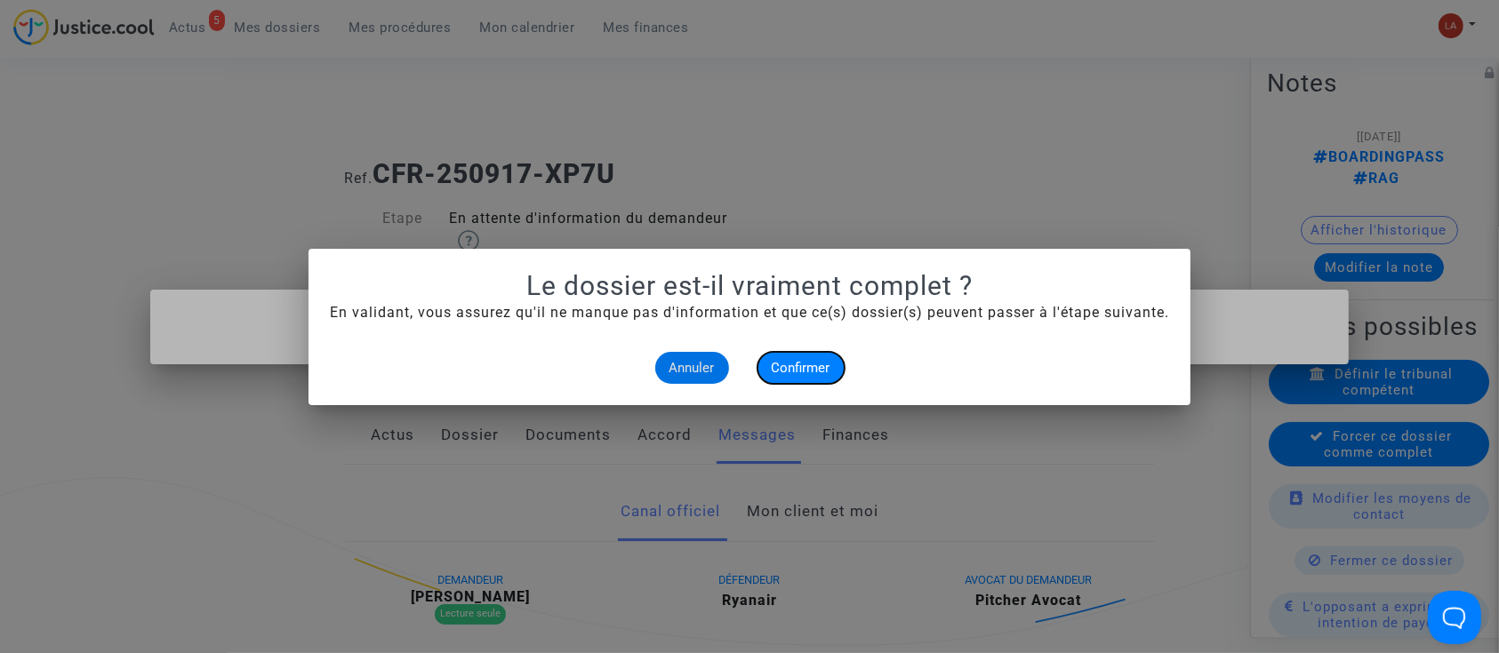
click at [790, 352] on button "Confirmer" at bounding box center [800, 368] width 87 height 32
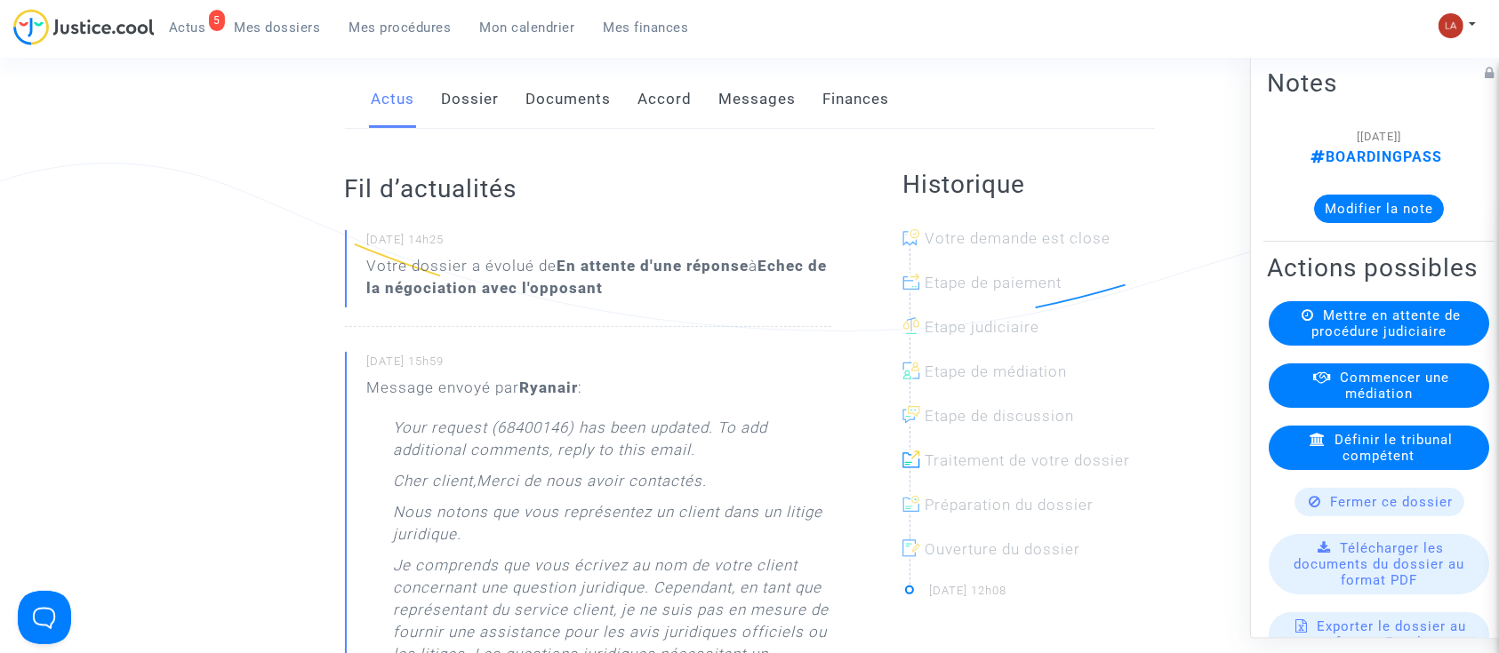
scroll to position [118, 0]
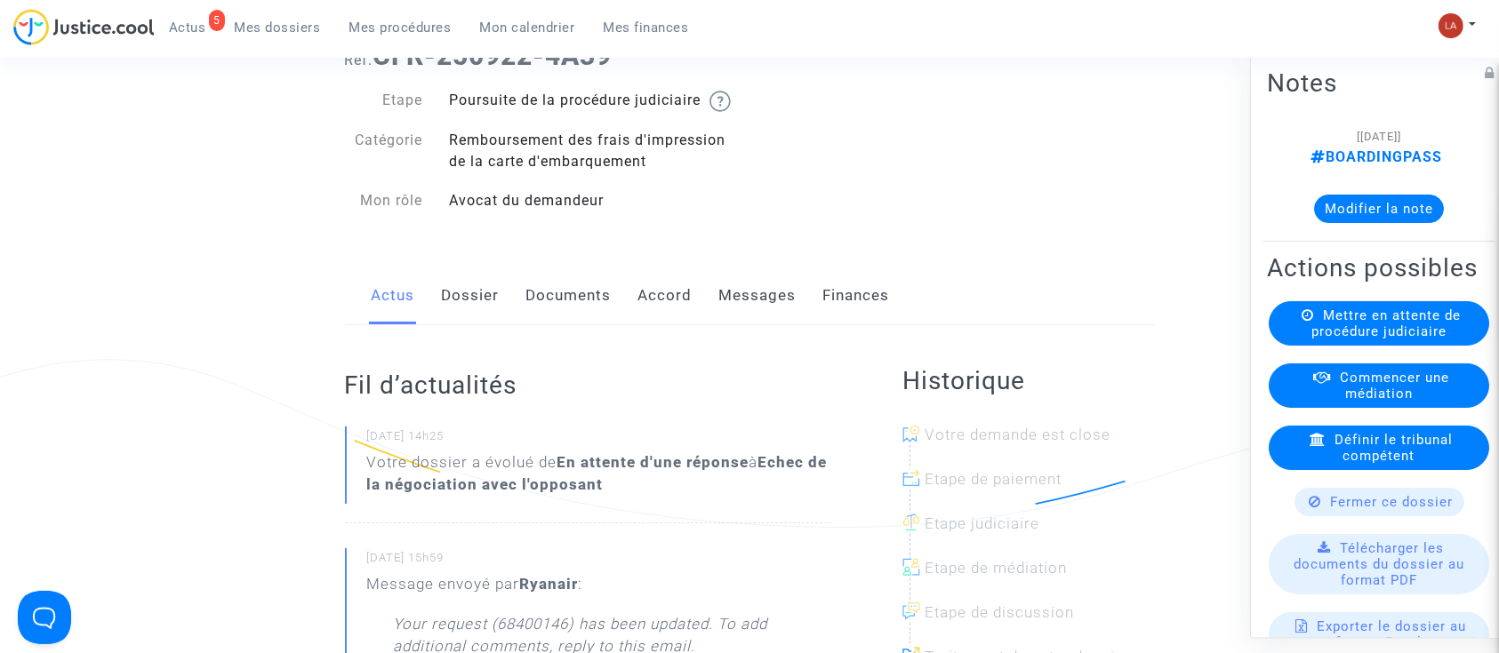
drag, startPoint x: 485, startPoint y: 325, endPoint x: 517, endPoint y: 332, distance: 32.8
click at [485, 325] on link "Dossier" at bounding box center [471, 296] width 58 height 59
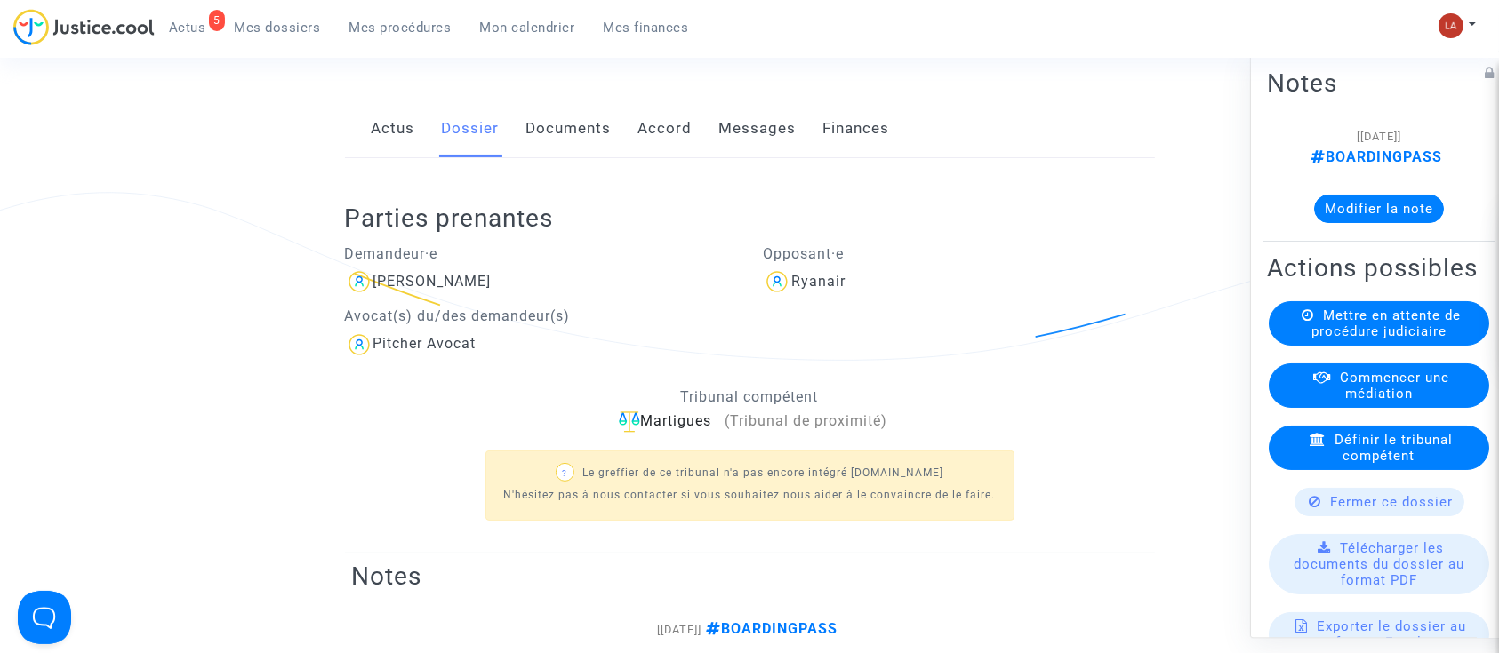
scroll to position [356, 0]
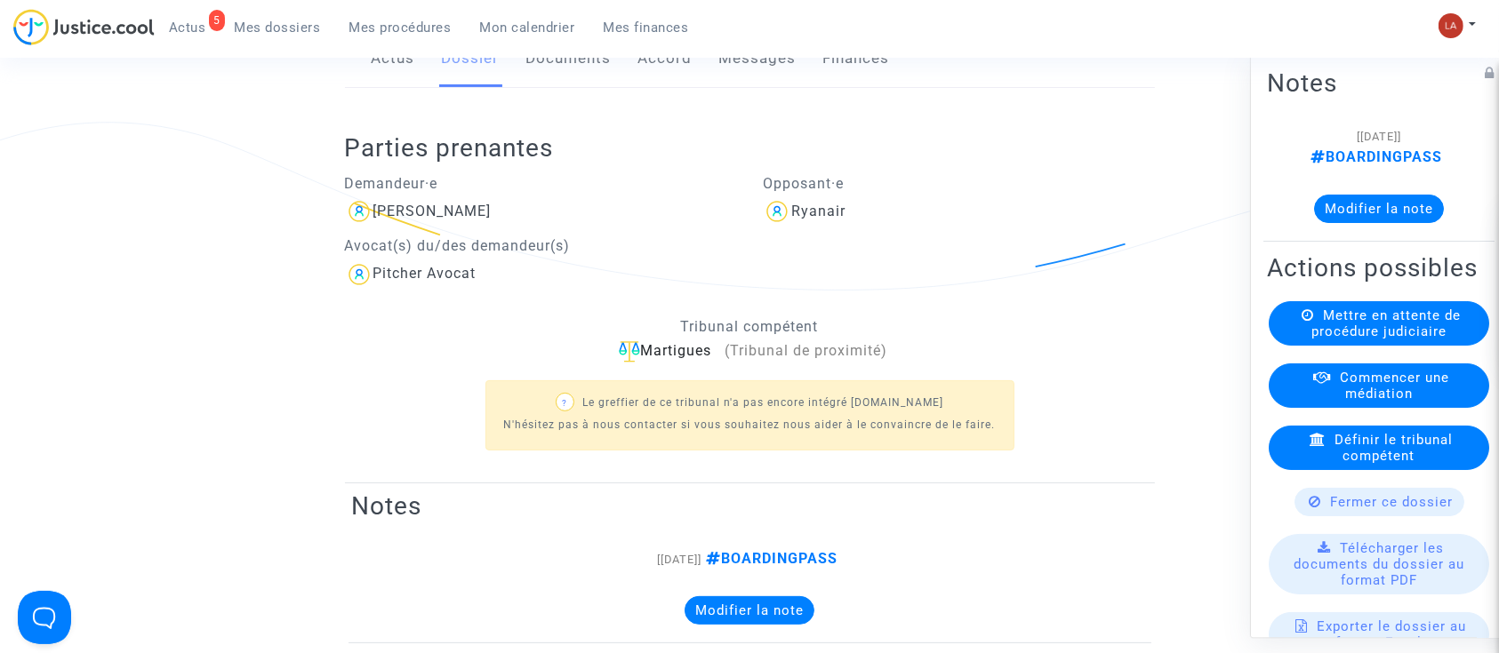
click at [1350, 201] on button "Modifier la note" at bounding box center [1379, 209] width 130 height 28
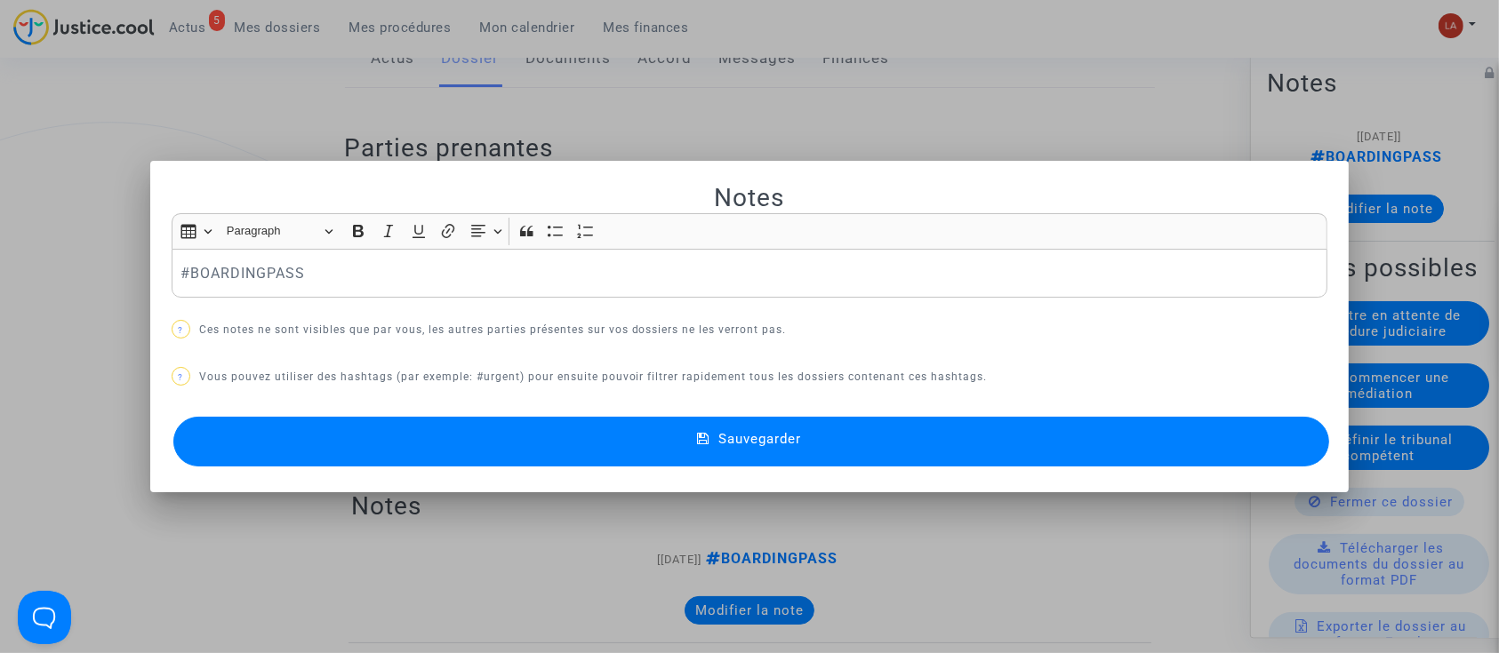
scroll to position [0, 0]
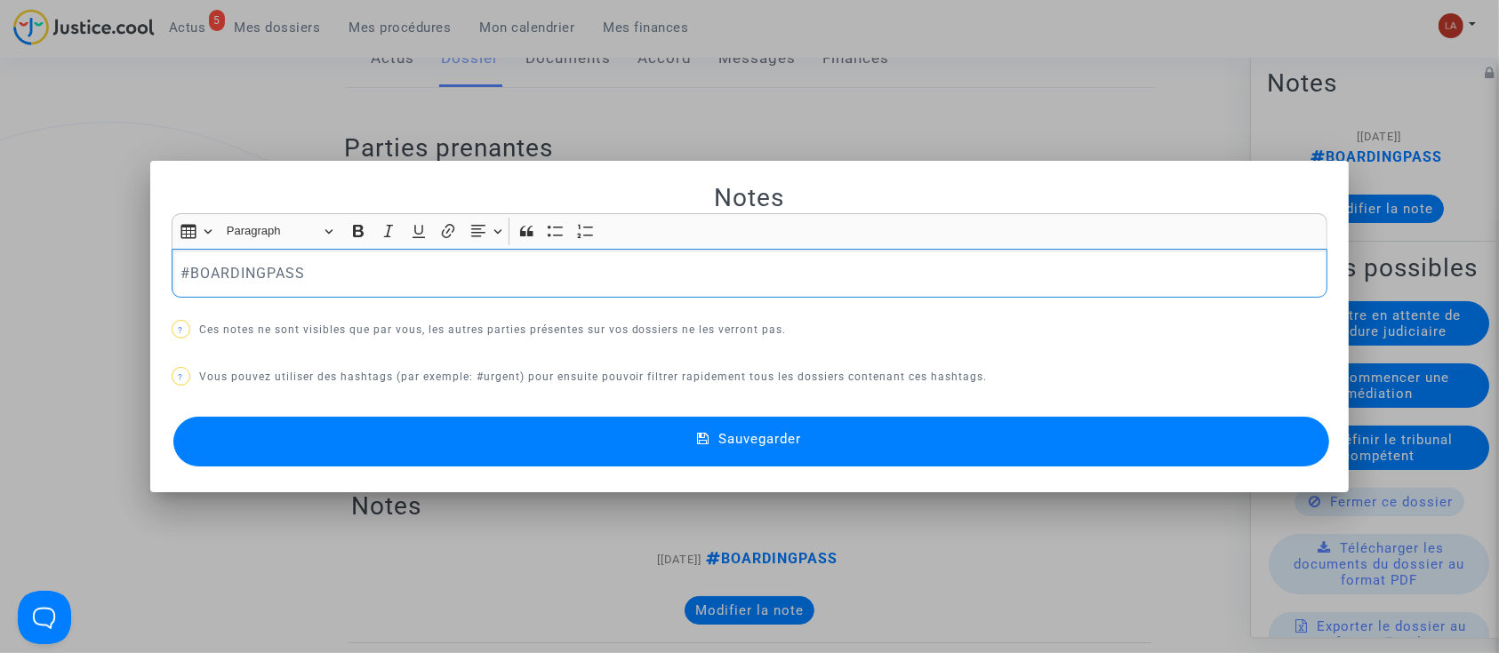
click at [670, 273] on p "#BOARDINGPASS" at bounding box center [749, 273] width 1138 height 22
click at [795, 444] on span "Sauvegarder" at bounding box center [759, 439] width 83 height 16
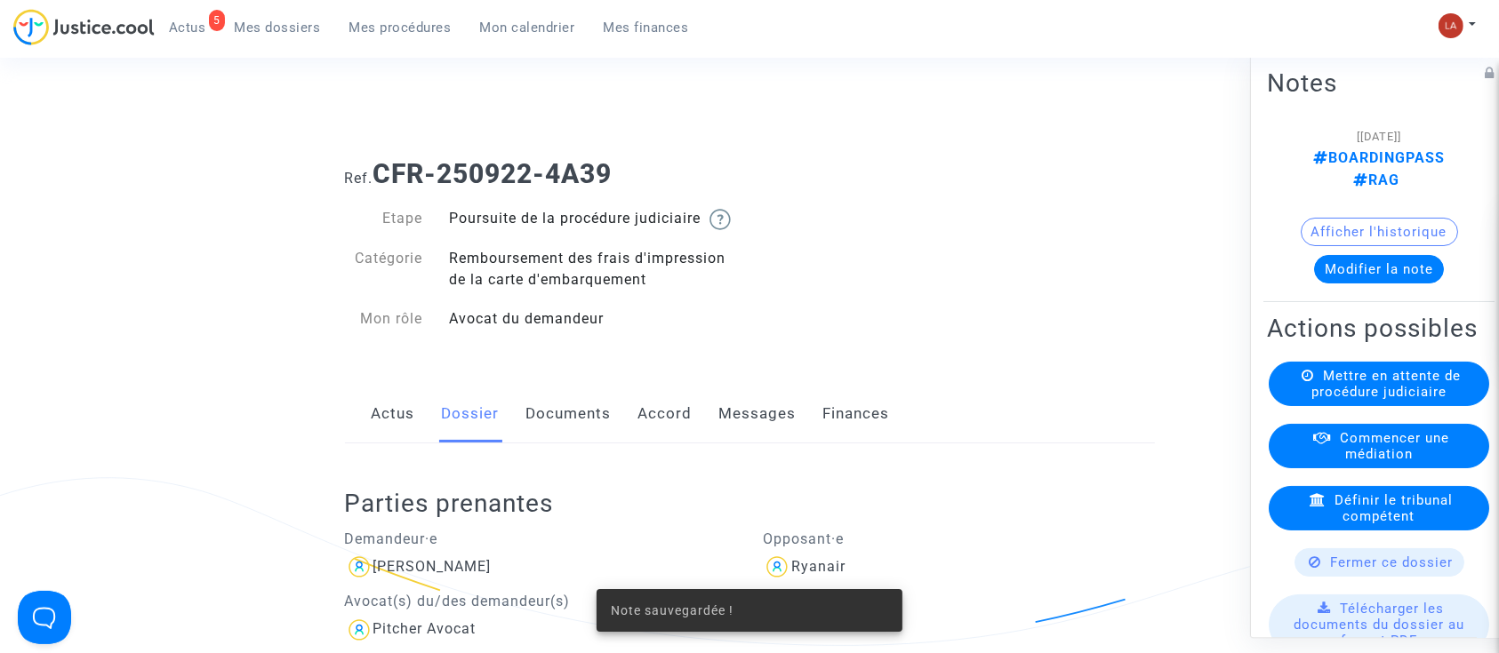
scroll to position [356, 0]
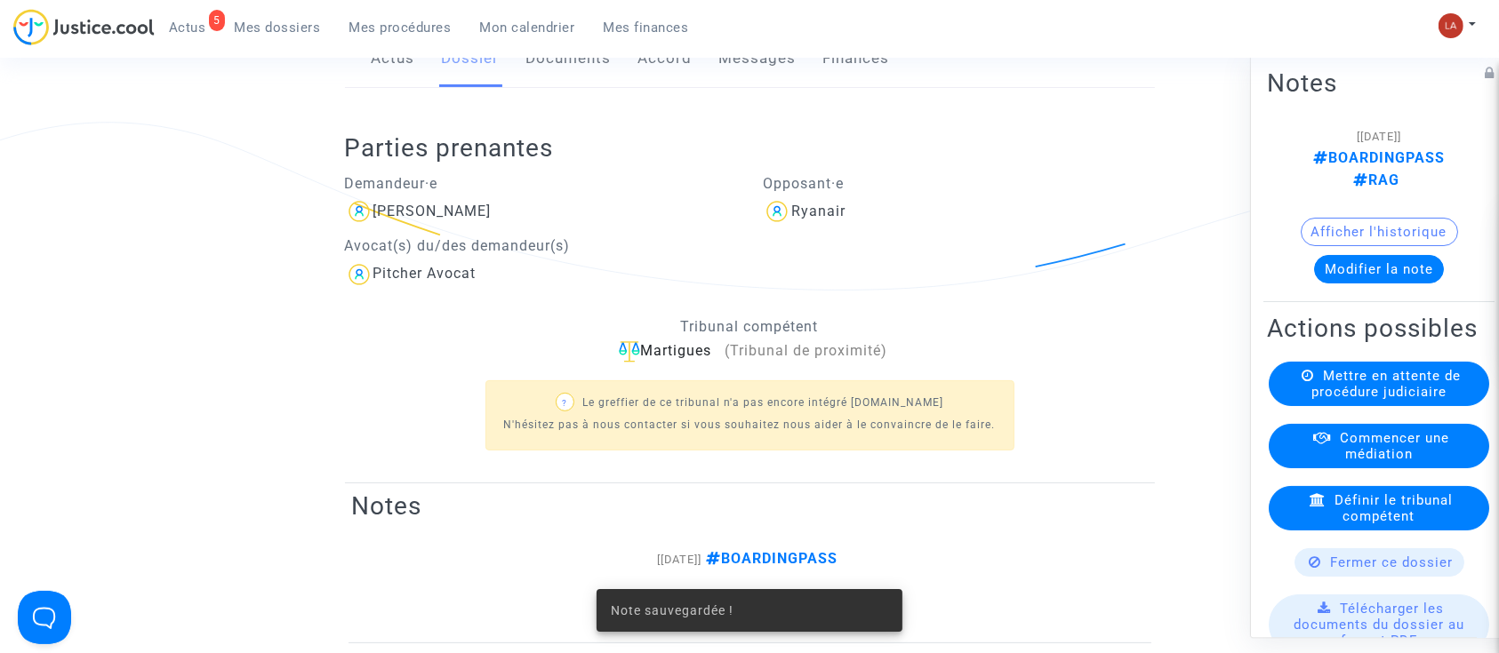
click at [768, 86] on link "Messages" at bounding box center [757, 58] width 77 height 59
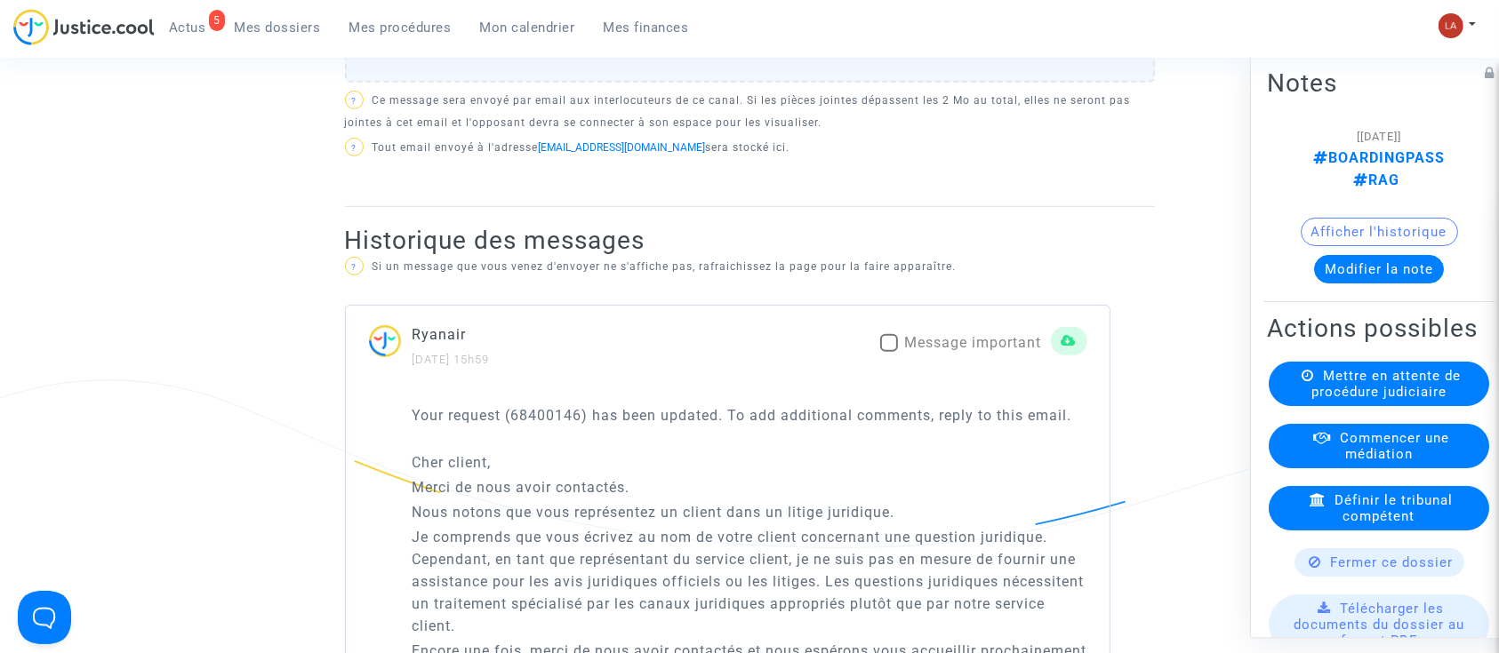
scroll to position [1067, 0]
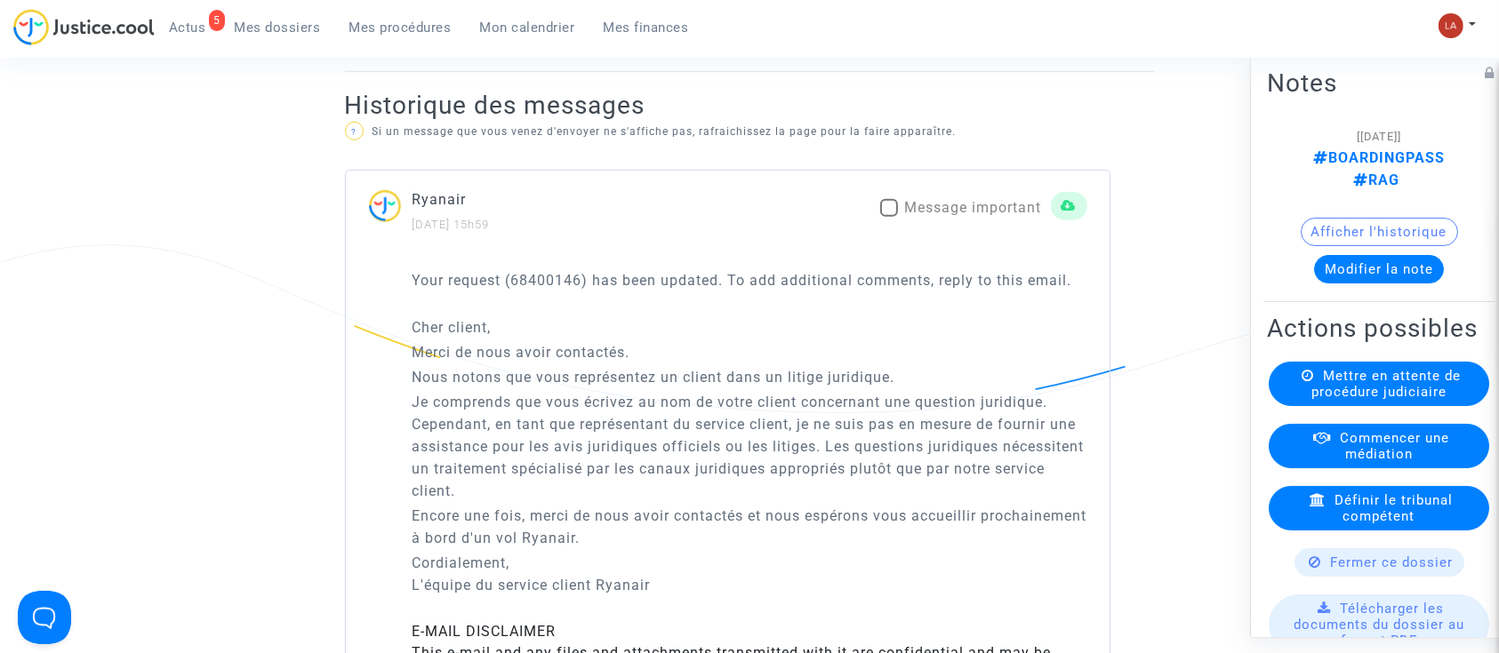
click at [949, 216] on span "Message important" at bounding box center [973, 207] width 137 height 17
click at [889, 218] on input "Message important" at bounding box center [888, 217] width 1 height 1
checkbox input "true"
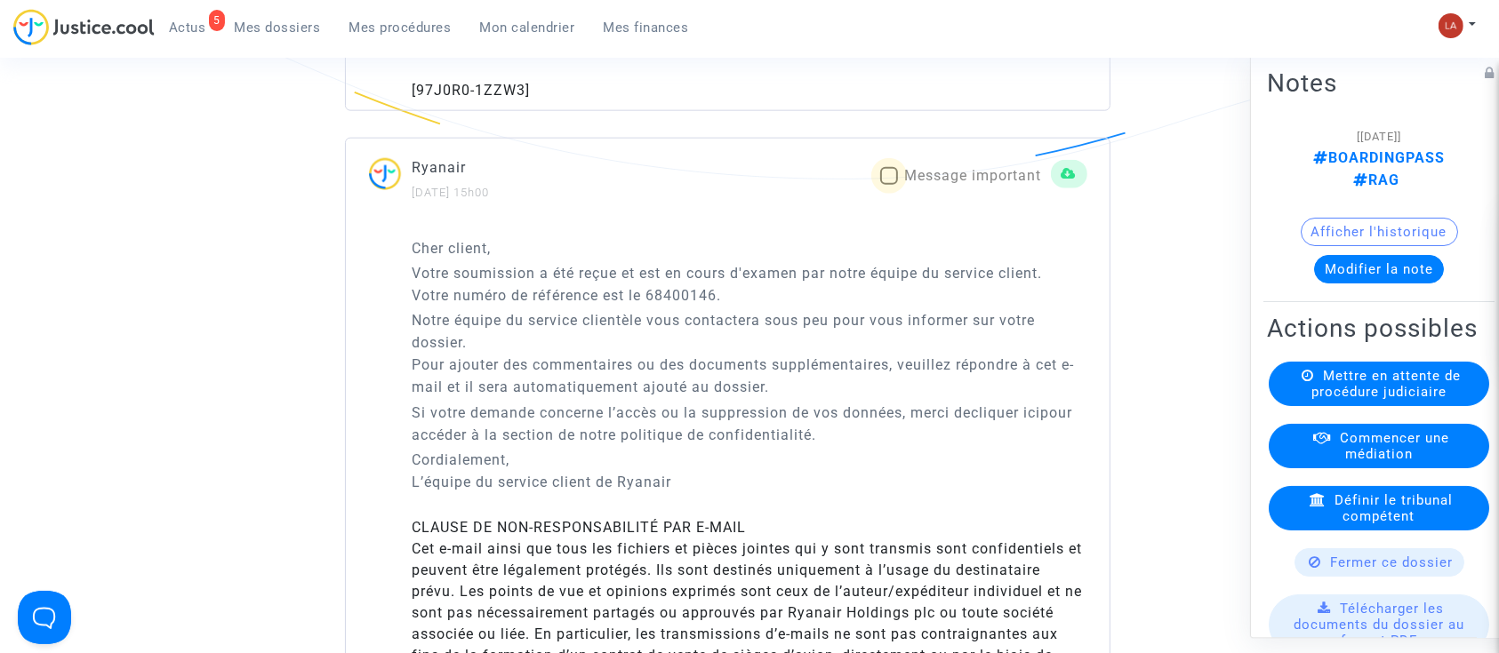
click at [949, 167] on span "Message important" at bounding box center [973, 175] width 137 height 17
click at [889, 185] on input "Message important" at bounding box center [888, 185] width 1 height 1
checkbox input "true"
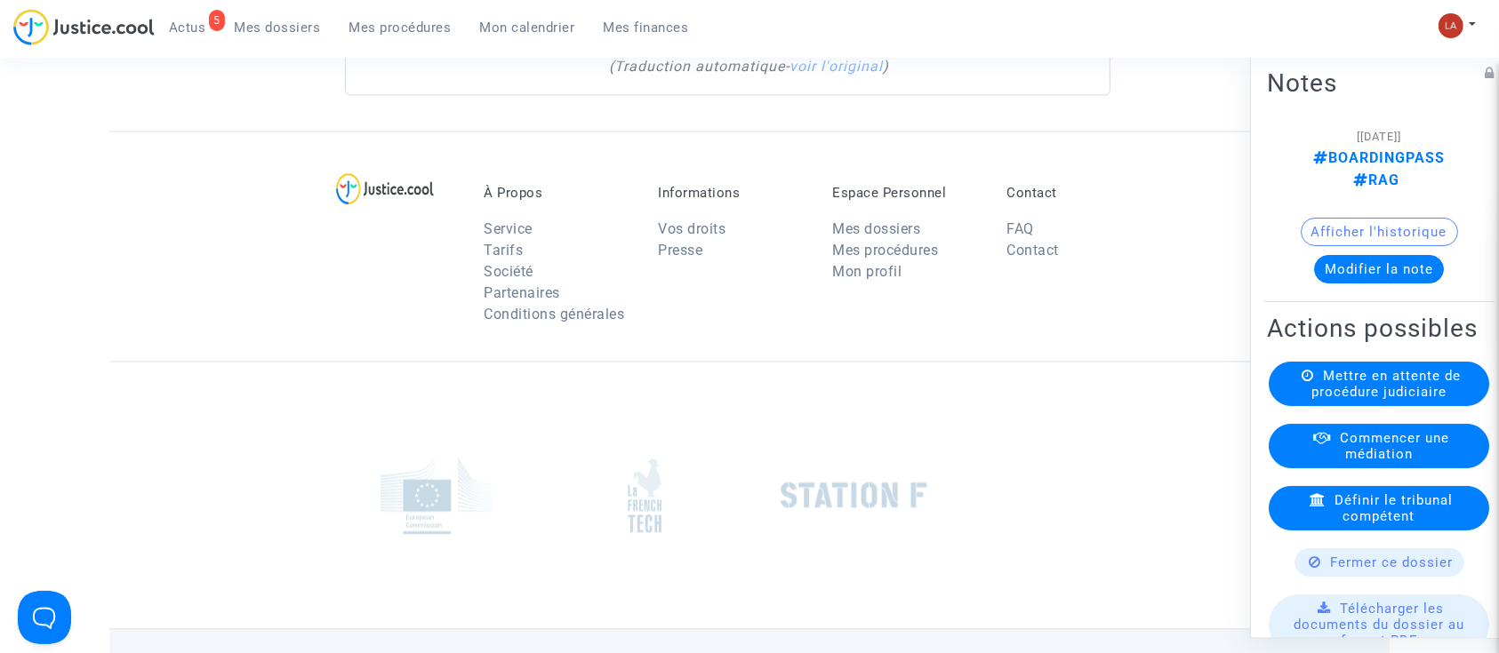
scroll to position [2845, 0]
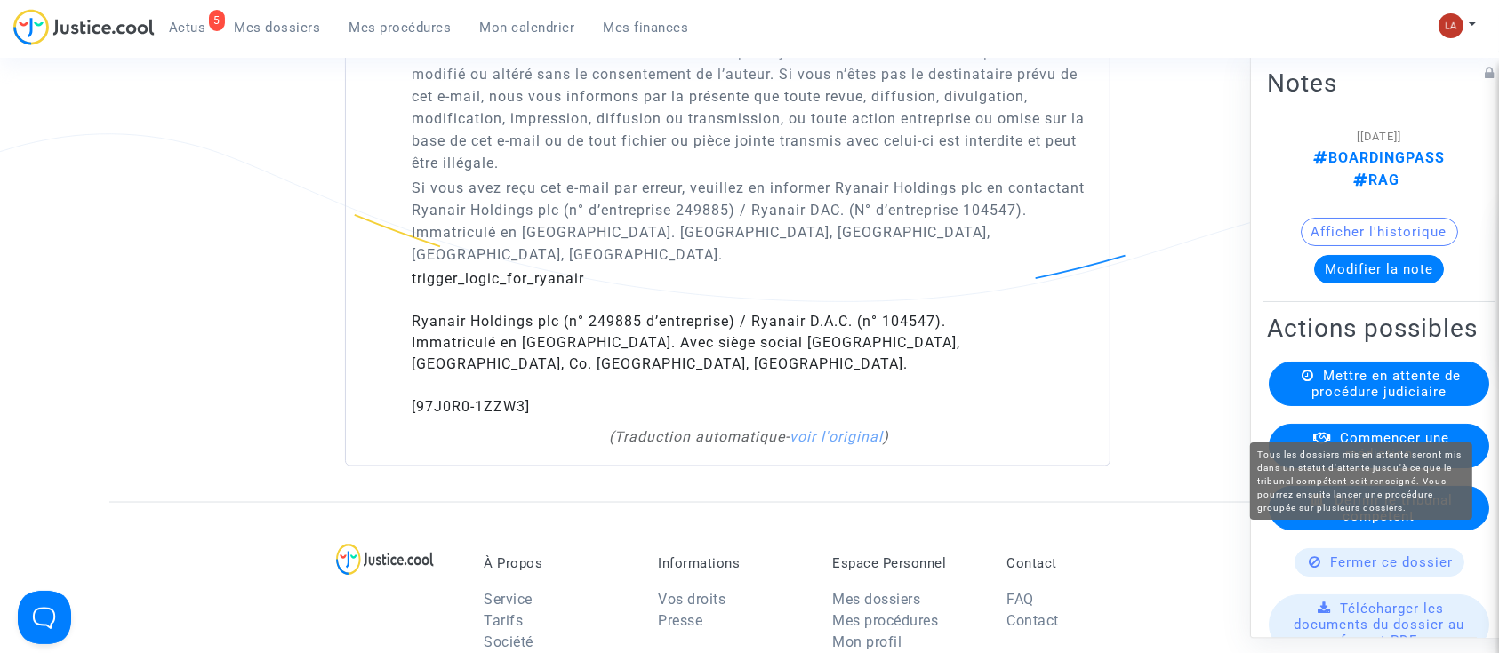
click at [1395, 400] on span "Mettre en attente de procédure judiciaire" at bounding box center [1385, 384] width 149 height 32
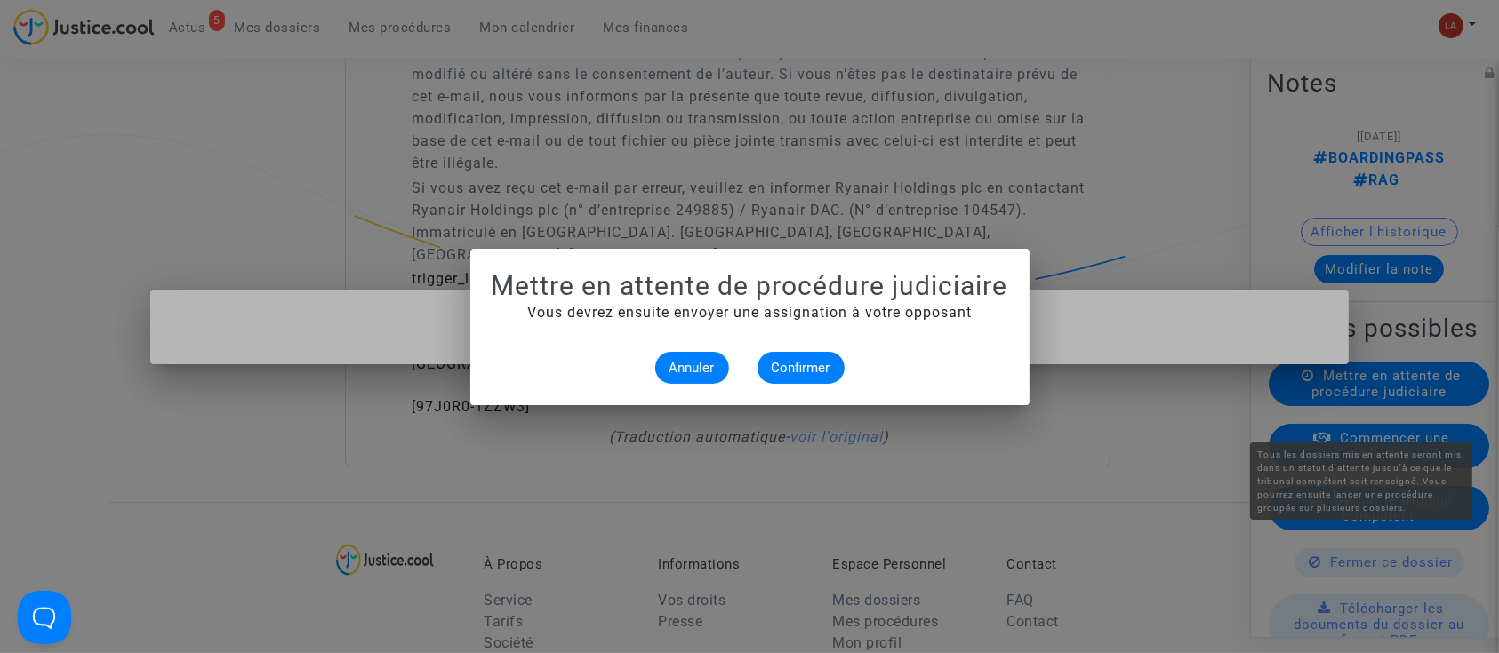
scroll to position [0, 0]
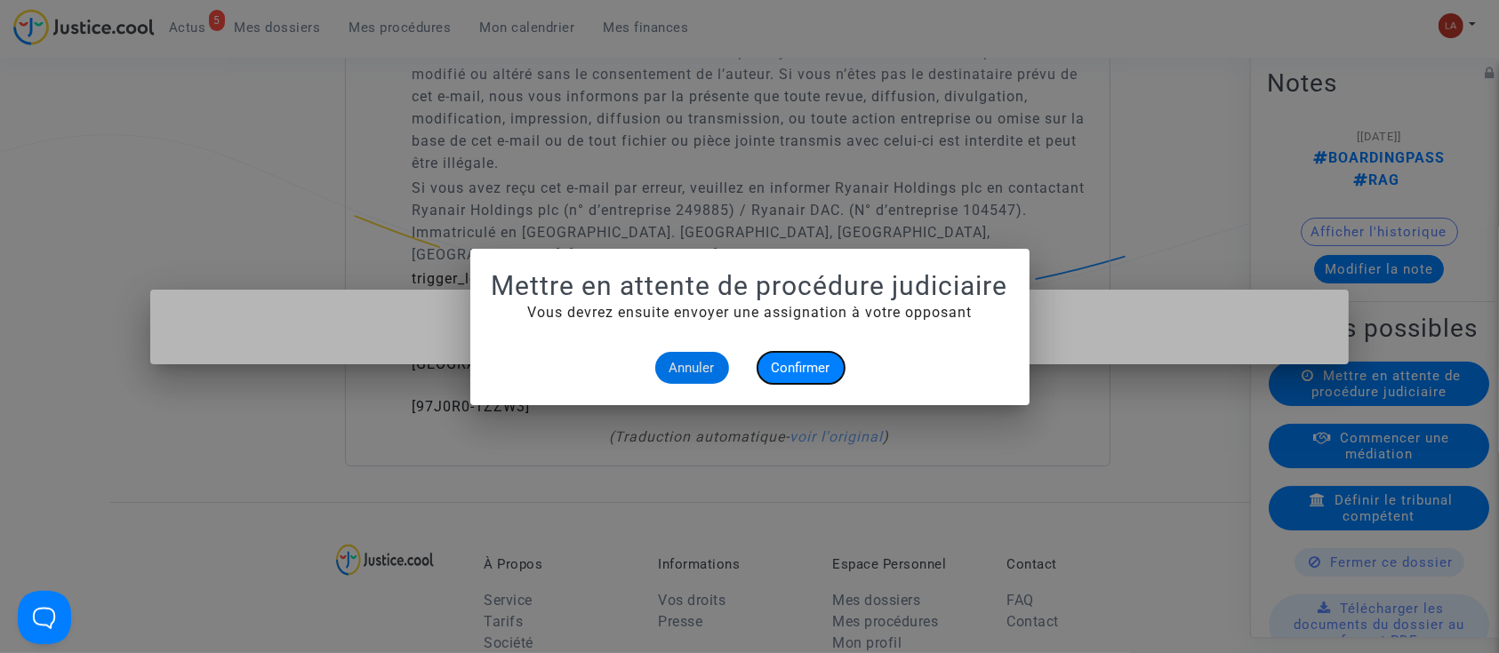
click at [805, 364] on span "Confirmer" at bounding box center [801, 368] width 59 height 16
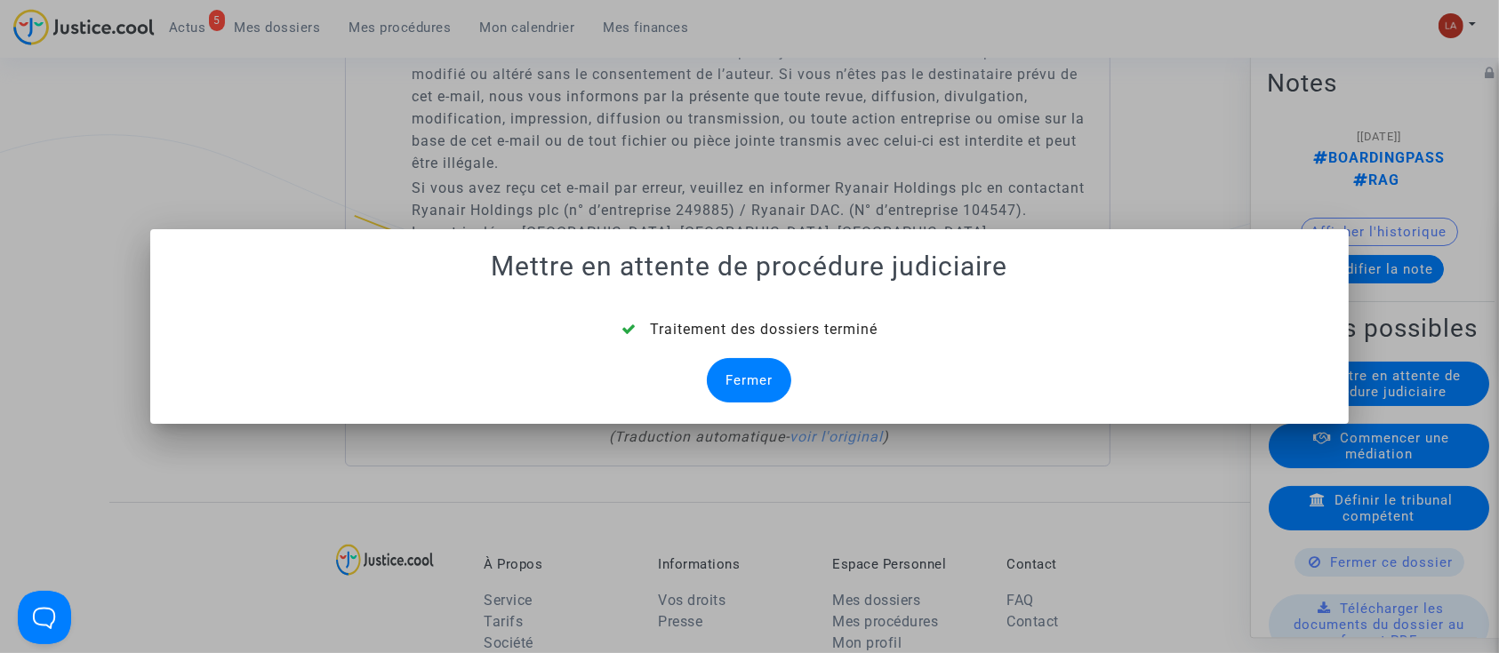
click at [782, 377] on div "Fermer" at bounding box center [749, 380] width 84 height 44
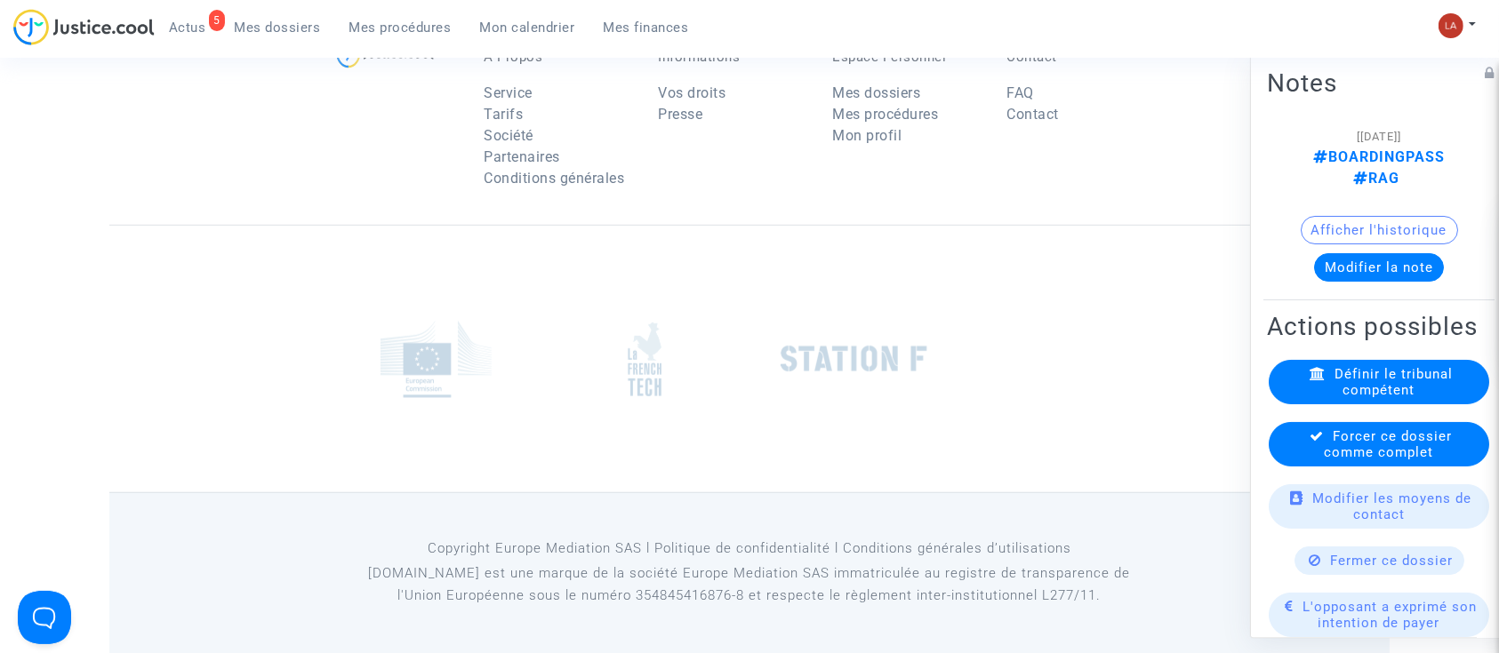
scroll to position [2845, 0]
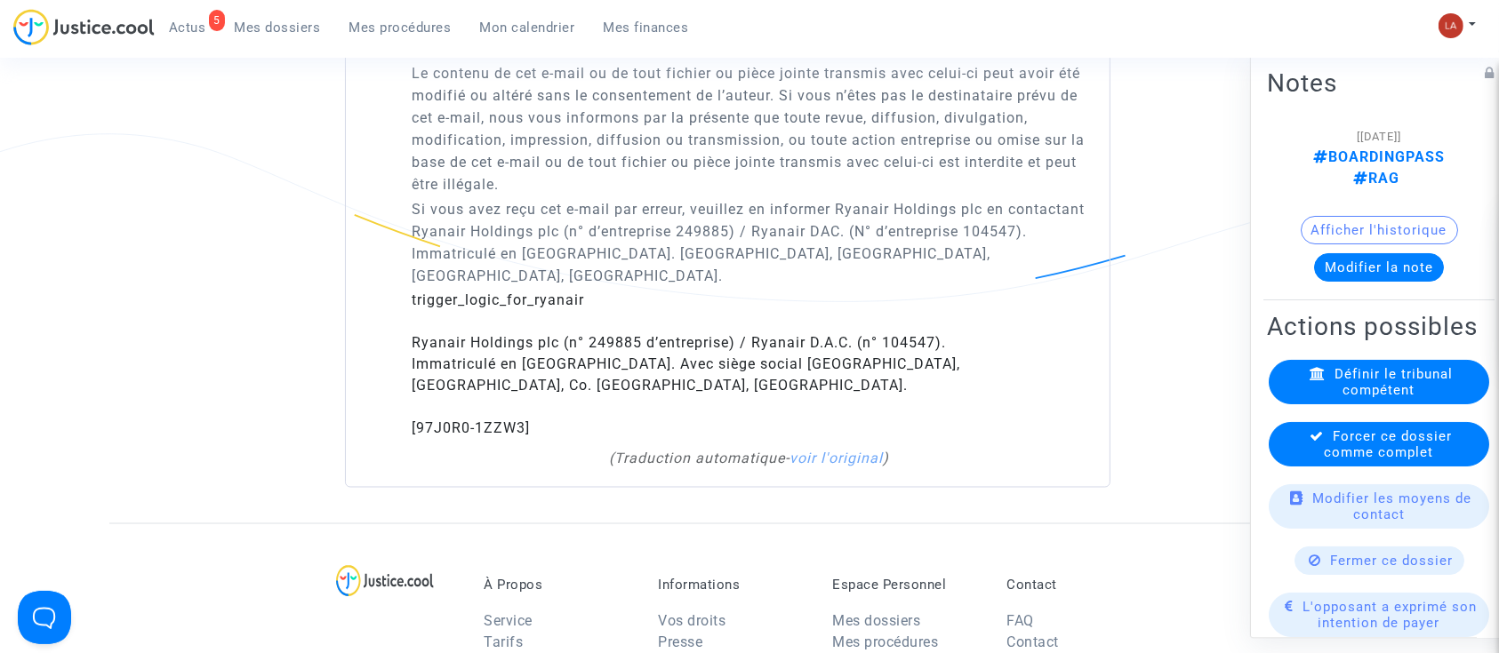
click at [1354, 461] on span "Forcer ce dossier comme complet" at bounding box center [1389, 445] width 128 height 32
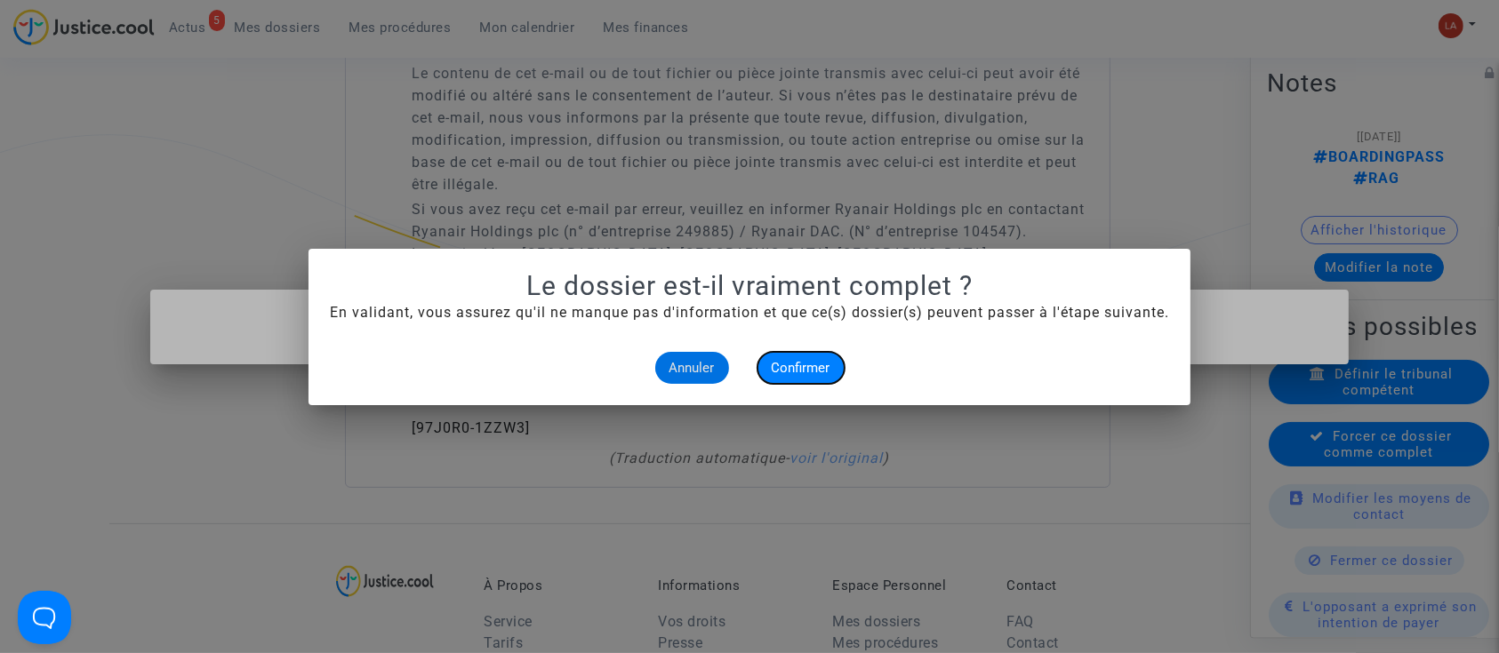
click at [809, 364] on span "Confirmer" at bounding box center [801, 368] width 59 height 16
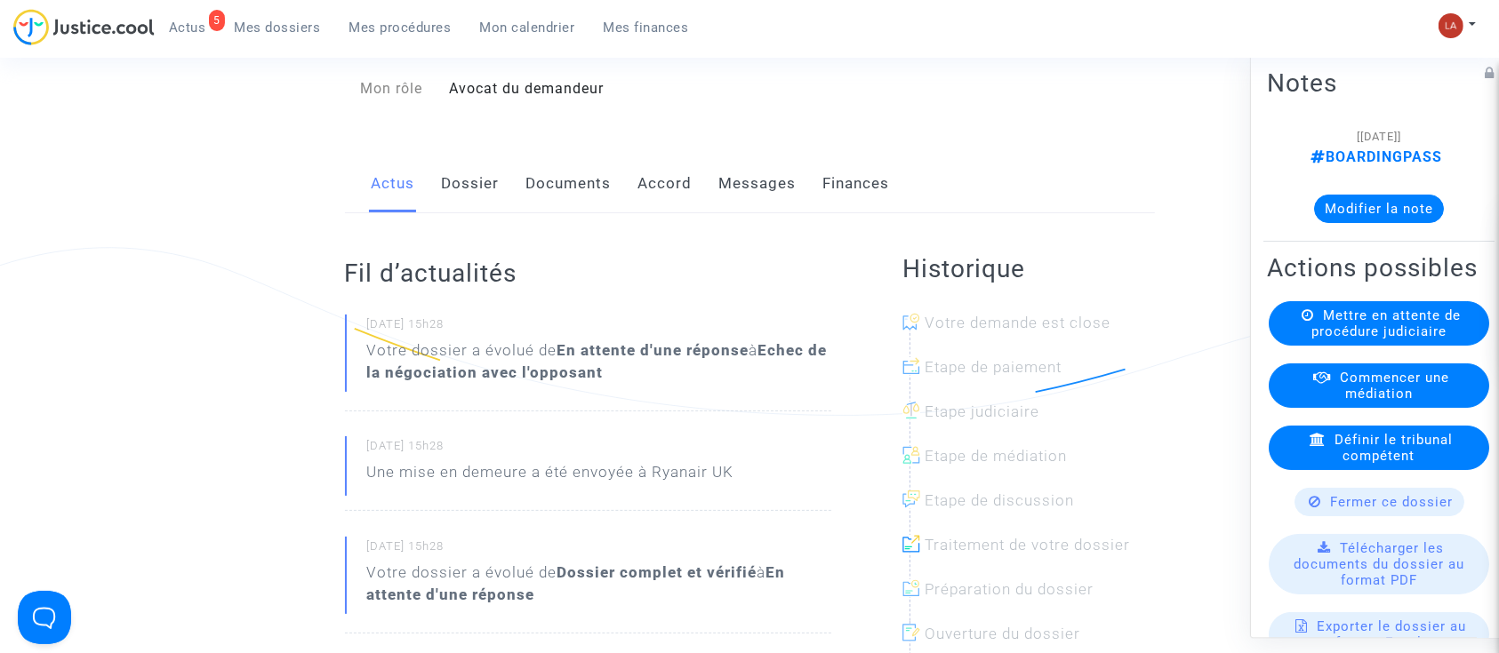
scroll to position [236, 0]
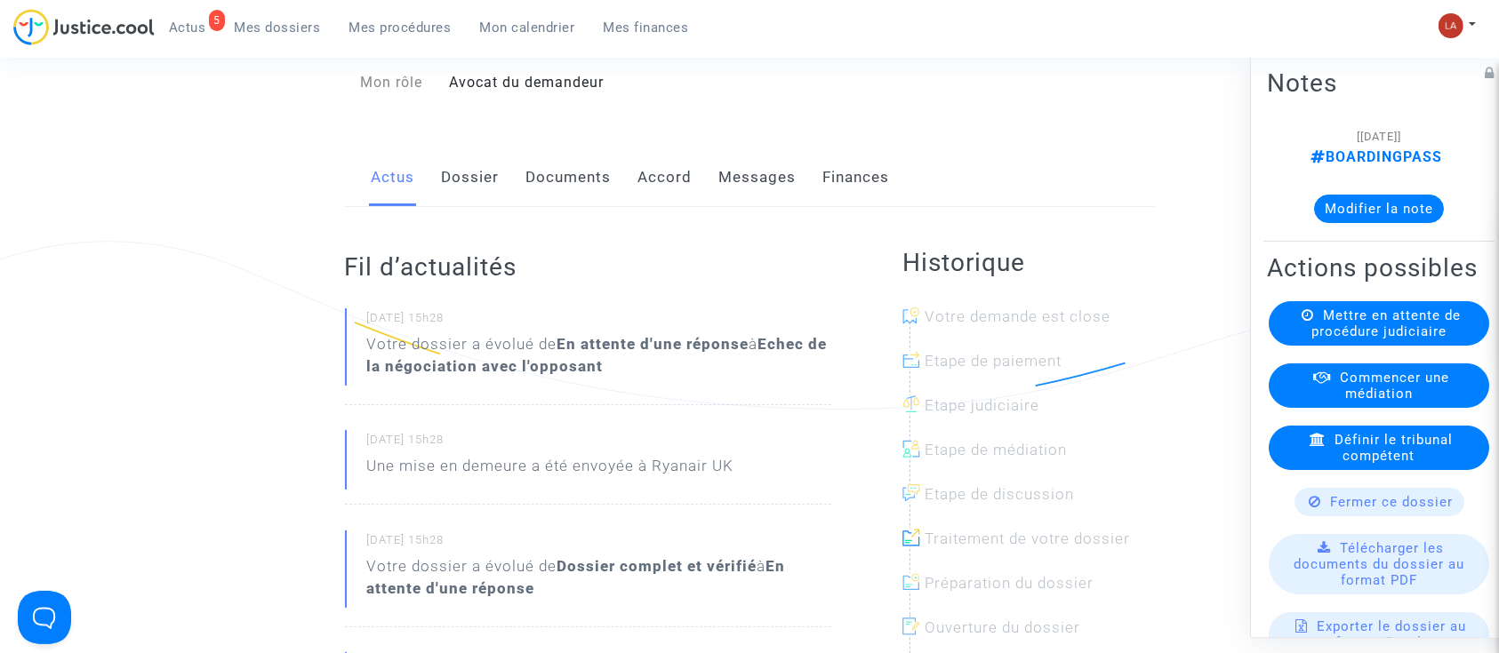
click at [500, 203] on div "Actus Dossier Documents Accord Messages Finances" at bounding box center [750, 178] width 810 height 60
click at [488, 188] on link "Dossier" at bounding box center [471, 177] width 58 height 59
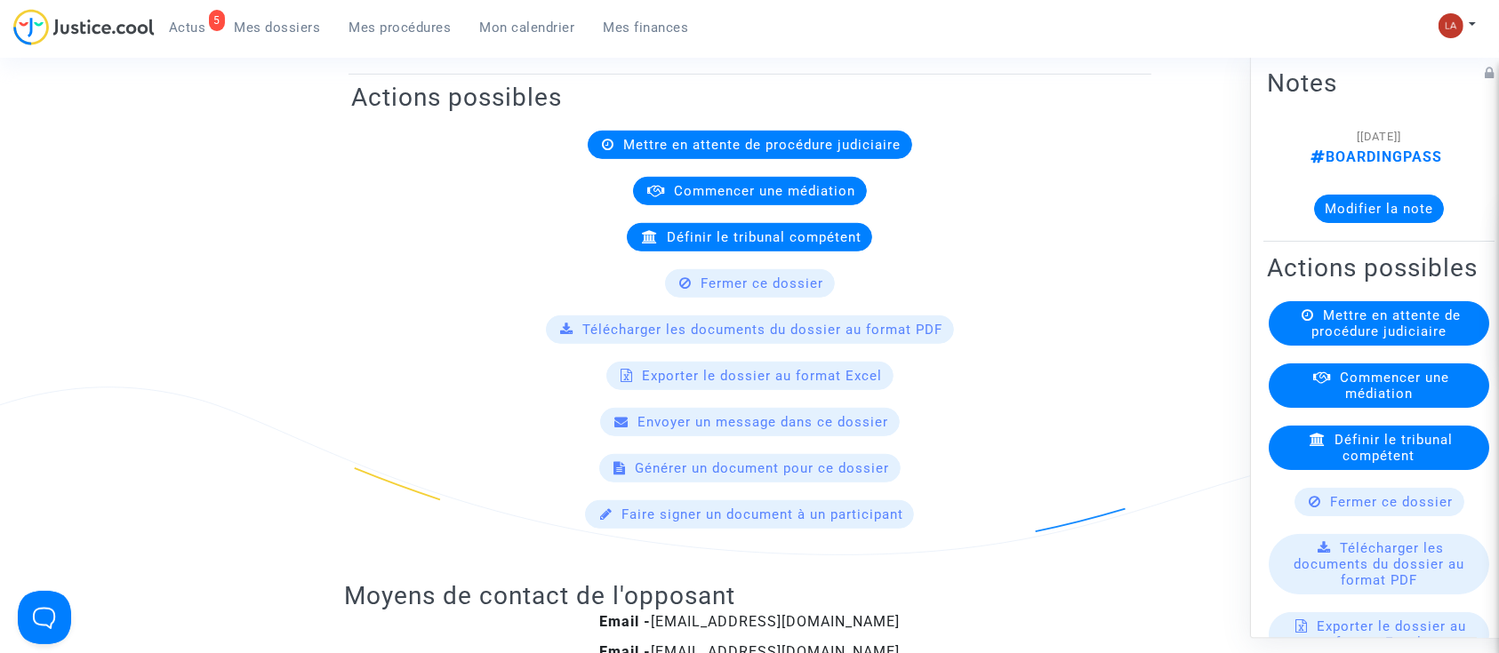
scroll to position [711, 0]
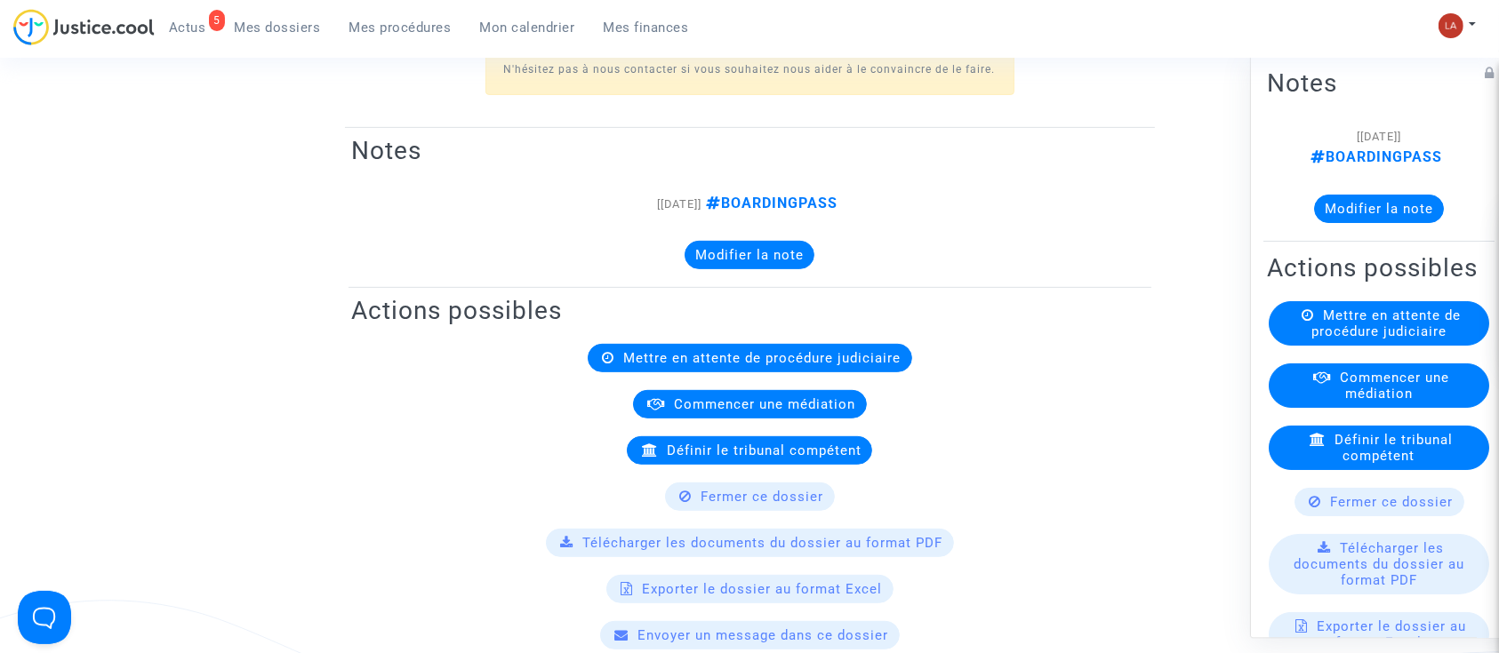
click at [1335, 210] on button "Modifier la note" at bounding box center [1379, 209] width 130 height 28
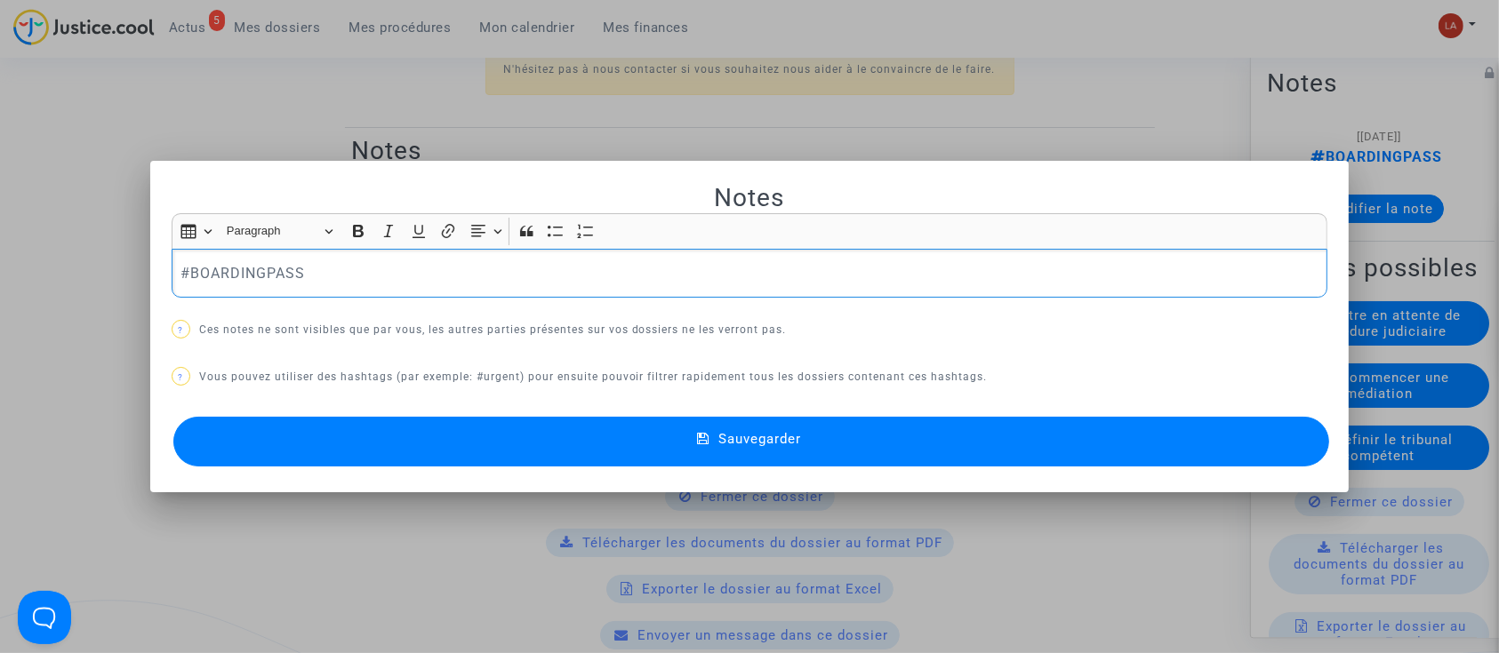
click at [689, 269] on p "#BOARDINGPASS" at bounding box center [749, 273] width 1138 height 22
click at [741, 431] on span "Sauvegarder" at bounding box center [759, 439] width 83 height 16
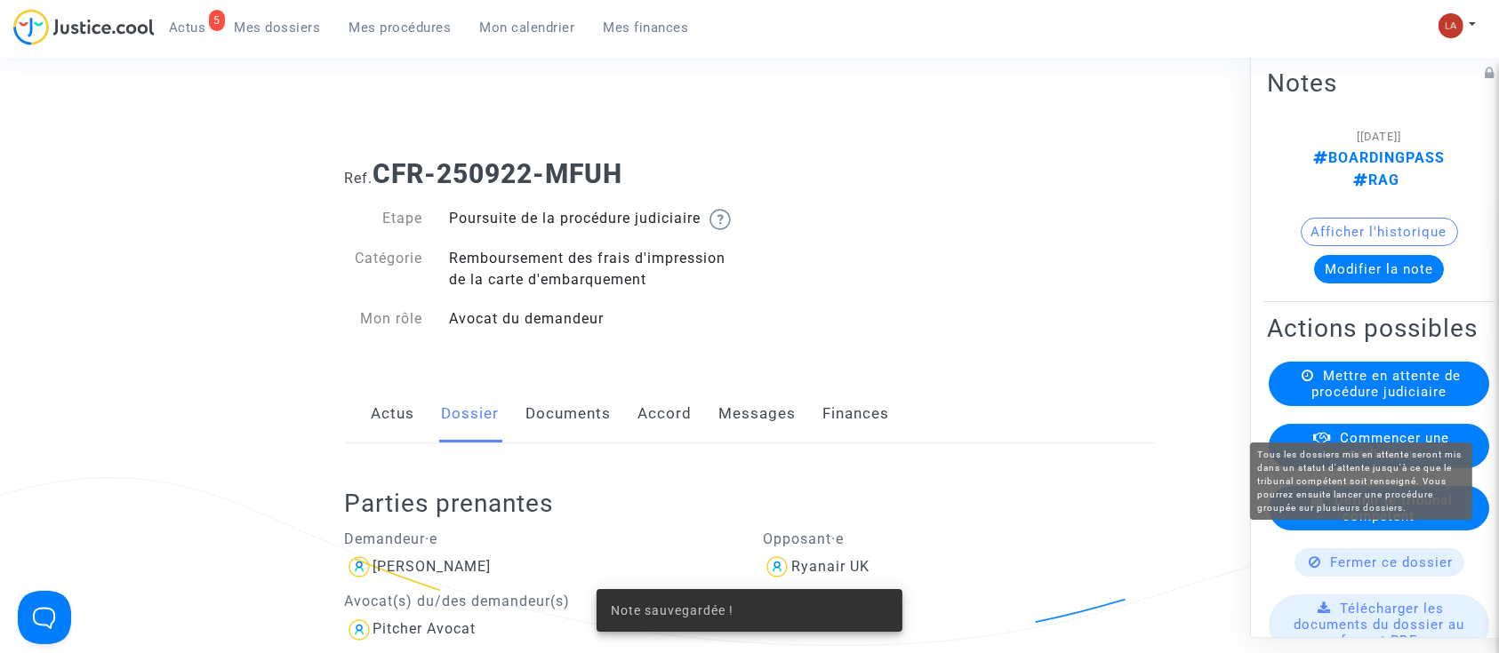
scroll to position [711, 0]
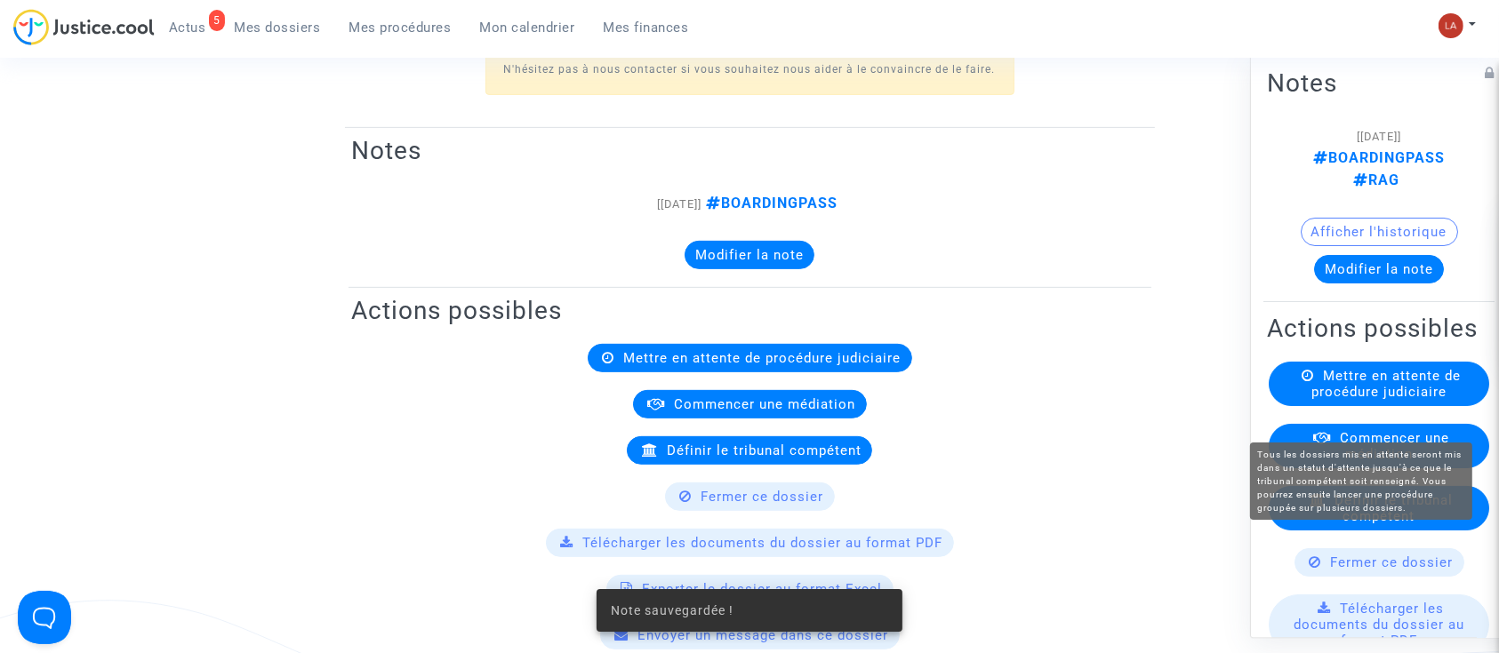
click at [1409, 400] on span "Mettre en attente de procédure judiciaire" at bounding box center [1385, 384] width 149 height 32
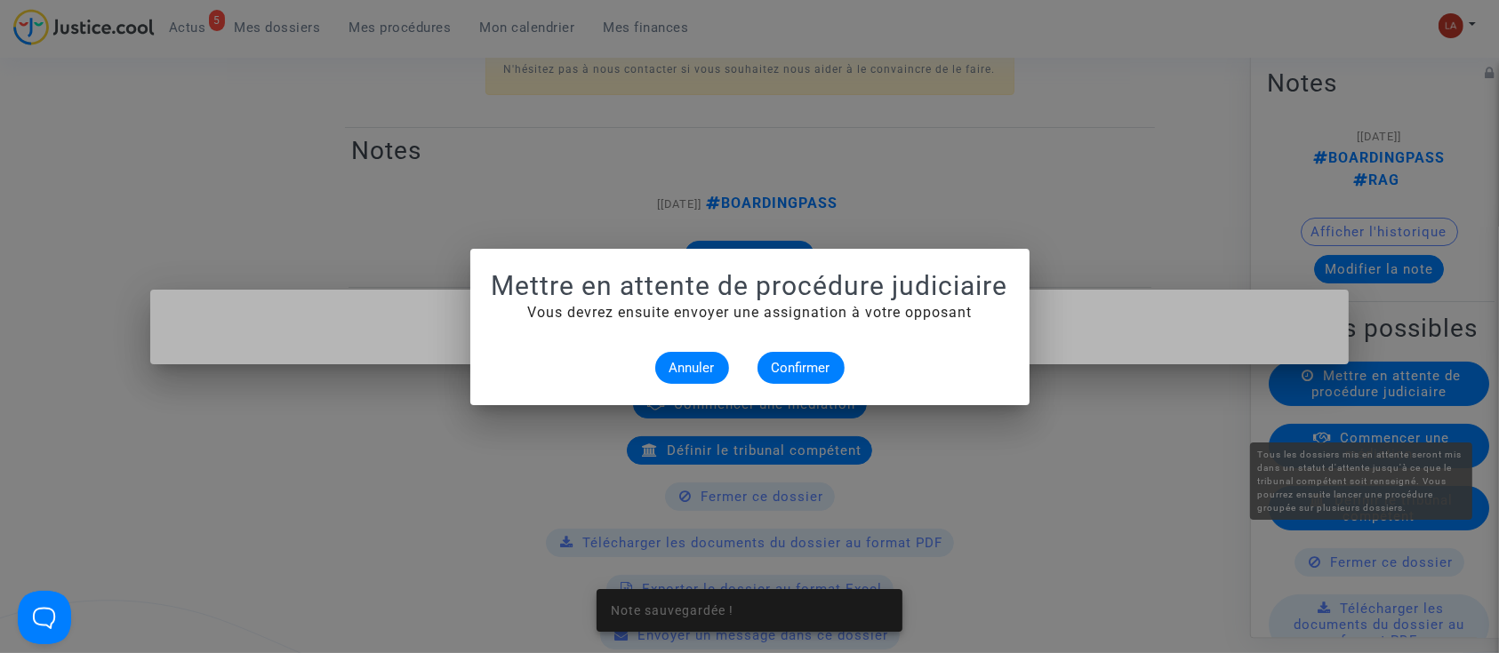
scroll to position [0, 0]
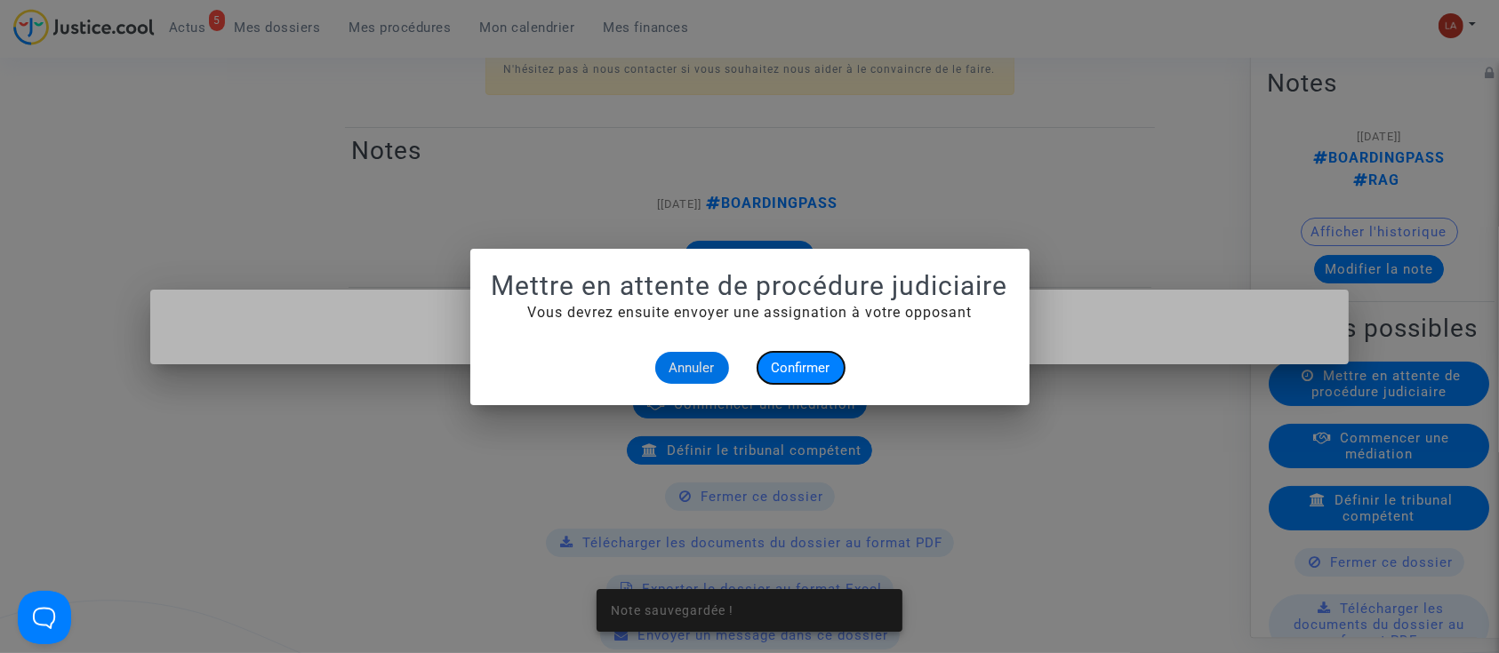
click at [813, 373] on span "Confirmer" at bounding box center [801, 368] width 59 height 16
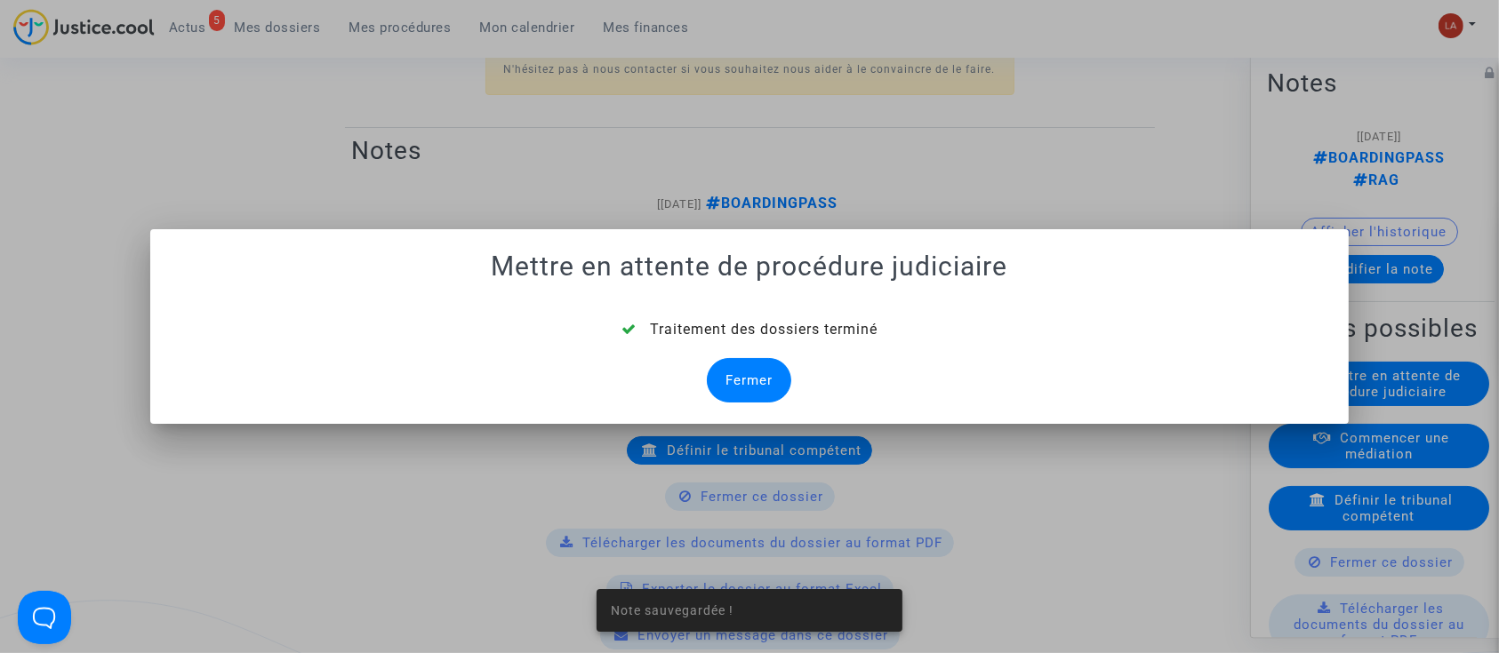
drag, startPoint x: 771, startPoint y: 384, endPoint x: 974, endPoint y: 247, distance: 245.3
click at [761, 388] on div "Fermer" at bounding box center [749, 380] width 84 height 44
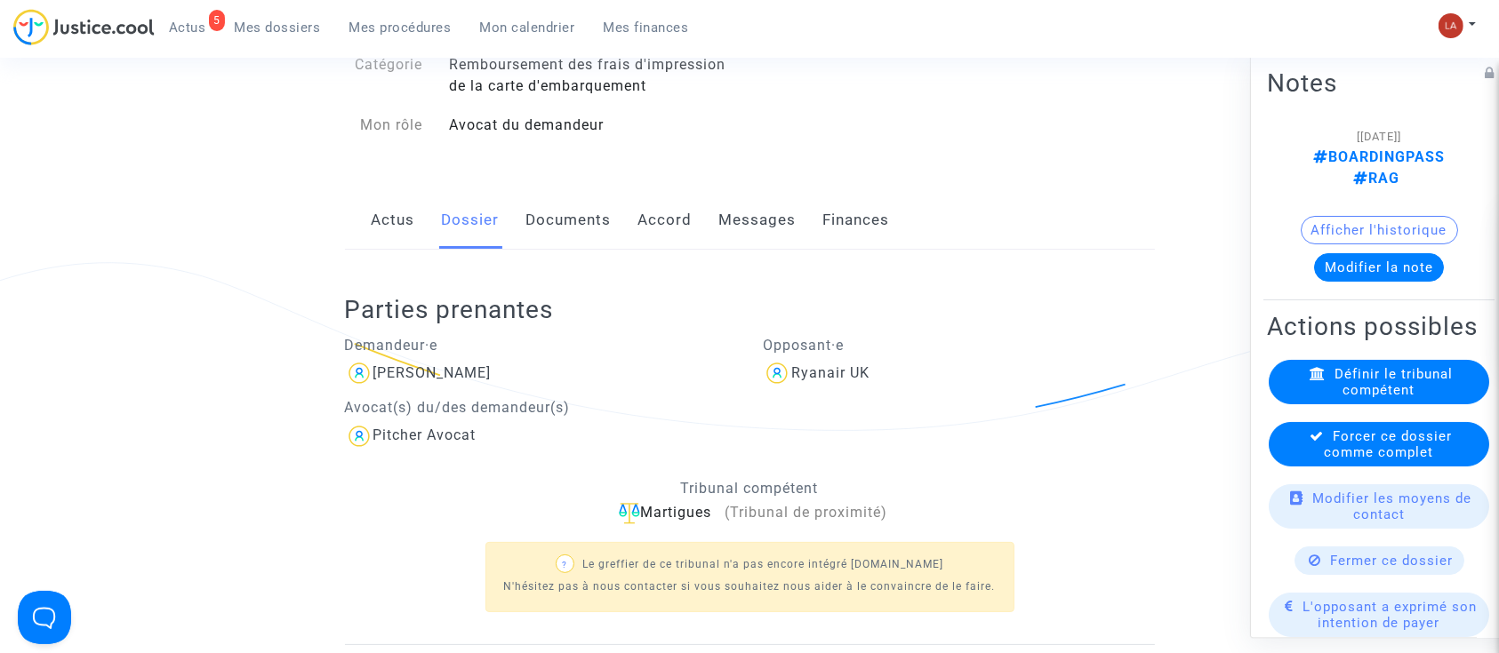
scroll to position [118, 0]
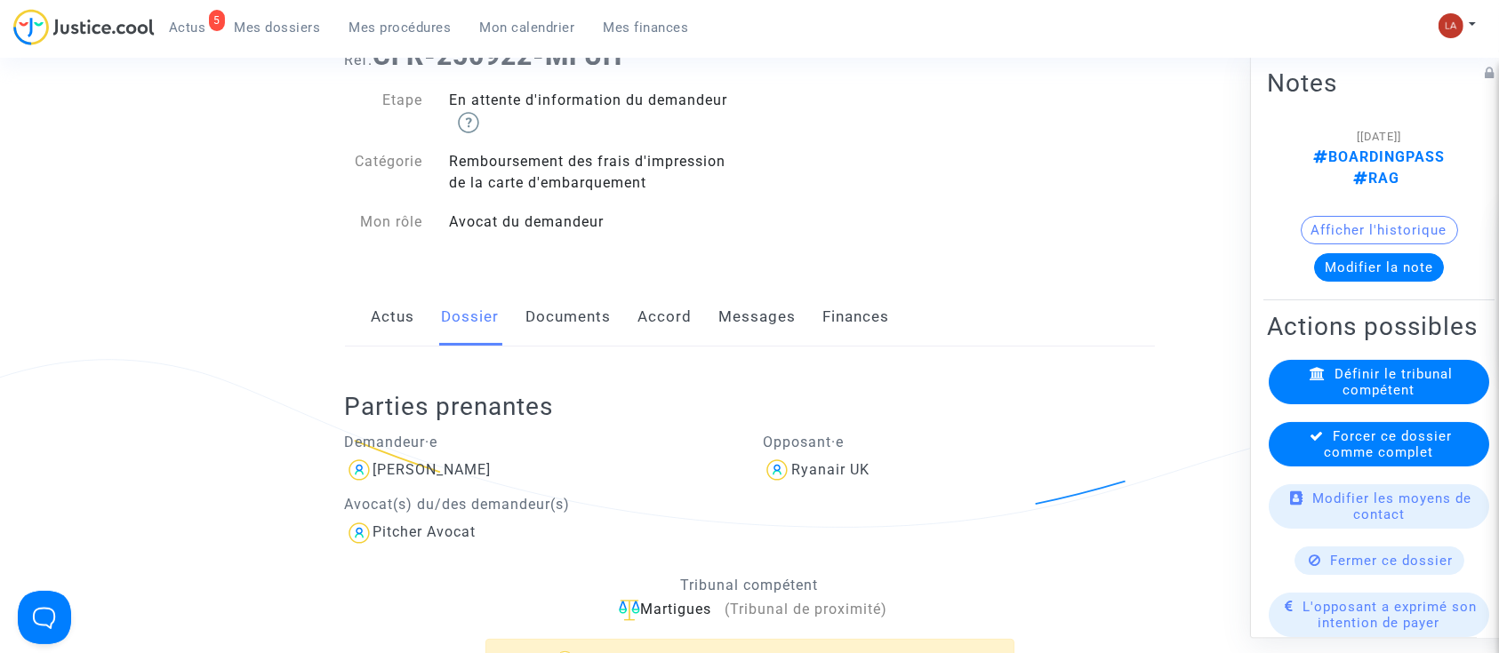
click at [1325, 461] on span "Forcer ce dossier comme complet" at bounding box center [1389, 445] width 128 height 32
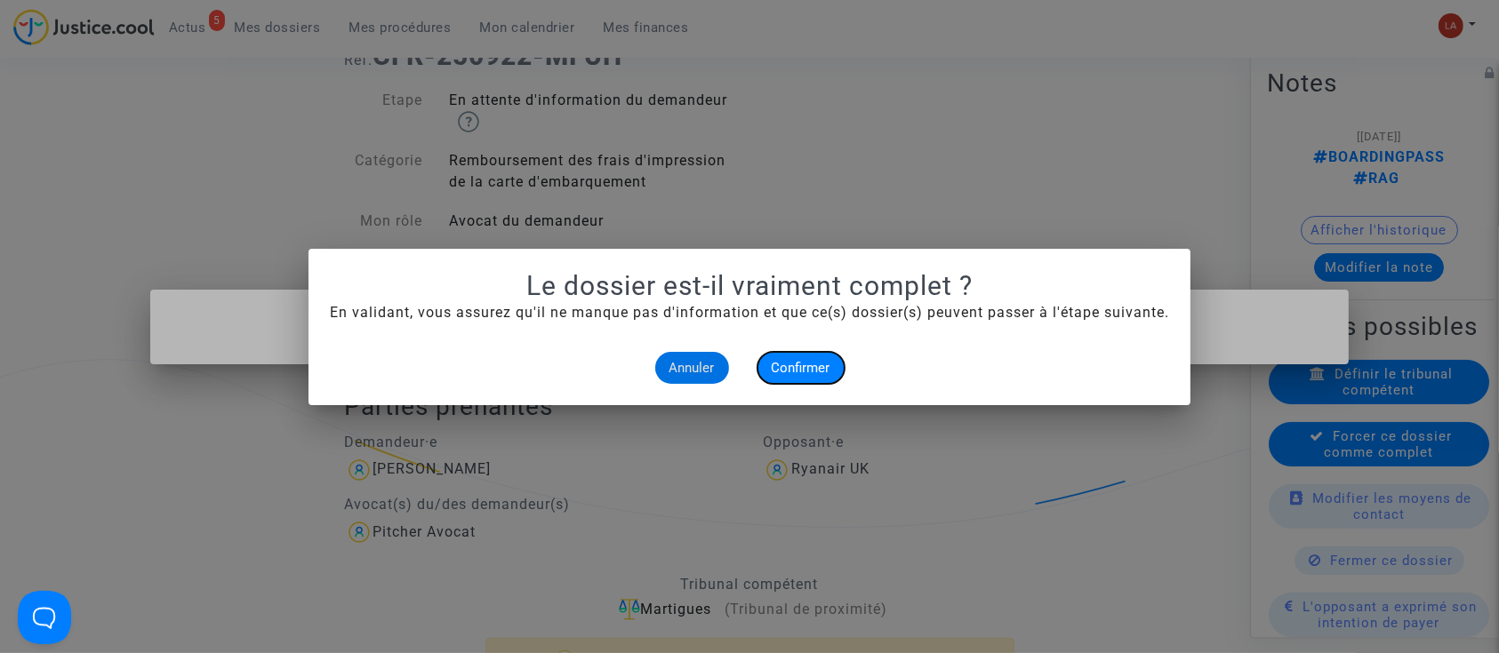
click at [788, 352] on button "Confirmer" at bounding box center [800, 368] width 87 height 32
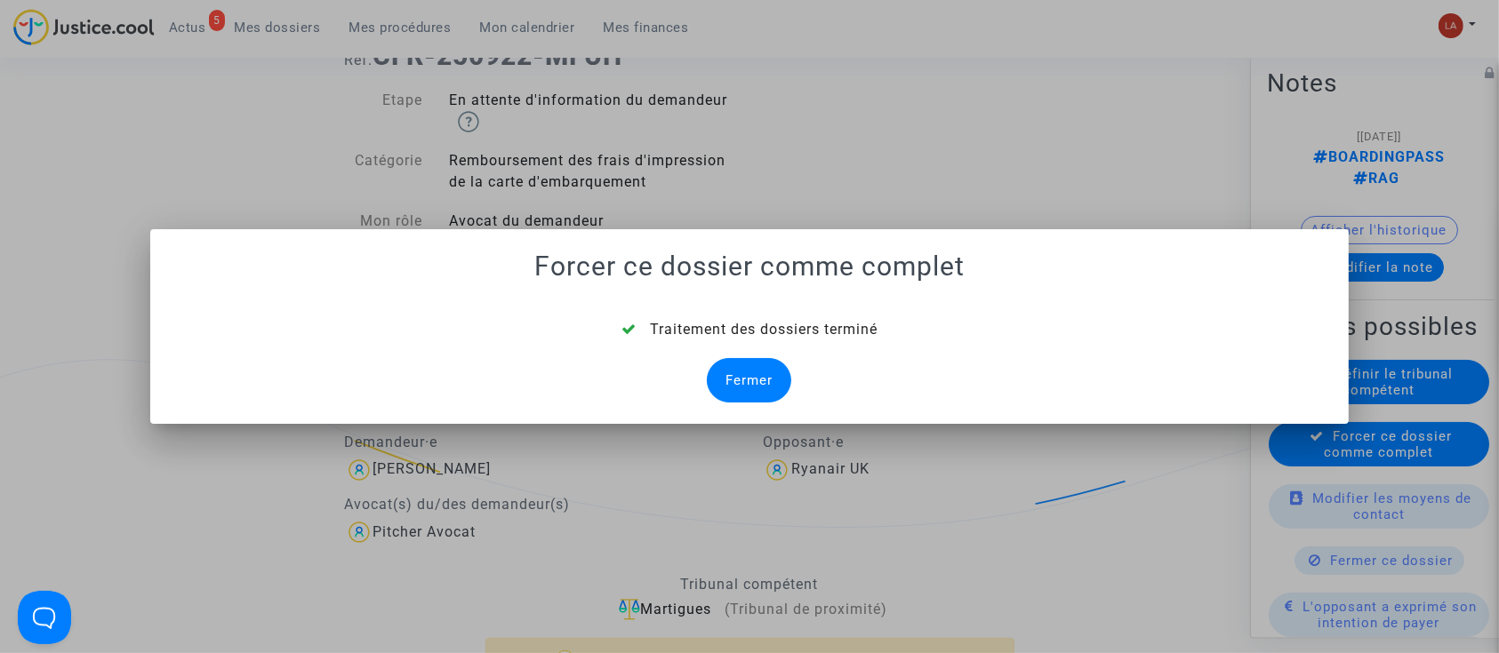
click at [765, 373] on div "Fermer" at bounding box center [749, 380] width 84 height 44
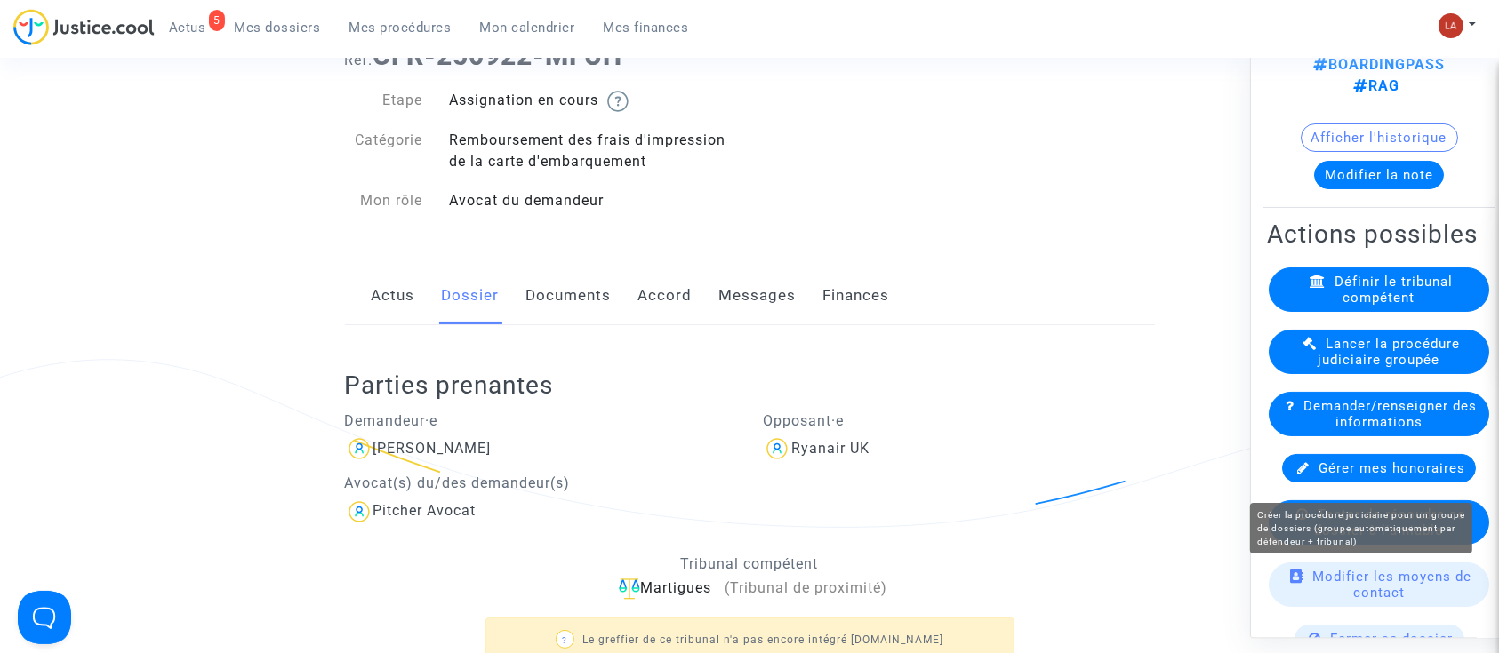
scroll to position [236, 0]
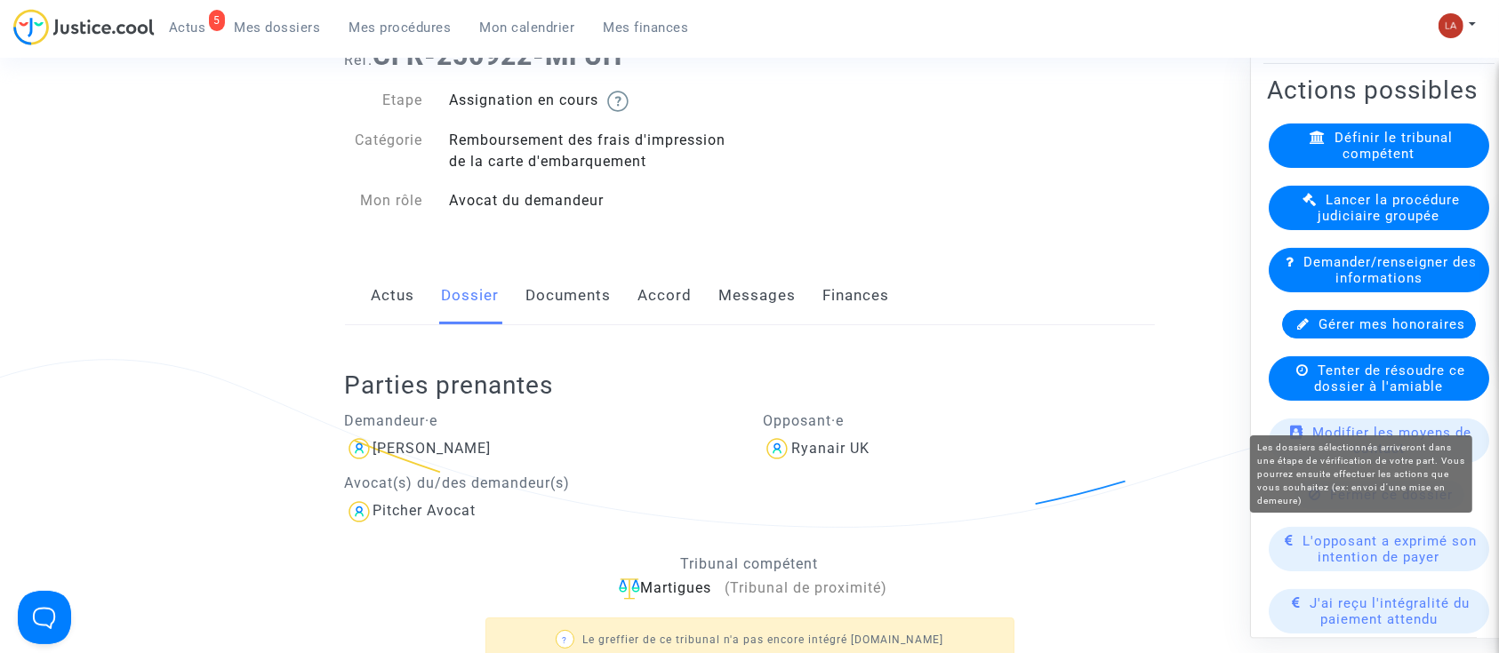
click at [1401, 395] on span "Tenter de résoudre ce dossier à l'amiable" at bounding box center [1390, 379] width 151 height 32
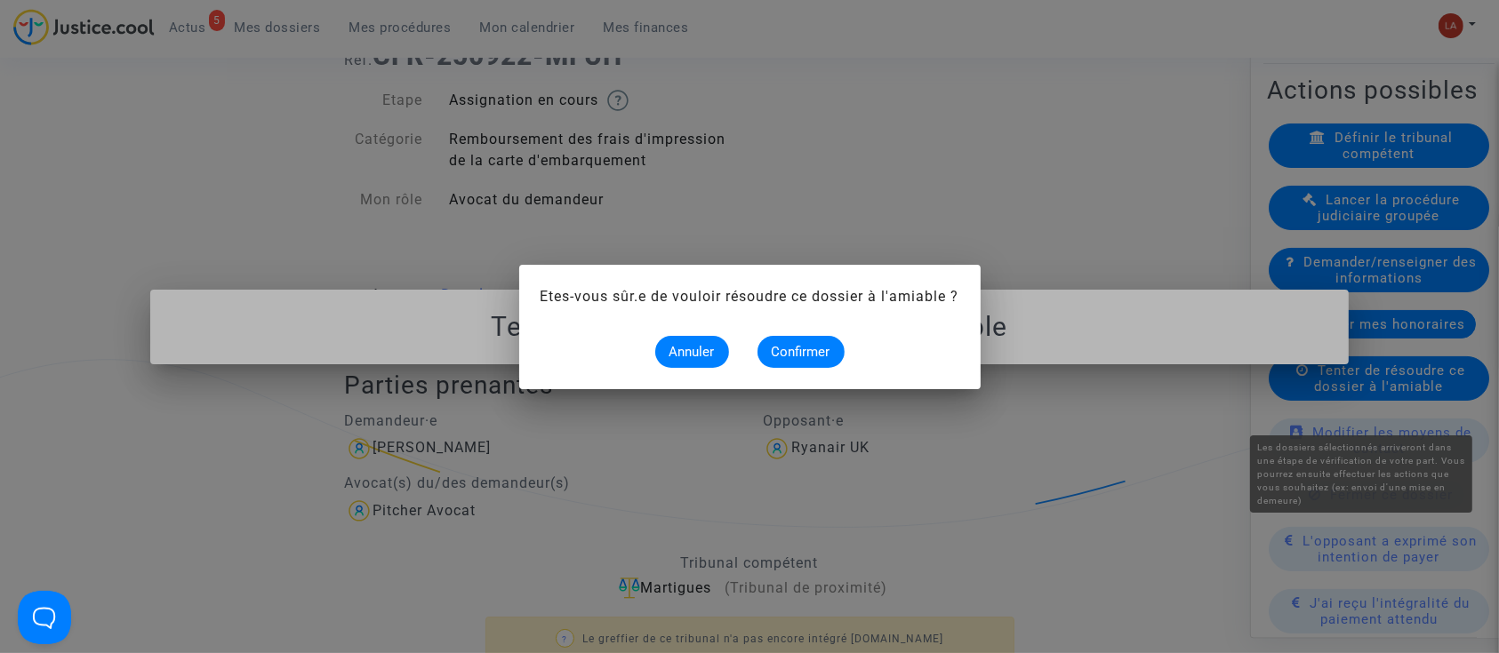
scroll to position [0, 0]
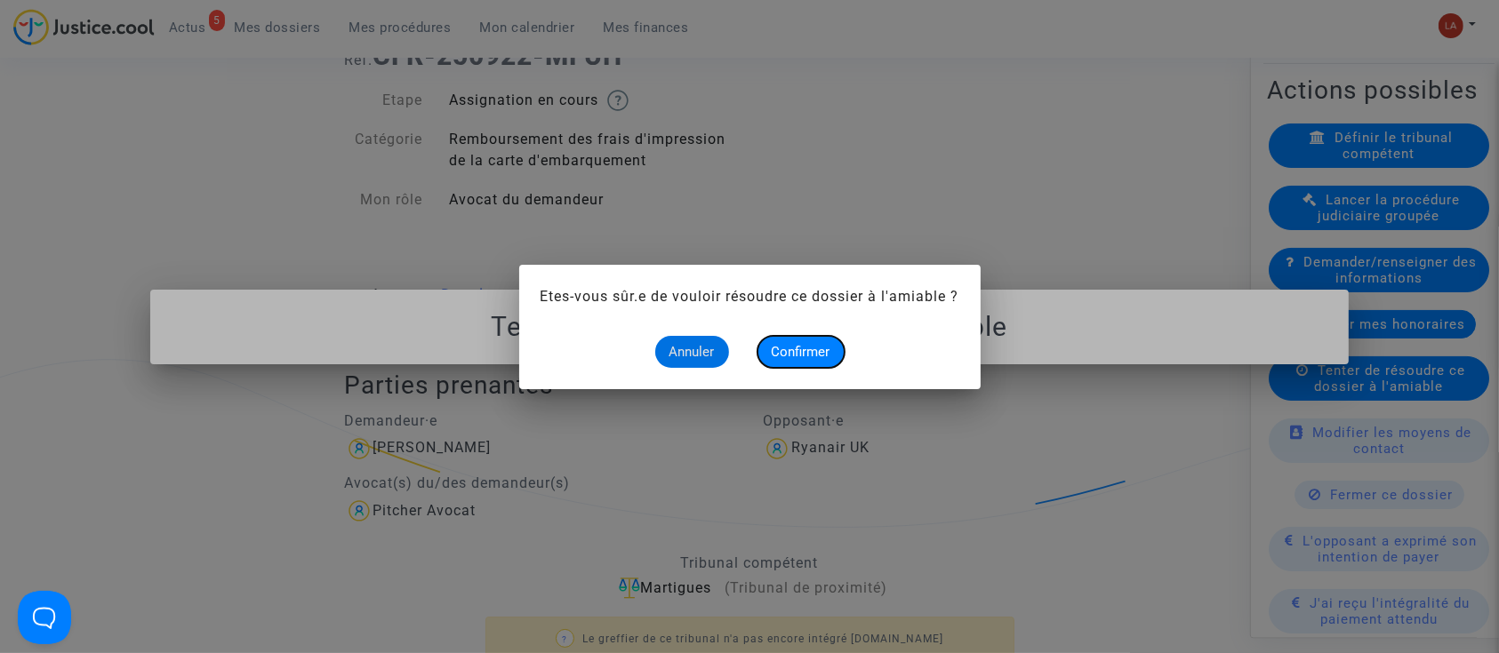
click at [813, 362] on button "Confirmer" at bounding box center [800, 352] width 87 height 32
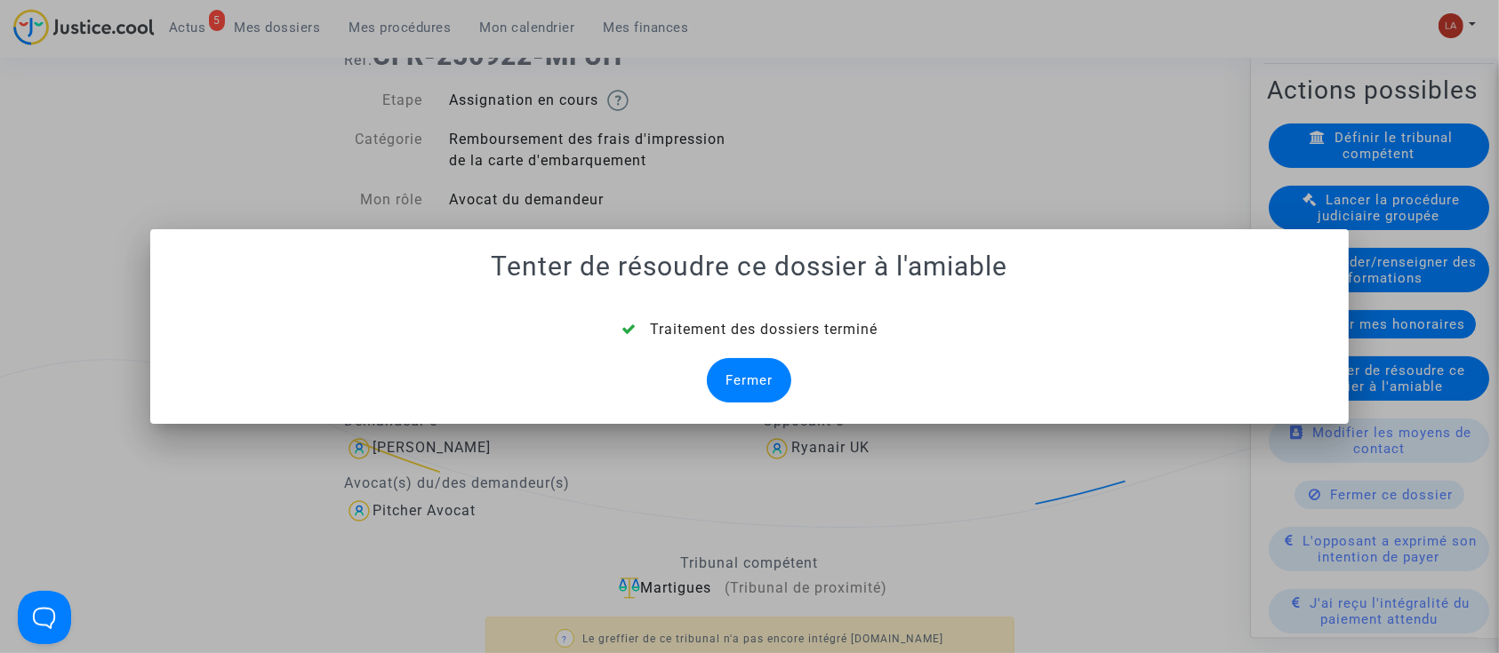
click at [749, 372] on div "Fermer" at bounding box center [749, 380] width 84 height 44
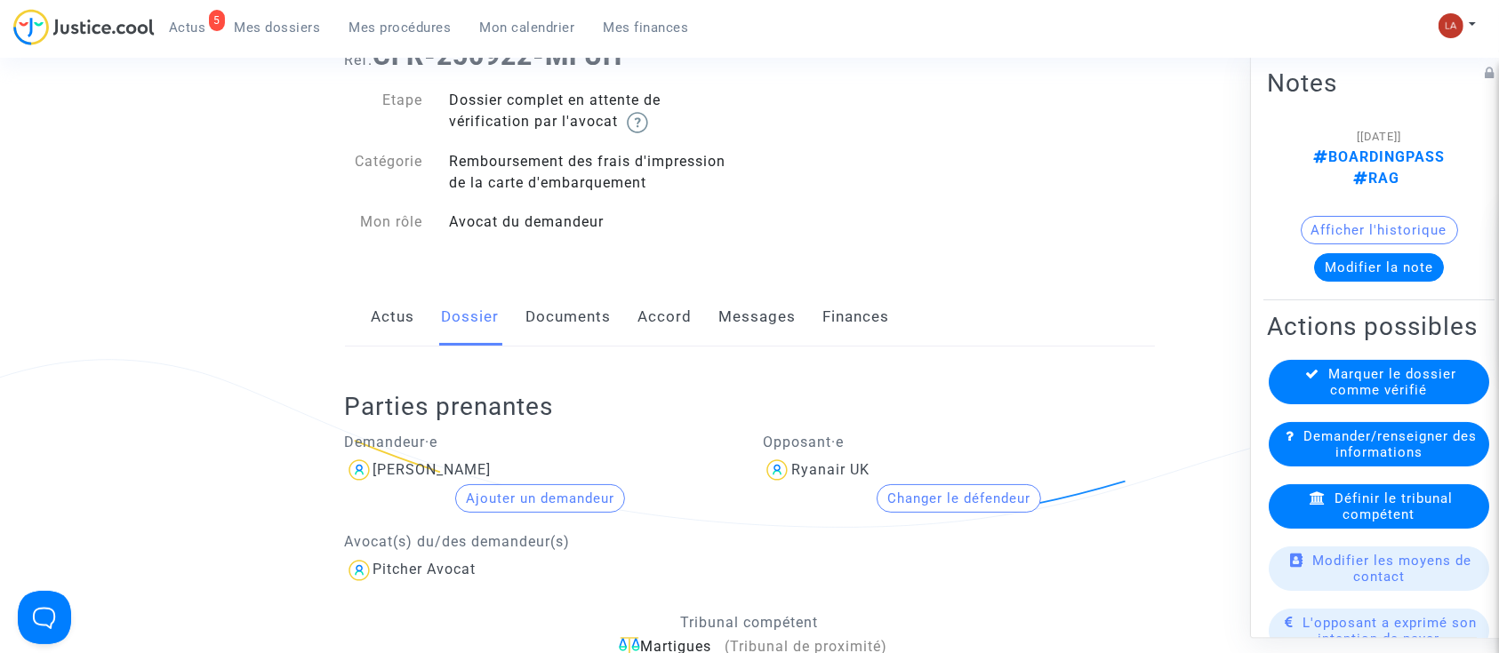
click at [925, 498] on button "Changer le défendeur" at bounding box center [959, 499] width 164 height 28
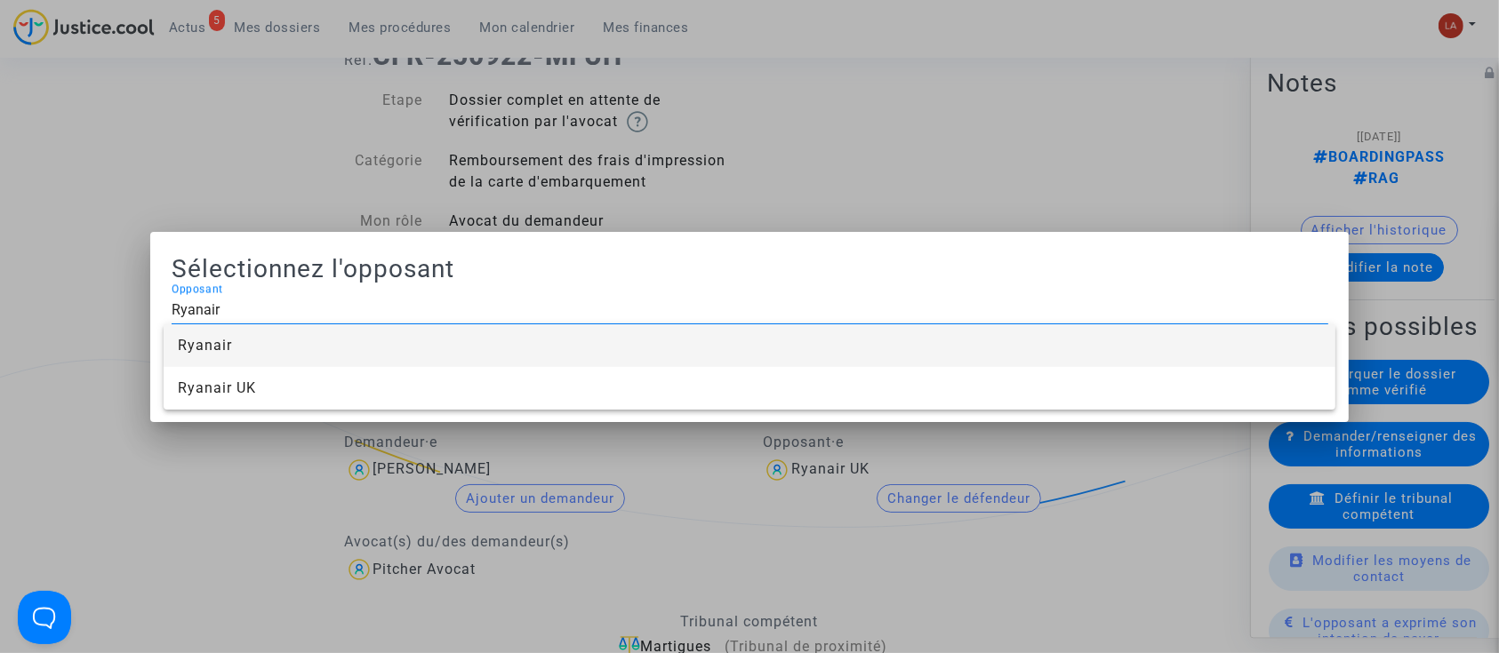
type input "Ryanair"
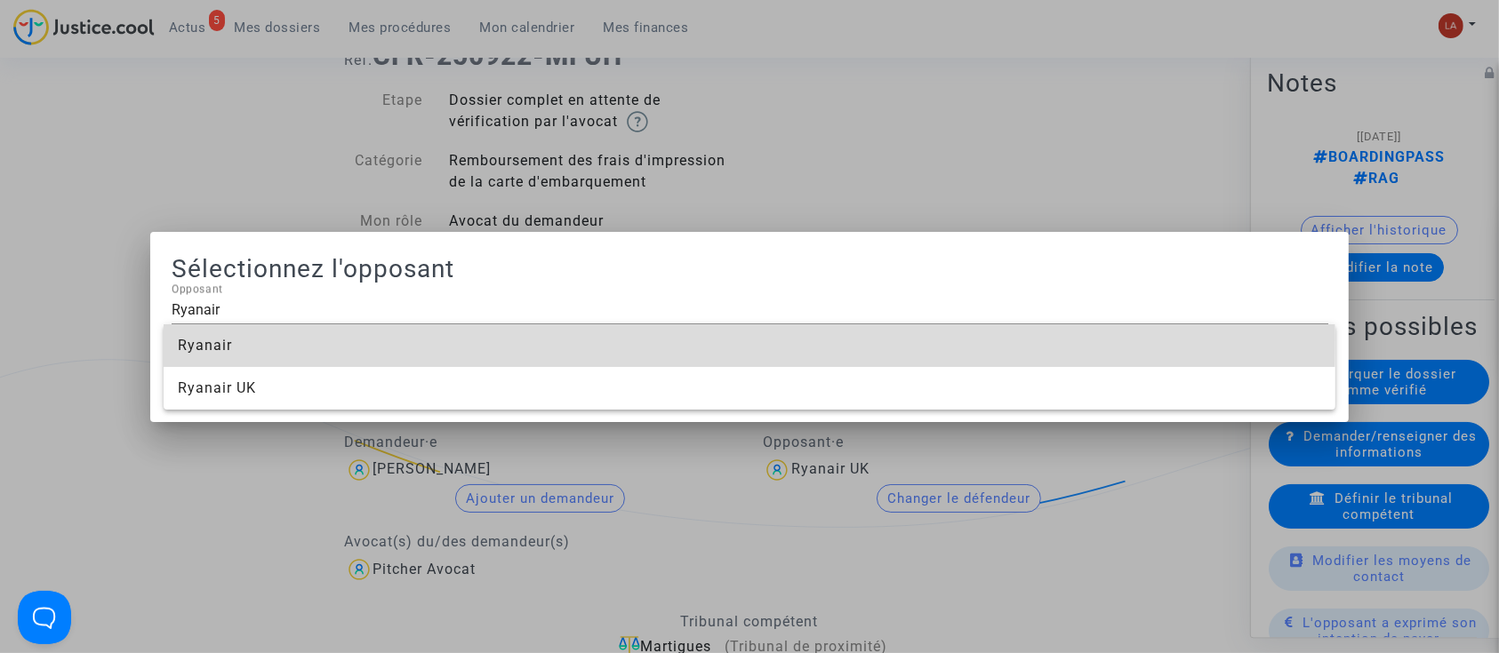
click at [271, 339] on span "Ryanair" at bounding box center [749, 345] width 1142 height 43
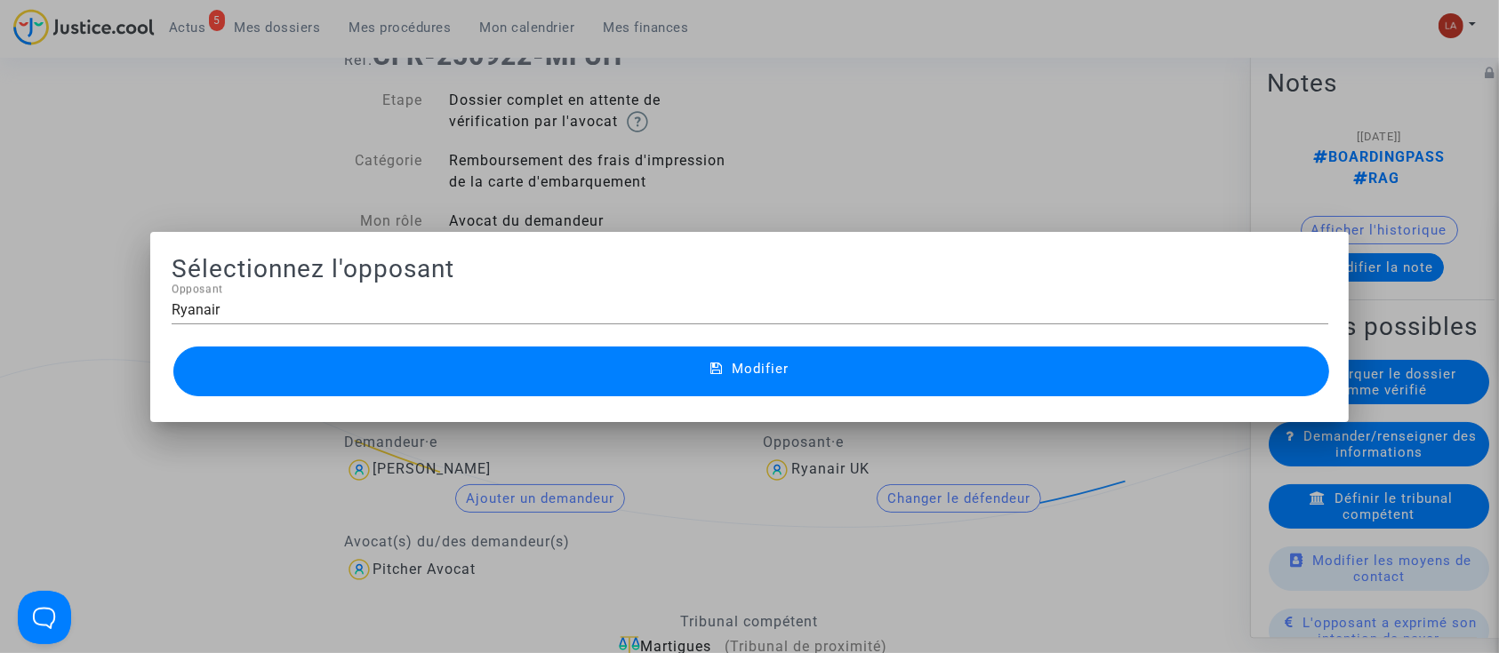
click at [293, 380] on button "Modifier" at bounding box center [751, 372] width 1157 height 50
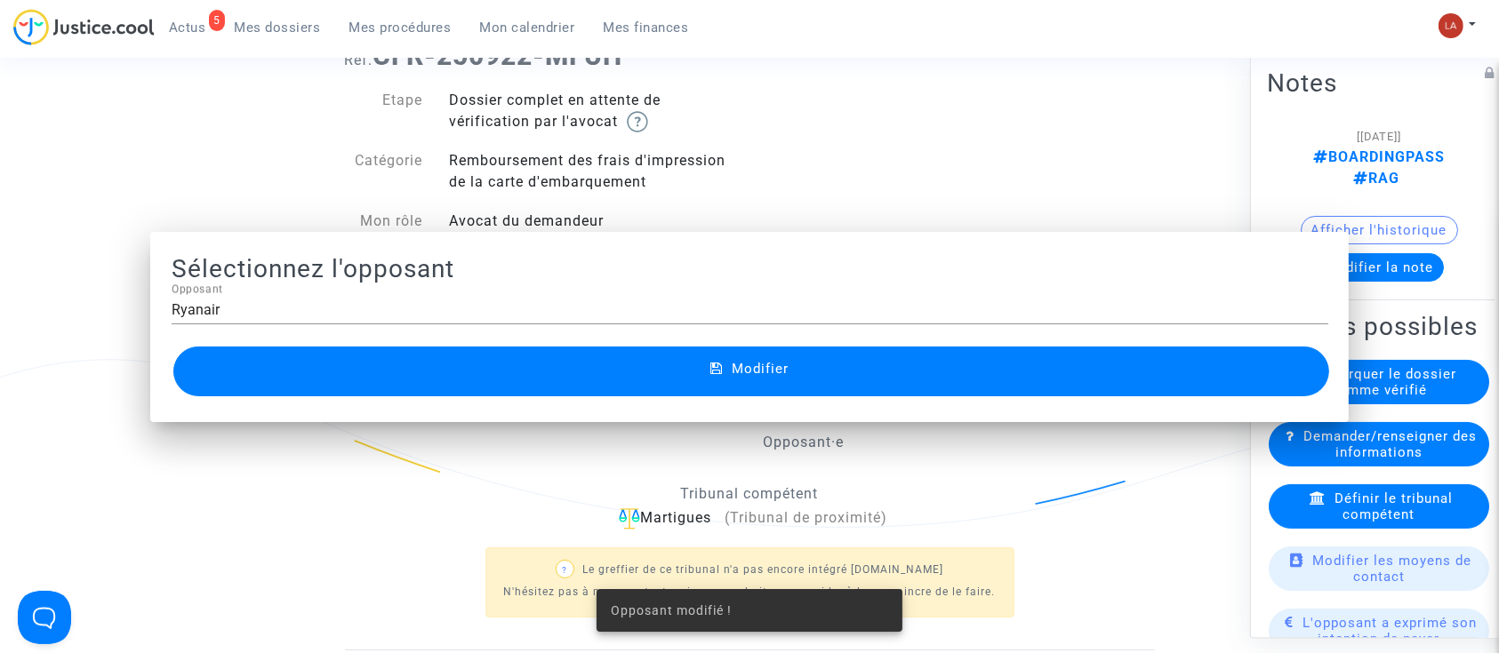
scroll to position [118, 0]
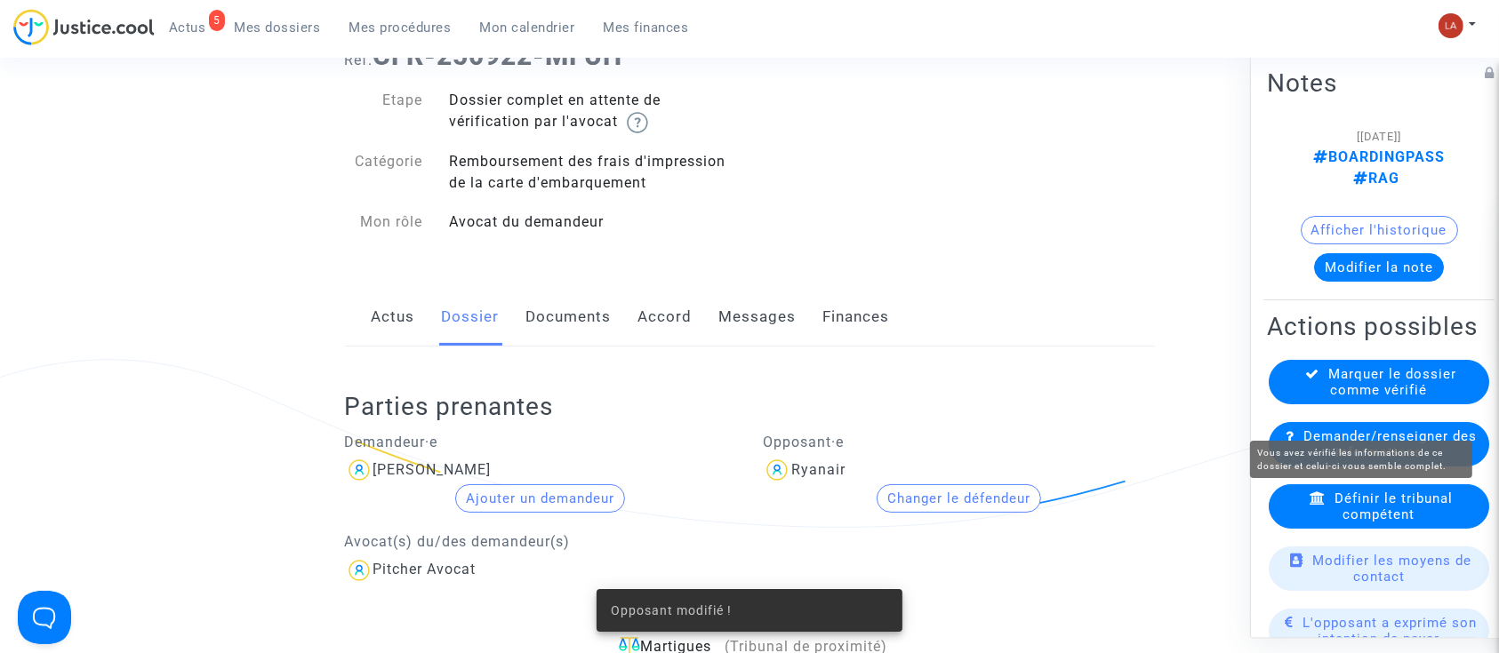
click at [1346, 398] on span "Marquer le dossier comme vérifié" at bounding box center [1393, 382] width 128 height 32
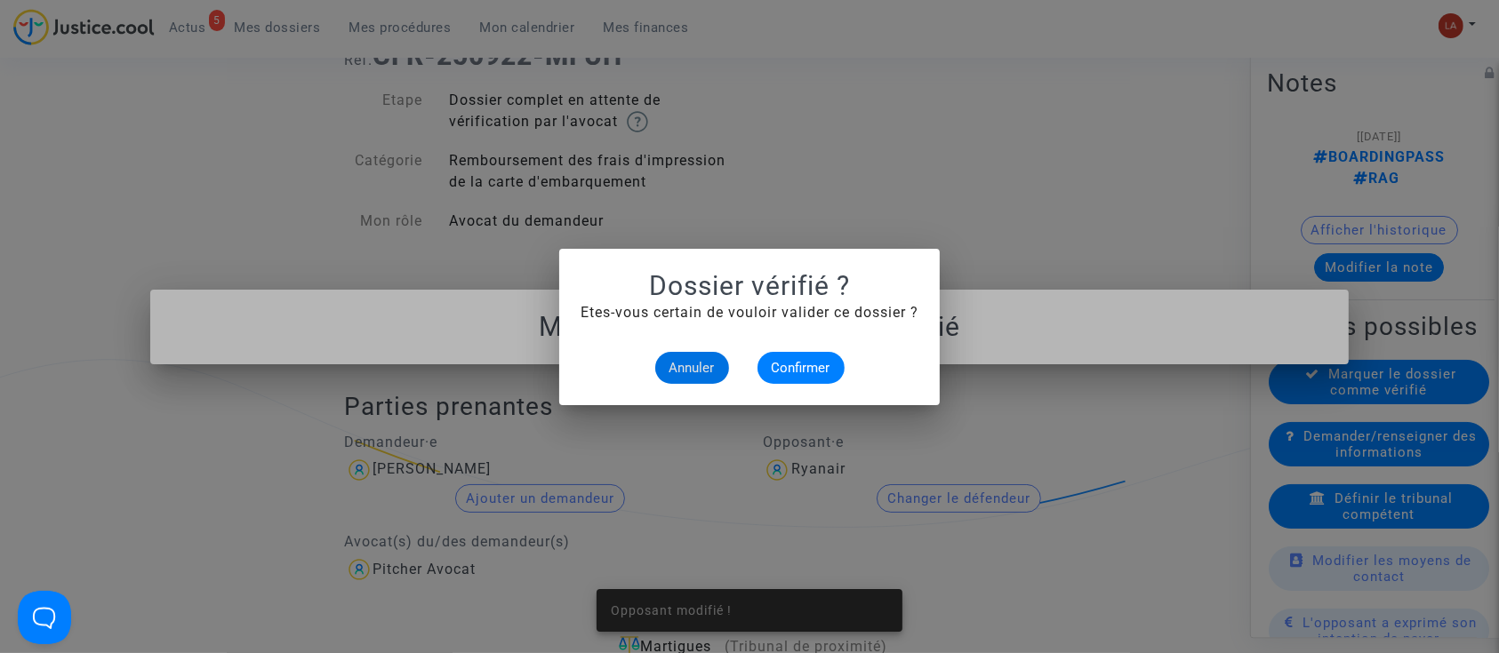
click at [760, 354] on div "Annuler Confirmer" at bounding box center [750, 368] width 338 height 32
click at [781, 360] on span "Confirmer" at bounding box center [801, 368] width 59 height 16
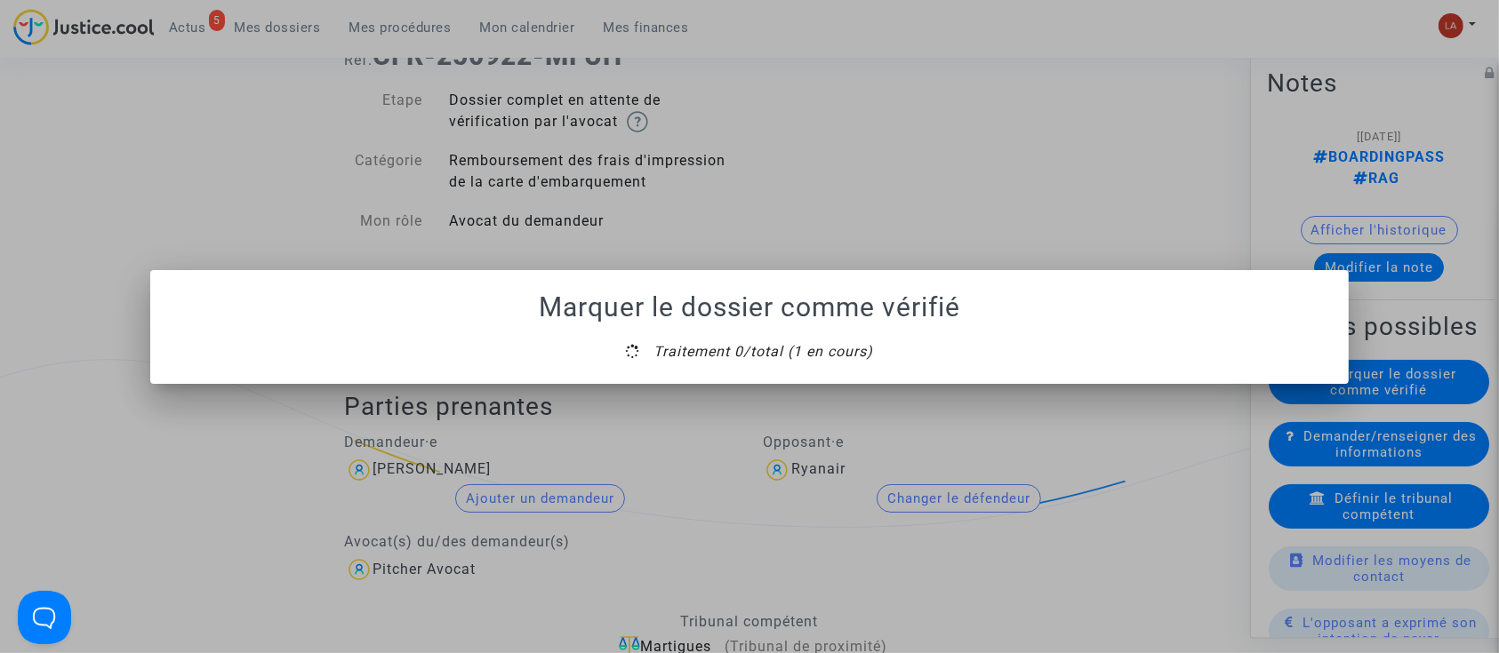
click at [757, 371] on mat-dialog-container "Marquer le dossier comme vérifié Traitement 0/total (1 en cours)" at bounding box center [749, 327] width 1199 height 114
click at [755, 371] on mat-dialog-container "Marquer le dossier comme vérifié Traitement 0/total (1 en cours)" at bounding box center [749, 327] width 1199 height 114
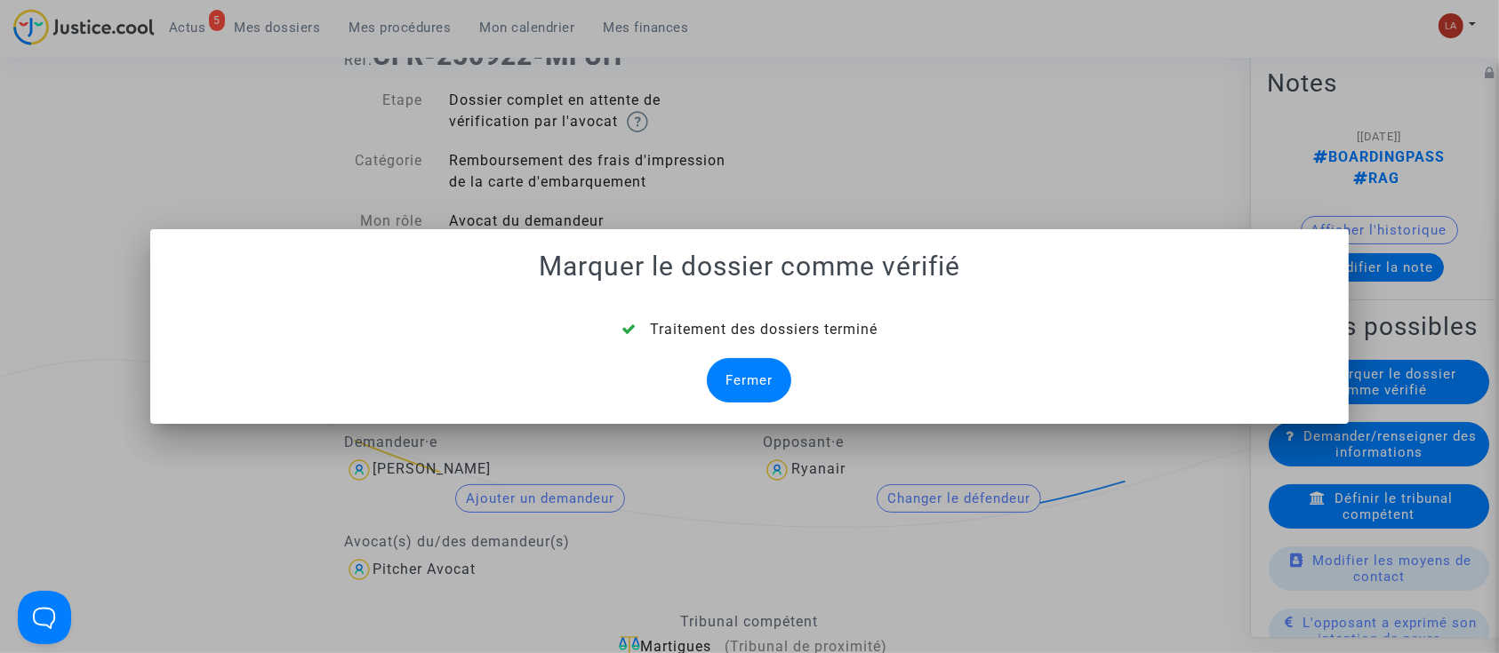
click at [755, 370] on div "Fermer" at bounding box center [749, 380] width 84 height 44
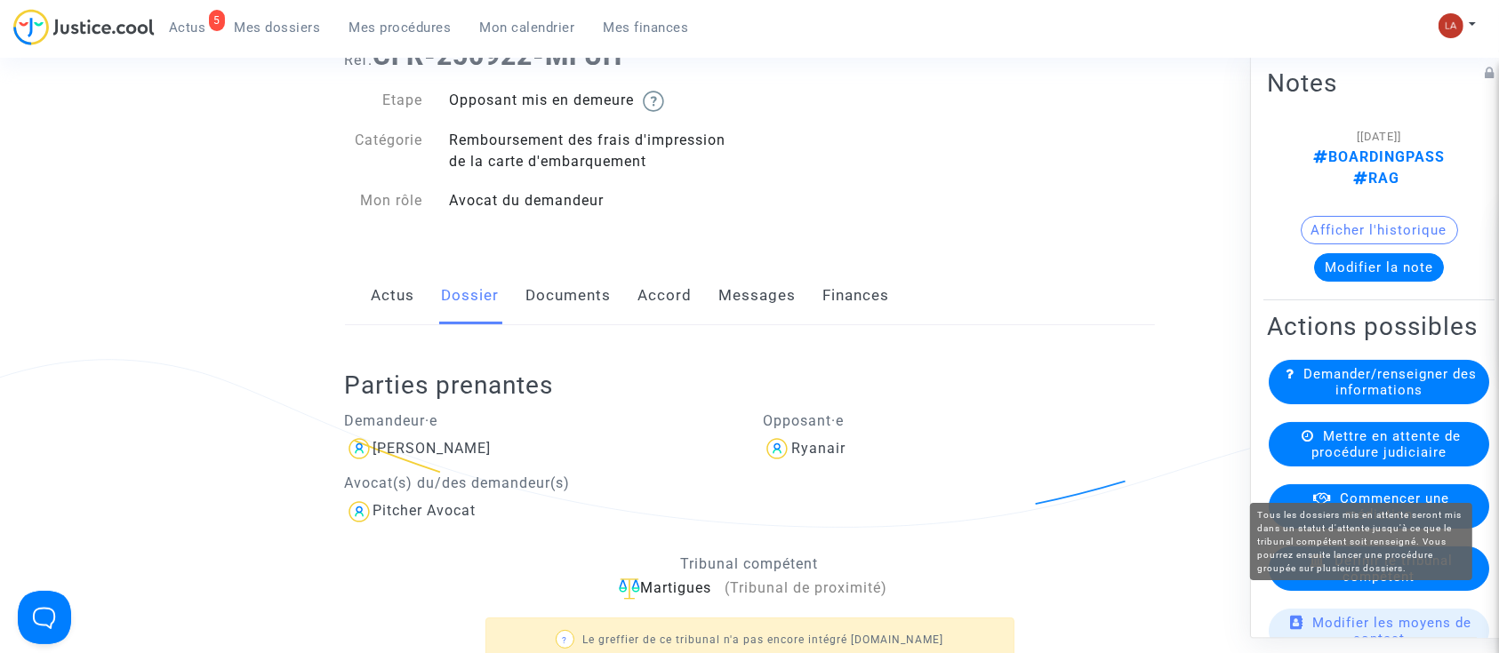
click at [1369, 452] on div "Mettre en attente de procédure judiciaire" at bounding box center [1379, 444] width 224 height 44
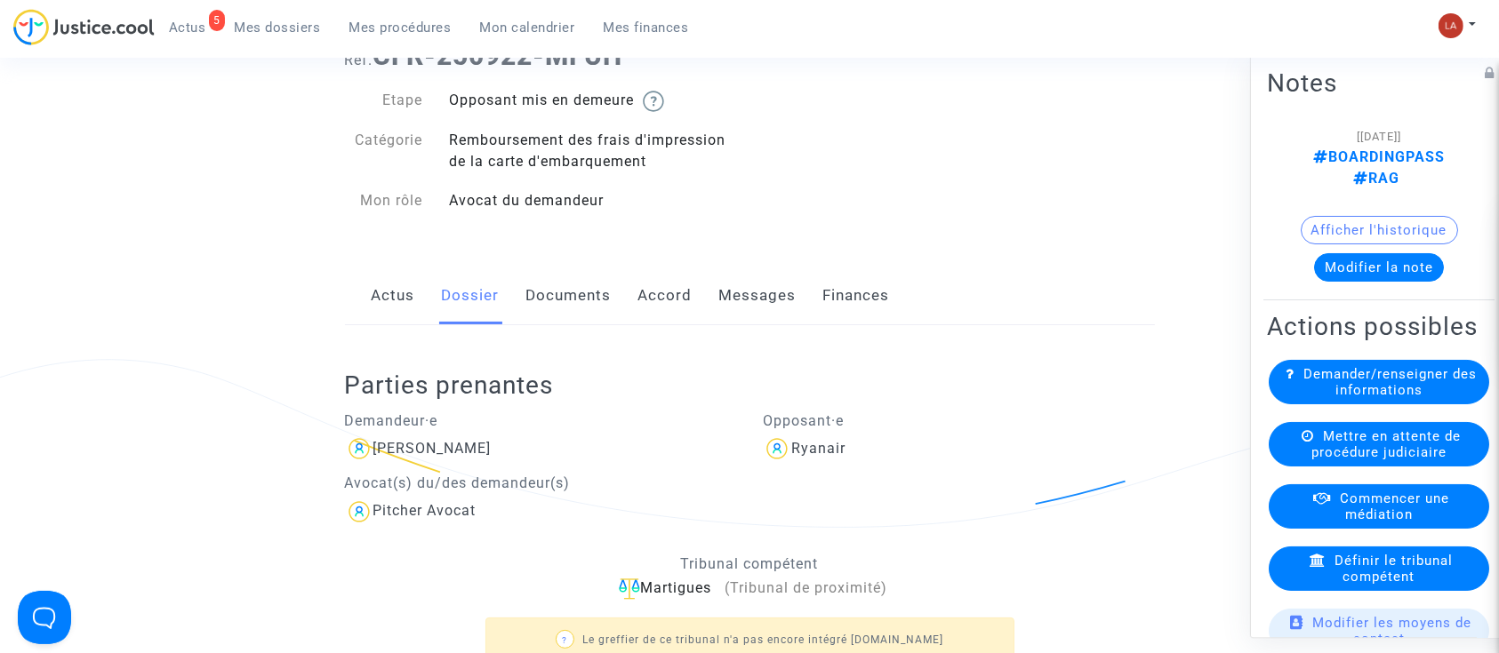
click at [1309, 466] on div "Mettre en attente de procédure judiciaire" at bounding box center [1379, 444] width 220 height 44
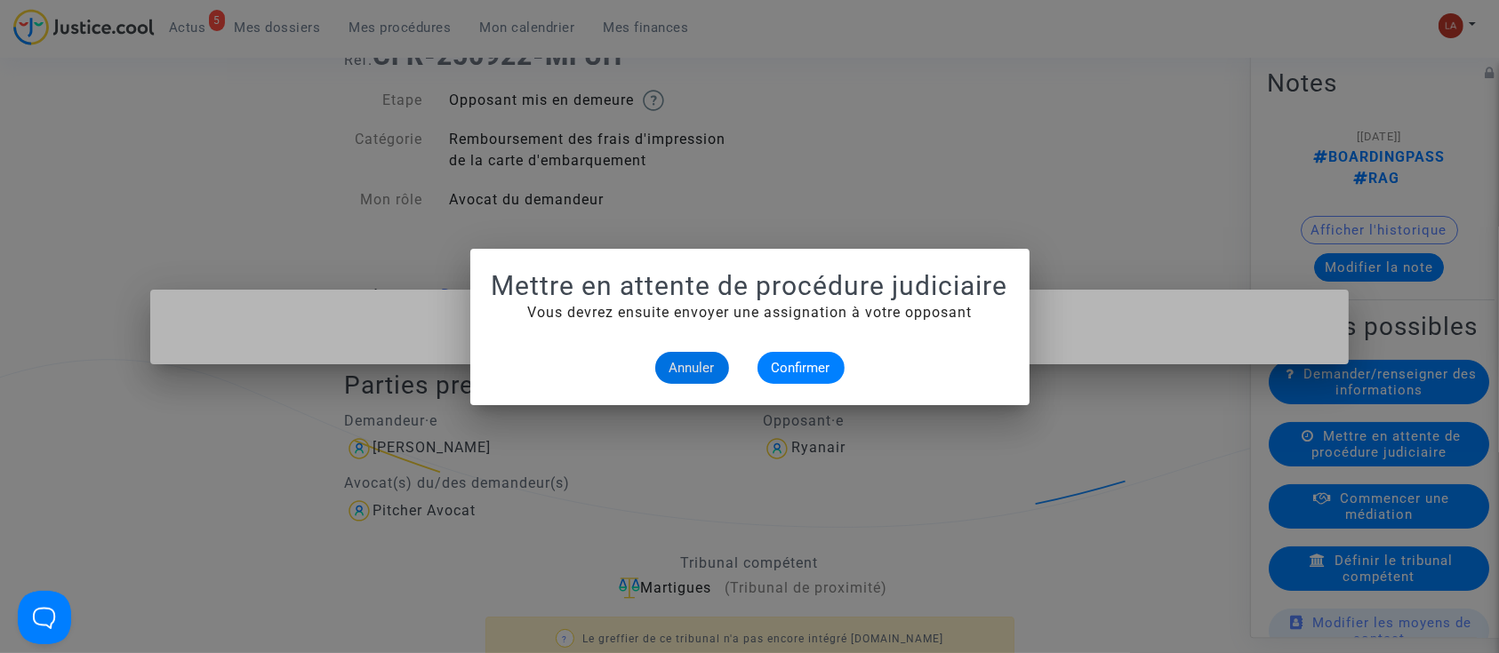
click at [801, 386] on mat-dialog-container "Mettre en attente de procédure judiciaire Vous devrez ensuite envoyer une assig…" at bounding box center [749, 327] width 559 height 156
click at [804, 366] on span "Confirmer" at bounding box center [801, 368] width 59 height 16
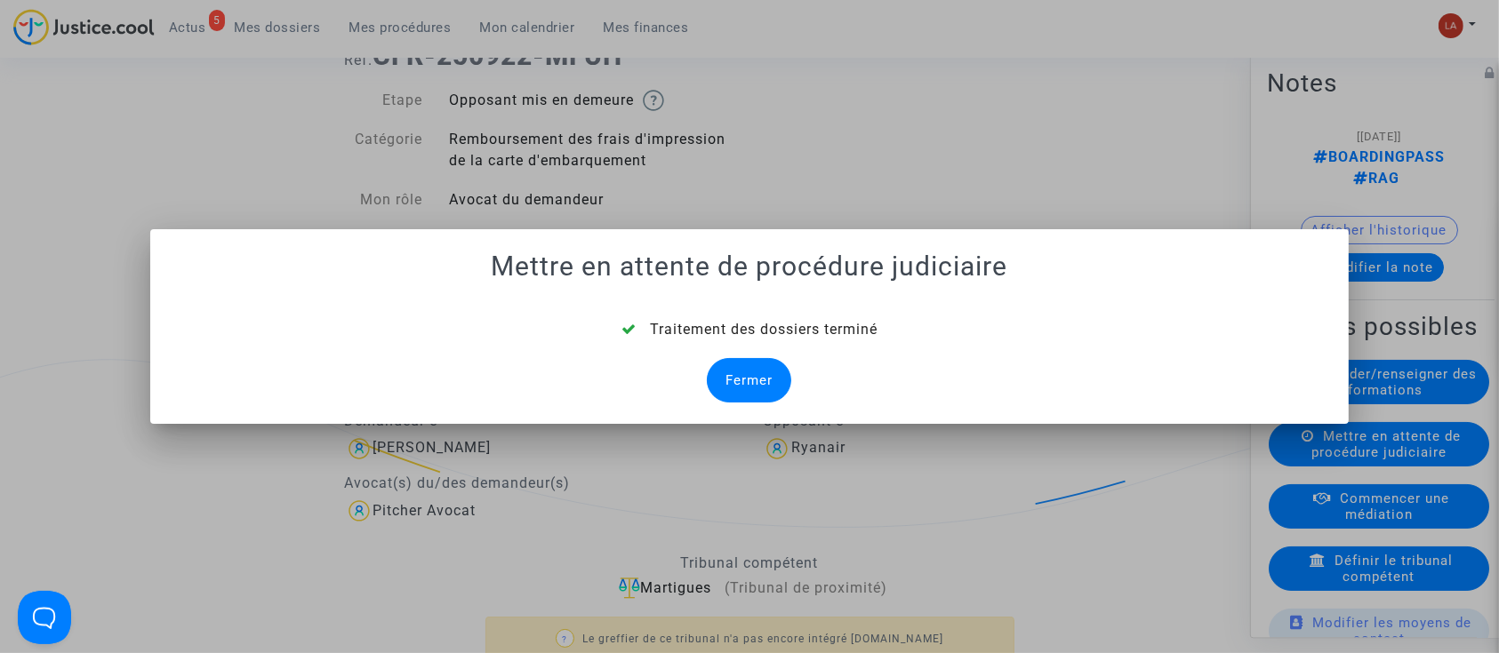
click at [750, 367] on div "Fermer" at bounding box center [749, 380] width 84 height 44
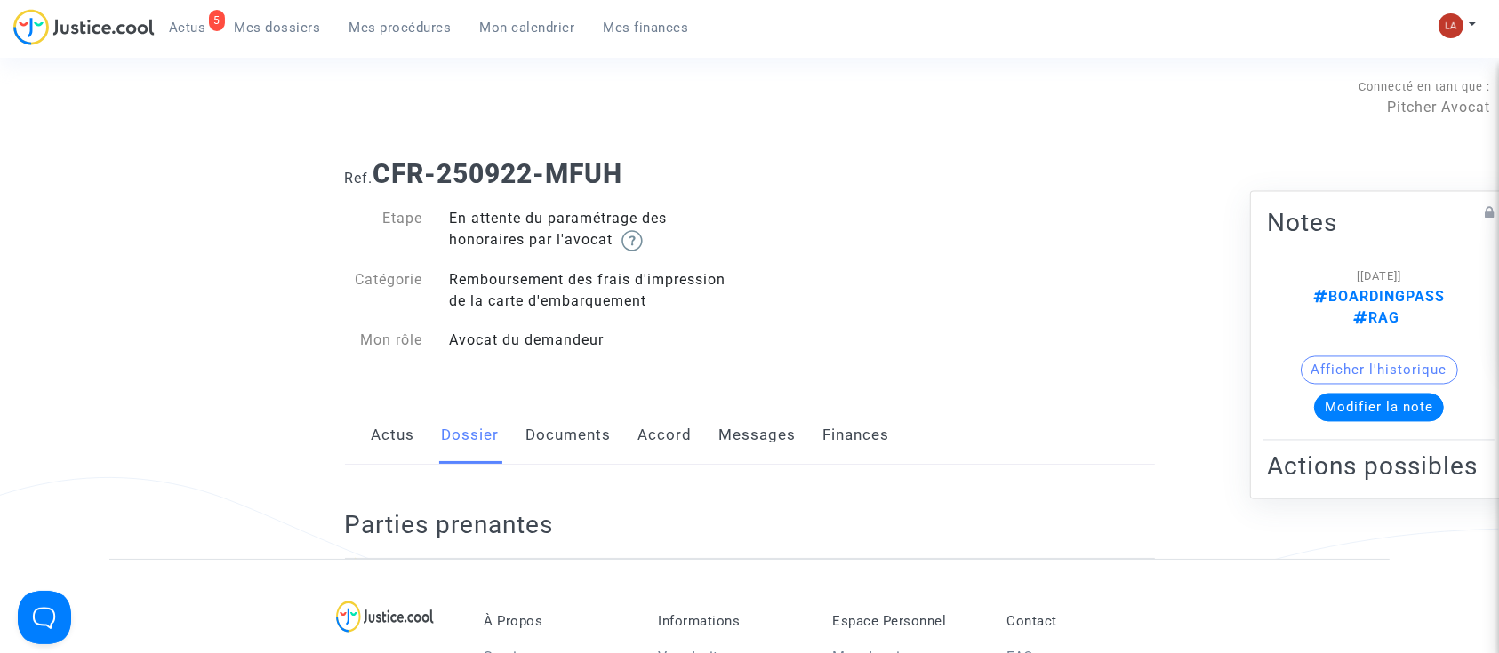
scroll to position [118, 0]
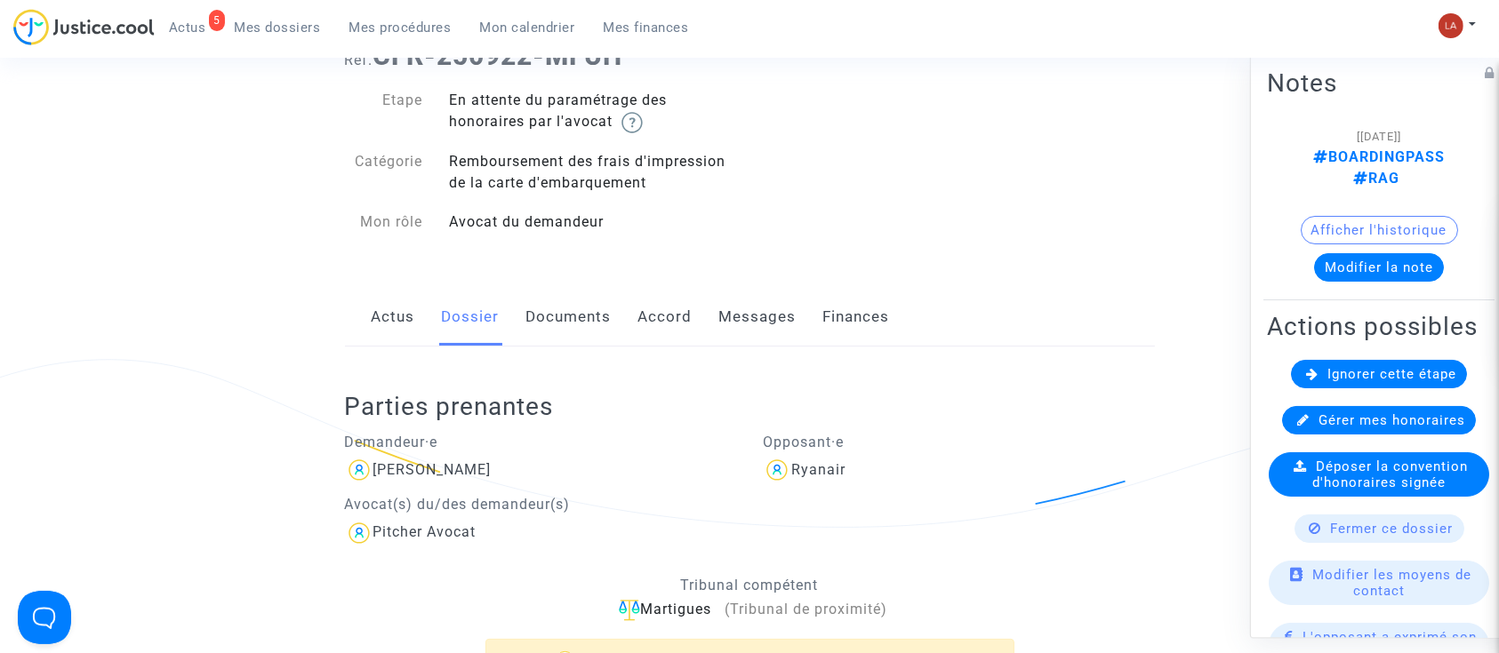
click at [1361, 382] on span "Ignorer cette étape" at bounding box center [1391, 374] width 129 height 16
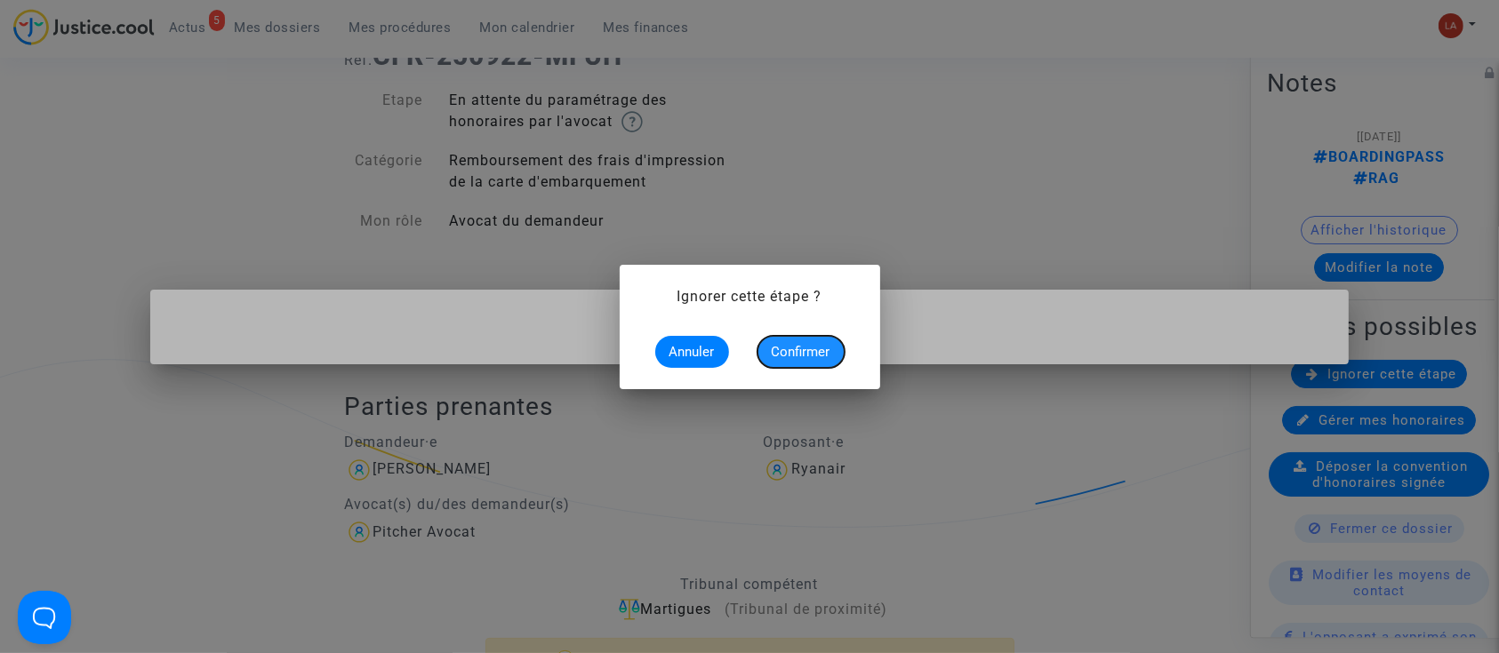
click at [805, 364] on button "Confirmer" at bounding box center [800, 352] width 87 height 32
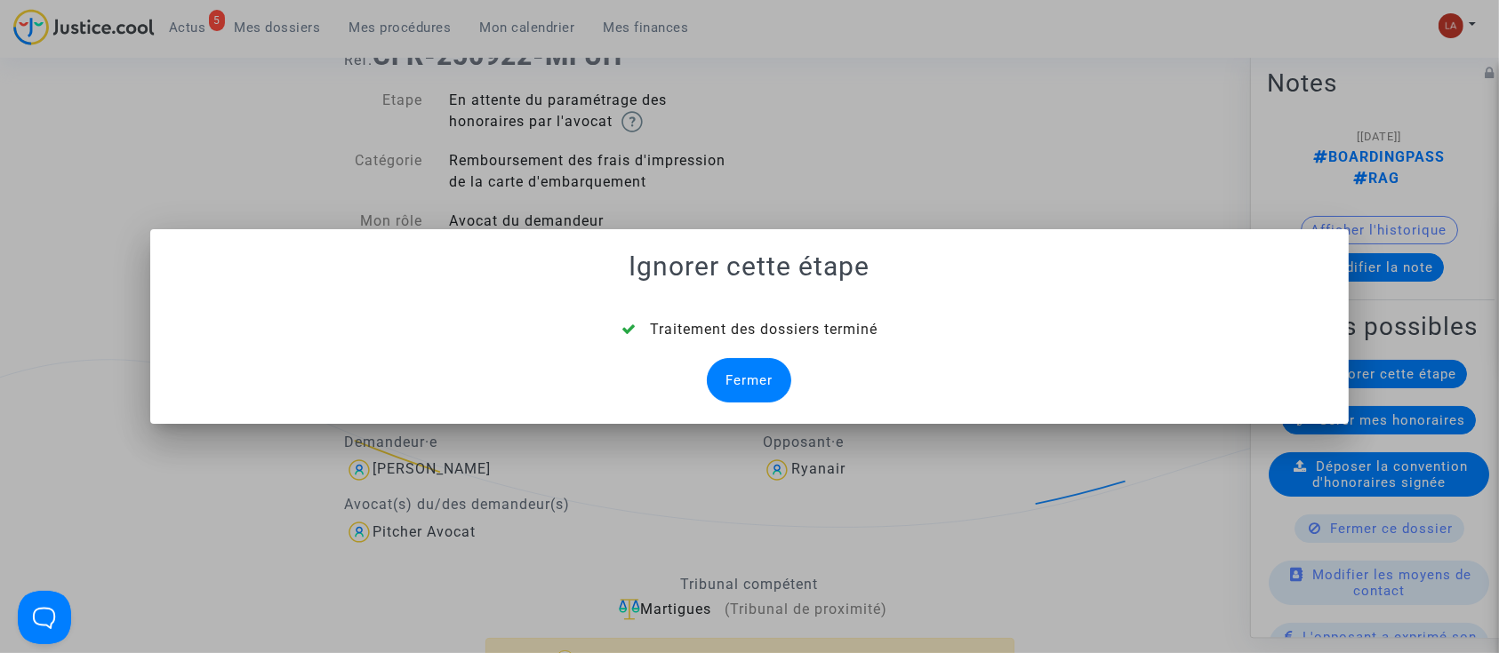
click at [758, 376] on div "Fermer" at bounding box center [749, 380] width 84 height 44
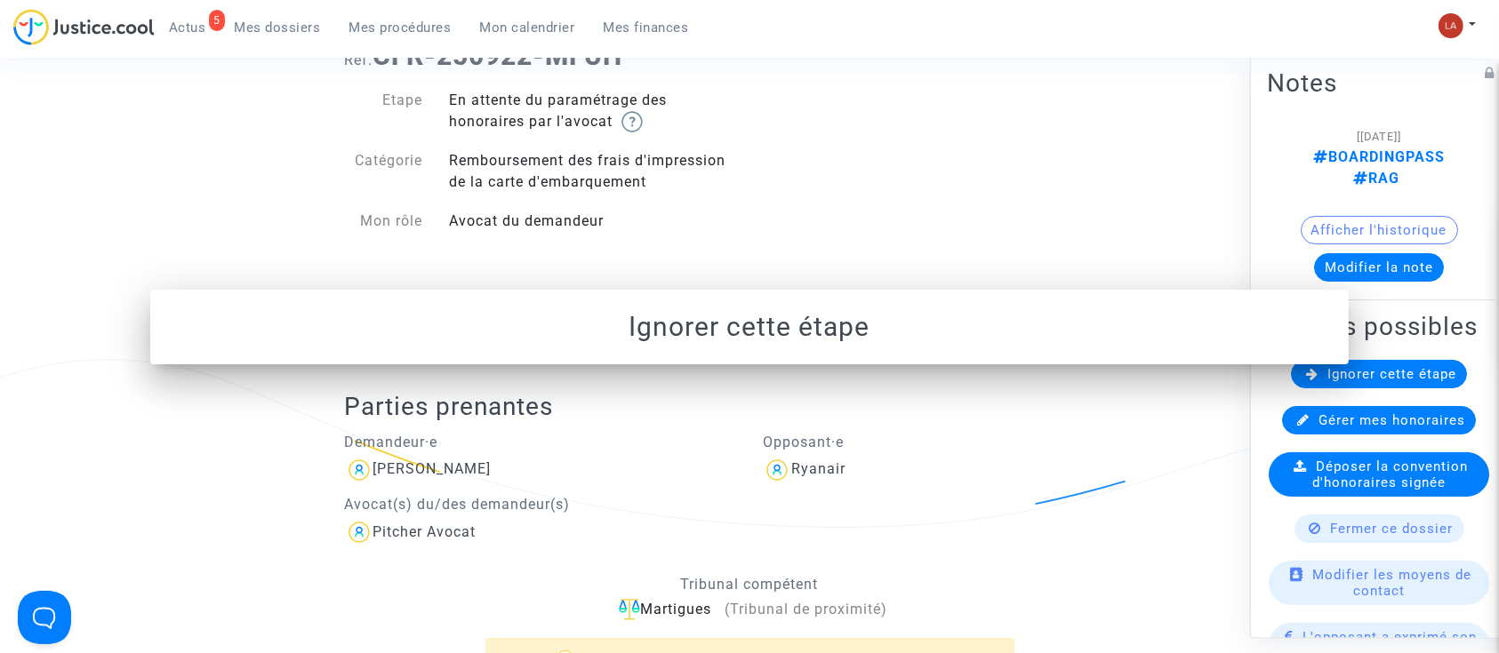
scroll to position [118, 0]
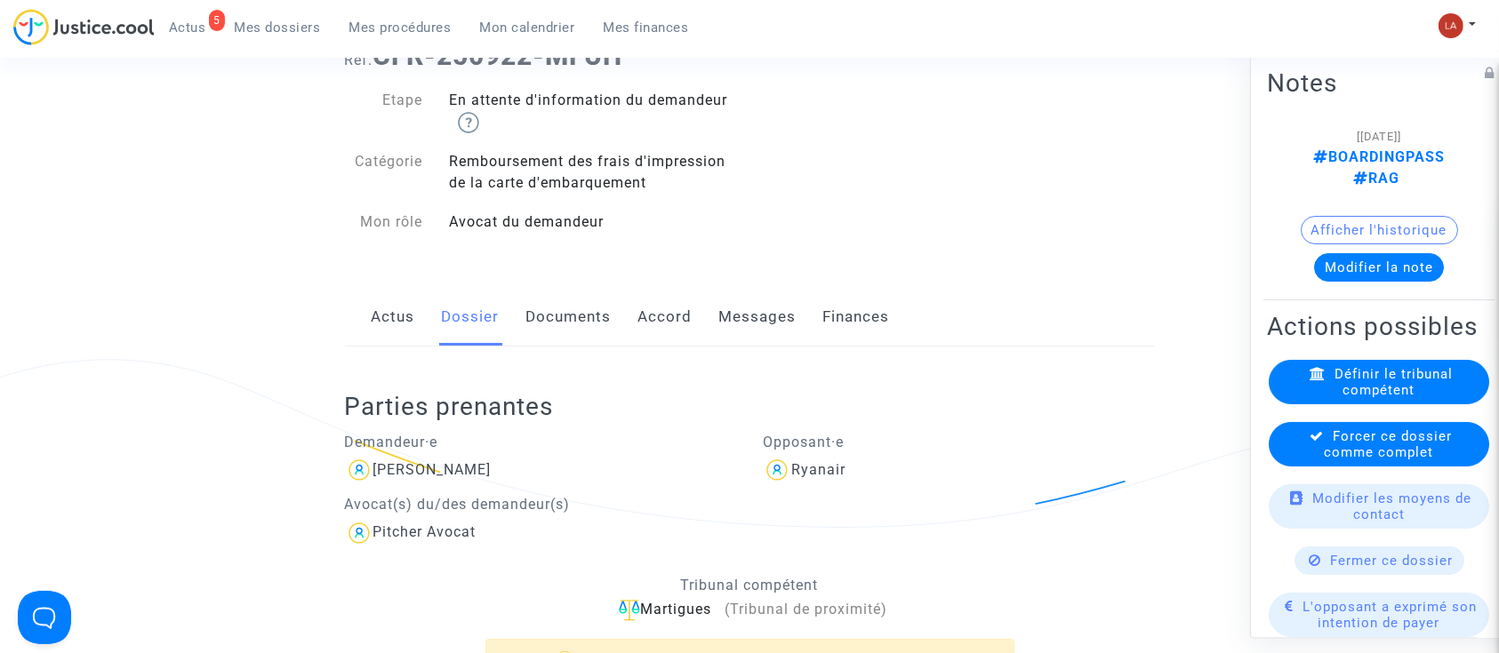
click at [1314, 443] on icon at bounding box center [1317, 435] width 14 height 13
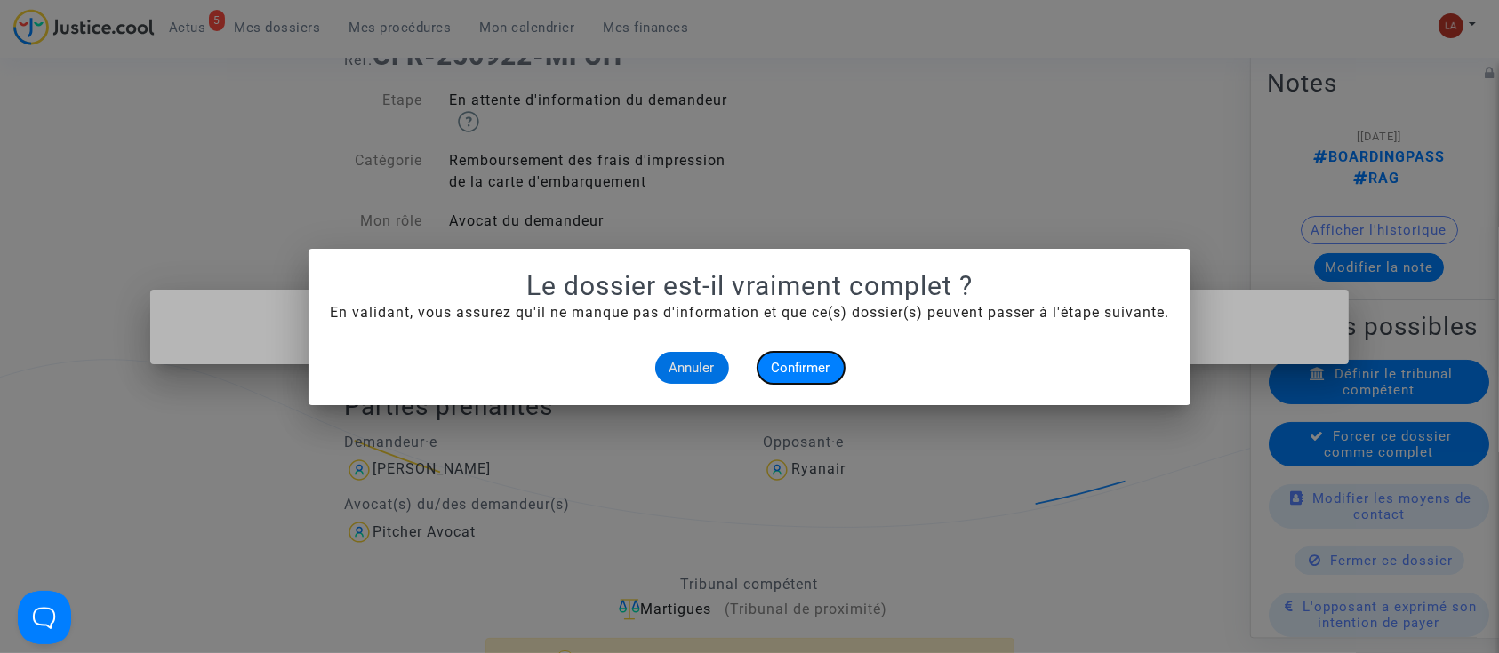
click at [811, 369] on span "Confirmer" at bounding box center [801, 368] width 59 height 16
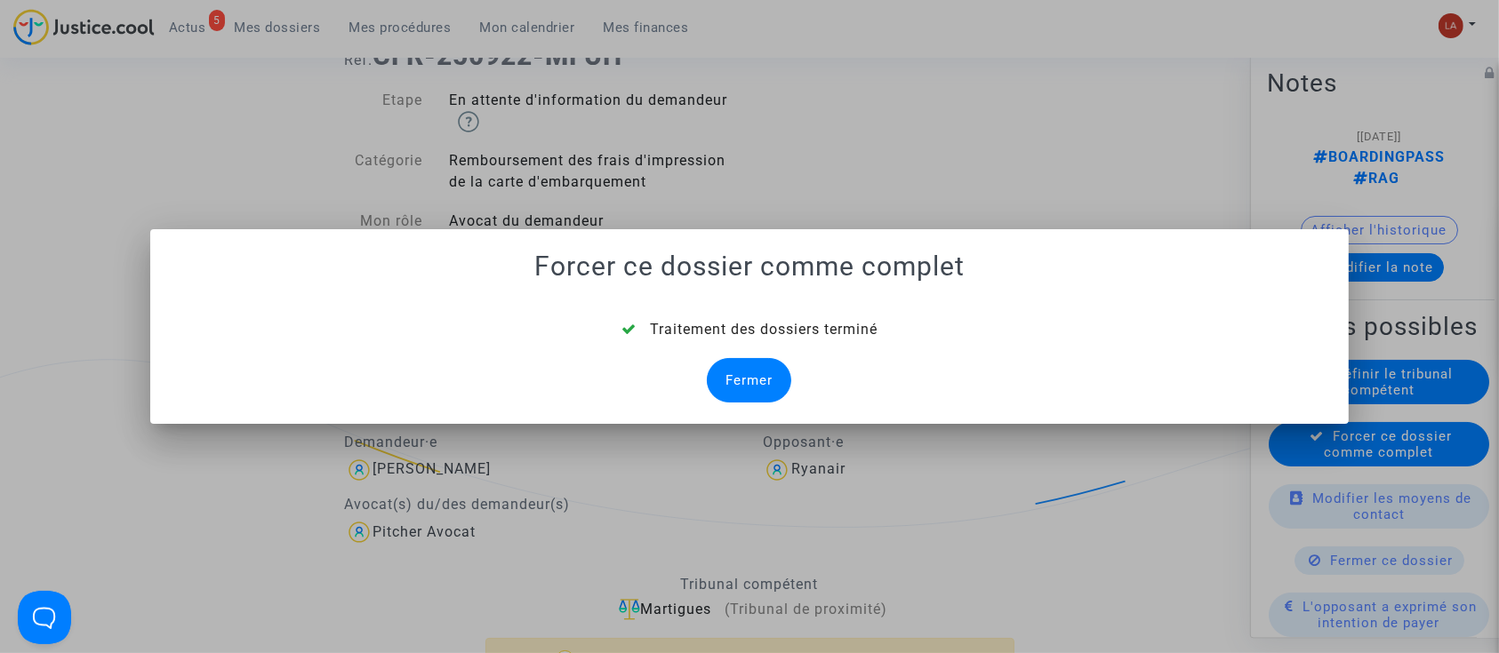
click at [775, 380] on div "Fermer" at bounding box center [749, 380] width 84 height 44
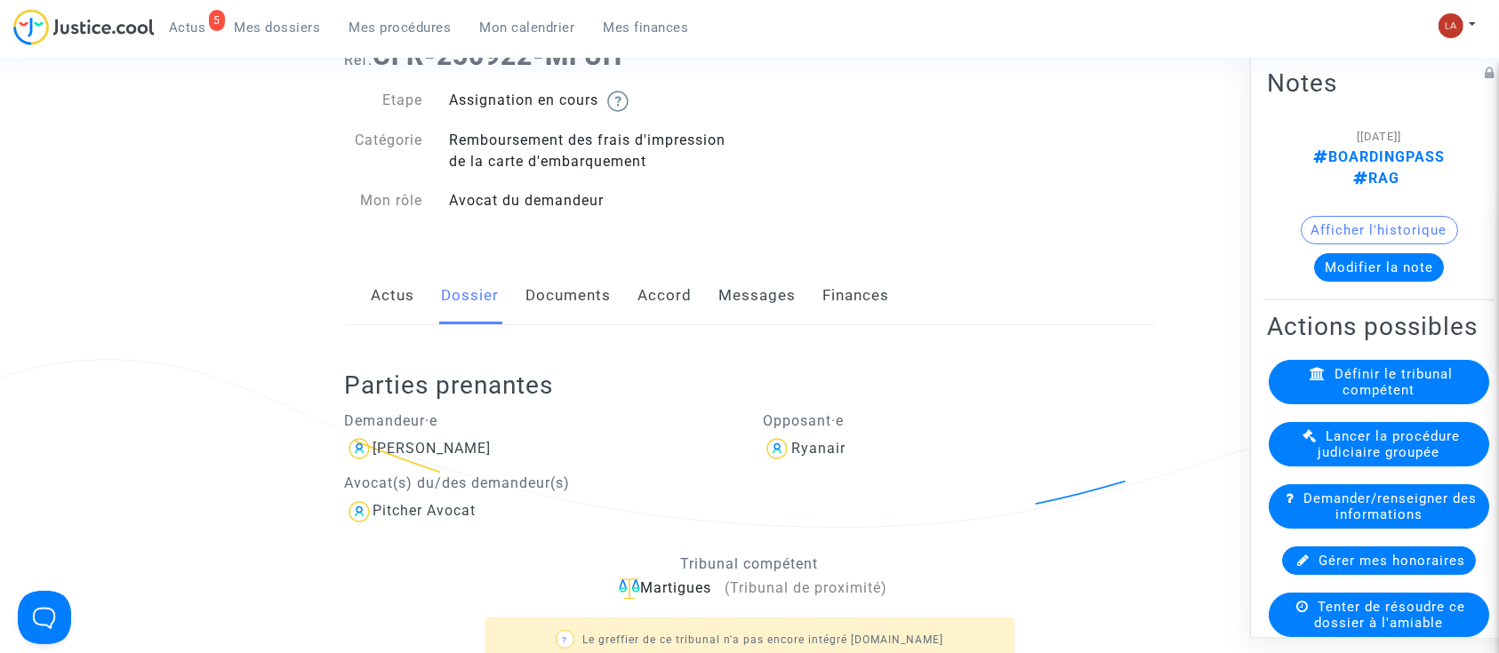
click at [733, 316] on link "Messages" at bounding box center [757, 296] width 77 height 59
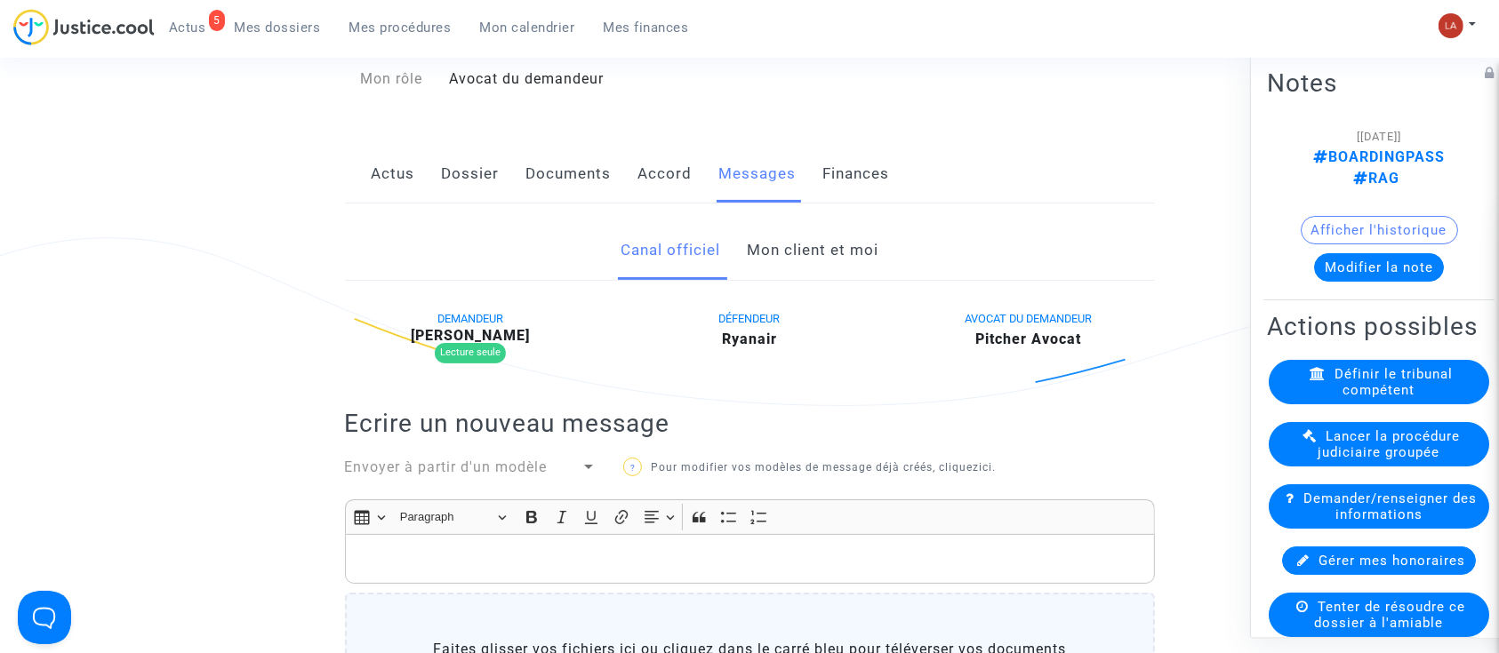
scroll to position [118, 0]
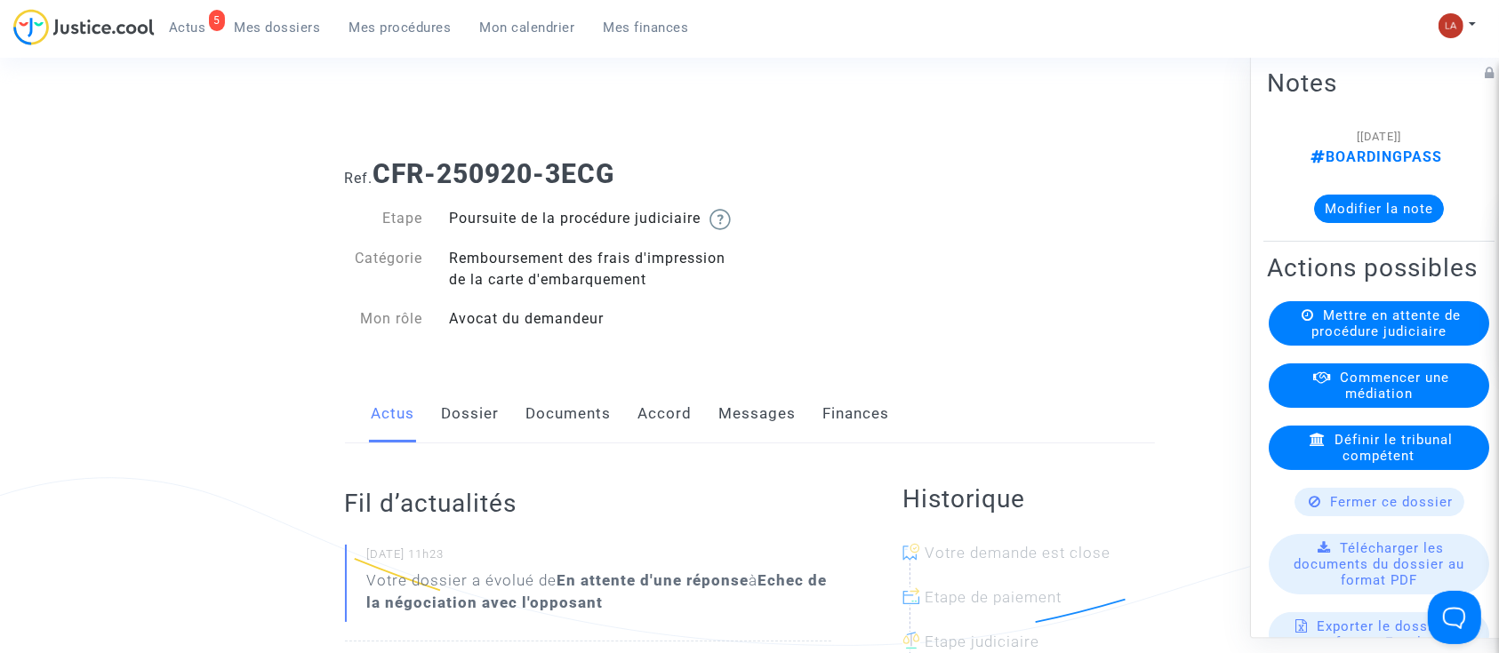
click at [429, 425] on div "Actus Dossier Documents Accord Messages Finances" at bounding box center [750, 415] width 810 height 60
click at [453, 424] on link "Dossier" at bounding box center [471, 414] width 58 height 59
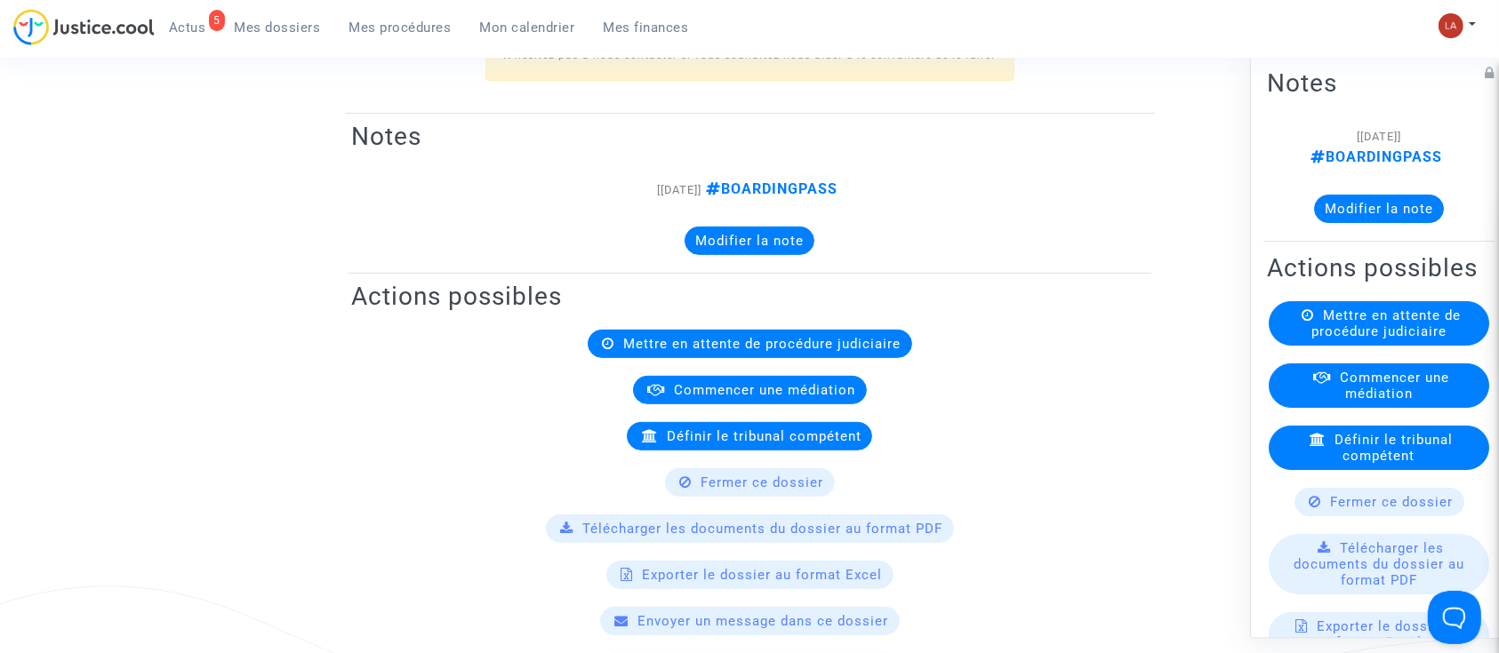
scroll to position [948, 0]
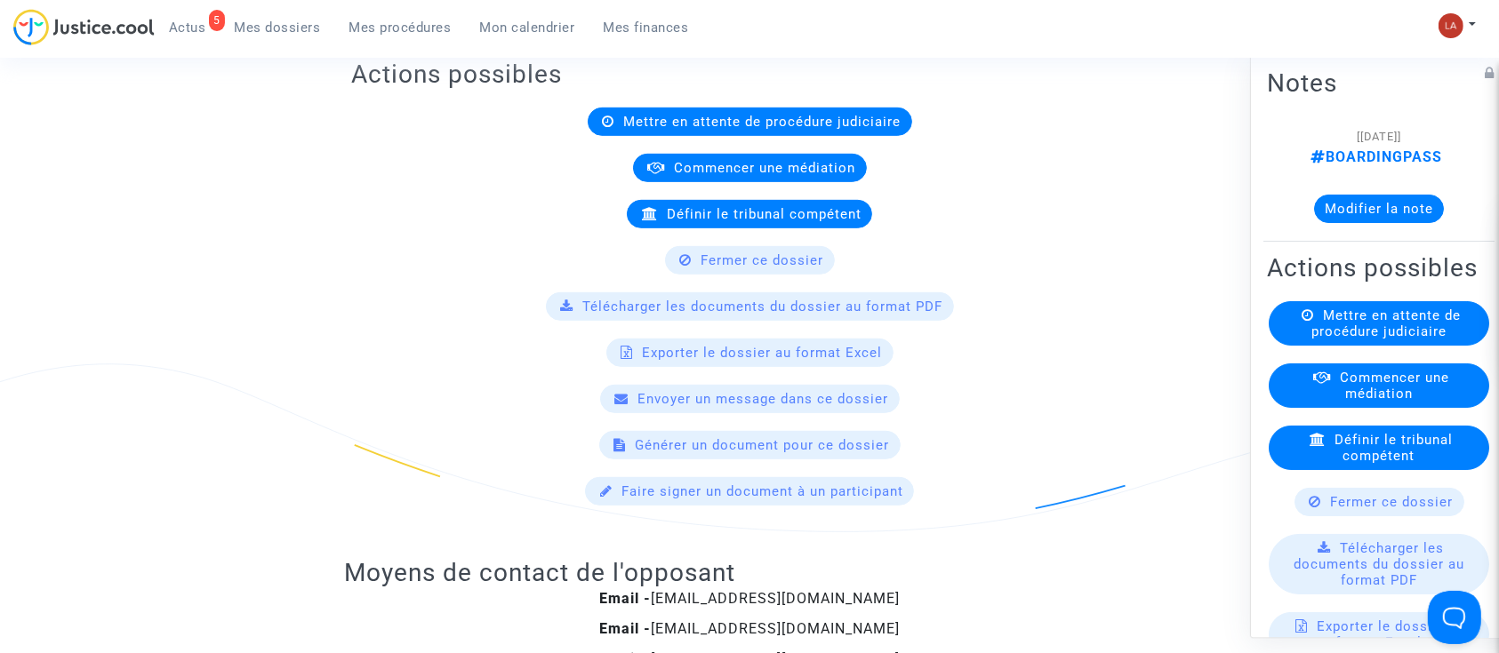
click at [1373, 215] on button "Modifier la note" at bounding box center [1379, 209] width 130 height 28
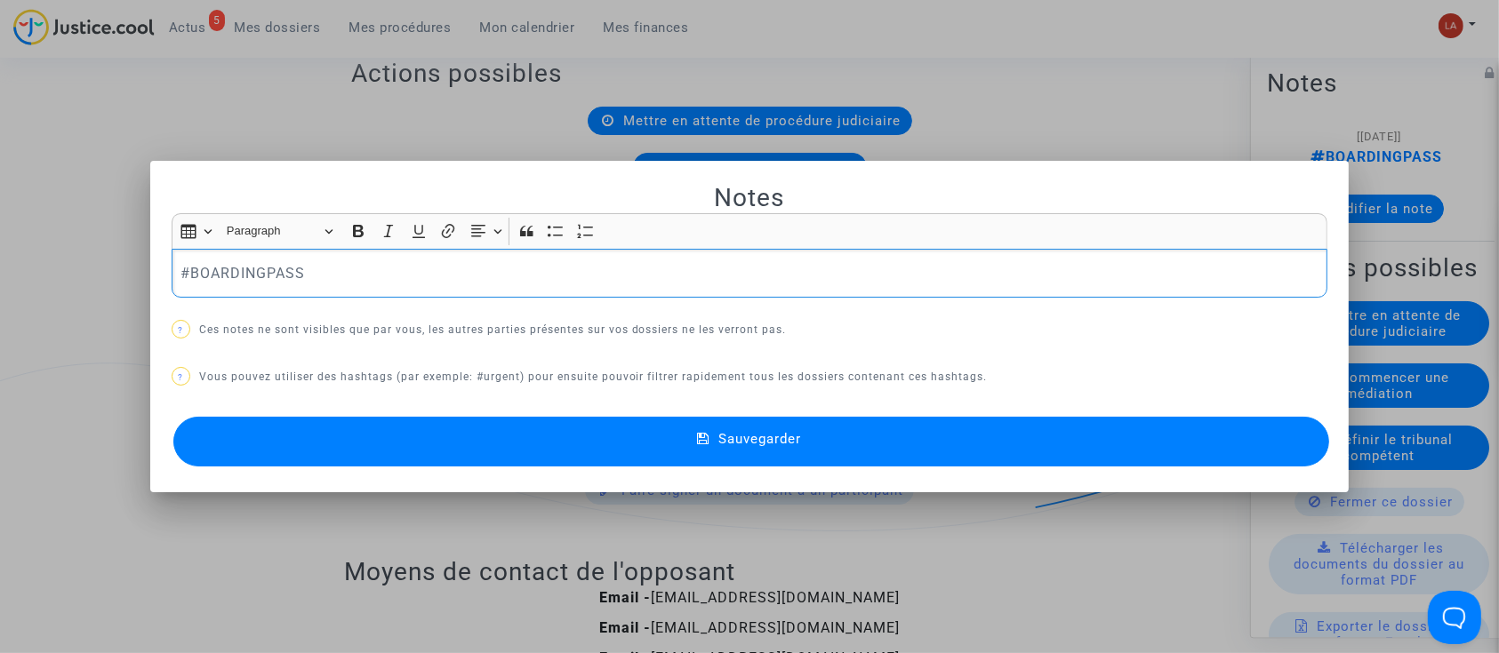
scroll to position [0, 0]
click at [495, 287] on div "#BOARDINGPASS" at bounding box center [750, 274] width 1157 height 50
click at [555, 436] on button "Sauvegarder" at bounding box center [751, 442] width 1157 height 50
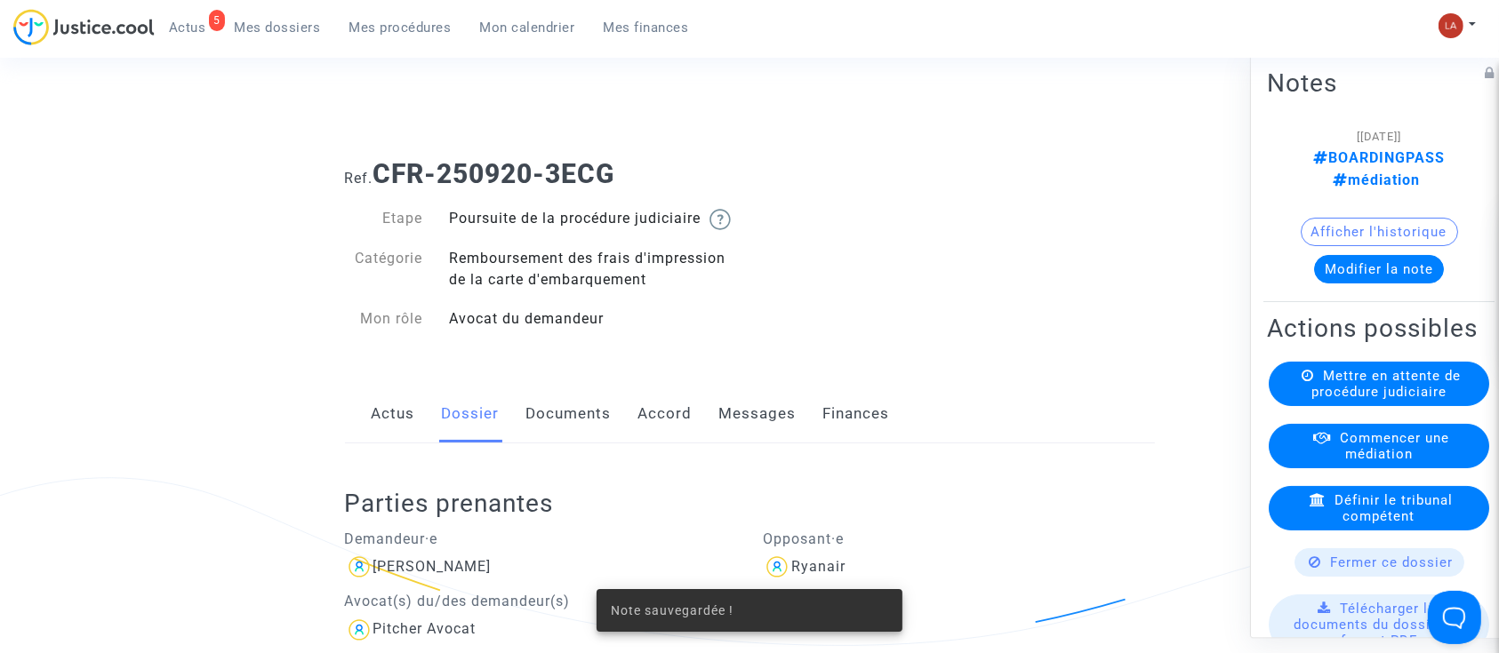
click at [752, 437] on link "Messages" at bounding box center [757, 414] width 77 height 59
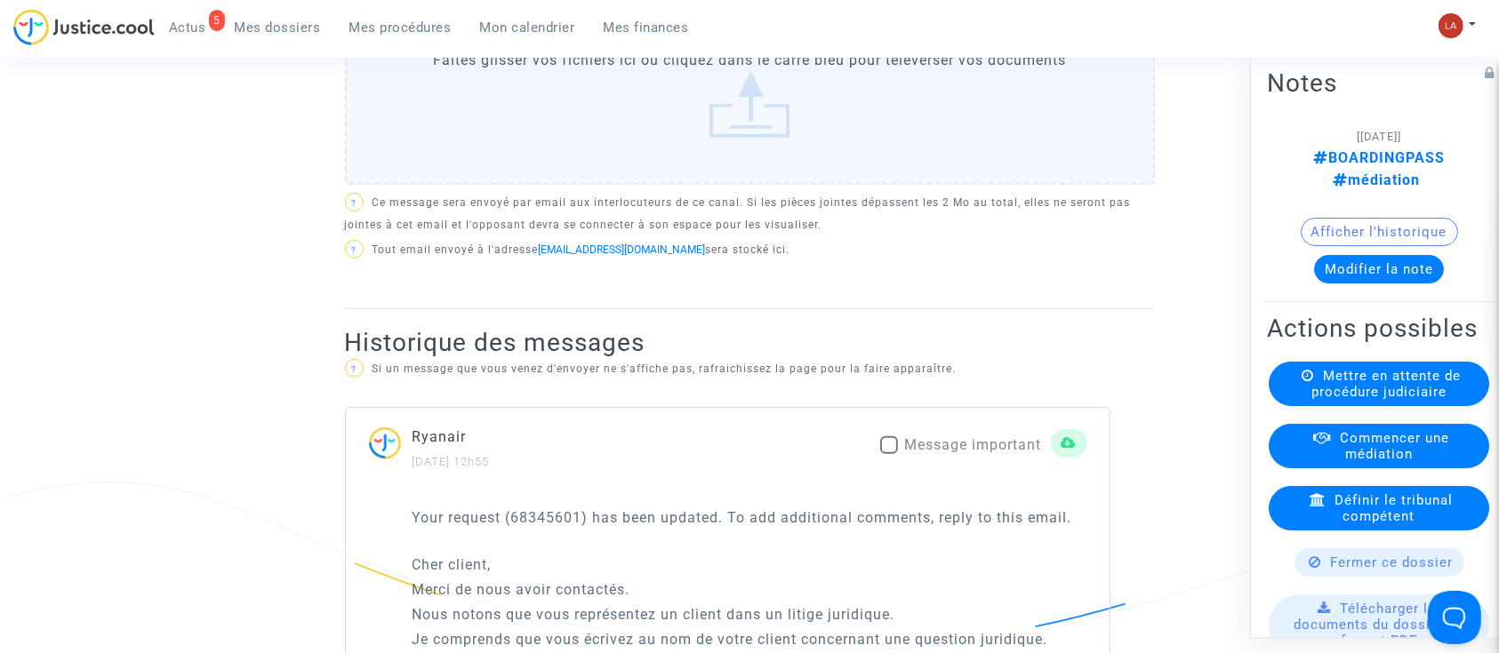
click at [916, 453] on span "Message important" at bounding box center [973, 445] width 137 height 17
click at [889, 455] on input "Message important" at bounding box center [888, 454] width 1 height 1
checkbox input "true"
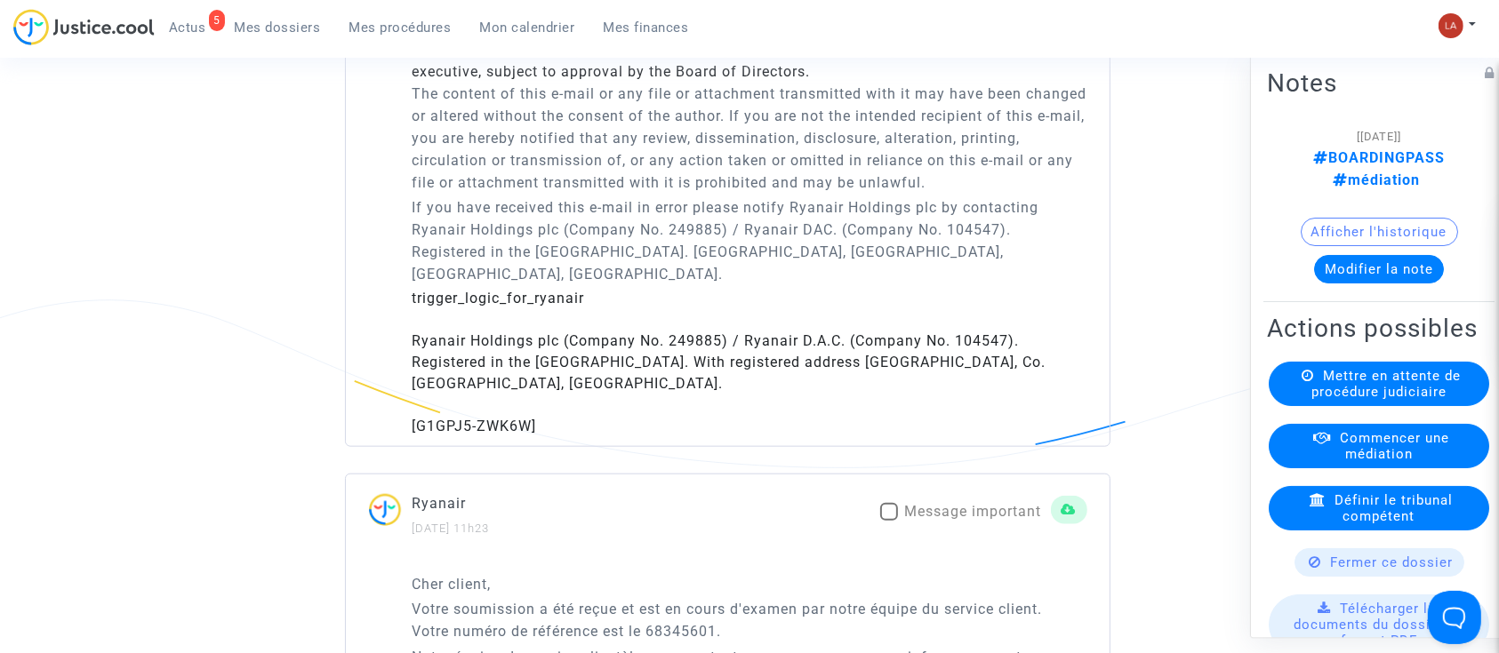
scroll to position [2014, 0]
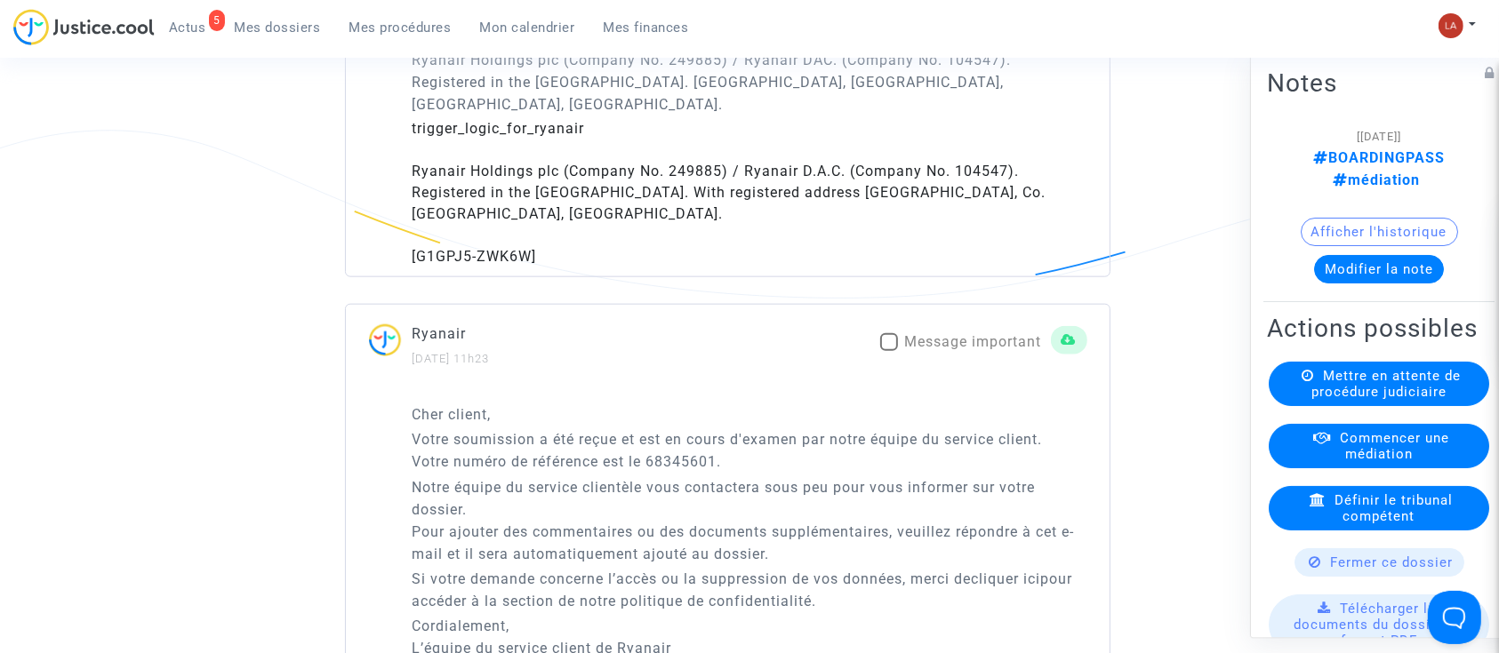
click at [975, 342] on span "Message important" at bounding box center [973, 341] width 137 height 17
click at [889, 351] on input "Message important" at bounding box center [888, 351] width 1 height 1
checkbox input "true"
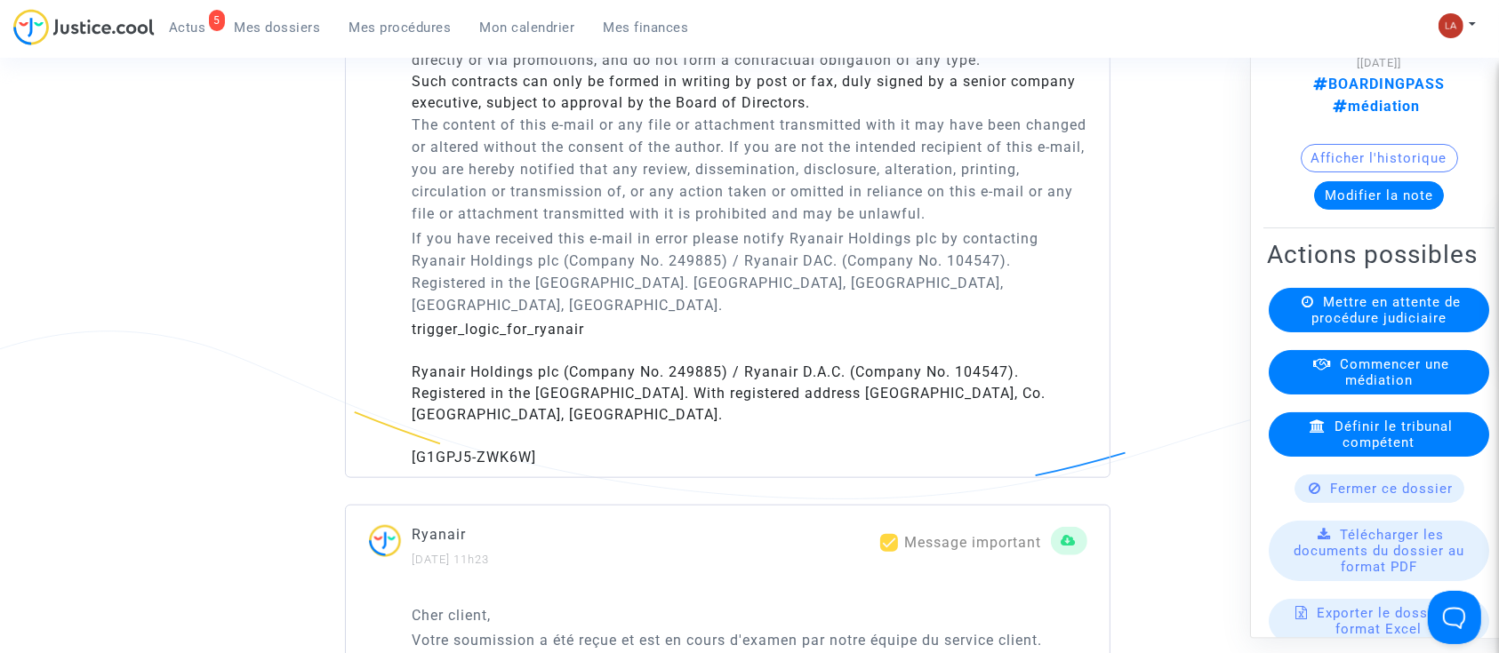
scroll to position [1422, 0]
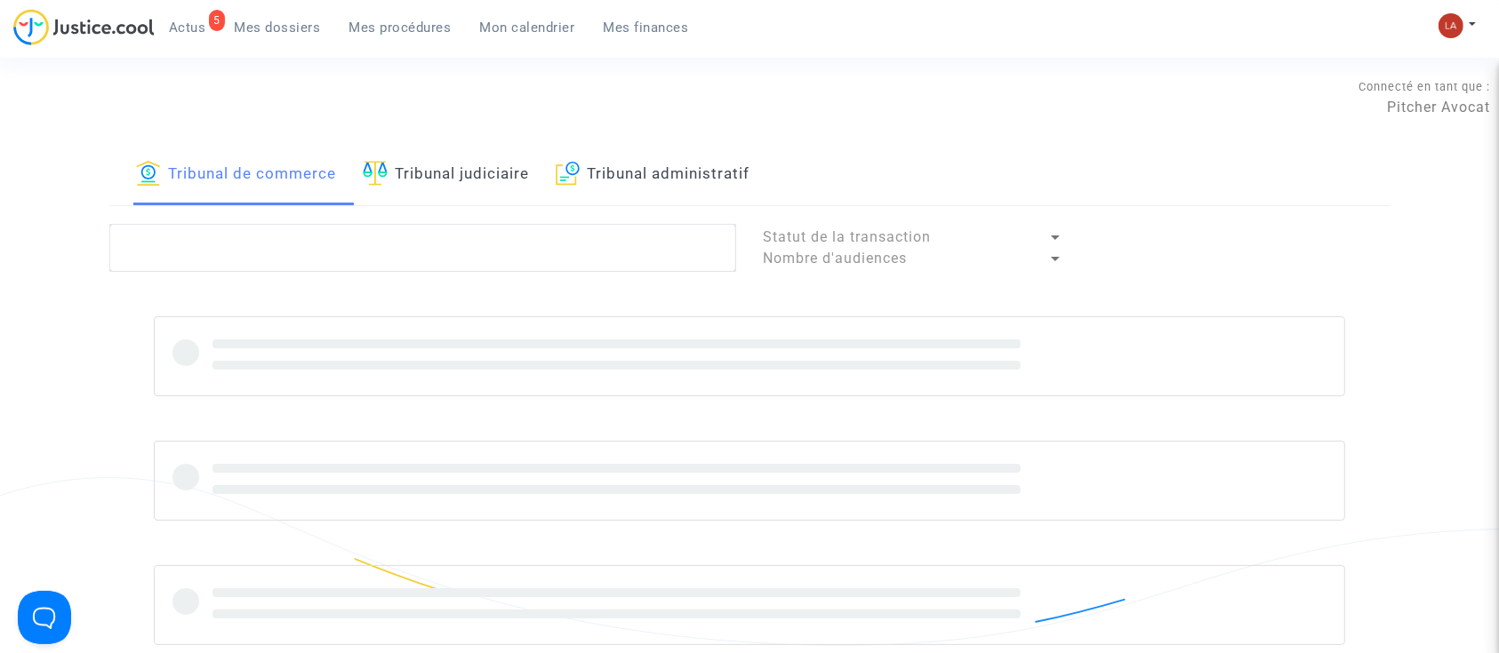
click at [607, 188] on link "Tribunal administratif" at bounding box center [653, 175] width 194 height 60
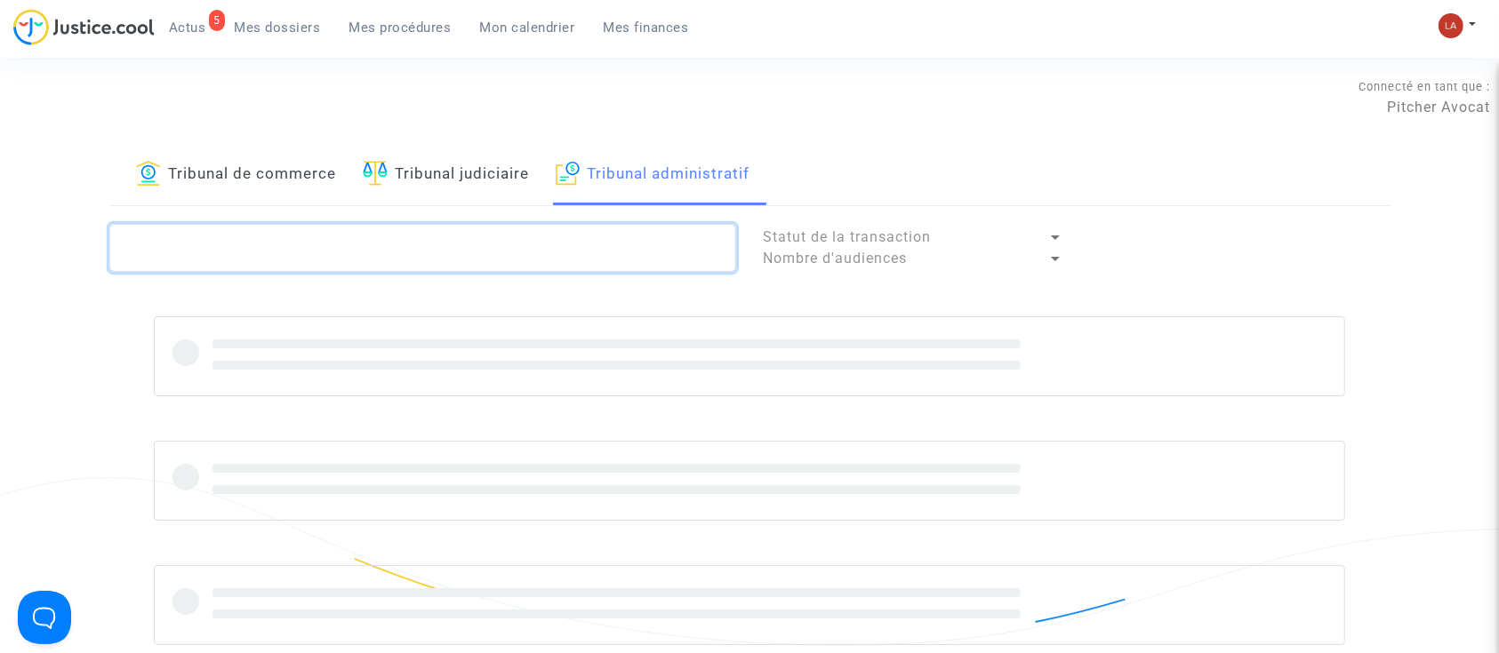
click at [545, 258] on textarea at bounding box center [422, 248] width 627 height 48
paste textarea "R9HM"
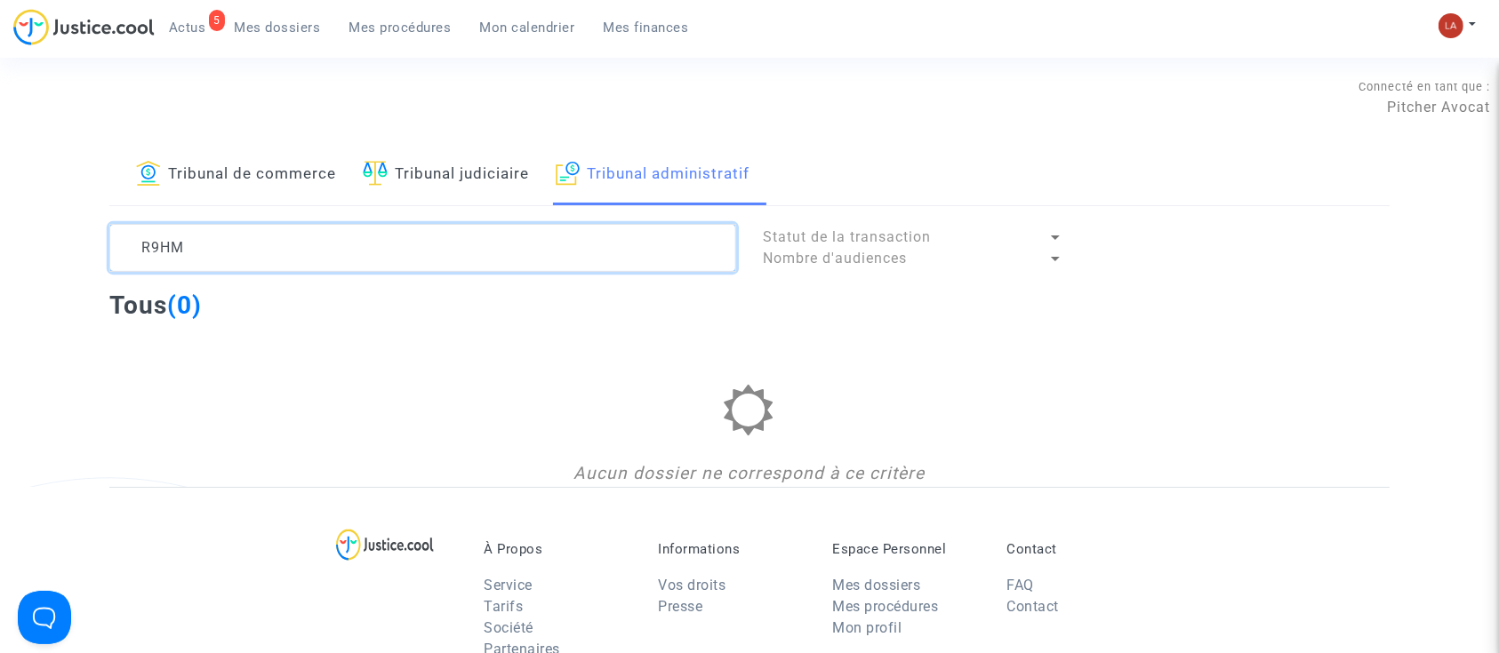
type textarea "R9HM"
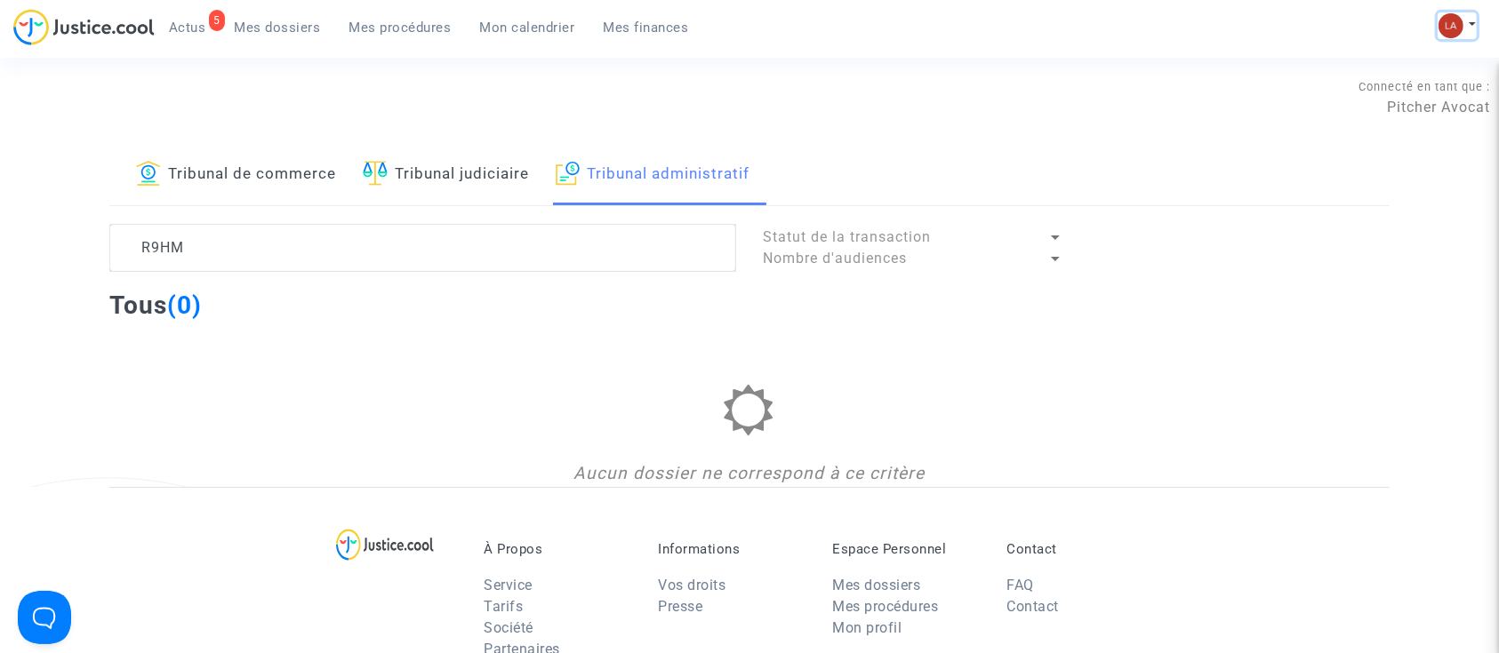
click at [1447, 13] on img at bounding box center [1450, 25] width 25 height 25
click at [1362, 87] on link "Changer de compte" at bounding box center [1386, 91] width 180 height 28
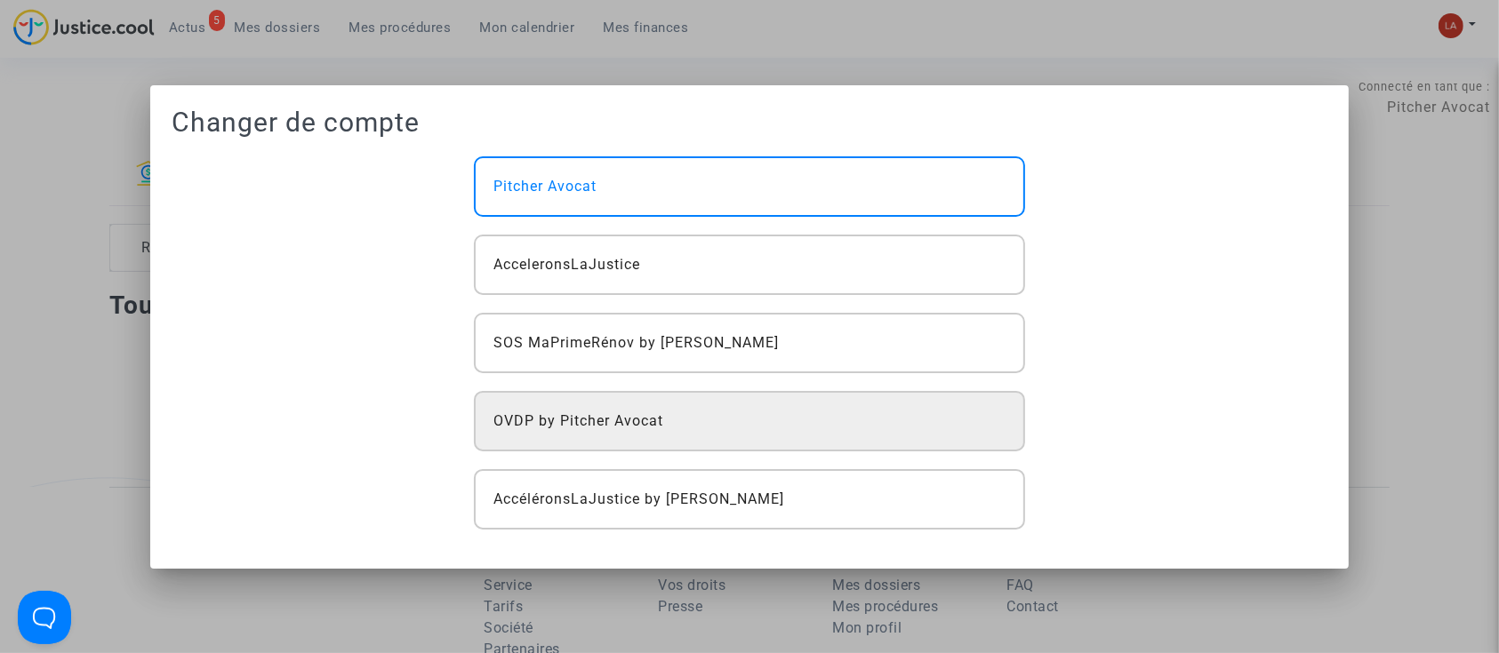
click at [676, 423] on div "OVDP by Pitcher Avocat" at bounding box center [749, 421] width 551 height 60
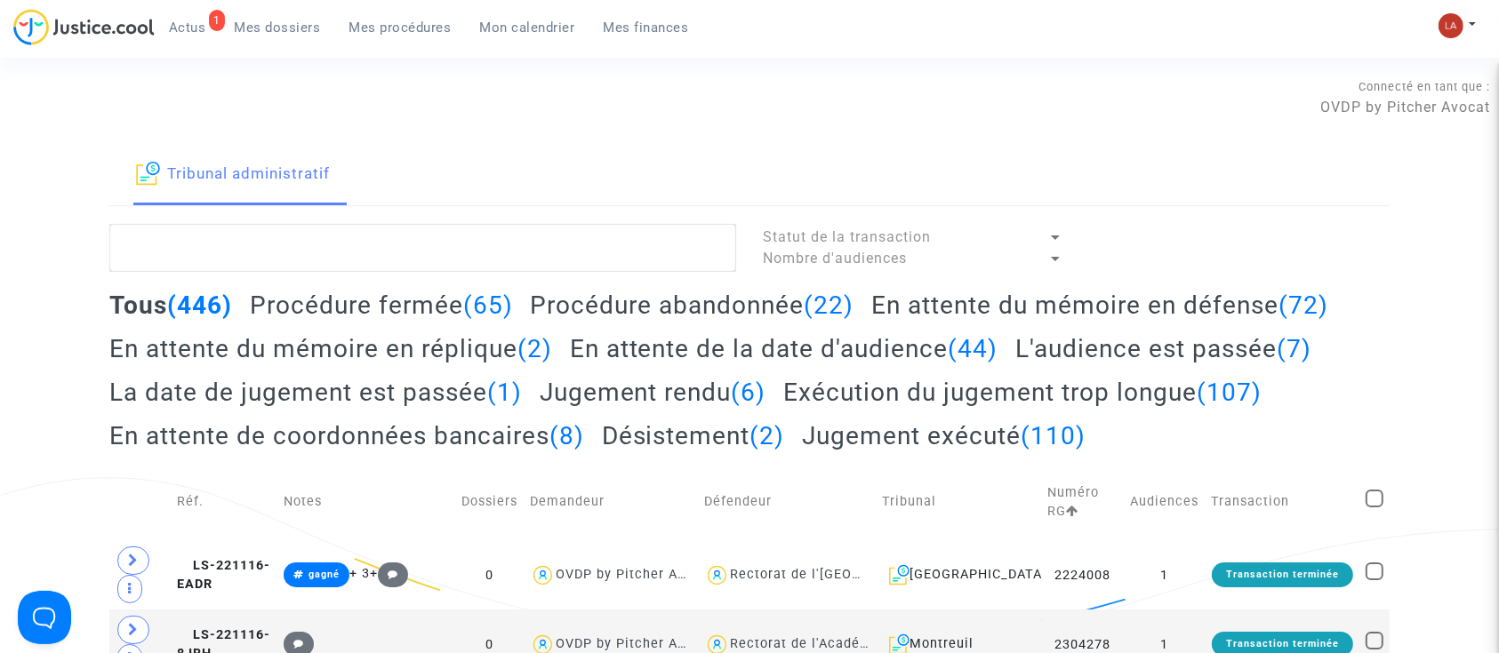
click at [407, 27] on span "Mes procédures" at bounding box center [400, 28] width 102 height 16
